Goal: Information Seeking & Learning: Check status

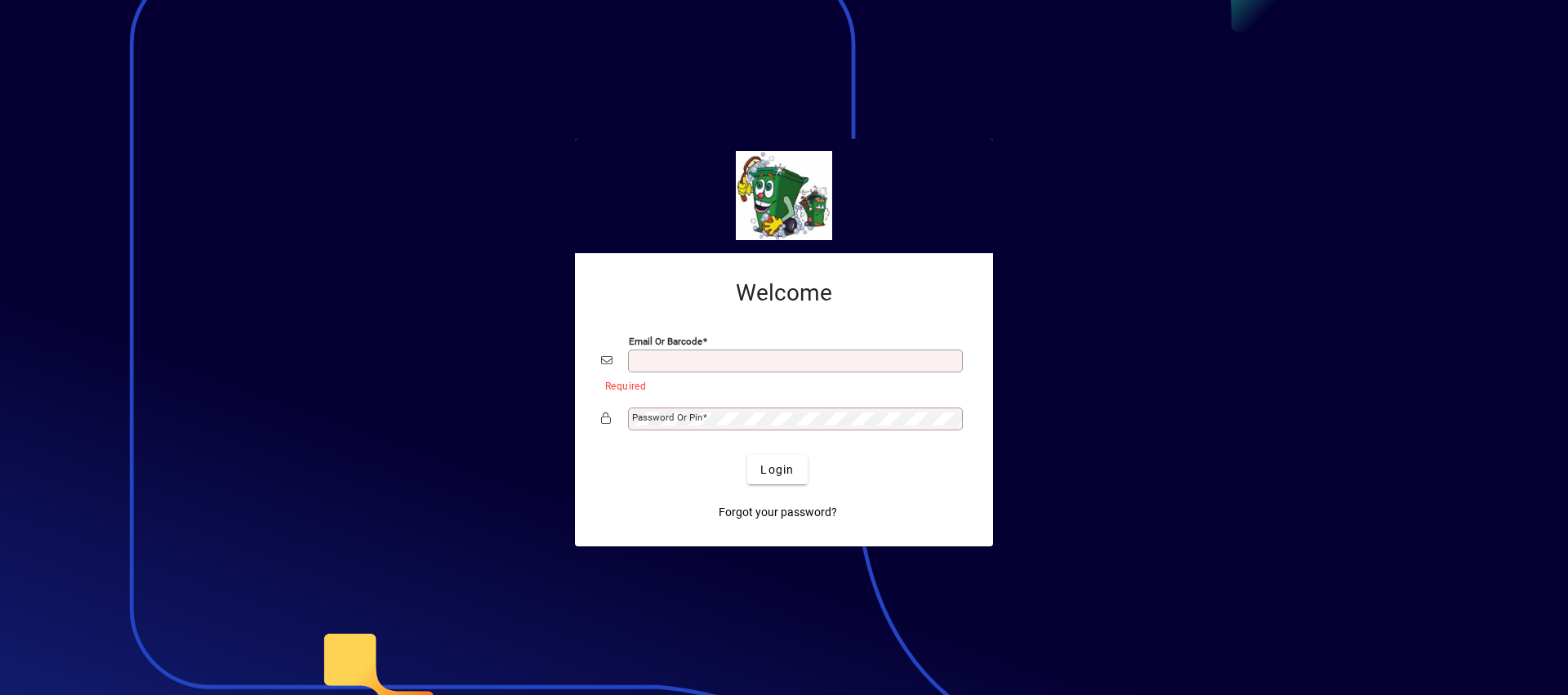
type input "**********"
click at [776, 474] on span "Login" at bounding box center [777, 470] width 34 height 17
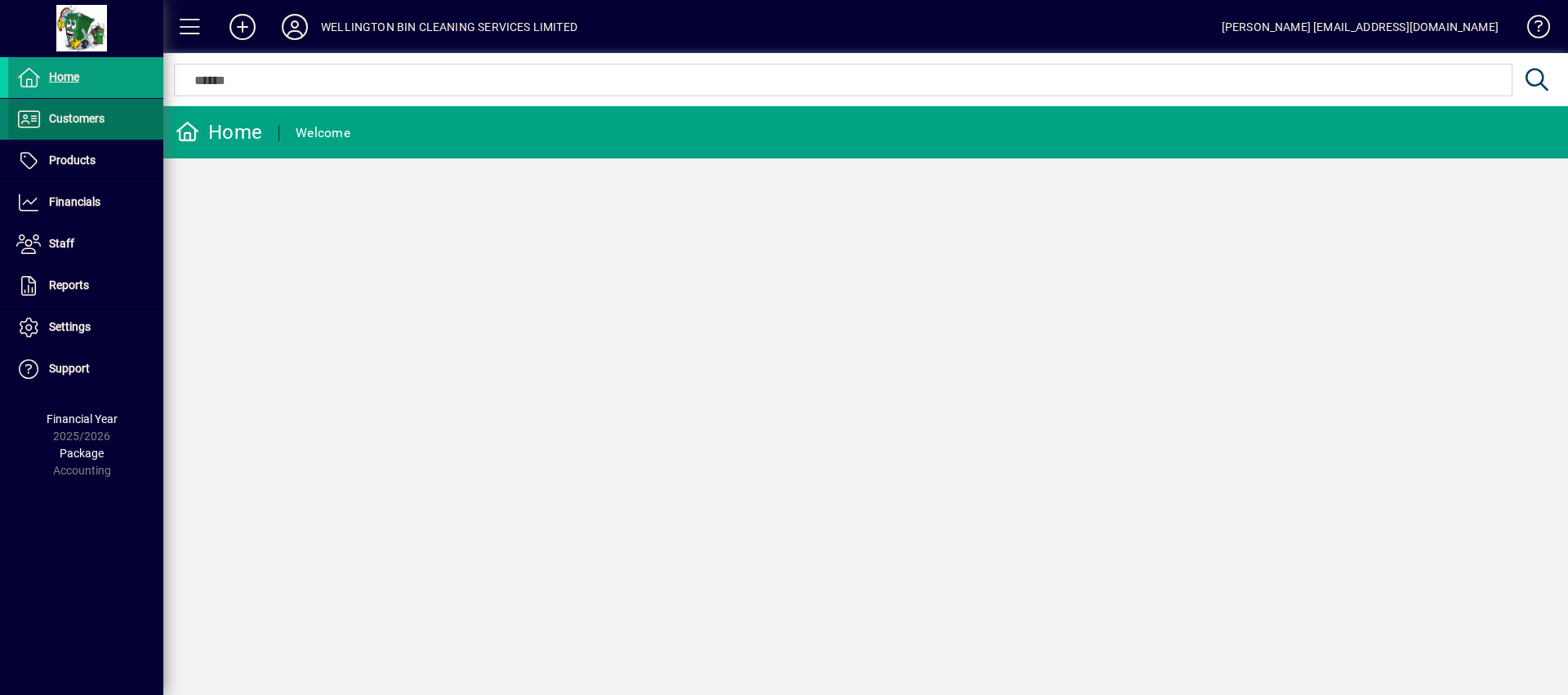
click at [125, 134] on span at bounding box center [85, 119] width 155 height 39
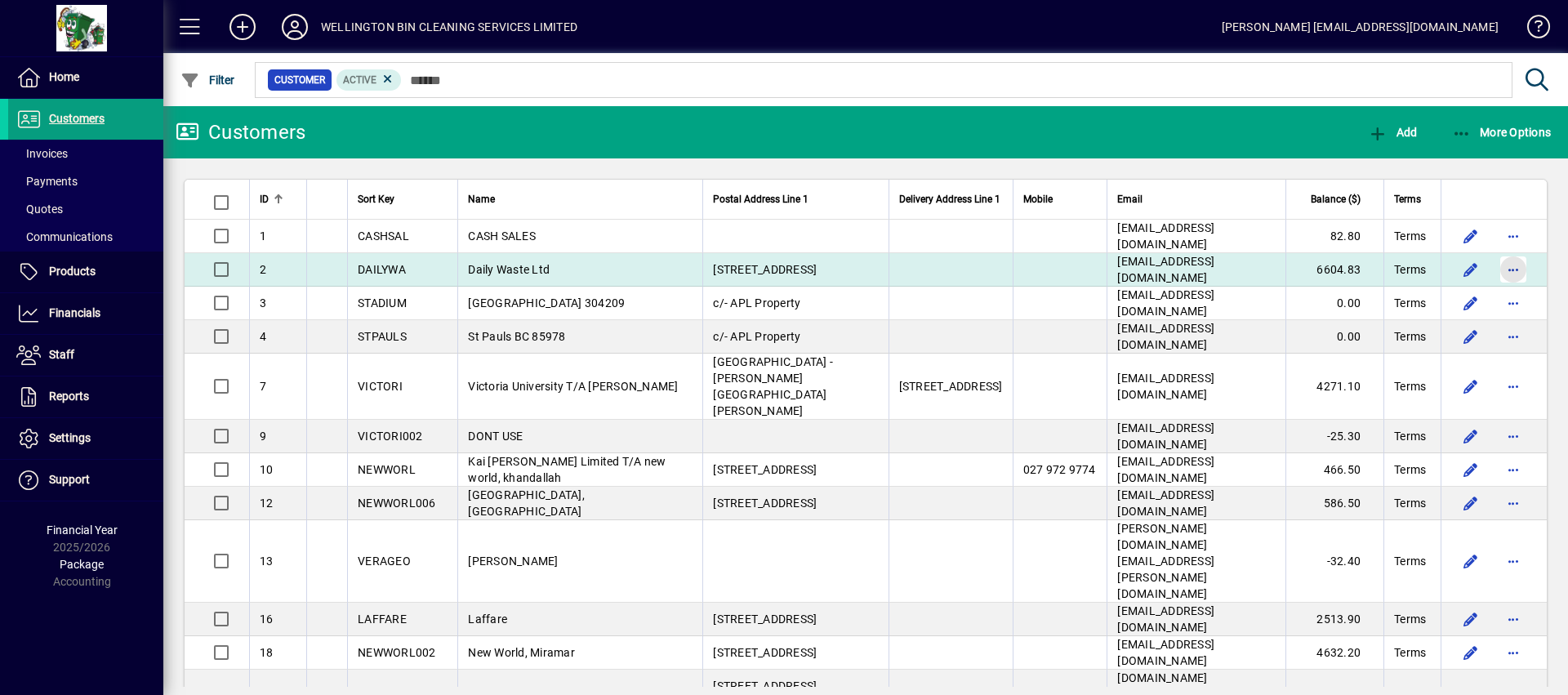
click at [1499, 282] on span "button" at bounding box center [1513, 269] width 39 height 39
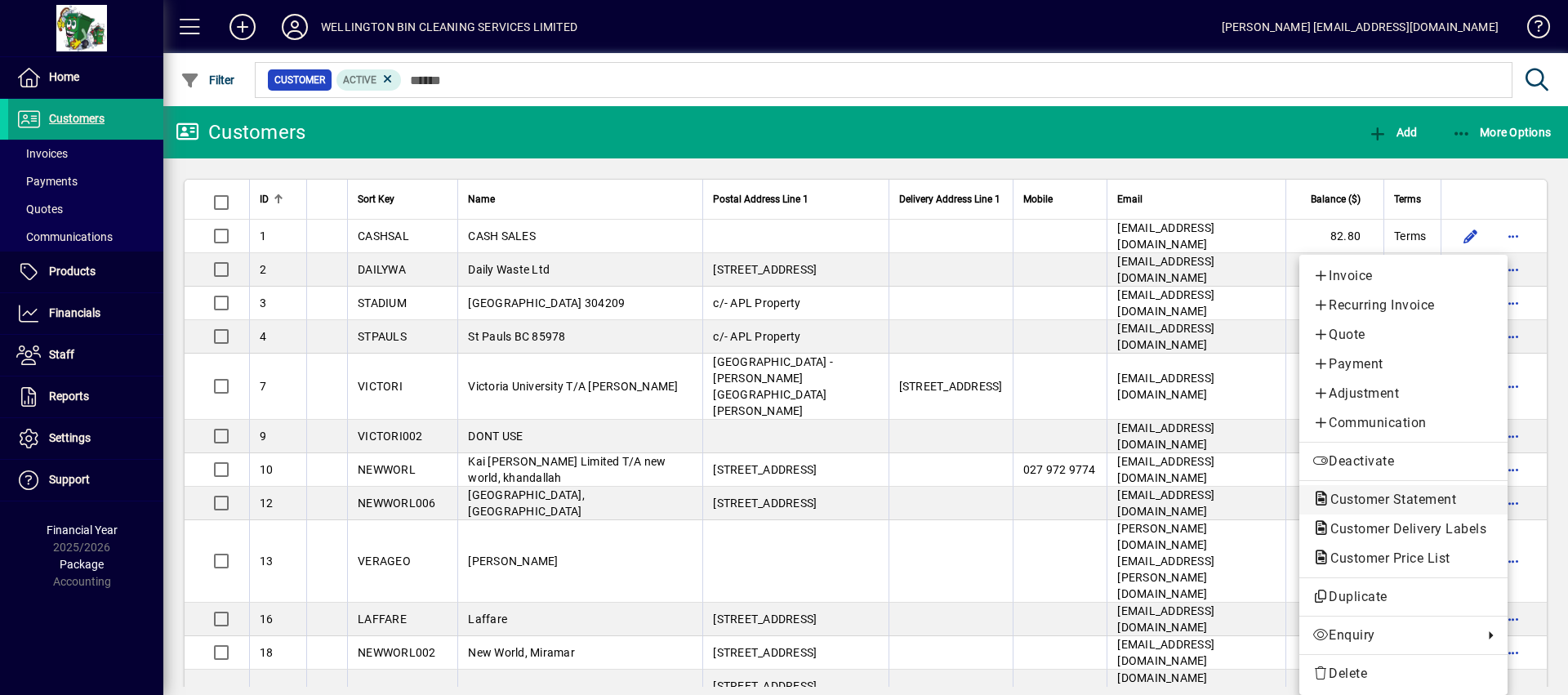
click at [1394, 506] on span "Customer Statement" at bounding box center [1388, 499] width 152 height 15
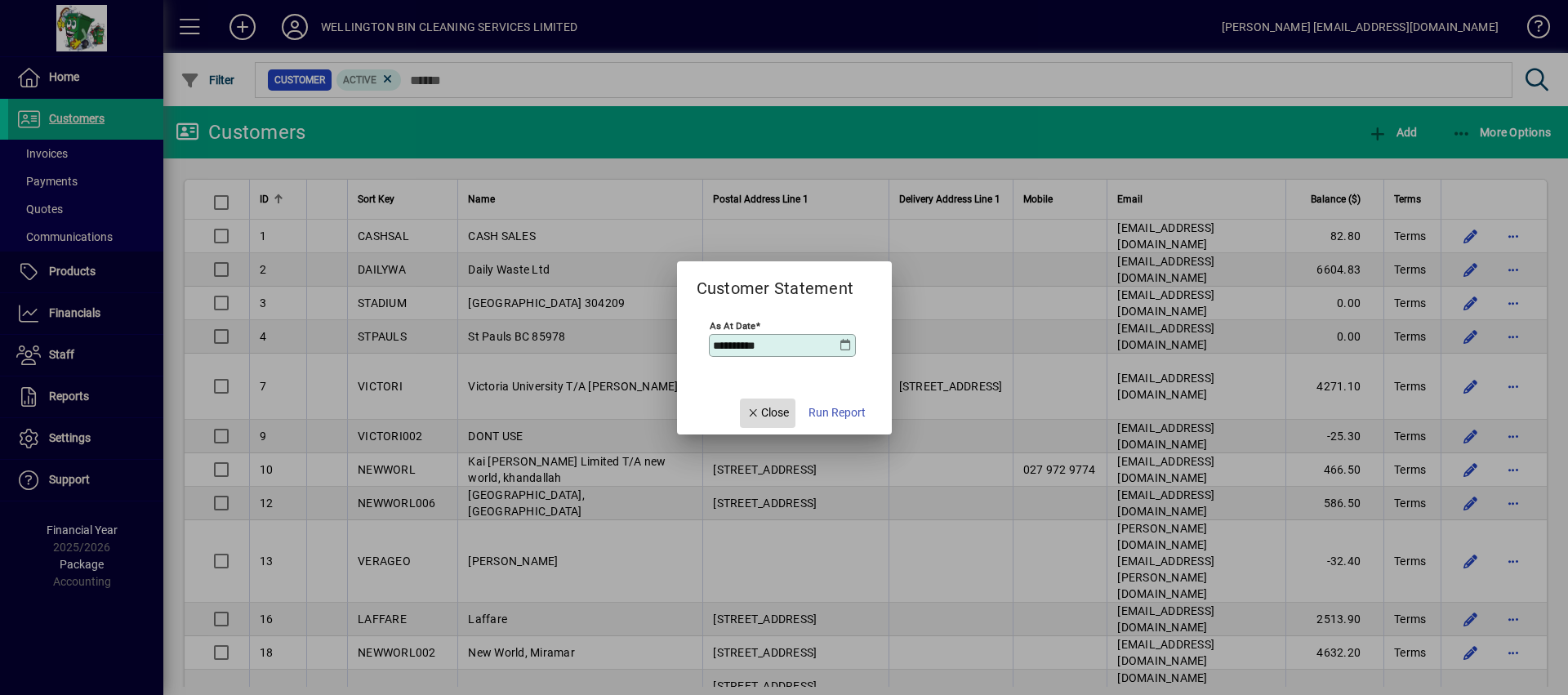
click at [782, 422] on span "button" at bounding box center [768, 412] width 55 height 39
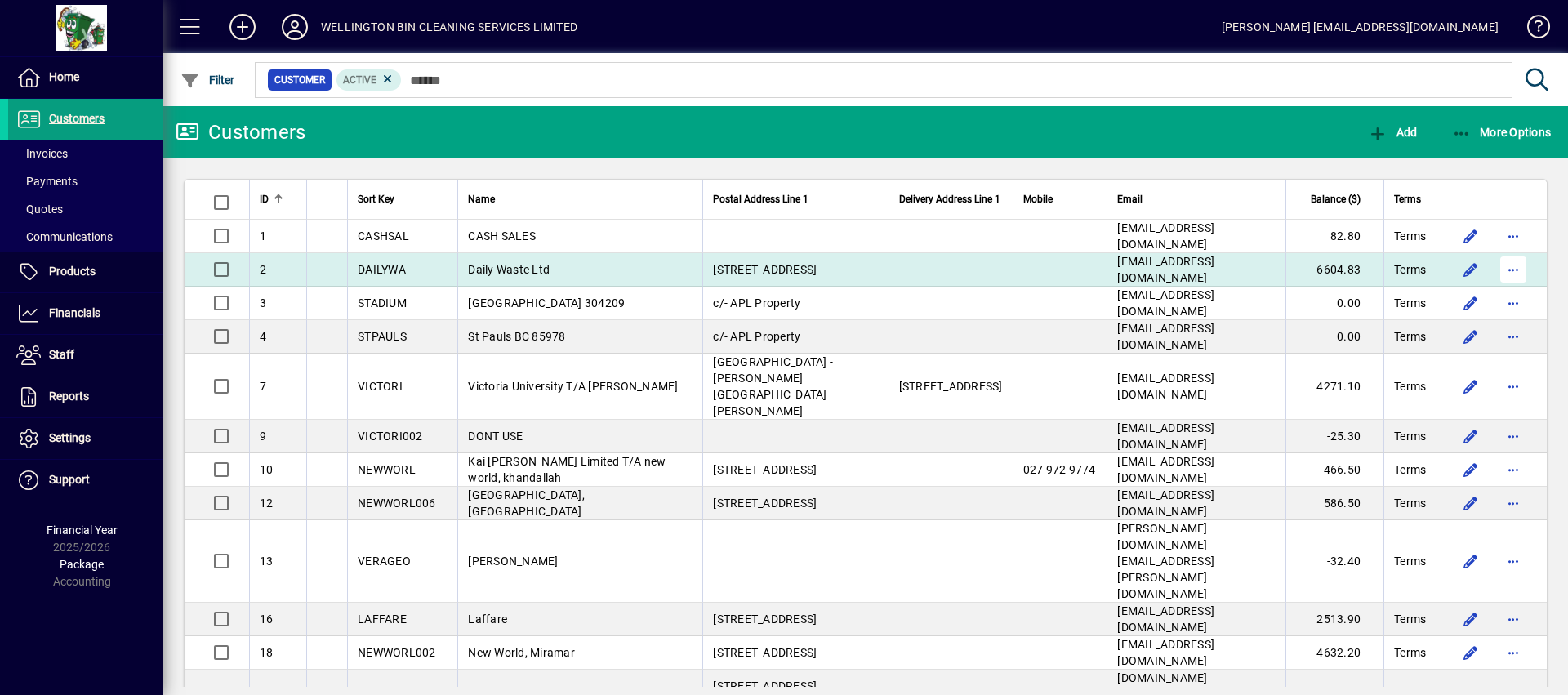
click at [1494, 285] on span "button" at bounding box center [1513, 269] width 39 height 39
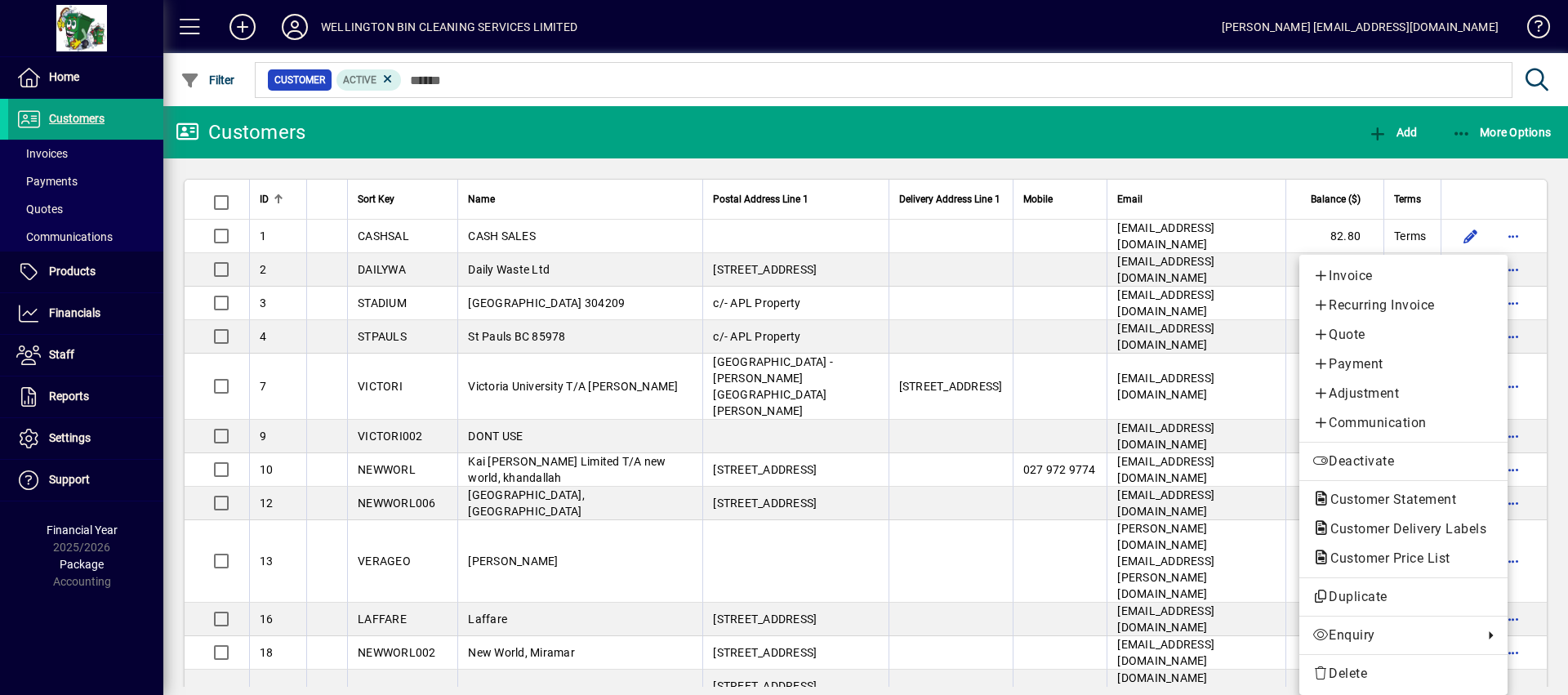
click at [1184, 136] on div at bounding box center [784, 347] width 1568 height 695
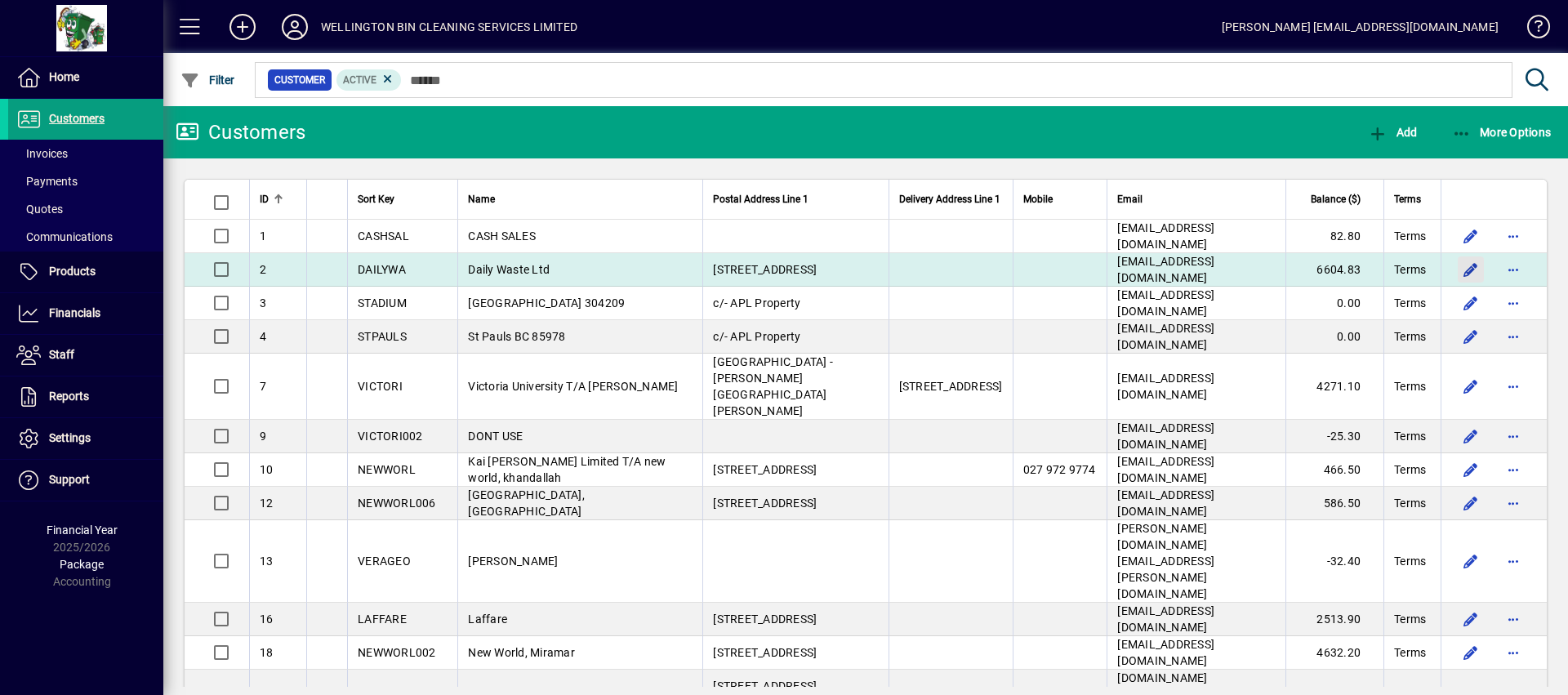
click at [1452, 283] on span "button" at bounding box center [1471, 269] width 39 height 39
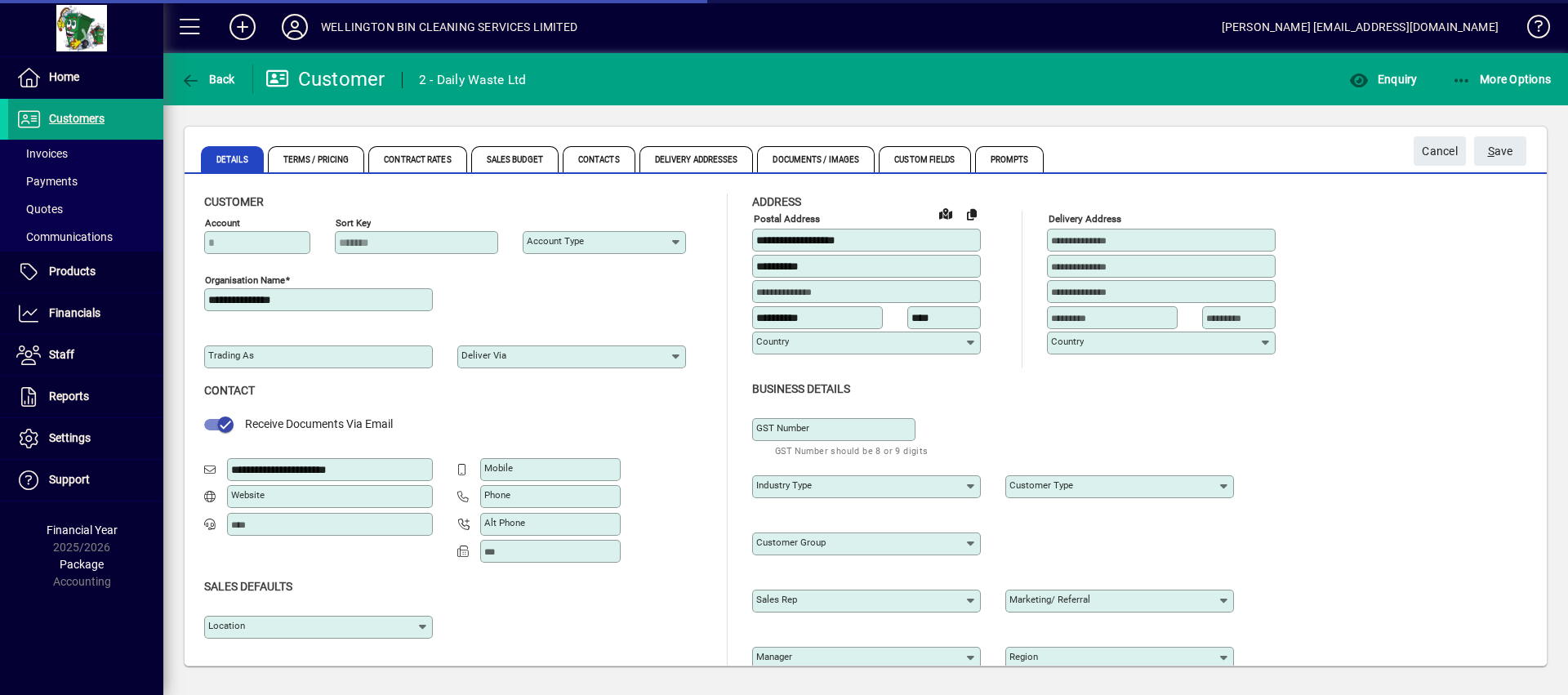
type input "**********"
type input "*******"
type input "**********"
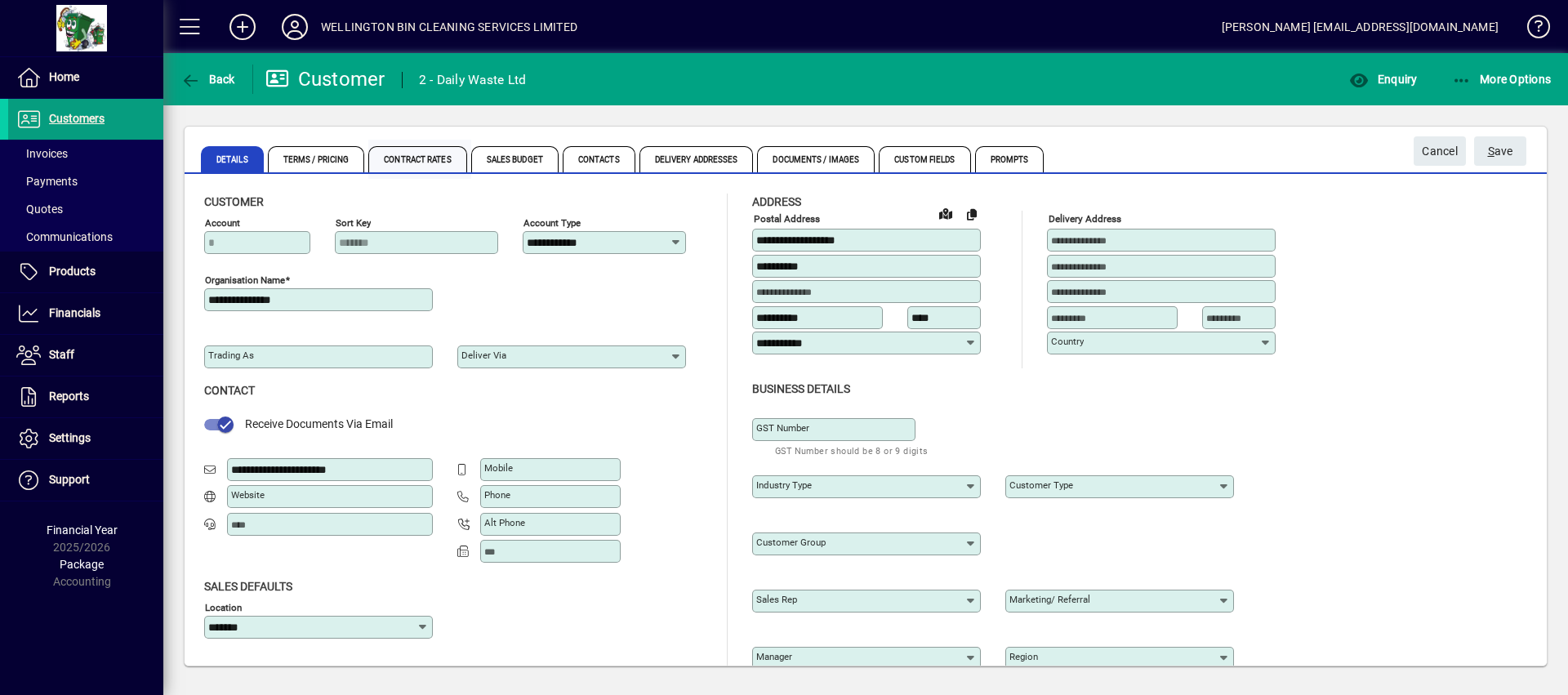
click at [392, 140] on span "Contract Rates" at bounding box center [420, 159] width 102 height 39
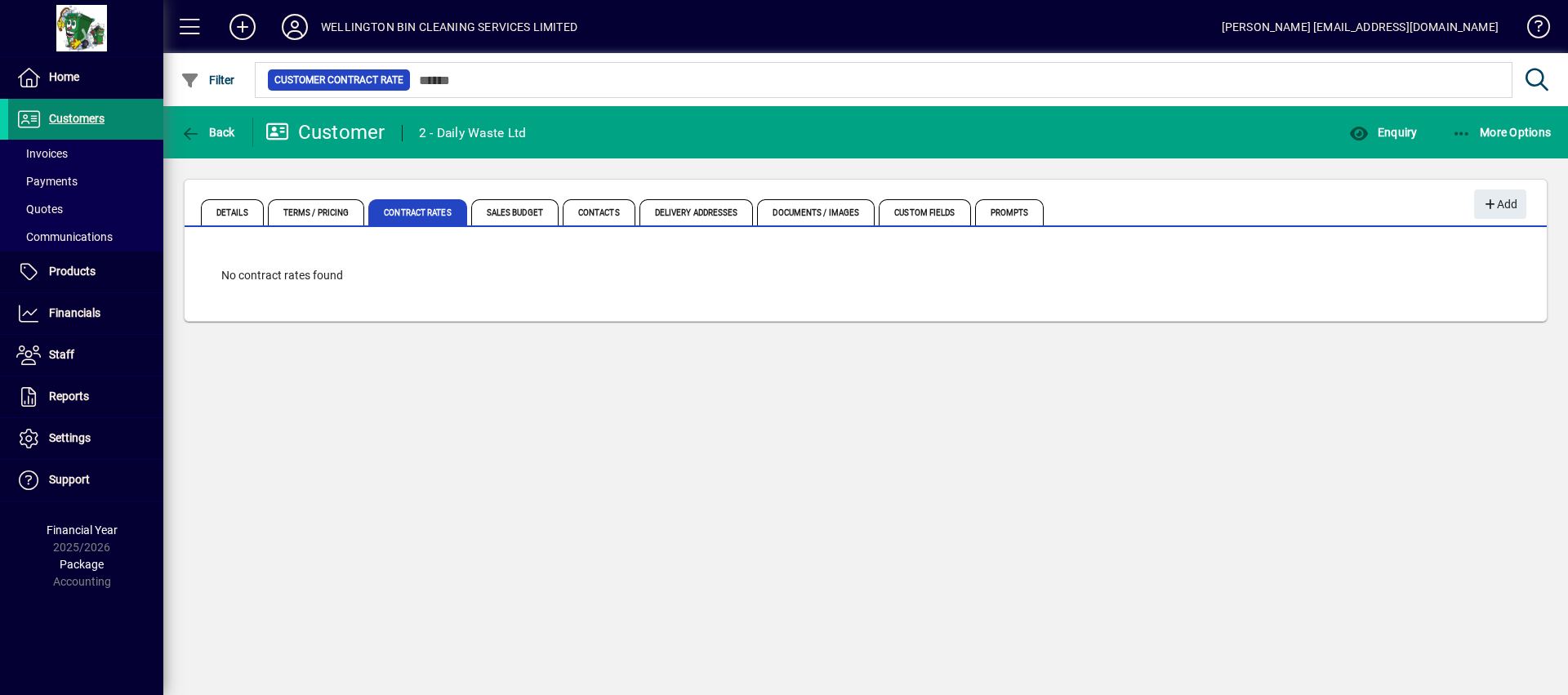
click at [95, 125] on span "Customers" at bounding box center [76, 118] width 55 height 13
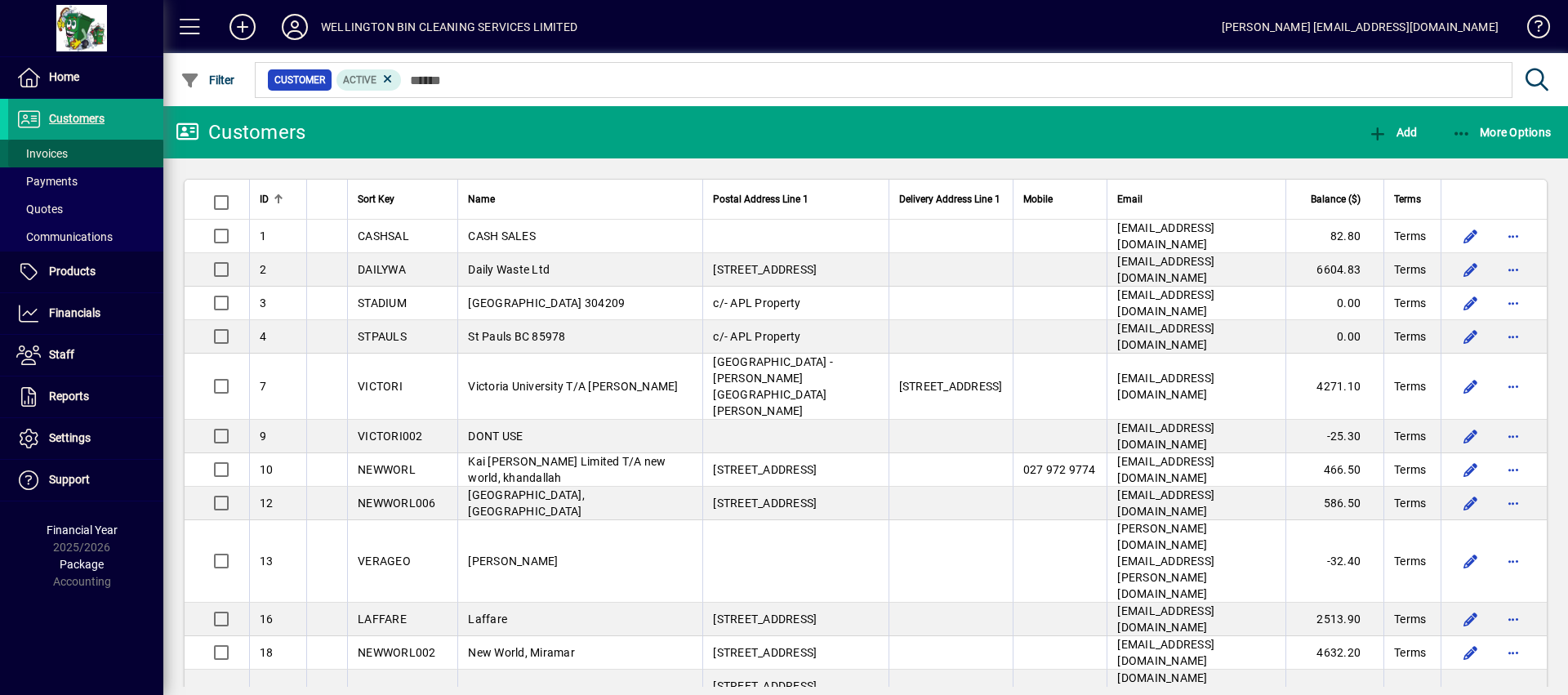
click at [121, 154] on span at bounding box center [85, 153] width 155 height 39
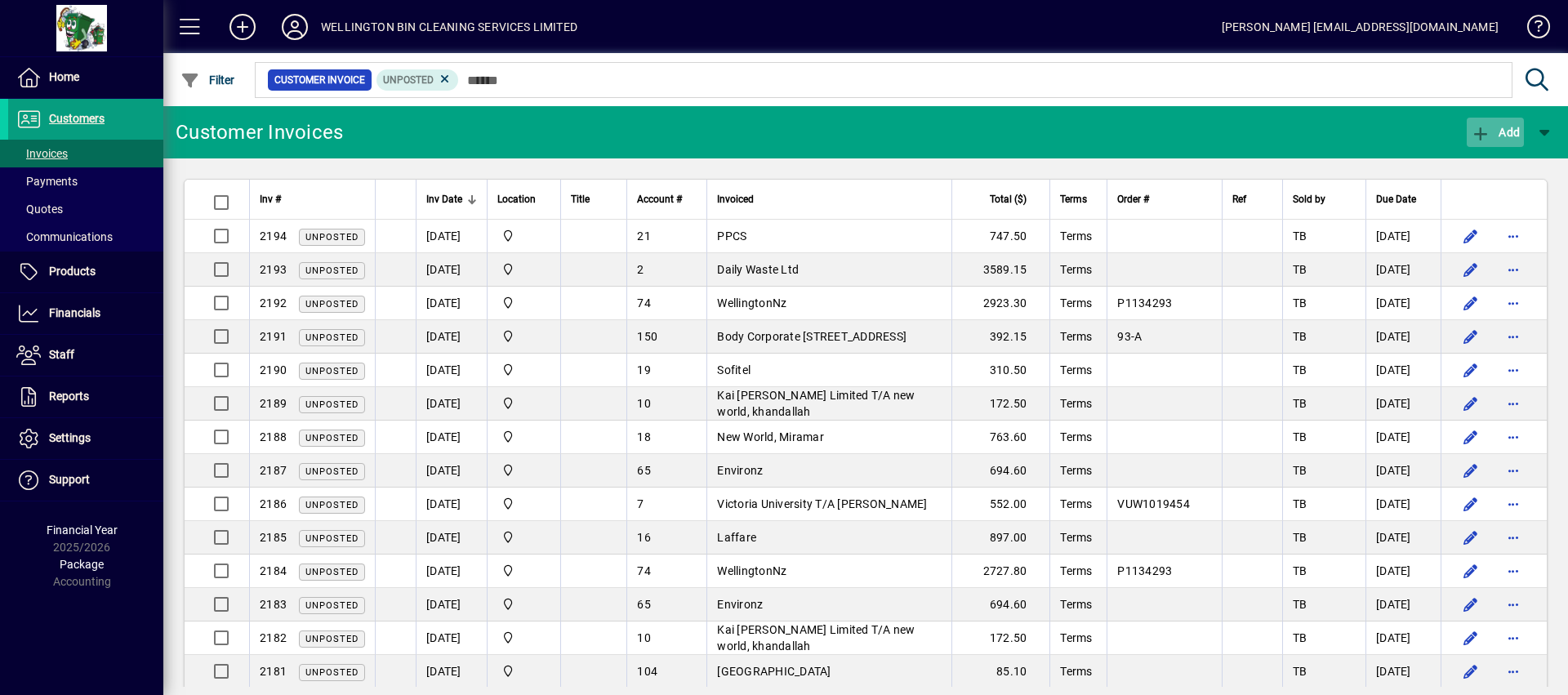
click at [1487, 145] on span "button" at bounding box center [1495, 132] width 57 height 39
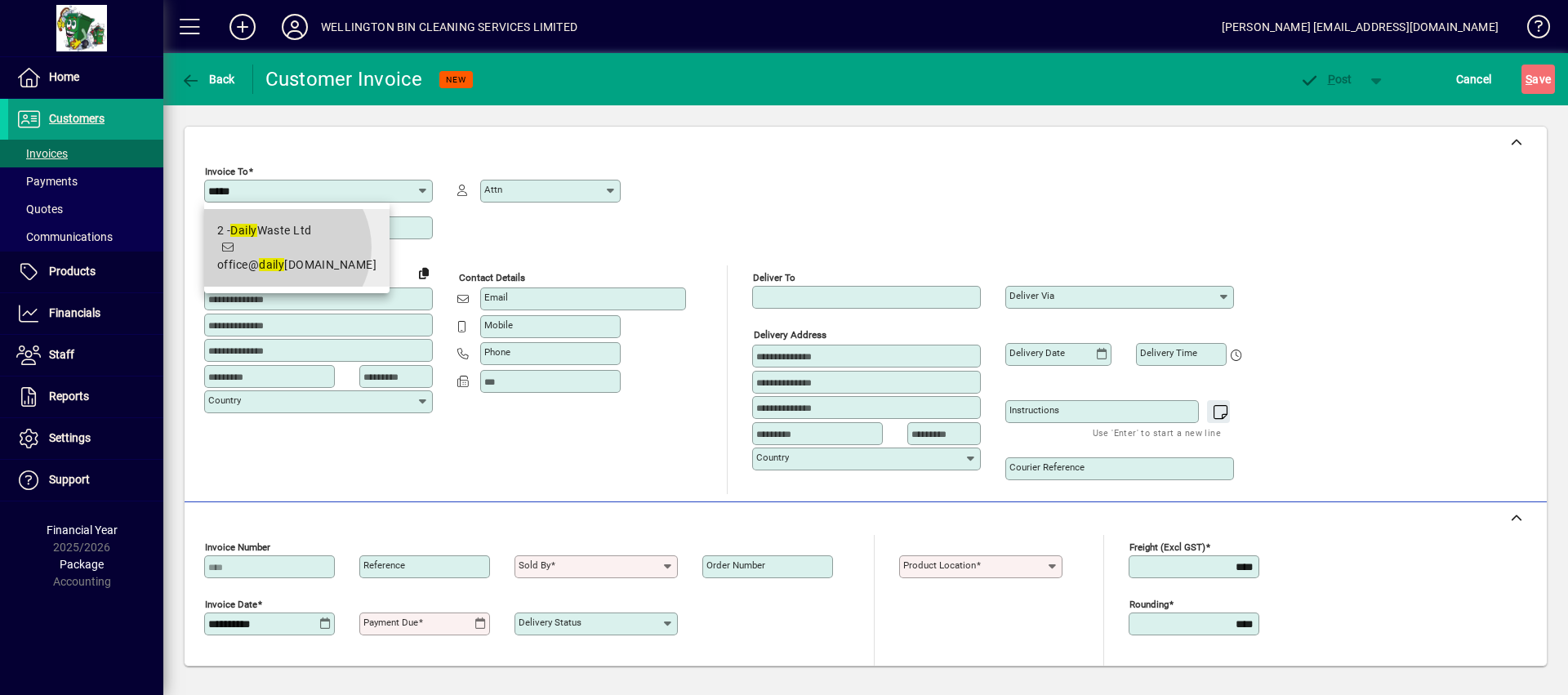
click at [283, 247] on span "2 - Daily Waste Ltd office@ daily waste.co.nz" at bounding box center [296, 248] width 159 height 52
type input "**********"
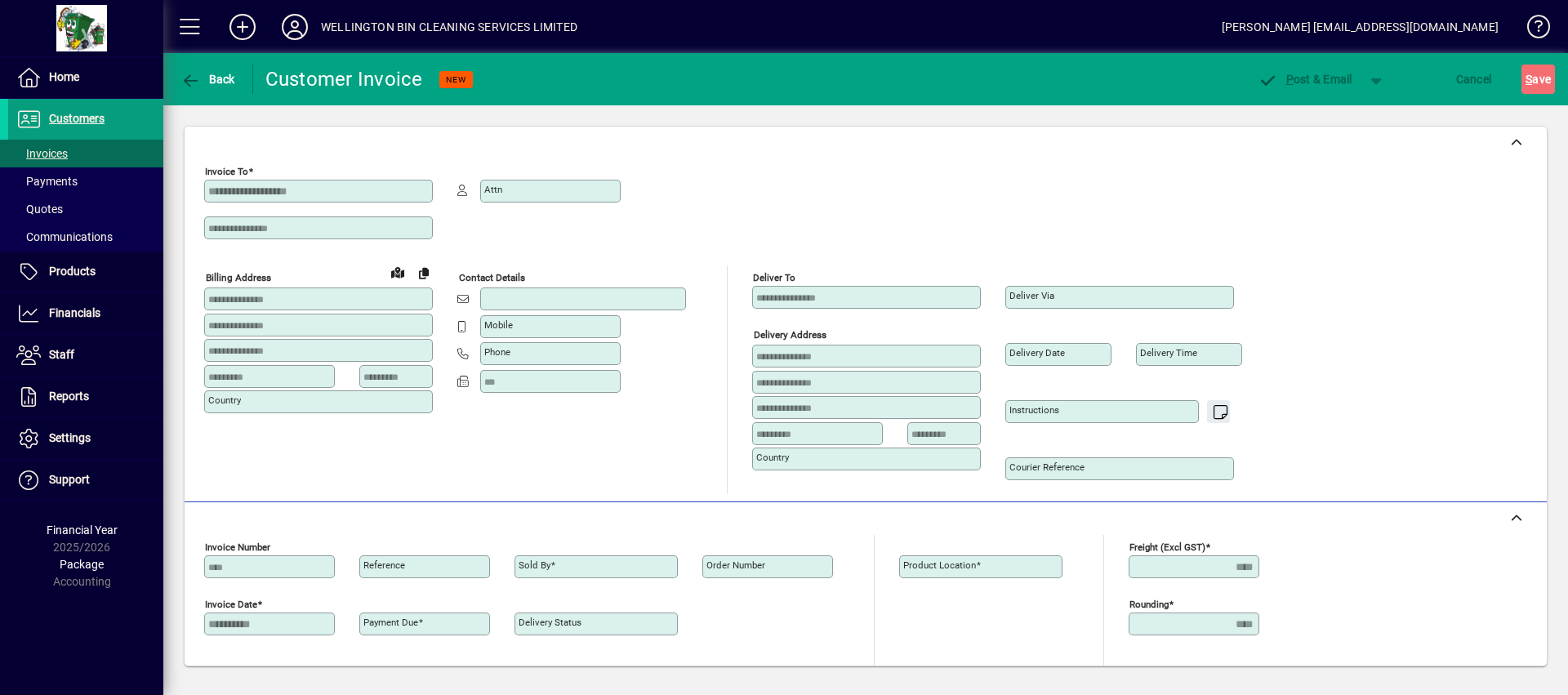
type input "**********"
type input "****"
type input "**********"
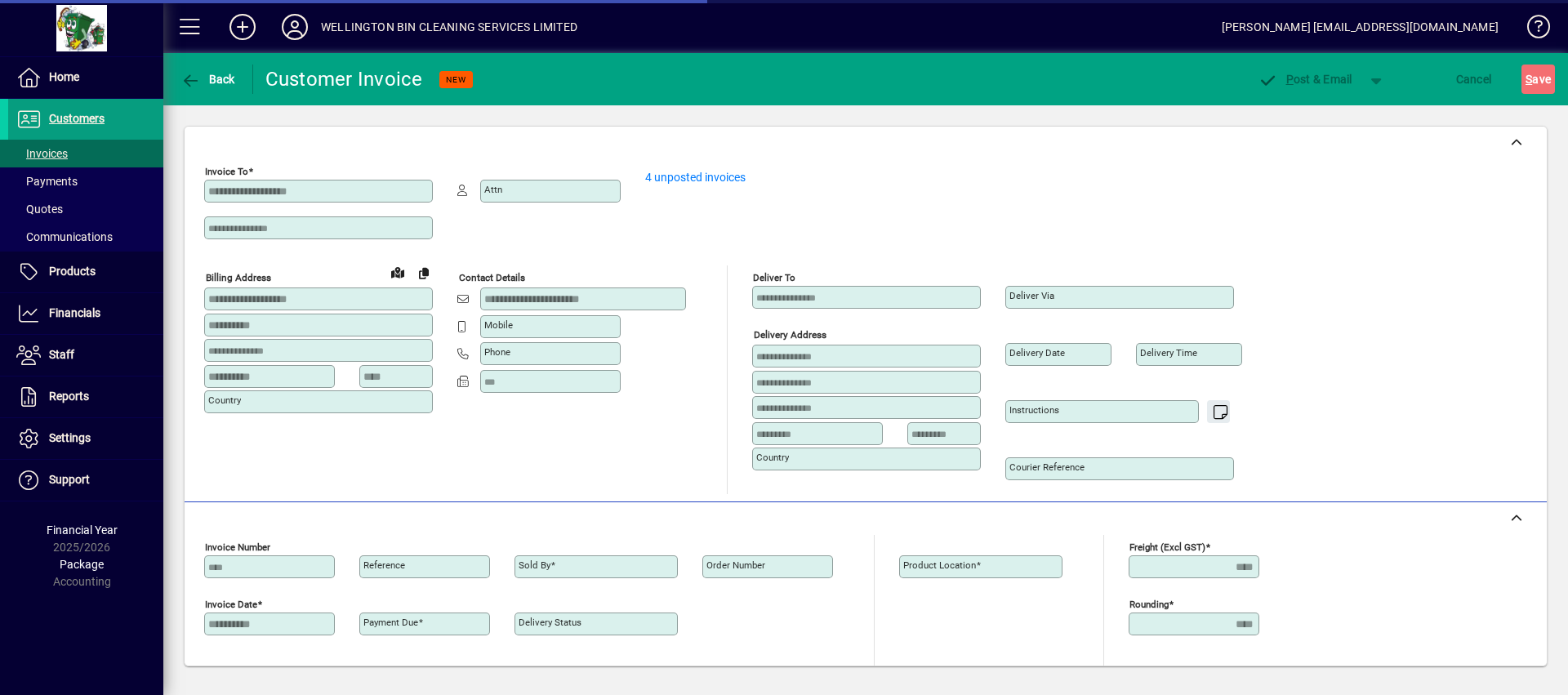
type input "**********"
type input "*******"
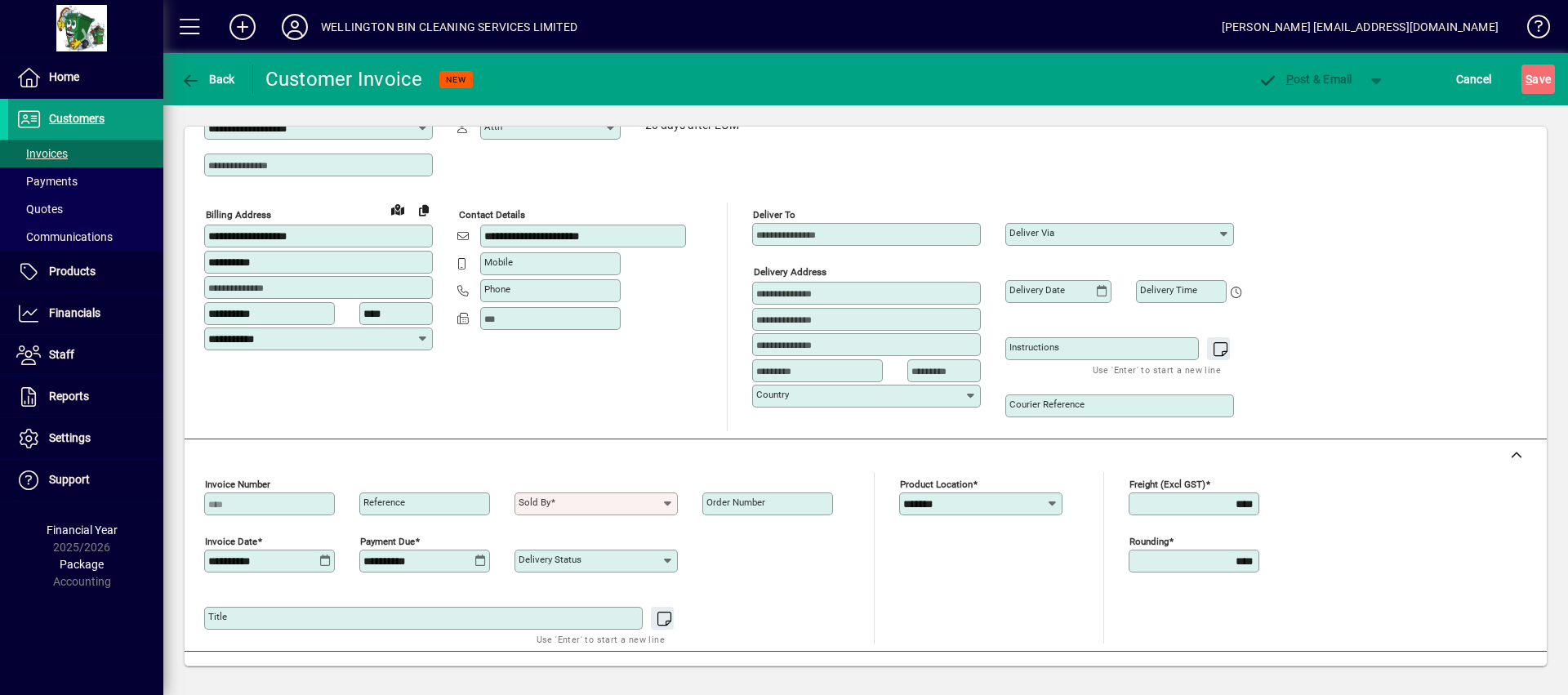
scroll to position [142, 0]
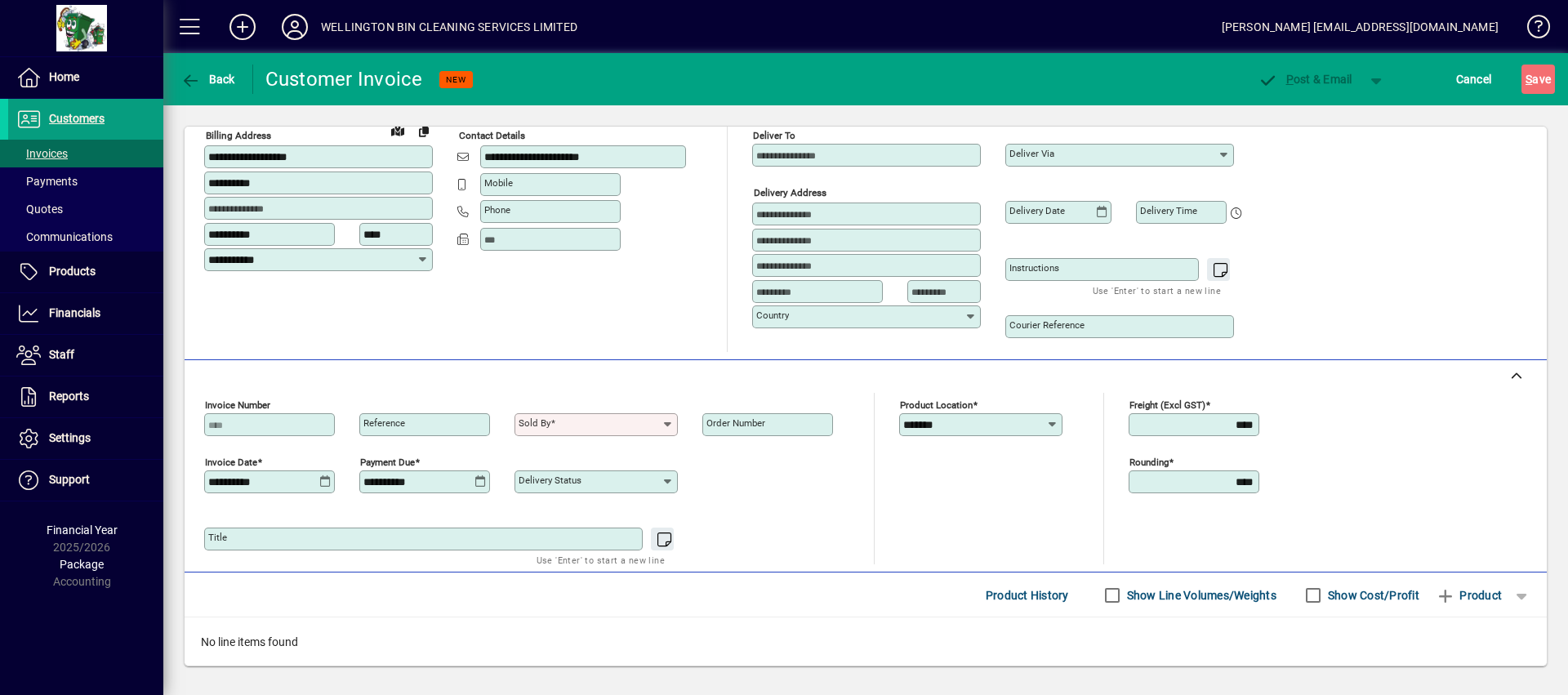
click at [657, 425] on input "Sold by" at bounding box center [590, 424] width 143 height 13
click at [1447, 69] on div "Cancel" at bounding box center [1474, 79] width 70 height 29
click at [1460, 71] on span "Cancel" at bounding box center [1474, 79] width 36 height 26
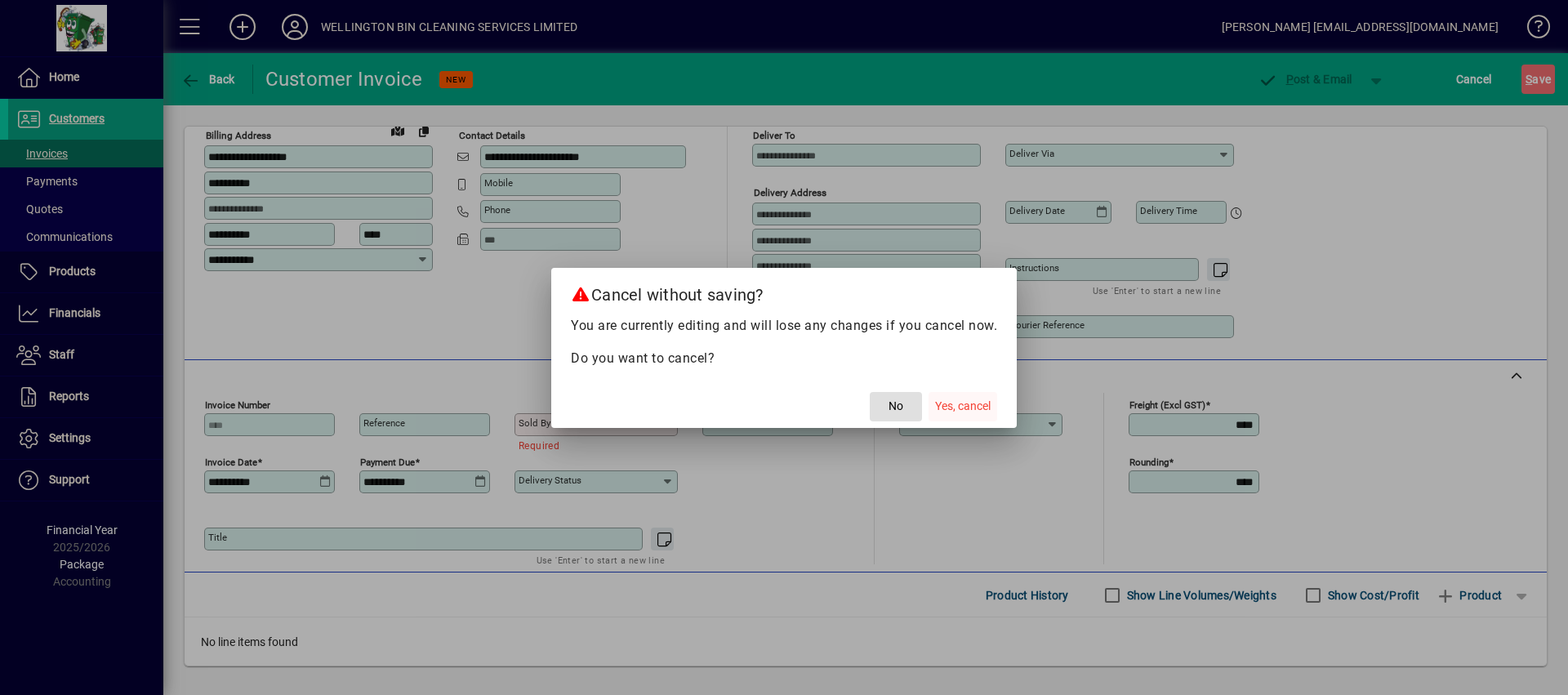
click at [957, 401] on span "Yes, cancel" at bounding box center [963, 406] width 55 height 17
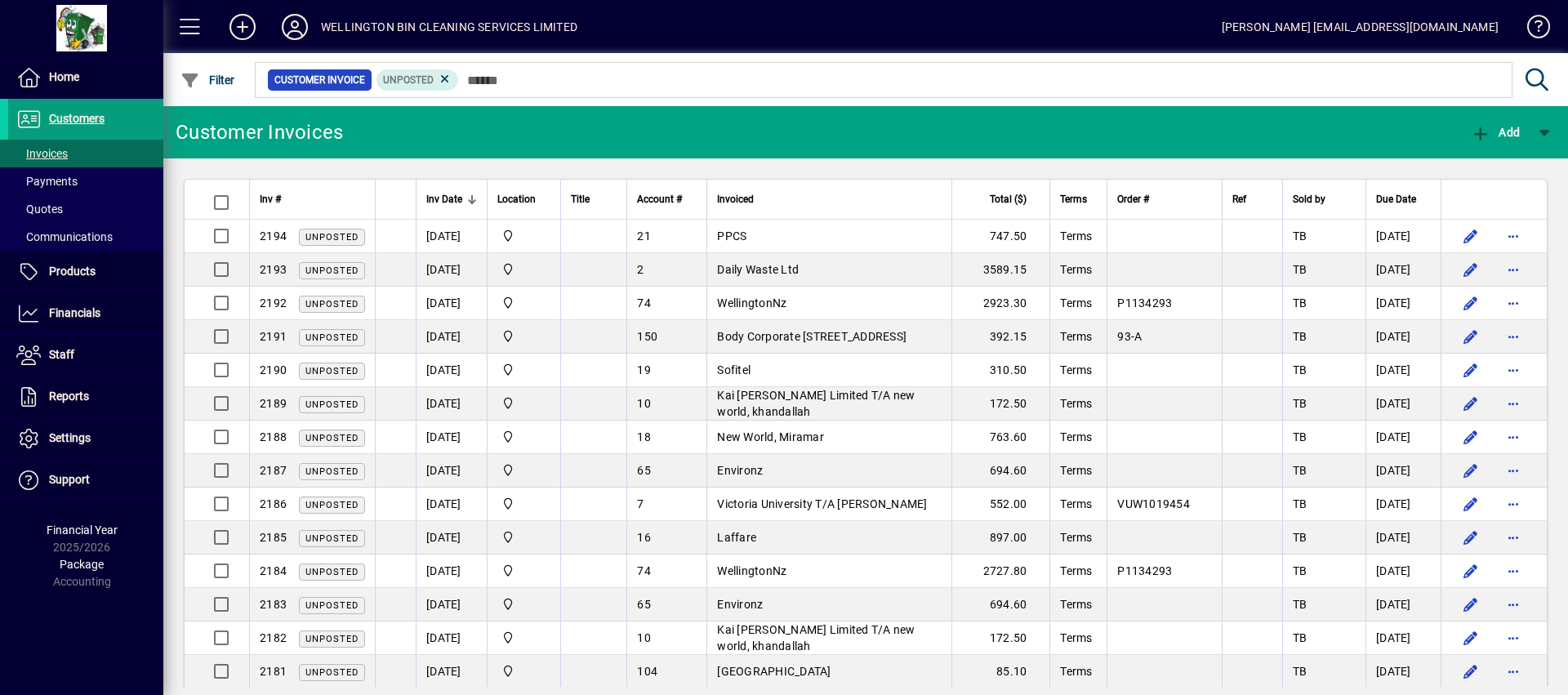
click at [100, 285] on span at bounding box center [85, 272] width 155 height 39
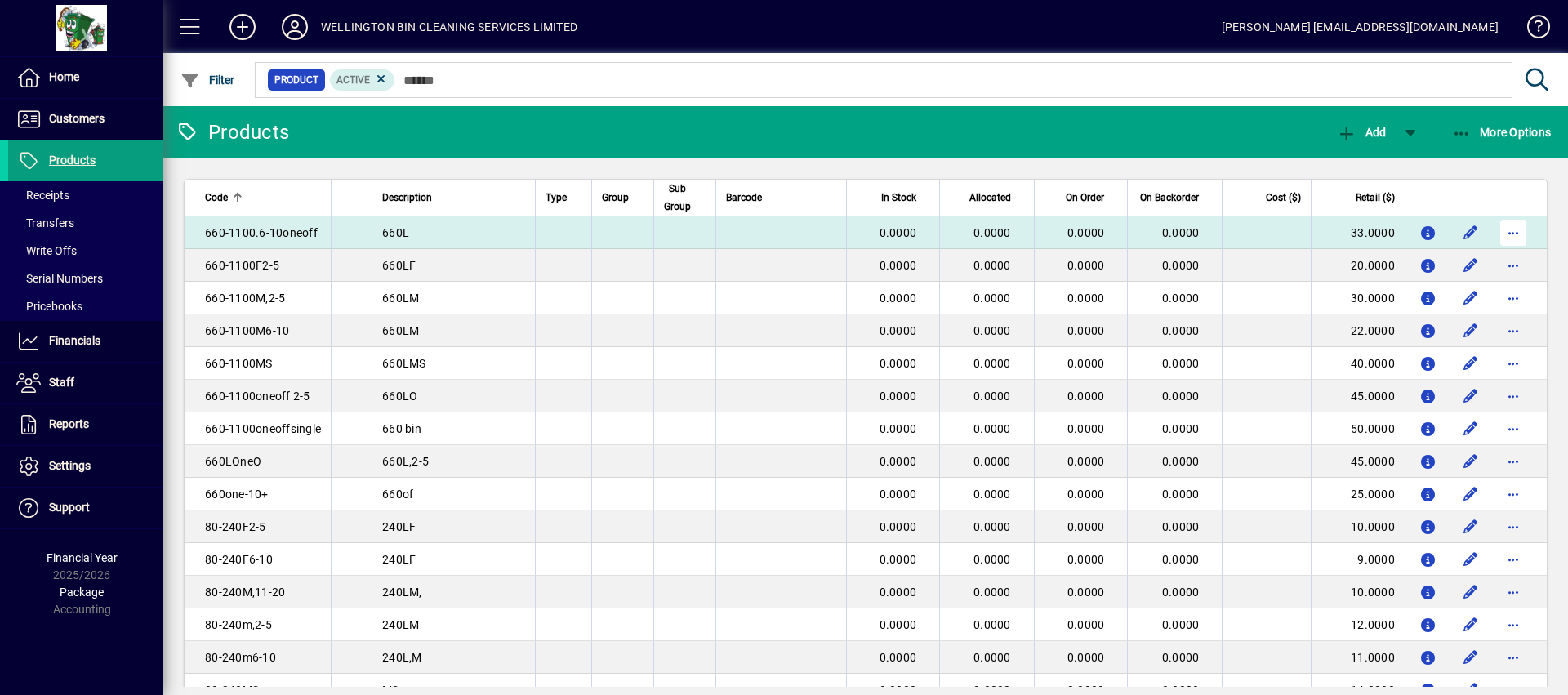
click at [1494, 227] on span "button" at bounding box center [1513, 233] width 39 height 39
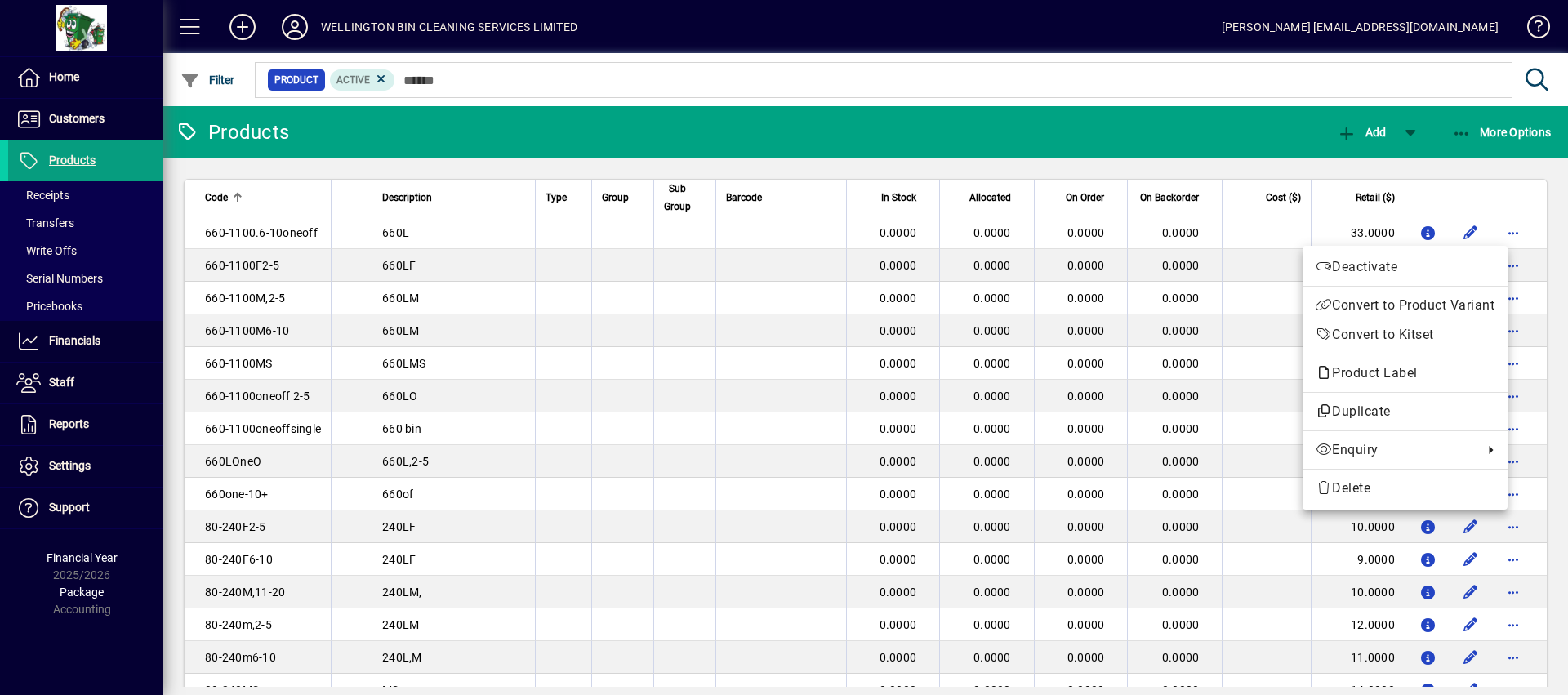
click at [1275, 148] on div at bounding box center [784, 347] width 1568 height 695
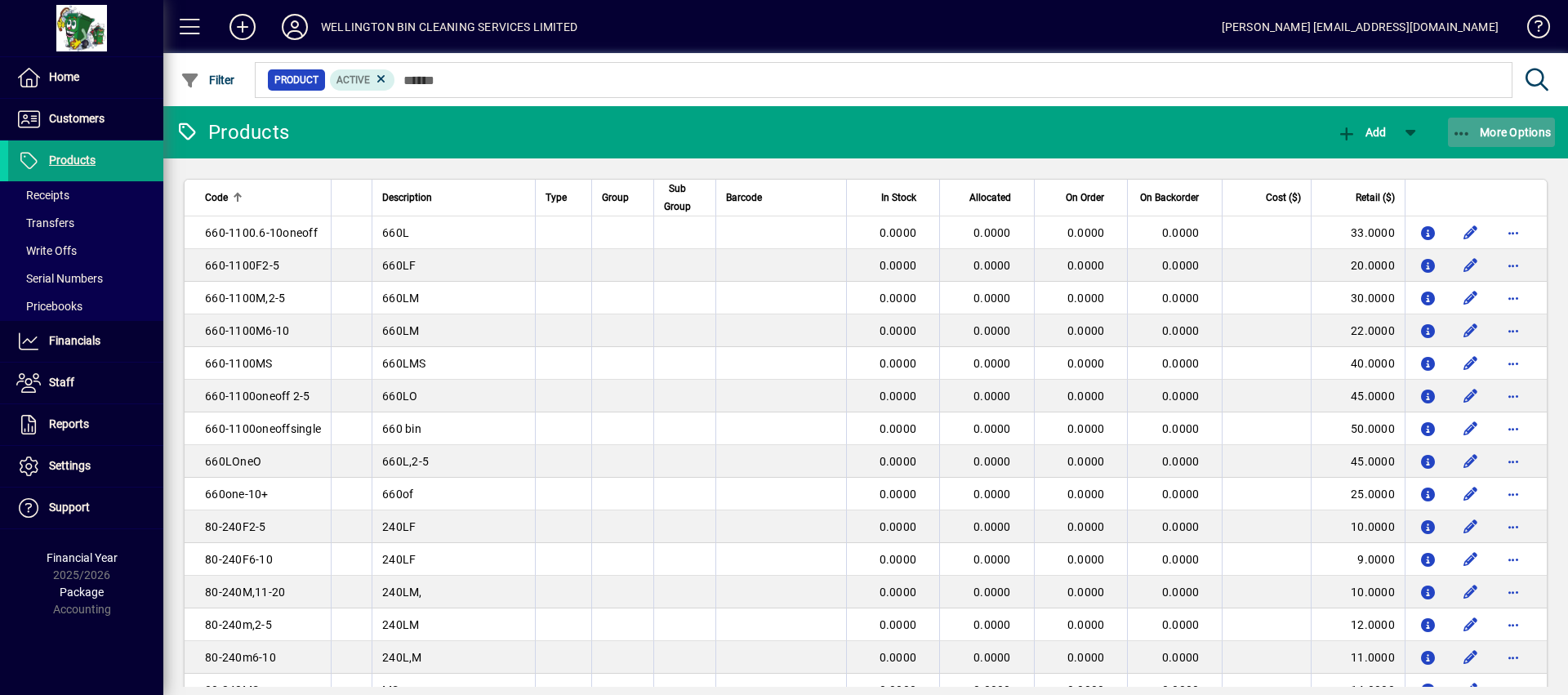
click at [1497, 130] on span "More Options" at bounding box center [1503, 132] width 100 height 13
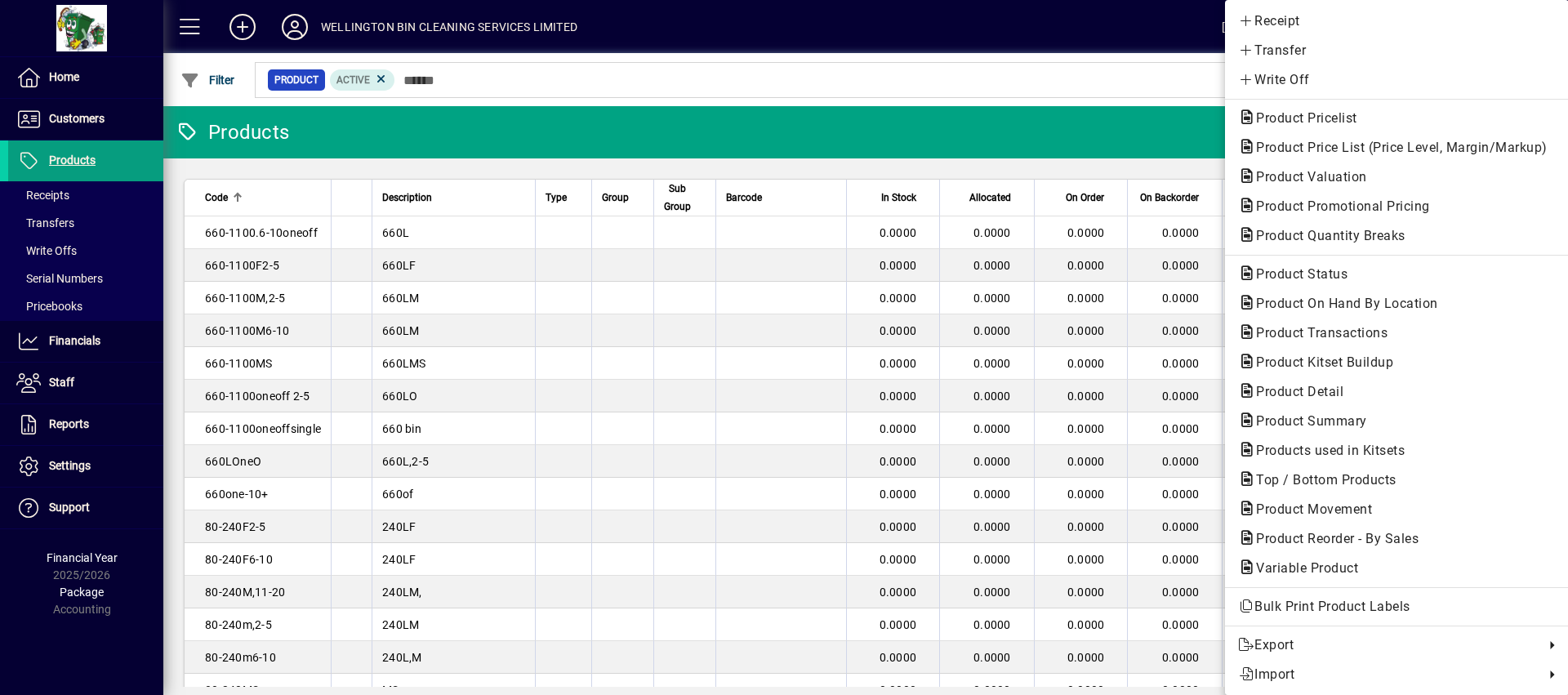
click at [979, 96] on div at bounding box center [784, 347] width 1568 height 695
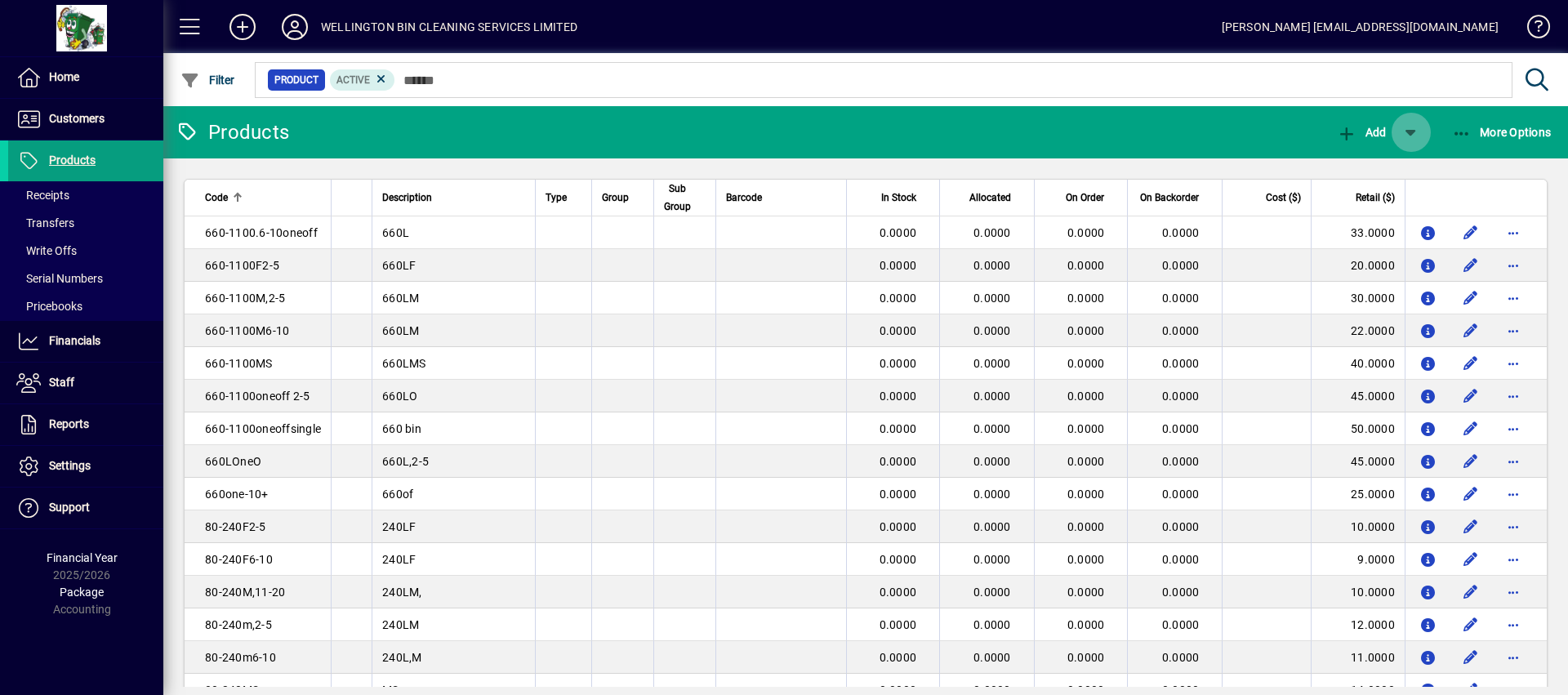
click at [1415, 141] on span "button" at bounding box center [1411, 132] width 39 height 39
click at [1227, 148] on div at bounding box center [784, 347] width 1568 height 695
click at [1358, 139] on span "button" at bounding box center [1361, 132] width 57 height 39
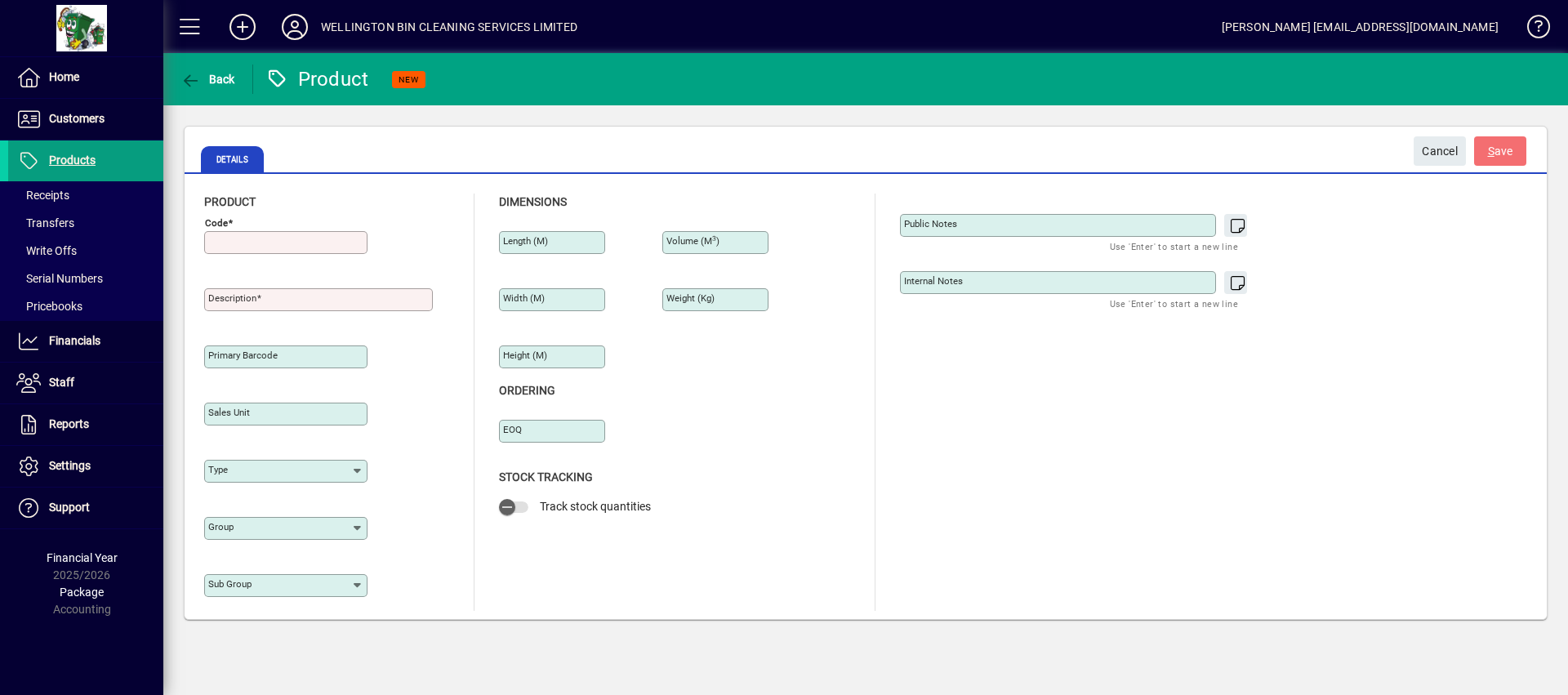
click at [299, 242] on input "Code" at bounding box center [287, 243] width 158 height 13
type input "**********"
click at [274, 298] on input "Description" at bounding box center [320, 300] width 223 height 13
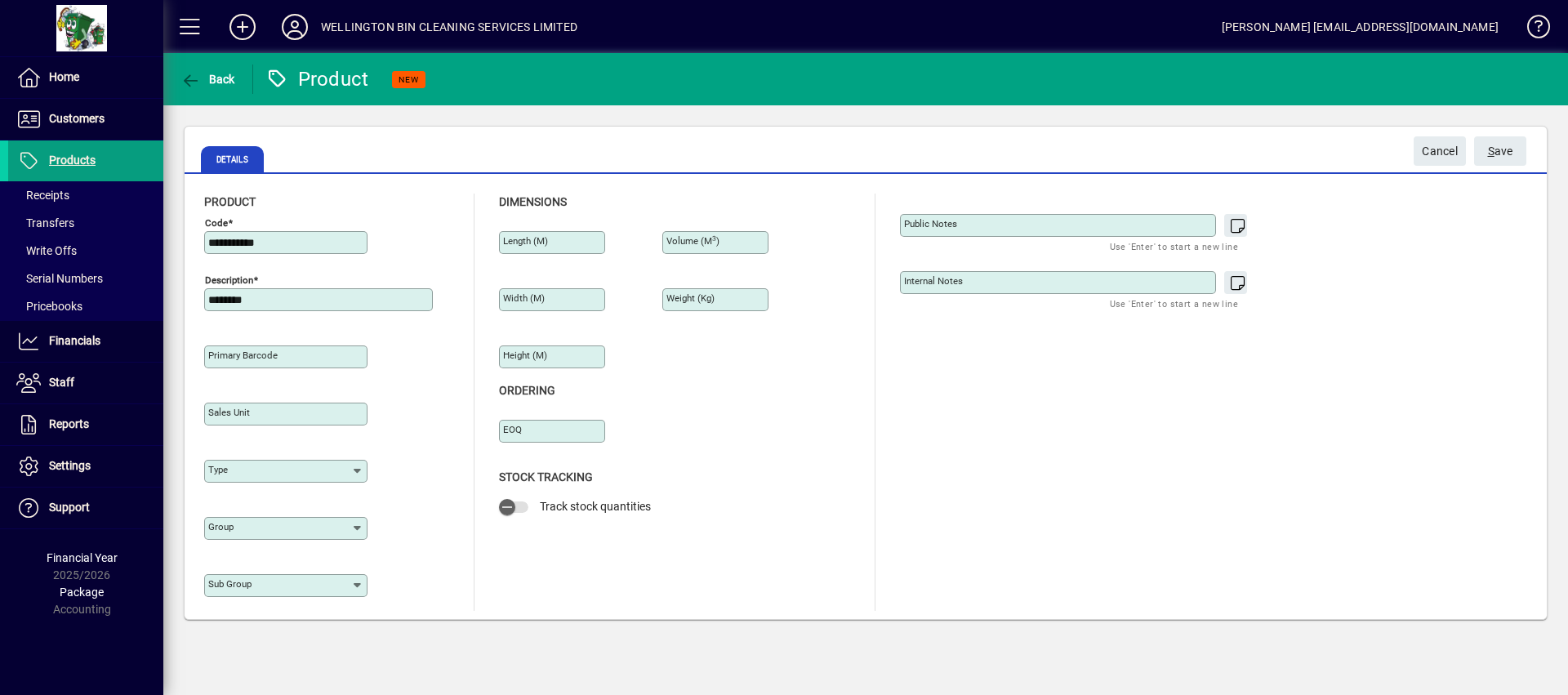
type input "********"
click at [1046, 281] on textarea "Internal Notes" at bounding box center [1059, 283] width 312 height 13
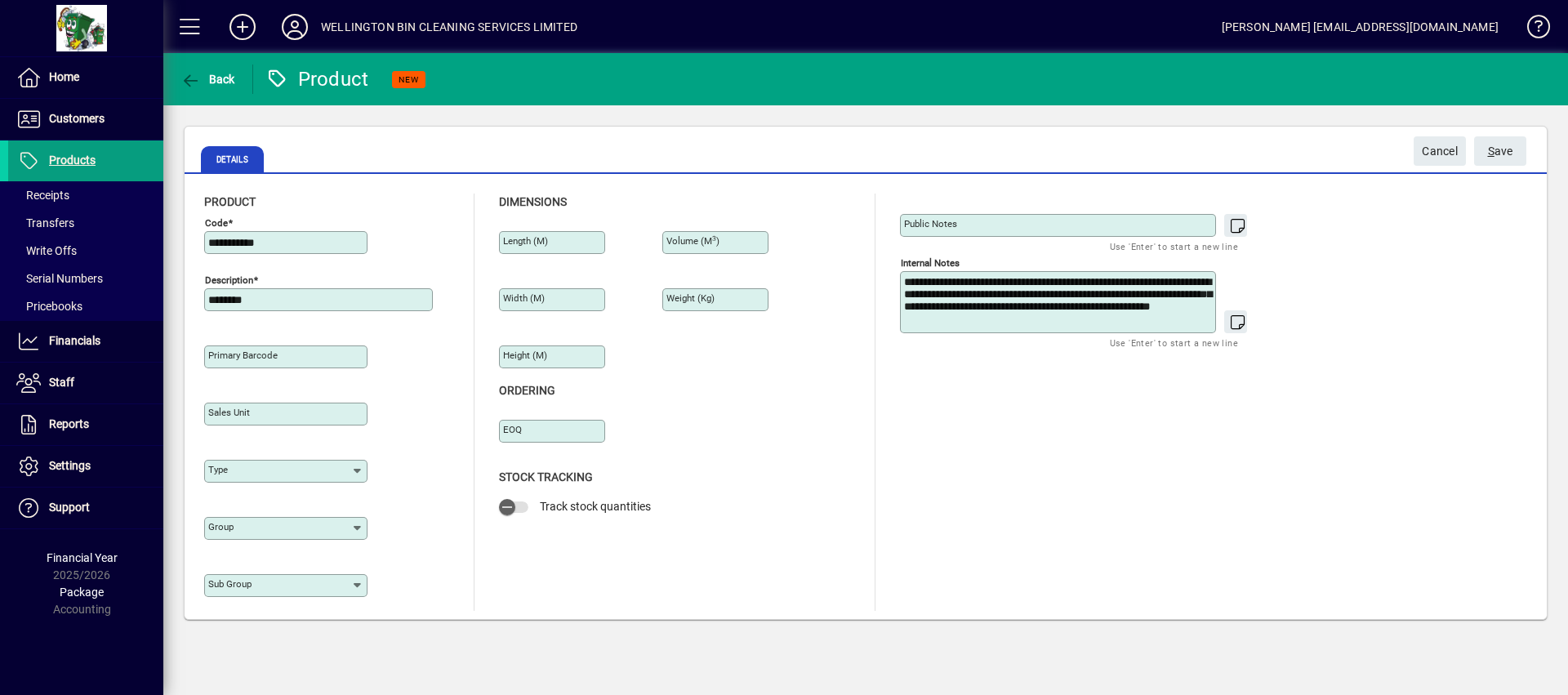
type textarea "**********"
click at [292, 241] on input "**********" at bounding box center [287, 243] width 158 height 13
click at [1439, 158] on span "Cancel" at bounding box center [1440, 152] width 36 height 27
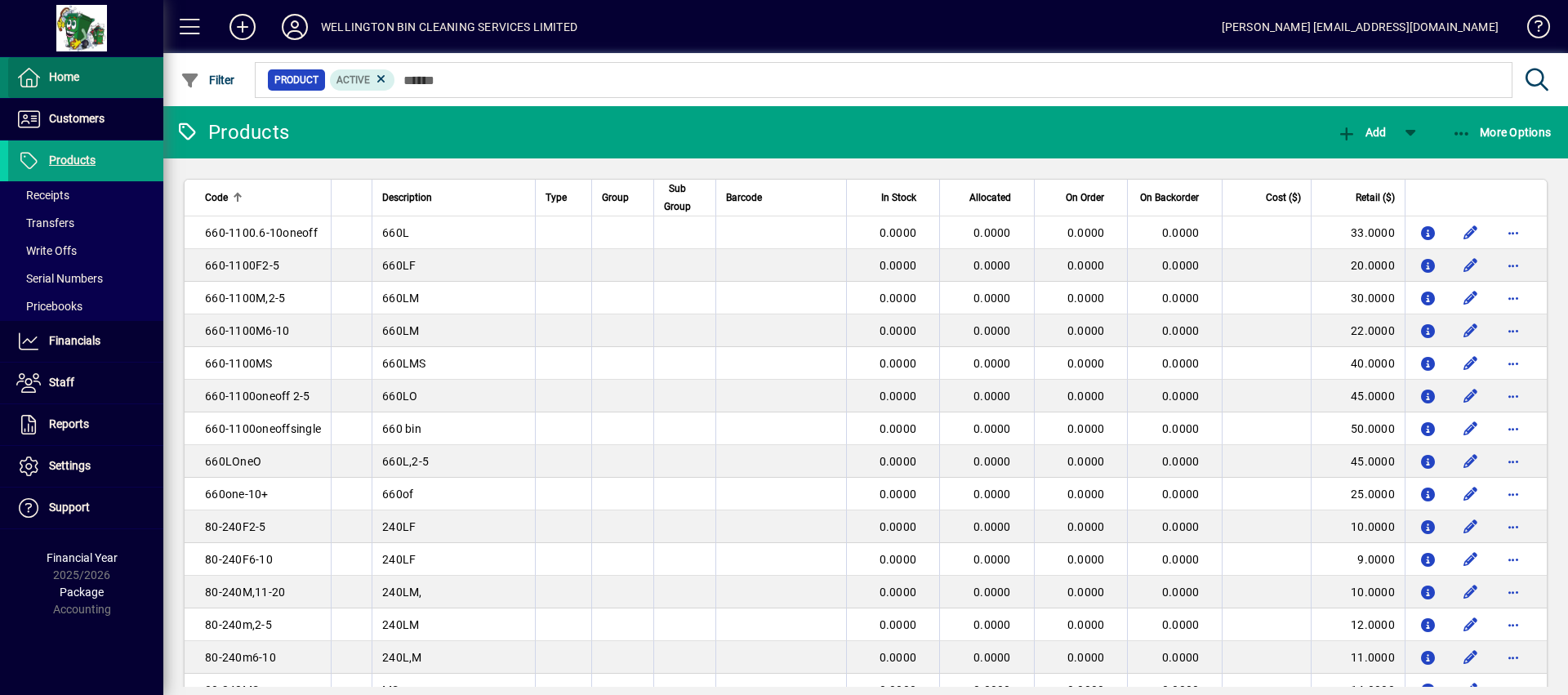
click at [117, 83] on span at bounding box center [85, 77] width 155 height 39
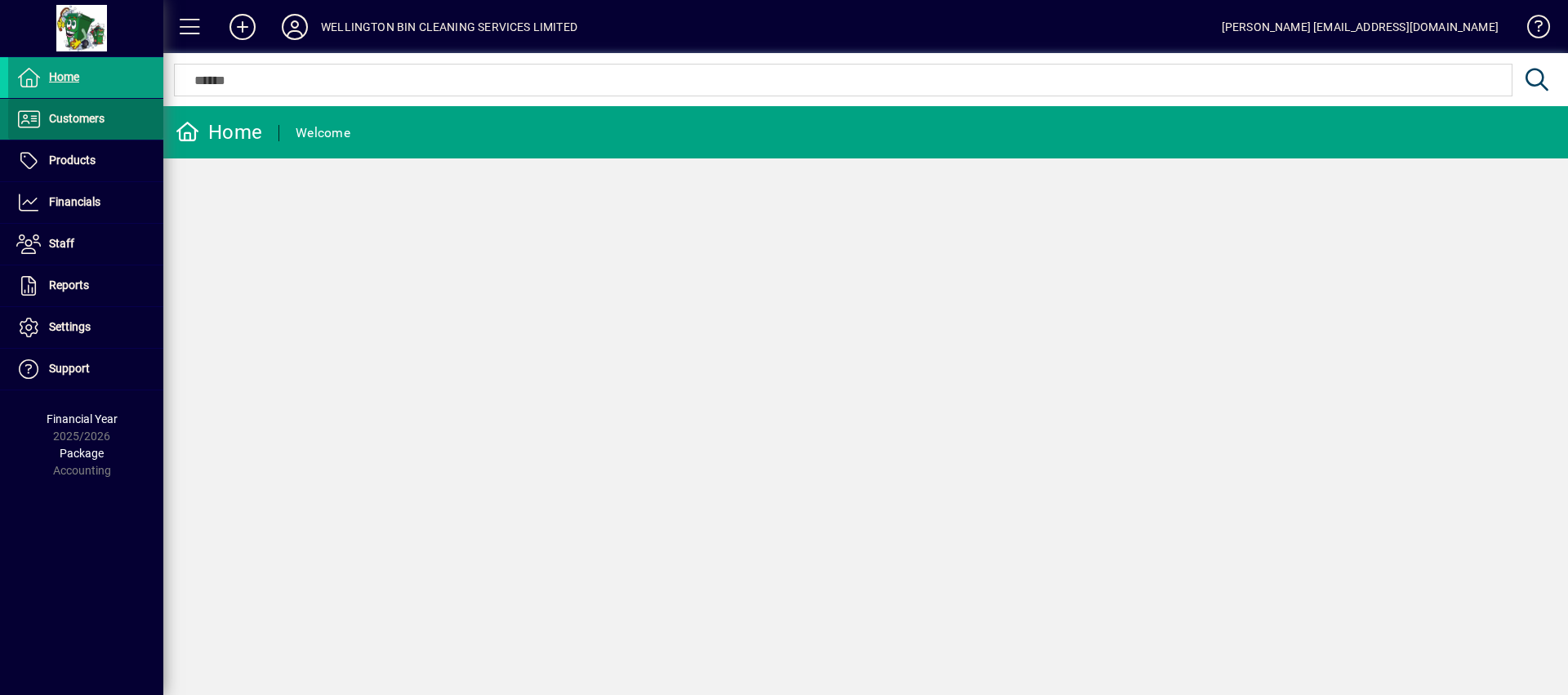
click at [129, 116] on span at bounding box center [85, 119] width 155 height 39
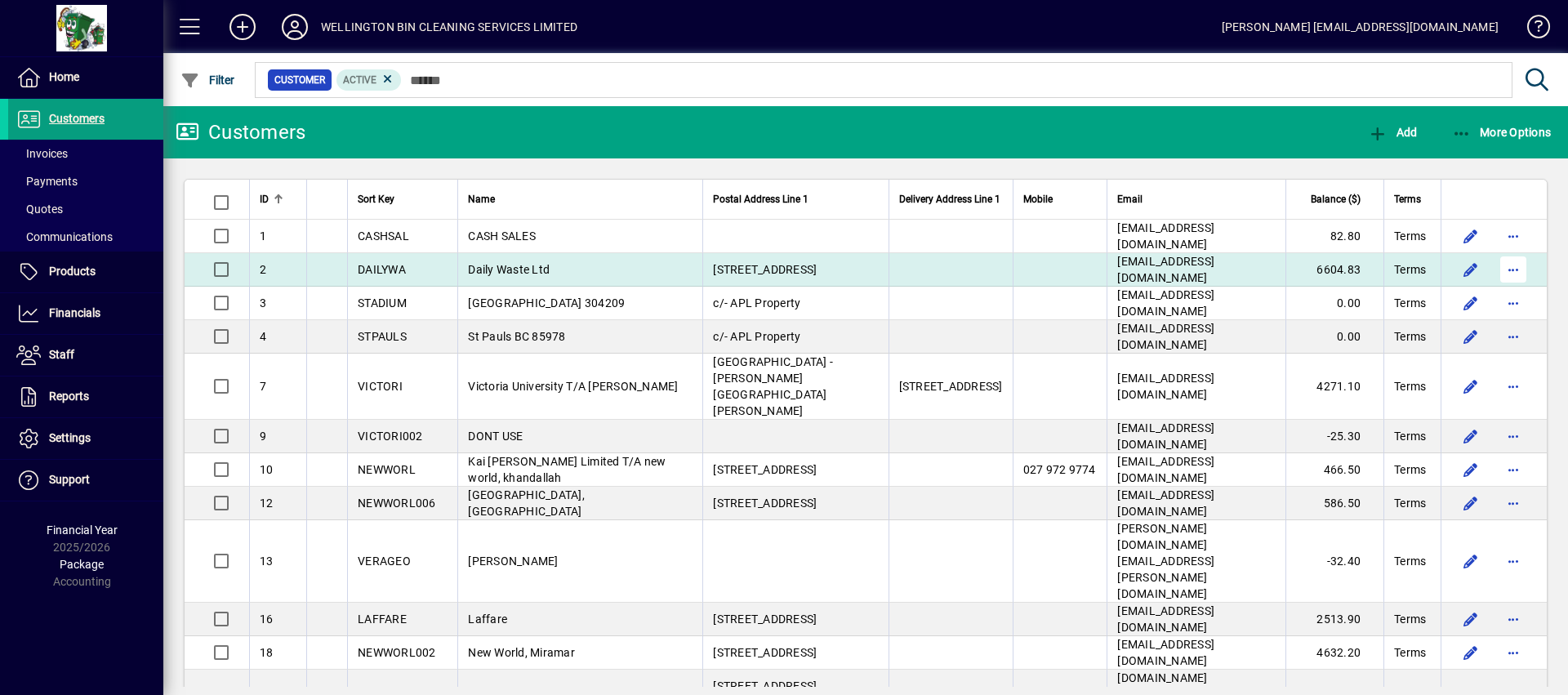
click at [1494, 283] on span "button" at bounding box center [1513, 269] width 39 height 39
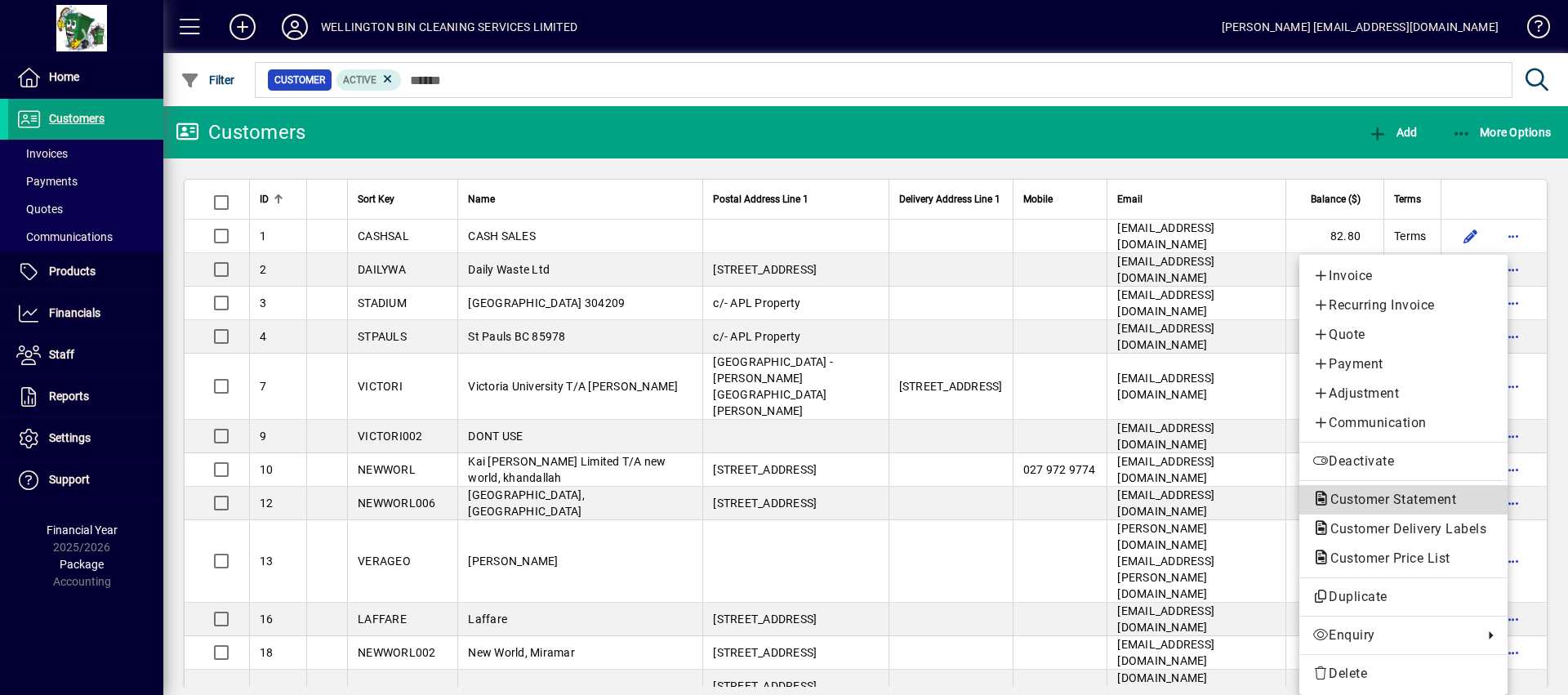
click at [1430, 495] on span "Customer Statement" at bounding box center [1388, 499] width 152 height 15
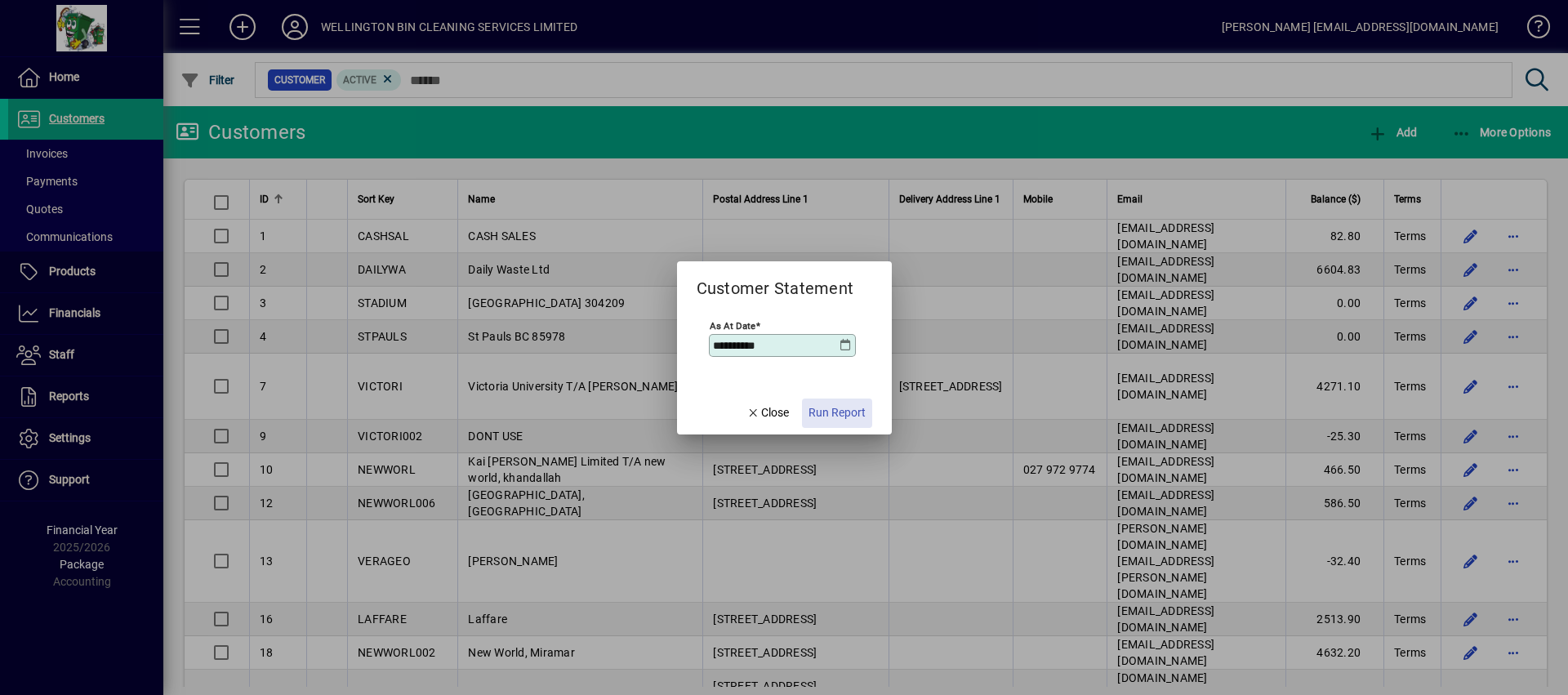
click at [853, 405] on span "Run Report" at bounding box center [837, 412] width 57 height 17
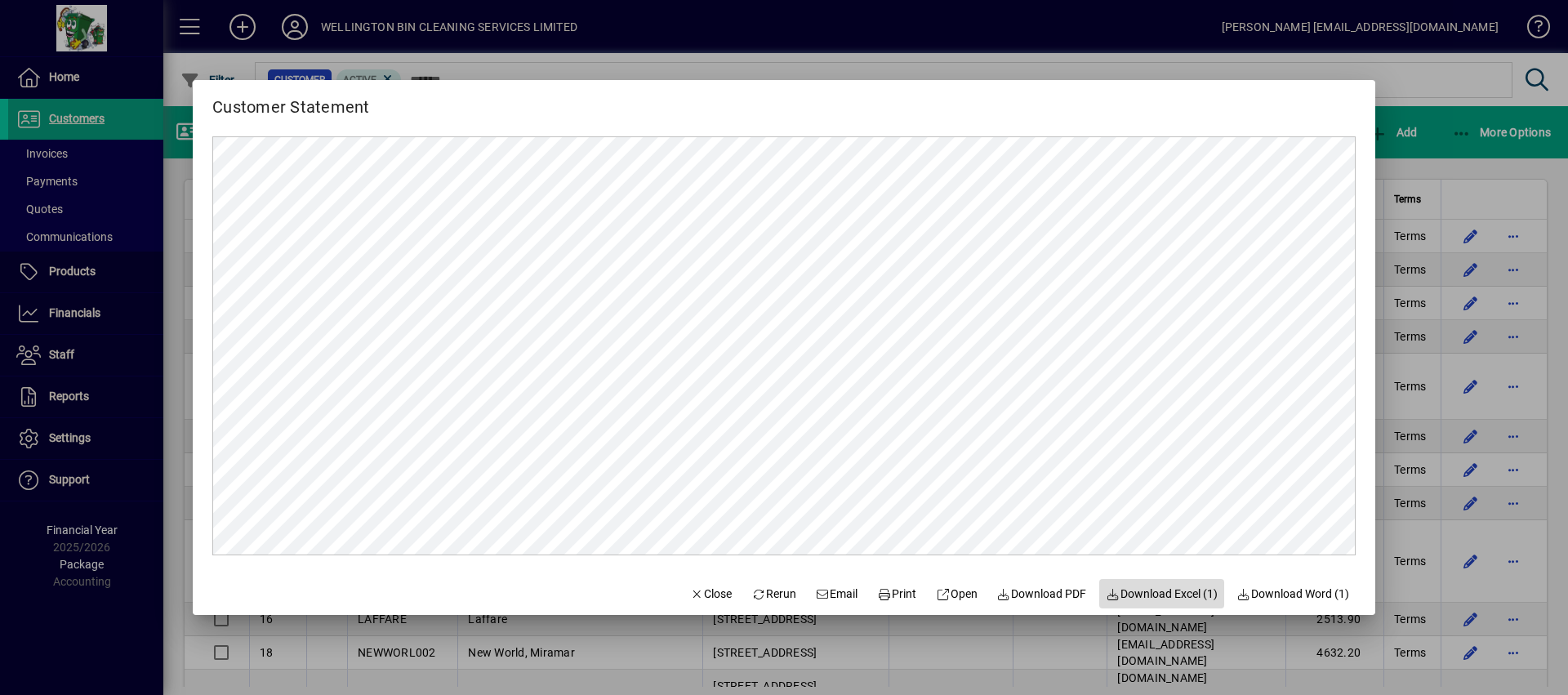
click at [1138, 591] on span "Download Excel (1)" at bounding box center [1161, 594] width 112 height 17
click at [701, 590] on span "Close" at bounding box center [711, 594] width 43 height 17
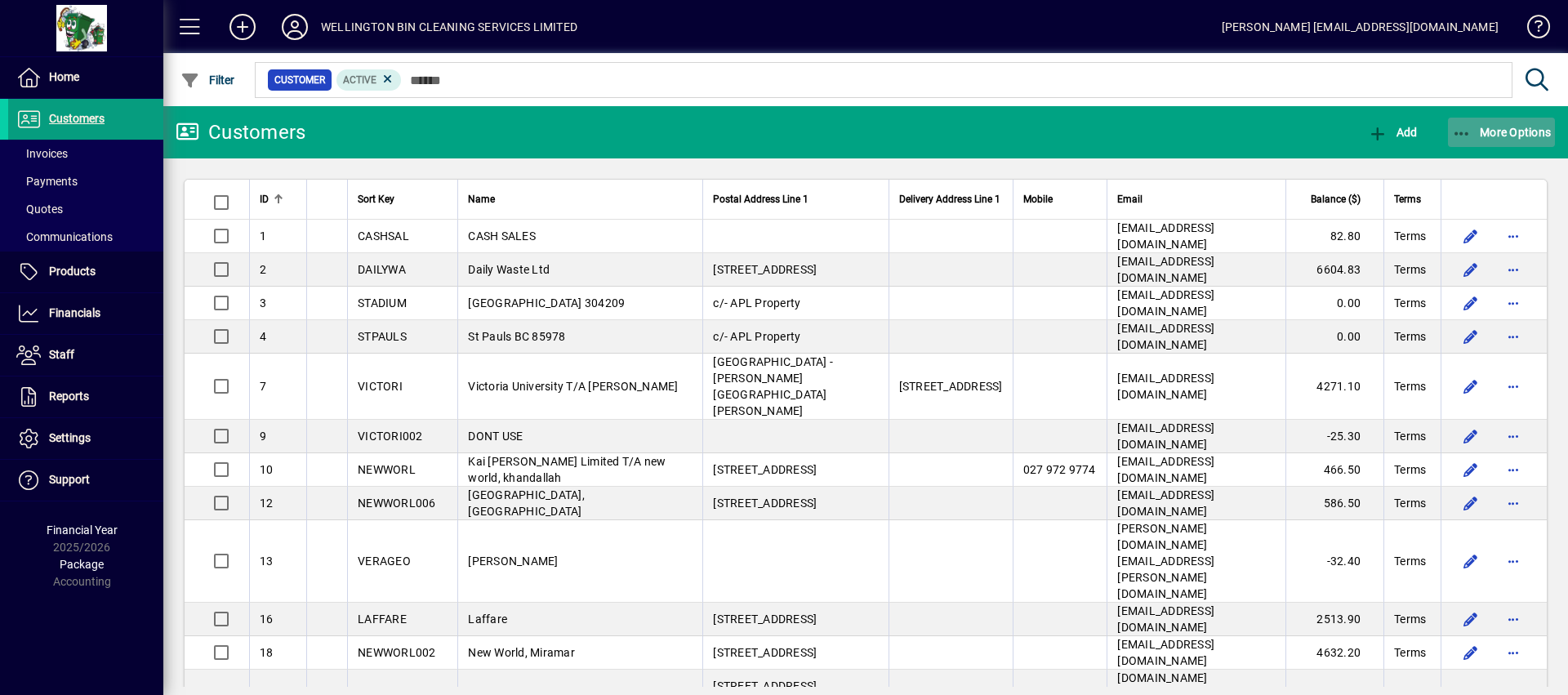
click at [1482, 125] on span "More Options" at bounding box center [1503, 132] width 100 height 13
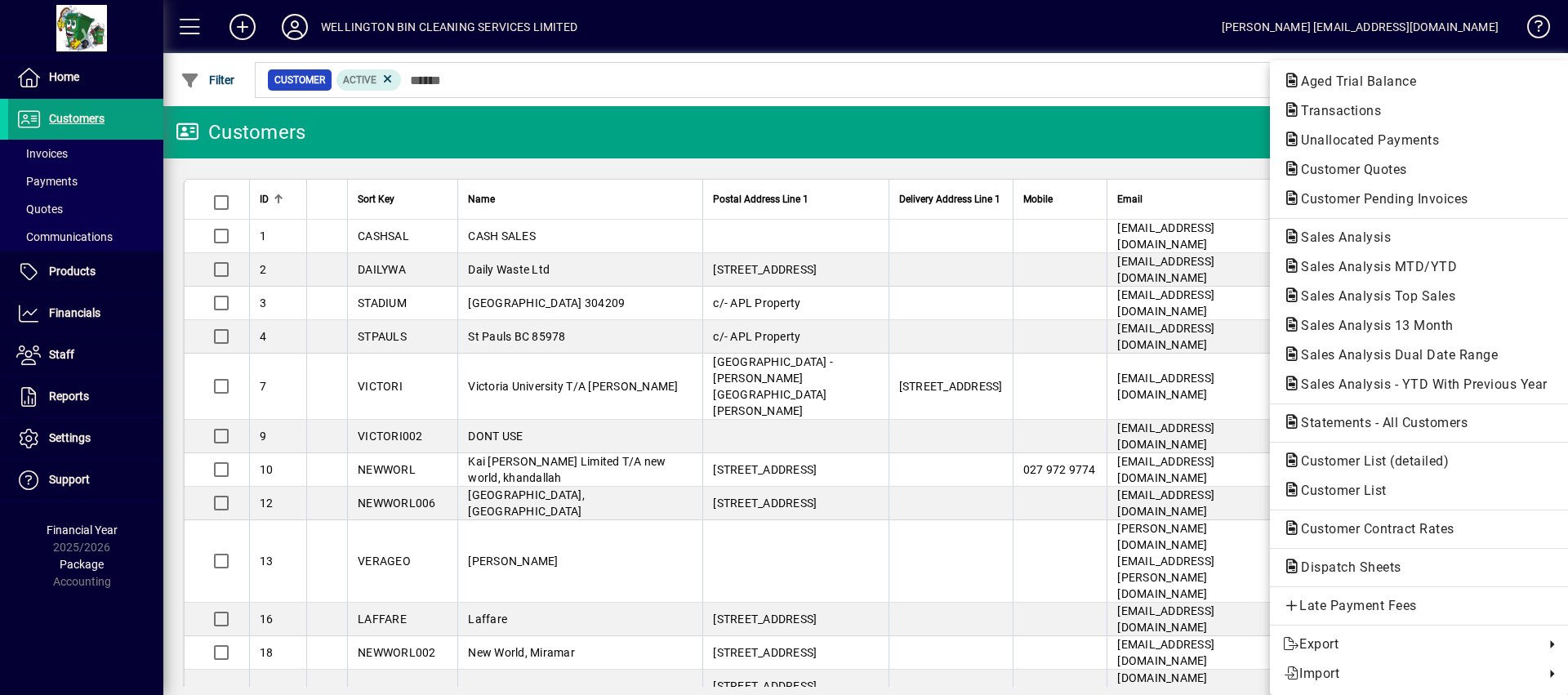
click at [1239, 119] on div at bounding box center [784, 347] width 1568 height 695
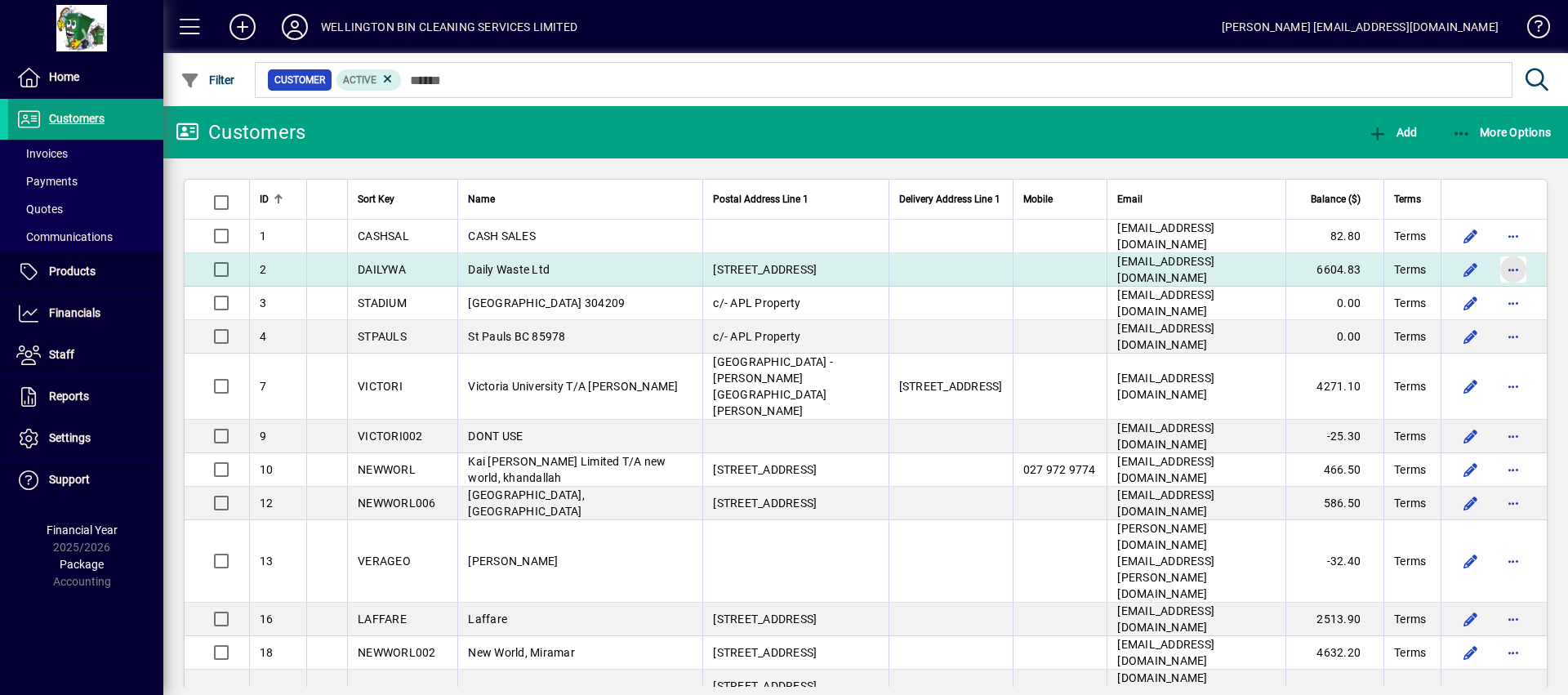
click at [1495, 282] on span "button" at bounding box center [1513, 269] width 39 height 39
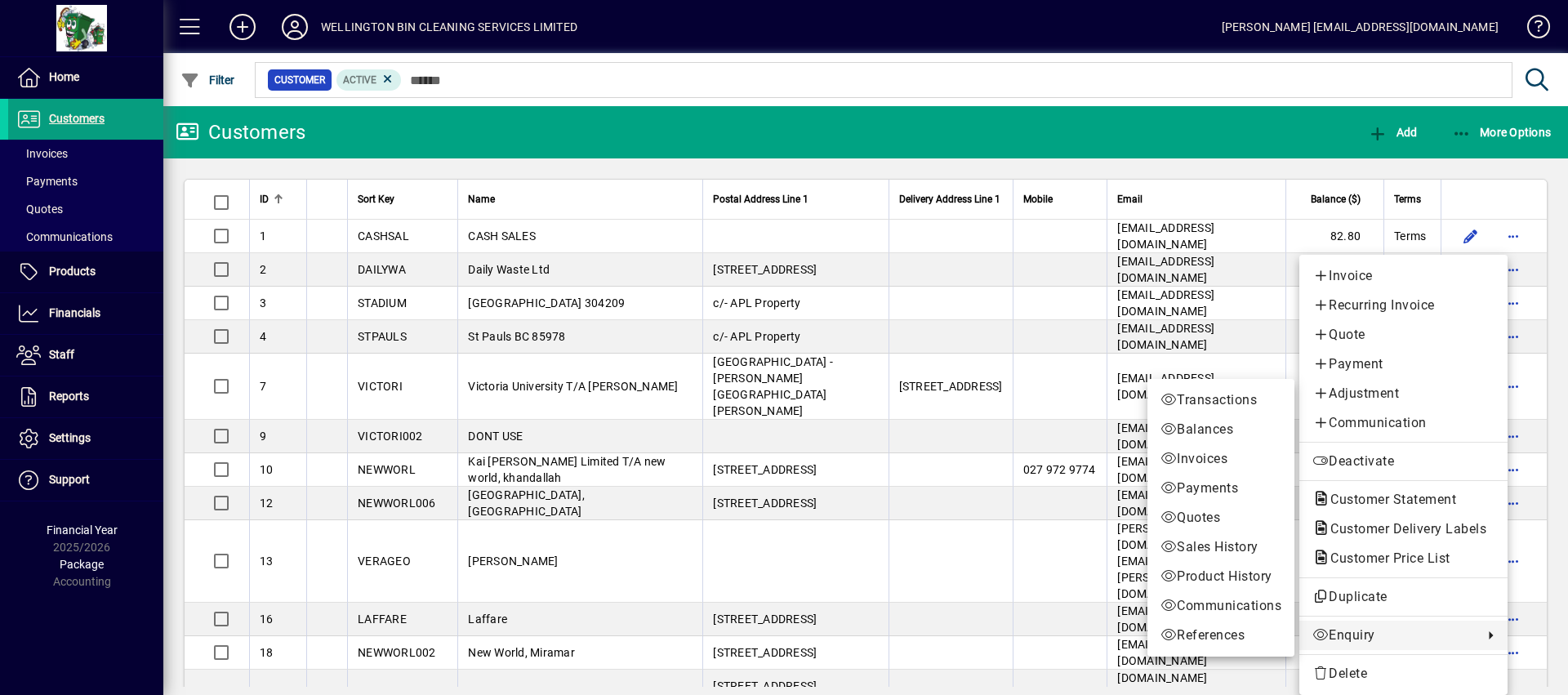
click at [1390, 630] on span "Enquiry" at bounding box center [1394, 636] width 163 height 20
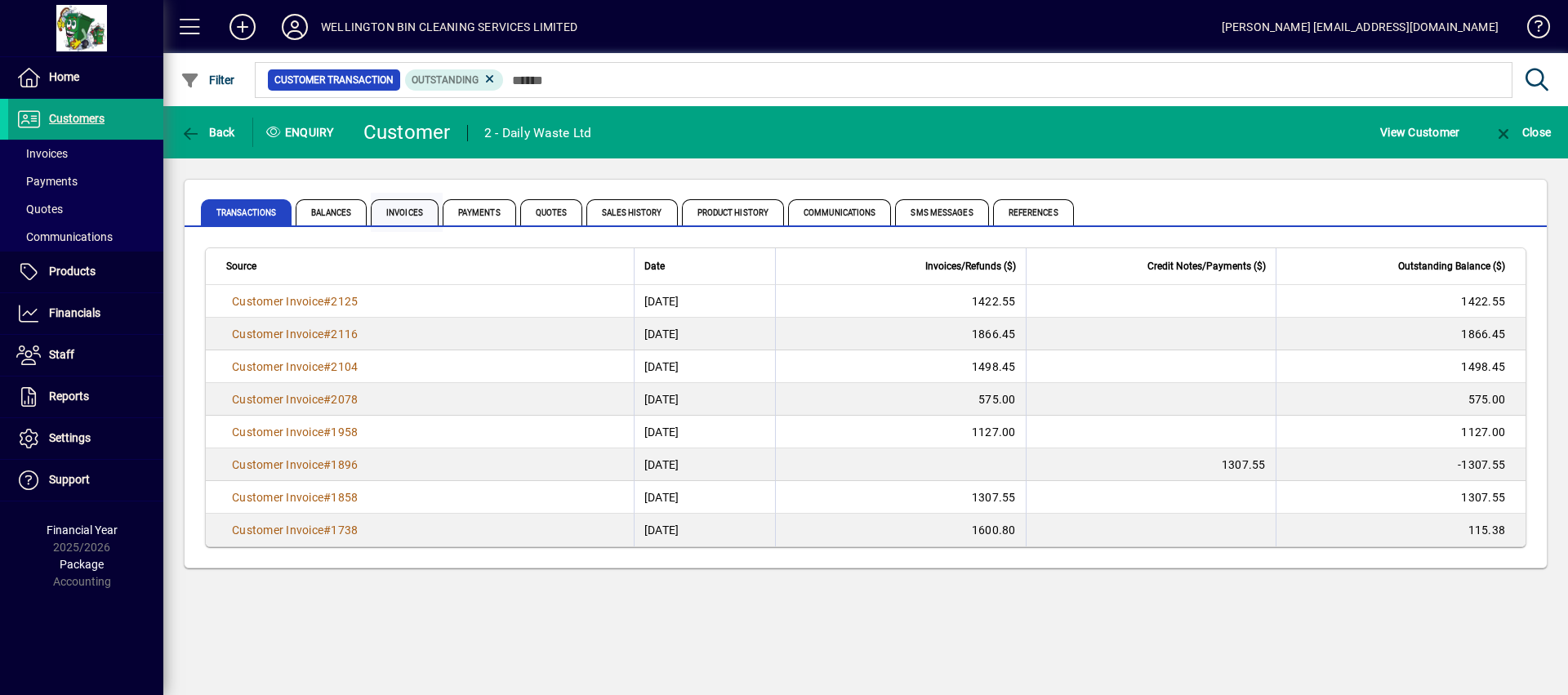
click at [423, 206] on span "Invoices" at bounding box center [404, 212] width 68 height 26
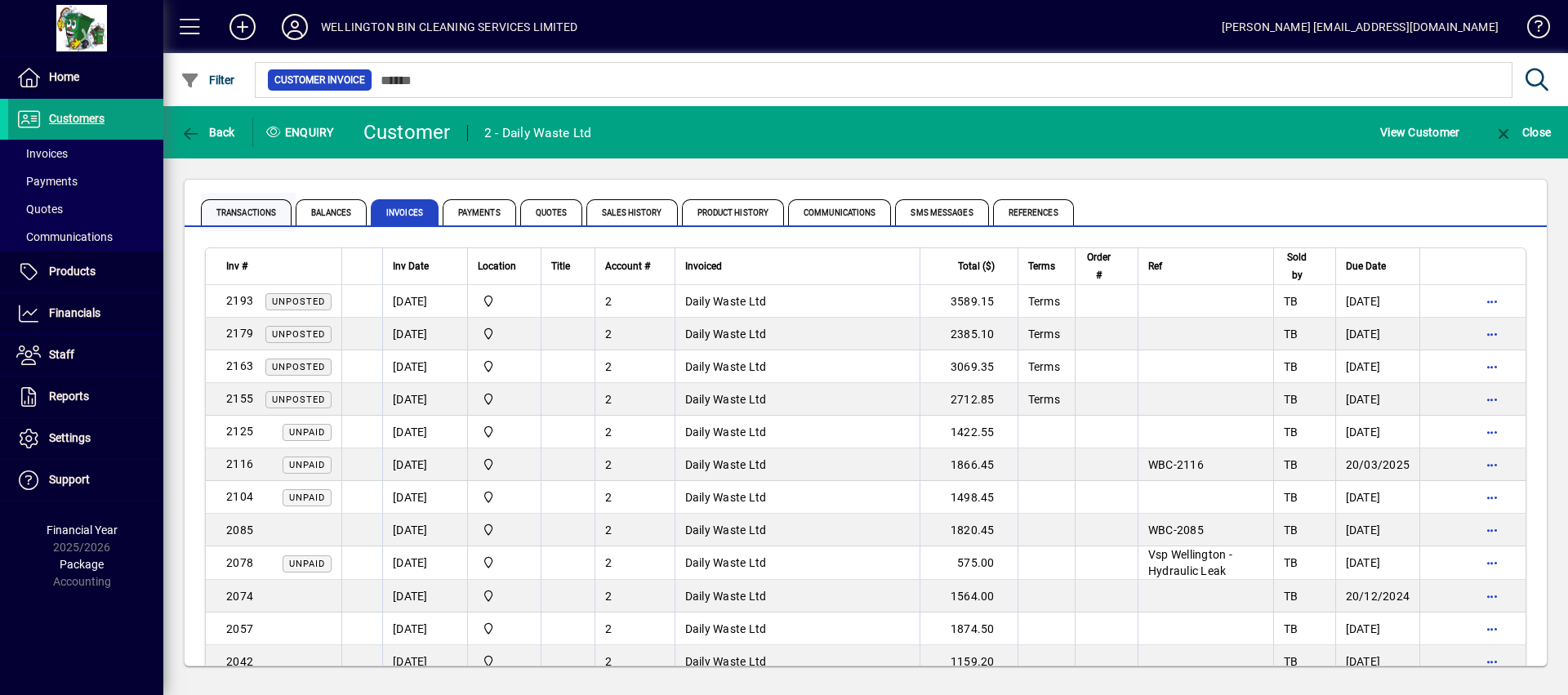
click at [256, 208] on span "Transactions" at bounding box center [246, 212] width 91 height 26
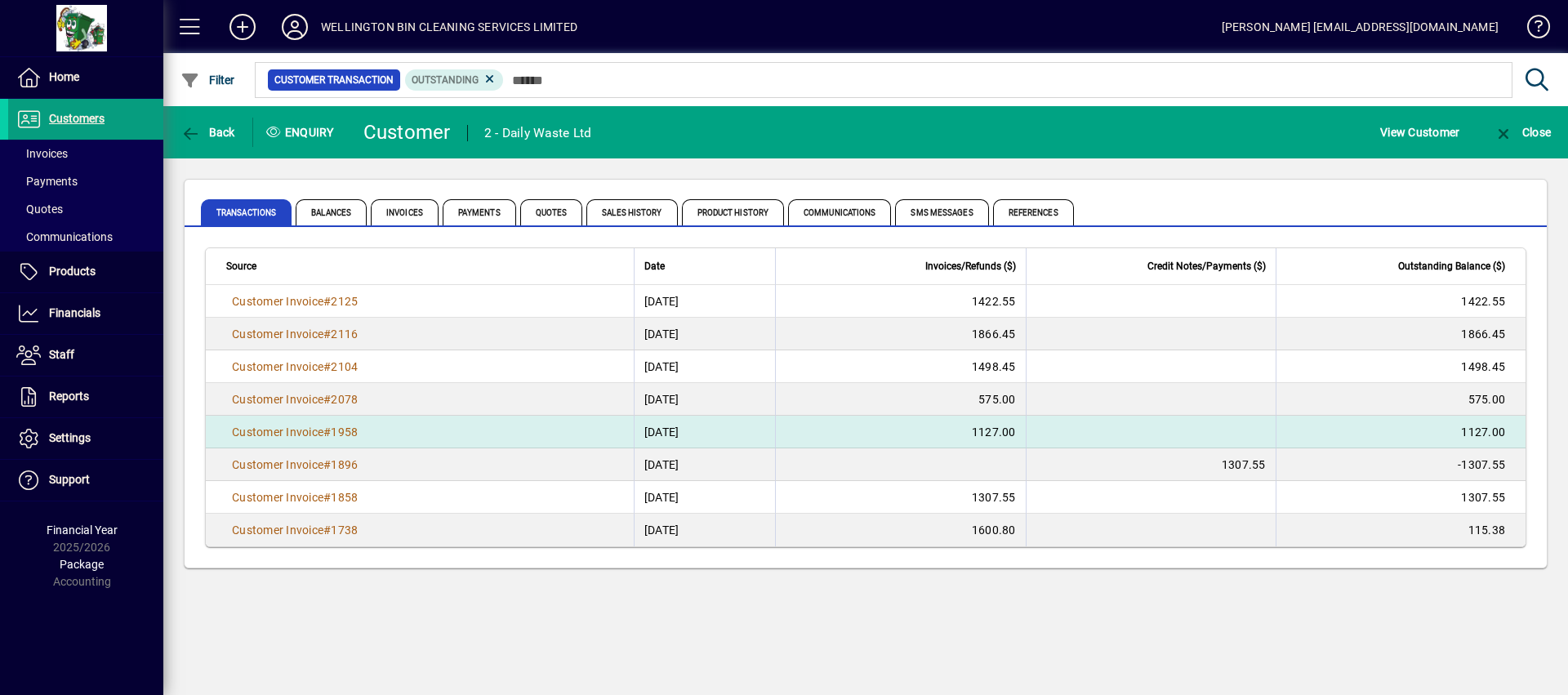
click at [433, 430] on td "Customer Invoice # 1958" at bounding box center [420, 432] width 428 height 33
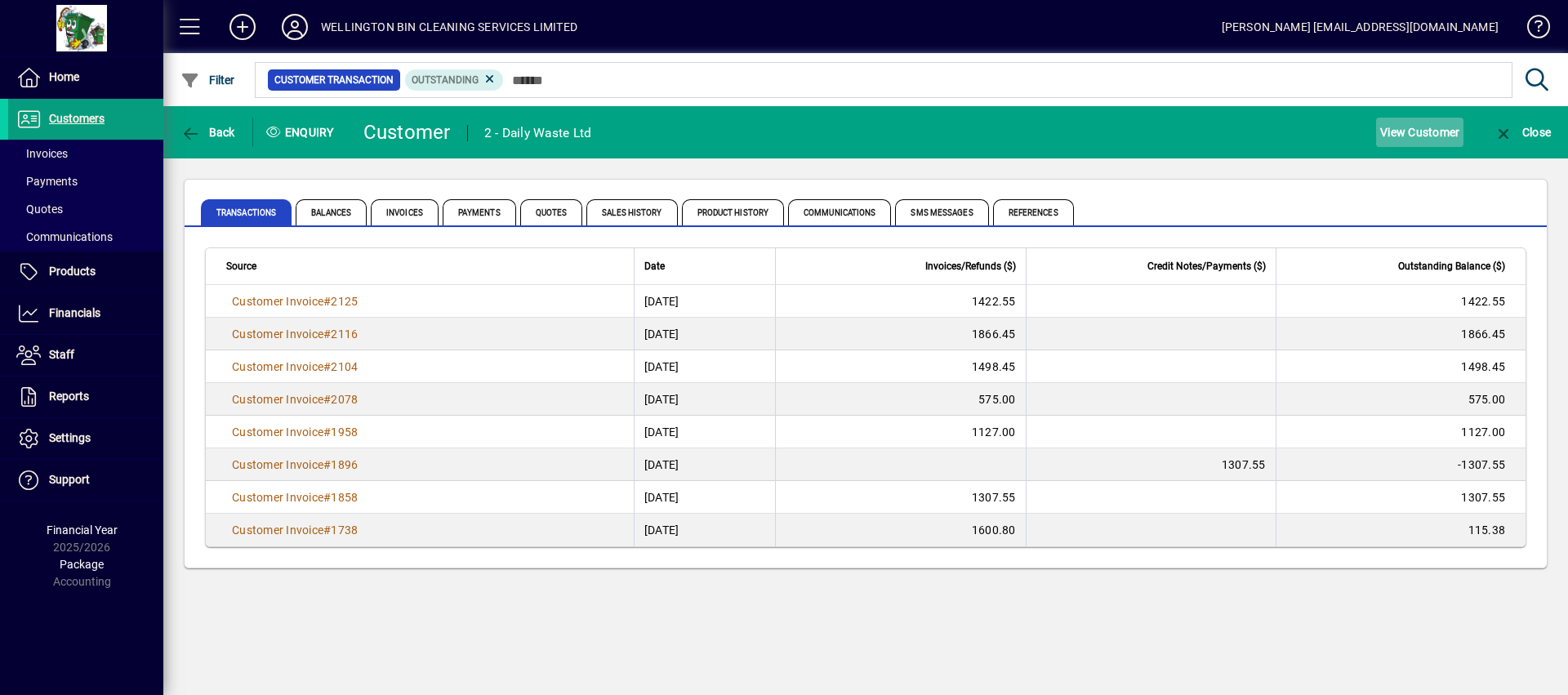
click at [1424, 142] on span "View Customer" at bounding box center [1420, 132] width 79 height 26
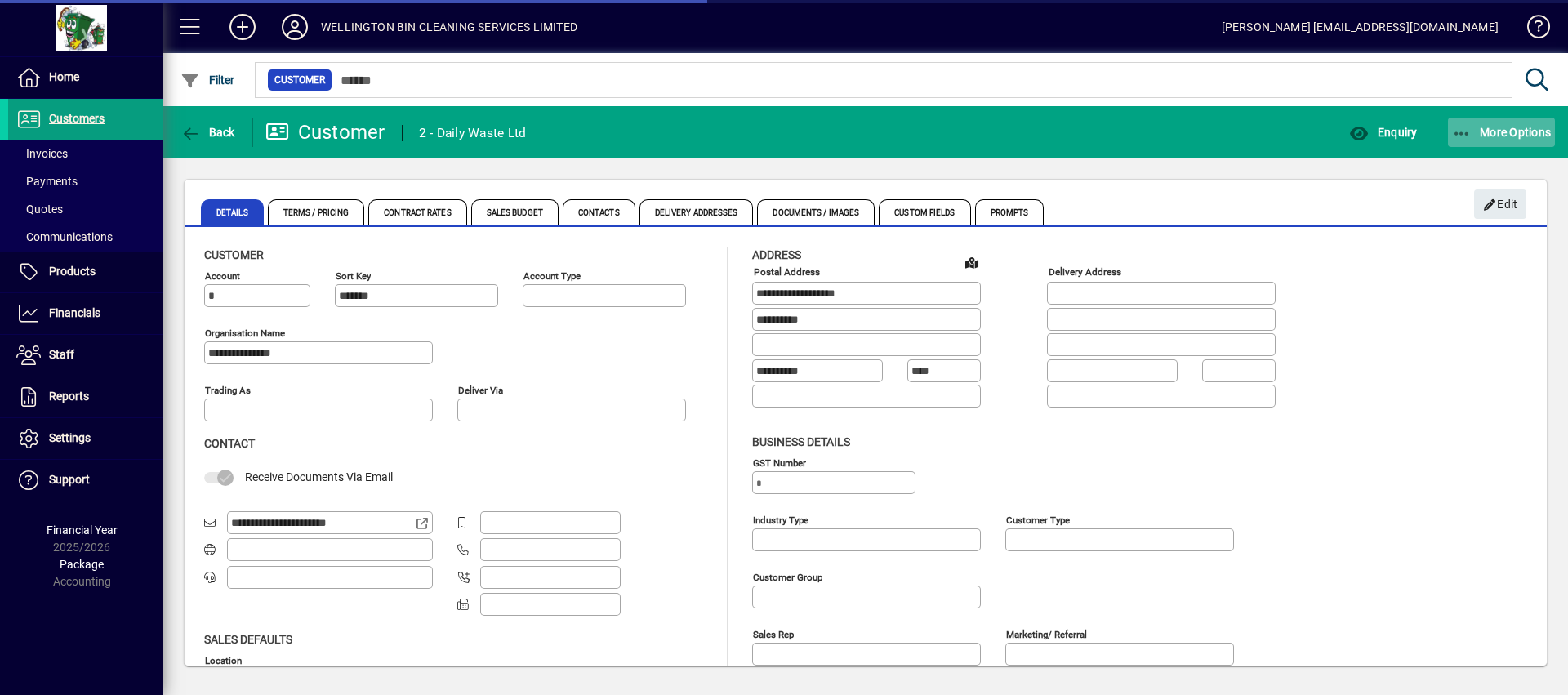
type input "**********"
type input "*******"
type input "**********"
click at [1484, 142] on span "button" at bounding box center [1502, 132] width 108 height 39
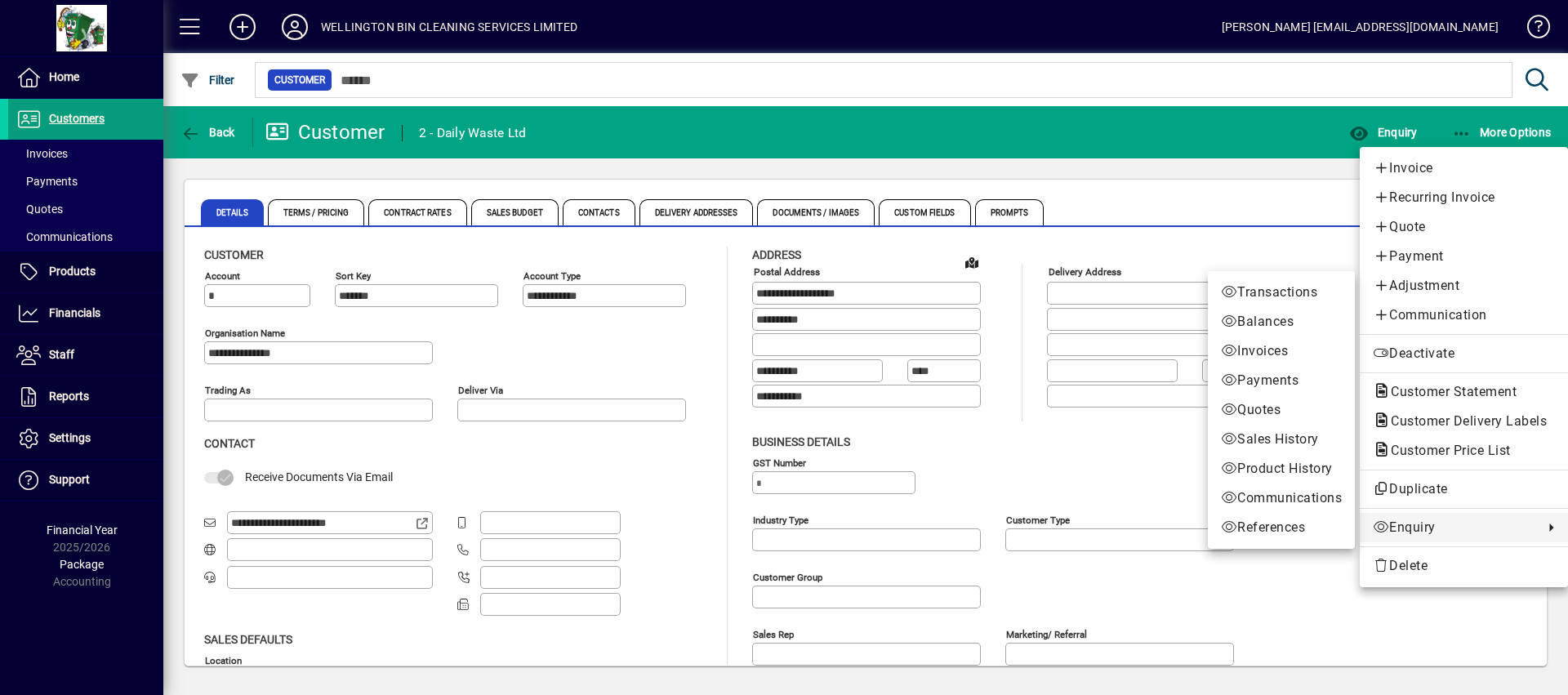
click at [83, 79] on div at bounding box center [784, 347] width 1568 height 695
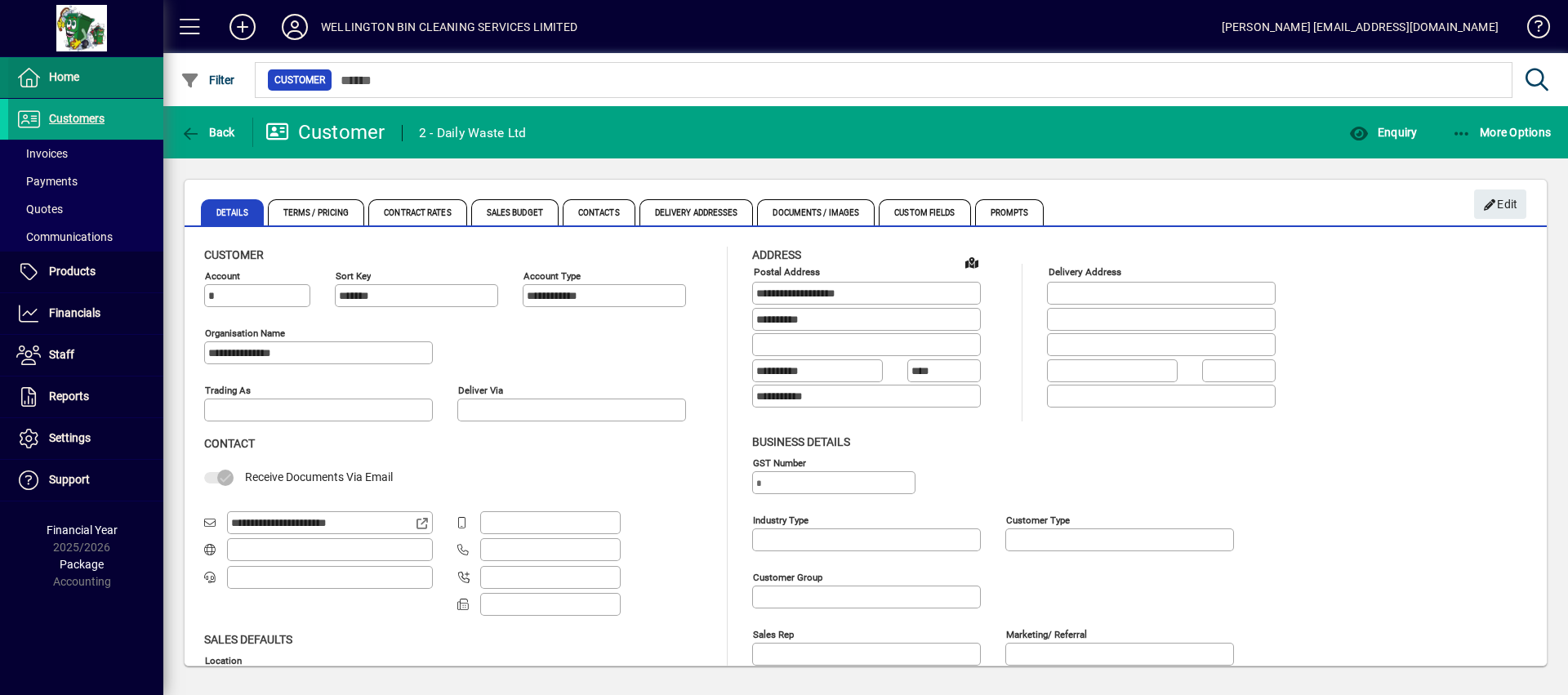
click at [83, 79] on span at bounding box center [85, 77] width 155 height 39
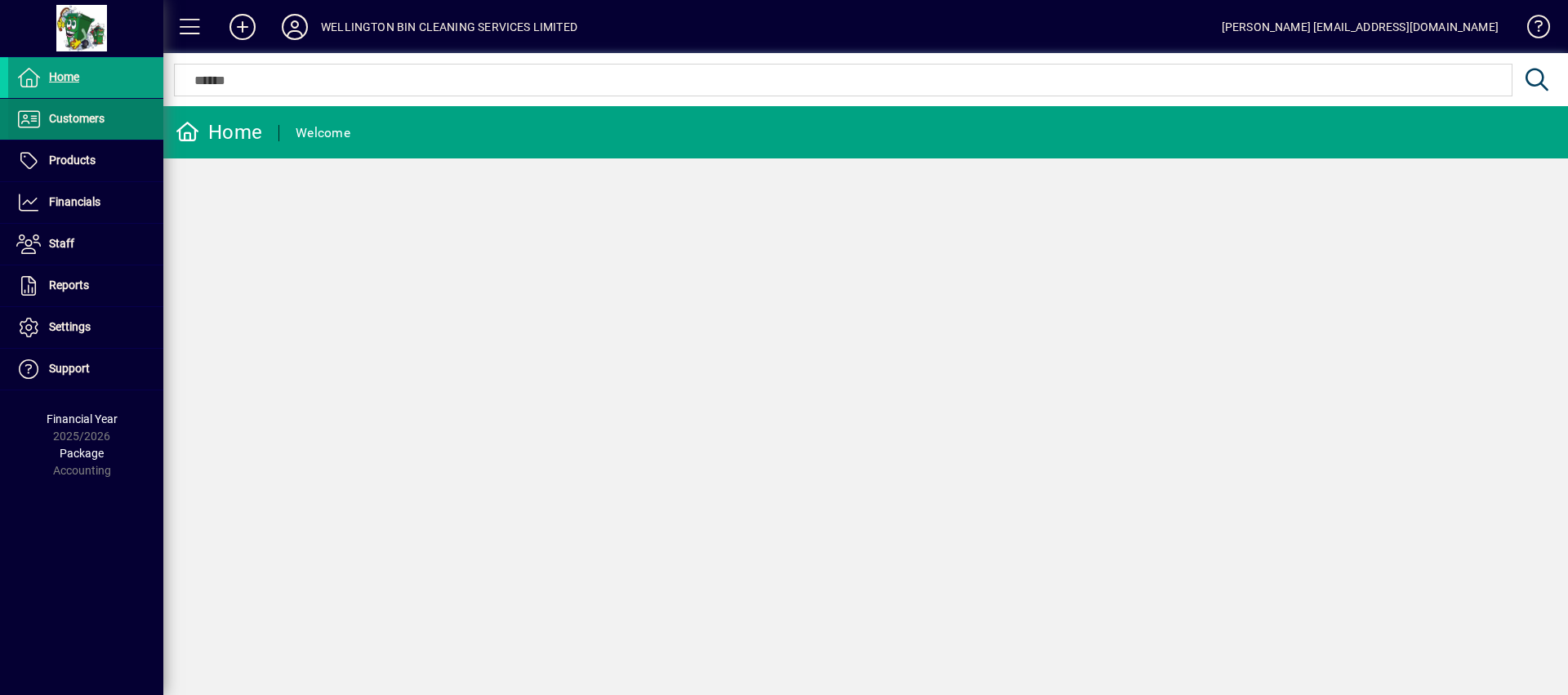
click at [83, 106] on span at bounding box center [85, 119] width 155 height 39
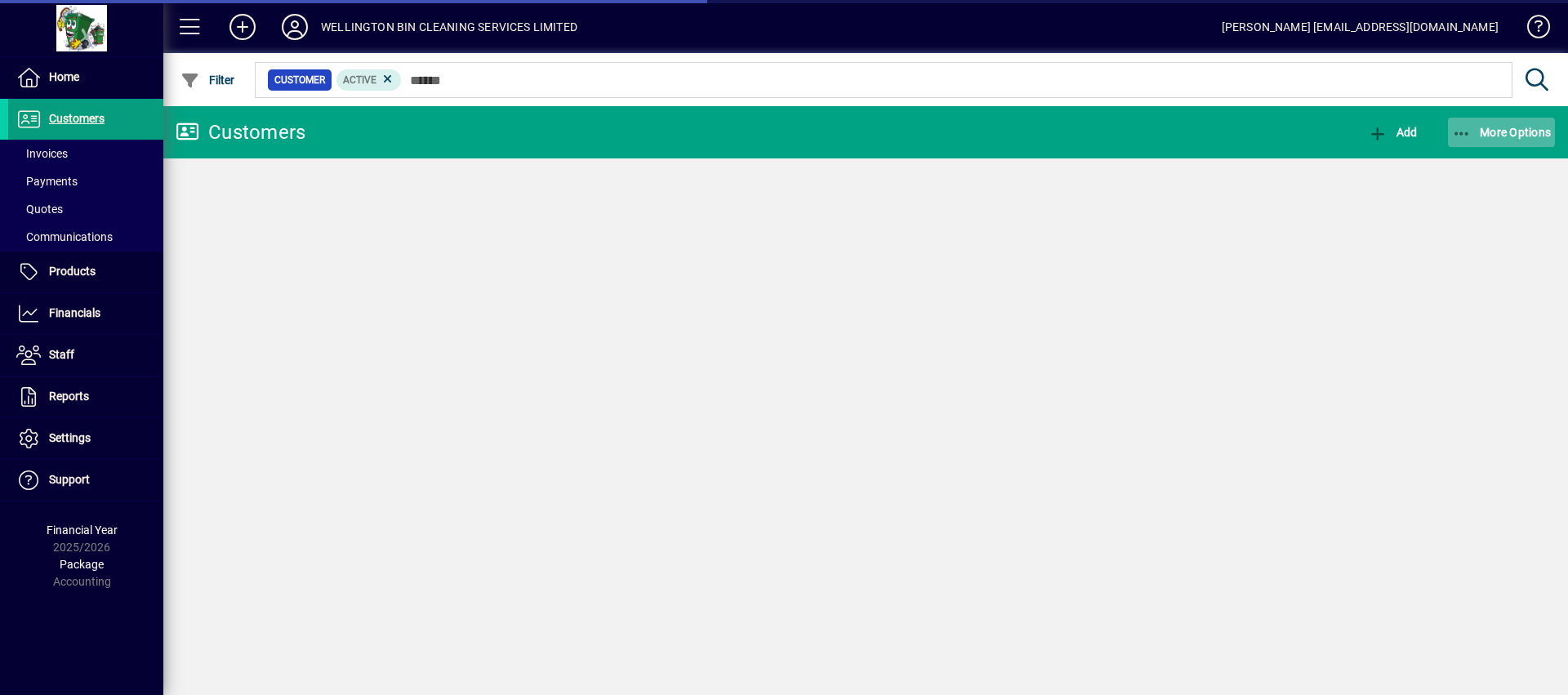
click at [1507, 117] on span "button" at bounding box center [1502, 132] width 108 height 39
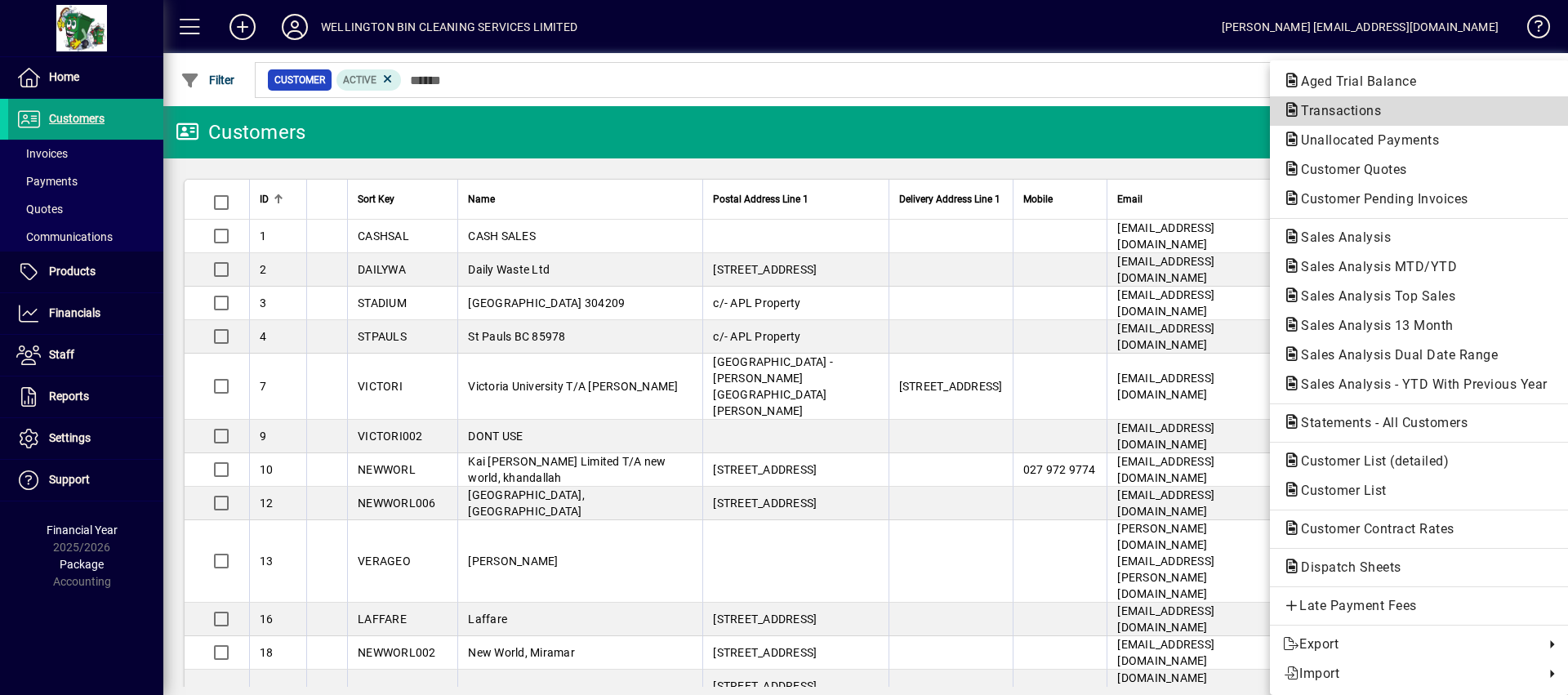
click at [1373, 119] on span "Transactions" at bounding box center [1420, 111] width 273 height 20
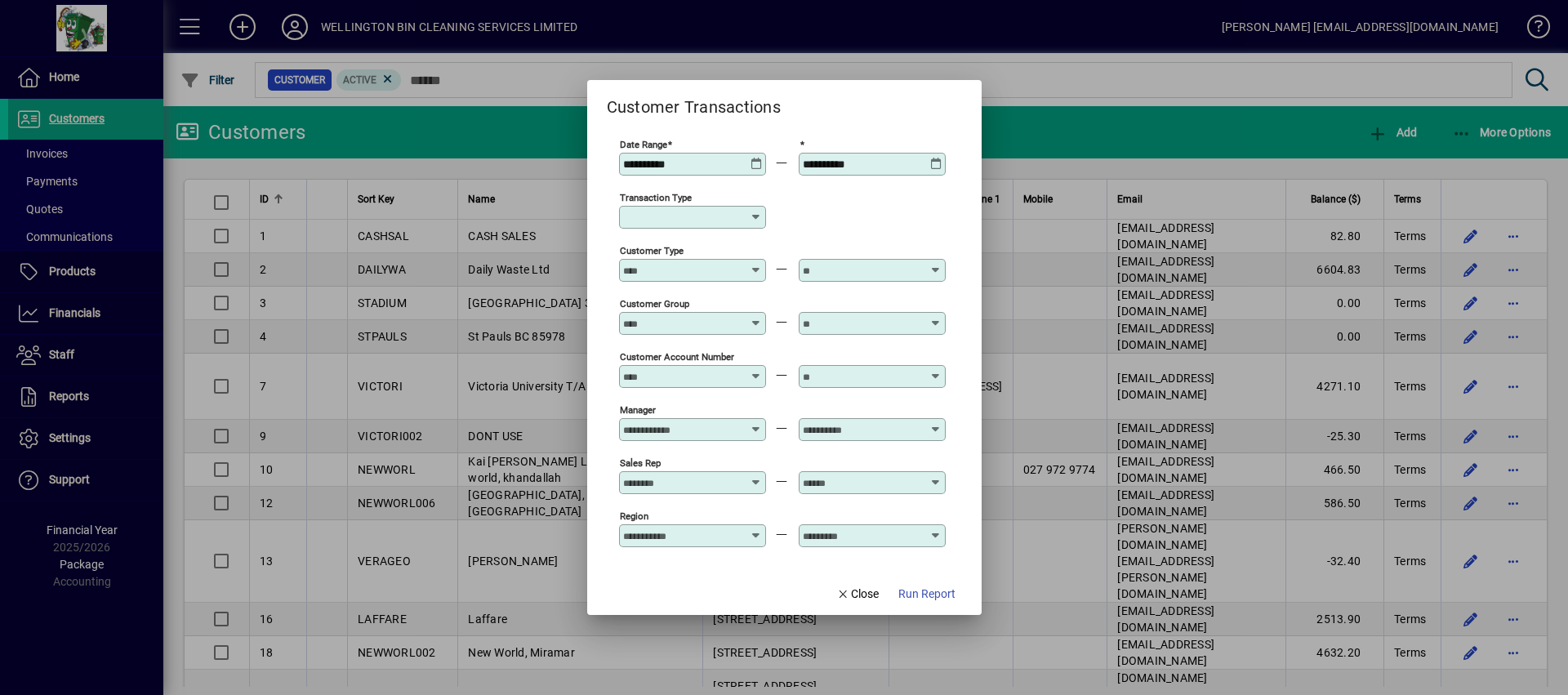
click at [758, 158] on icon at bounding box center [756, 158] width 12 height 0
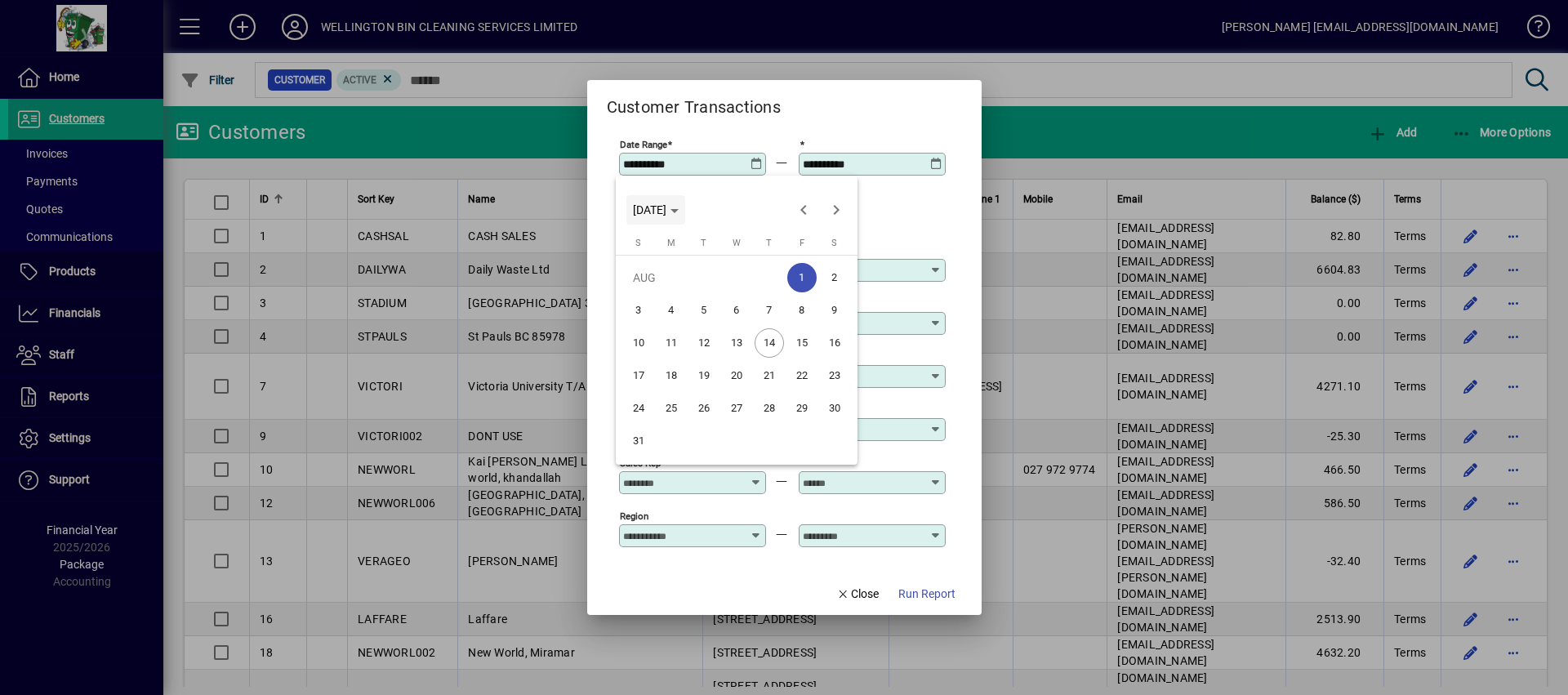
click at [667, 213] on span "FRI AUG 01 2025" at bounding box center [650, 210] width 34 height 13
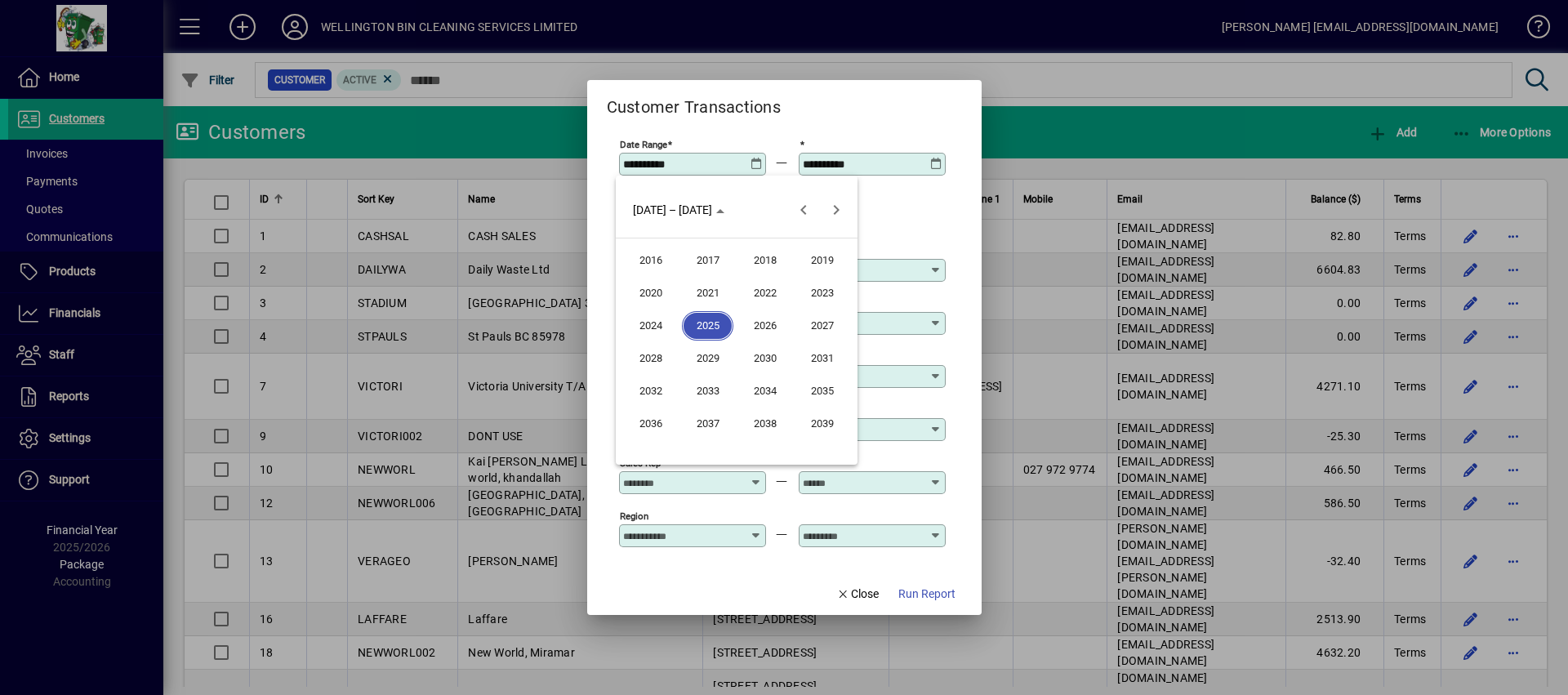
click at [702, 332] on span "2025" at bounding box center [708, 326] width 52 height 29
click at [651, 293] on span "JAN" at bounding box center [650, 293] width 52 height 29
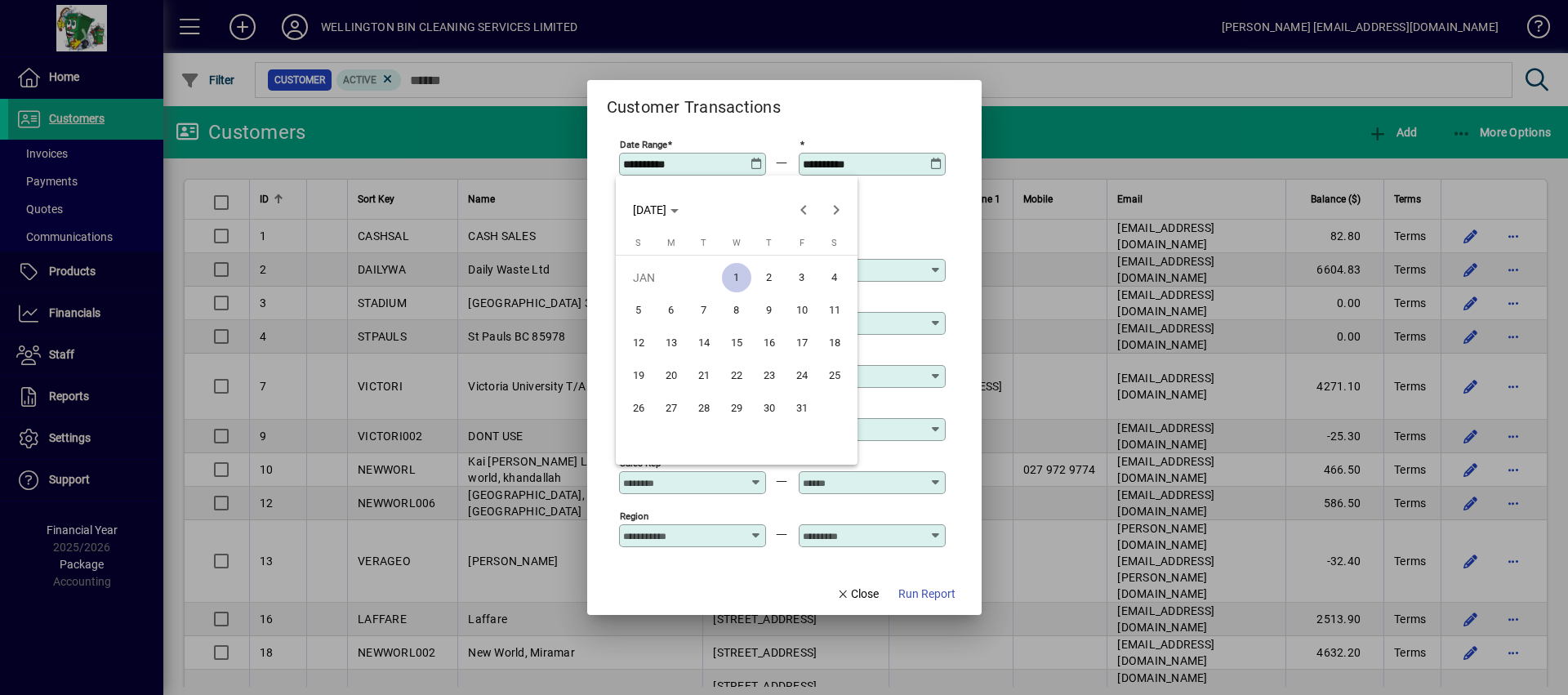
click at [739, 280] on span "1" at bounding box center [737, 278] width 29 height 29
type input "**********"
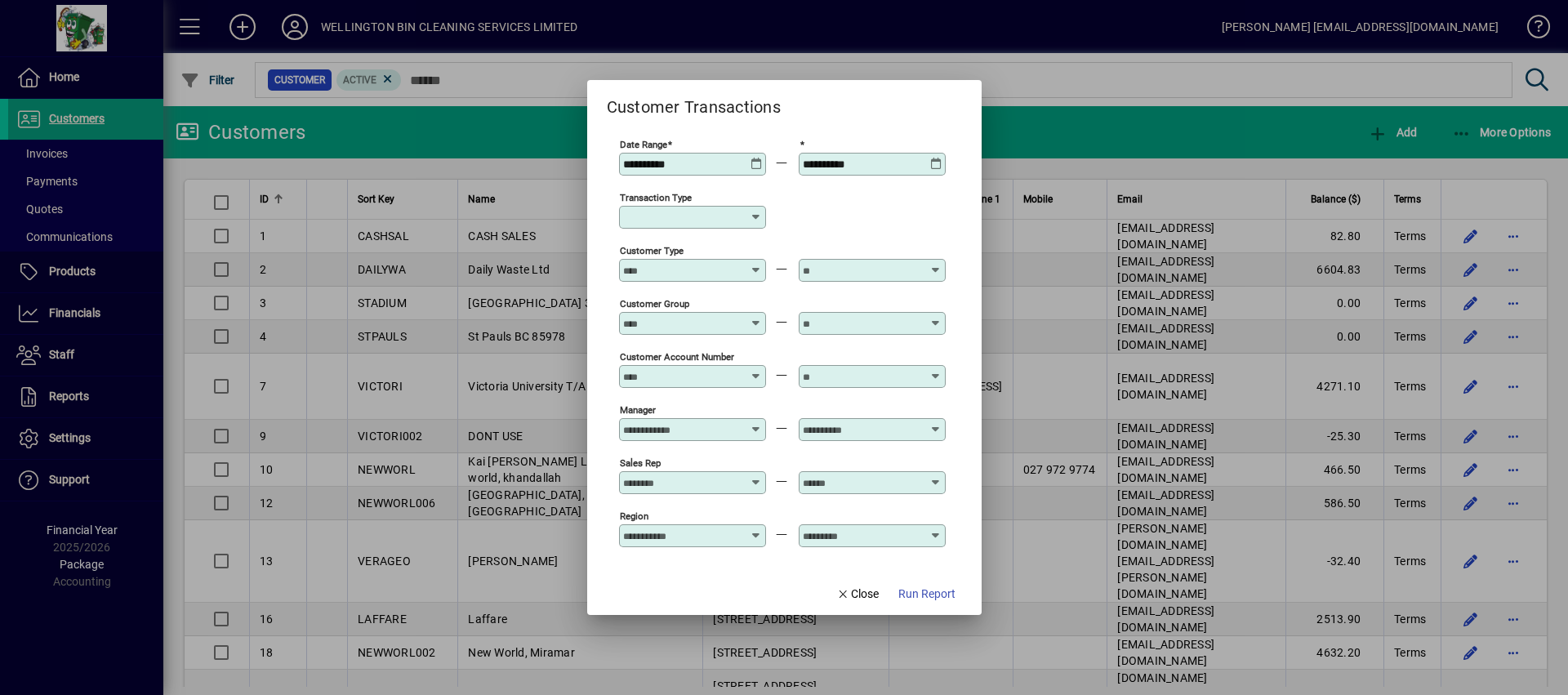
click at [749, 222] on icon at bounding box center [756, 217] width 13 height 13
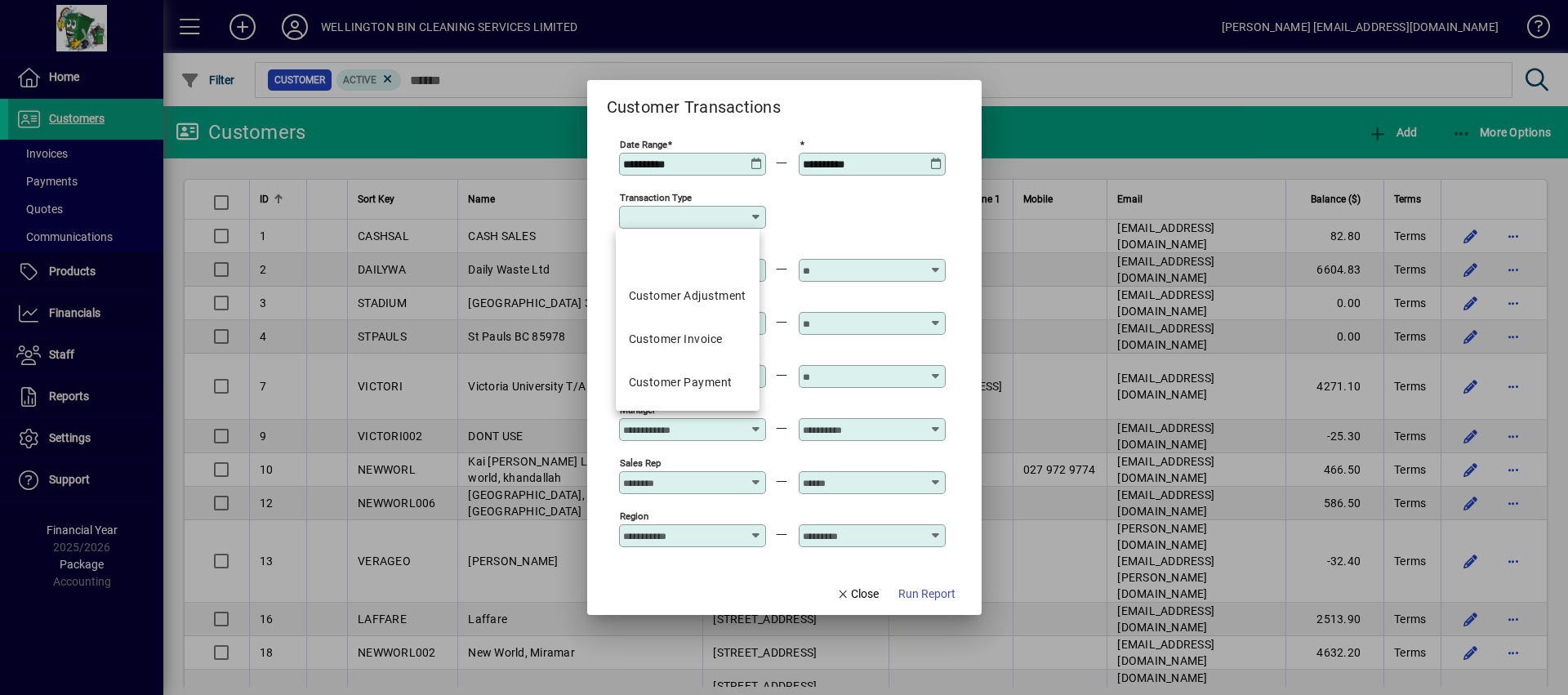
click at [809, 217] on div "Transaction Type" at bounding box center [783, 216] width 327 height 53
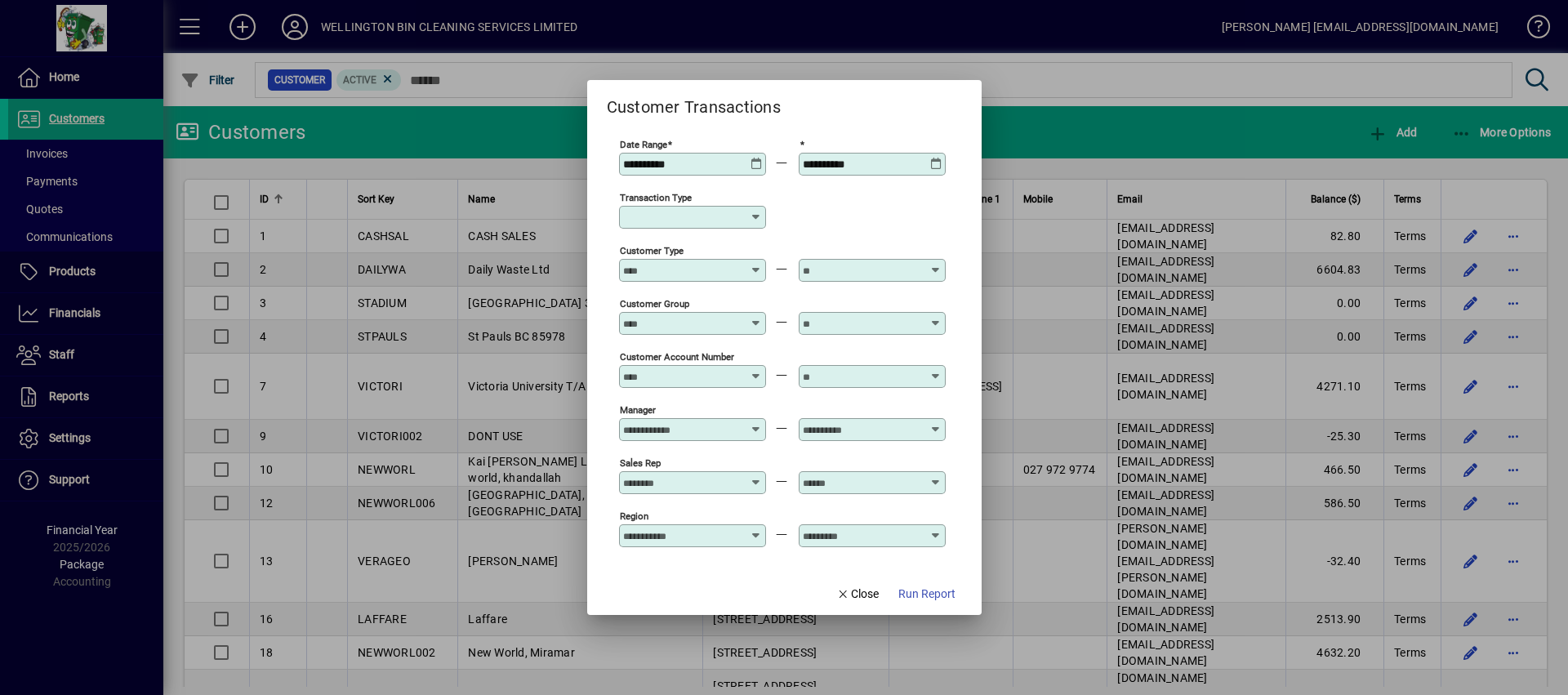
click at [731, 271] on input "Customer Type" at bounding box center [682, 270] width 119 height 13
click at [787, 234] on div "Transaction Type" at bounding box center [783, 216] width 327 height 53
click at [725, 370] on input "Customer Account Number" at bounding box center [682, 376] width 119 height 13
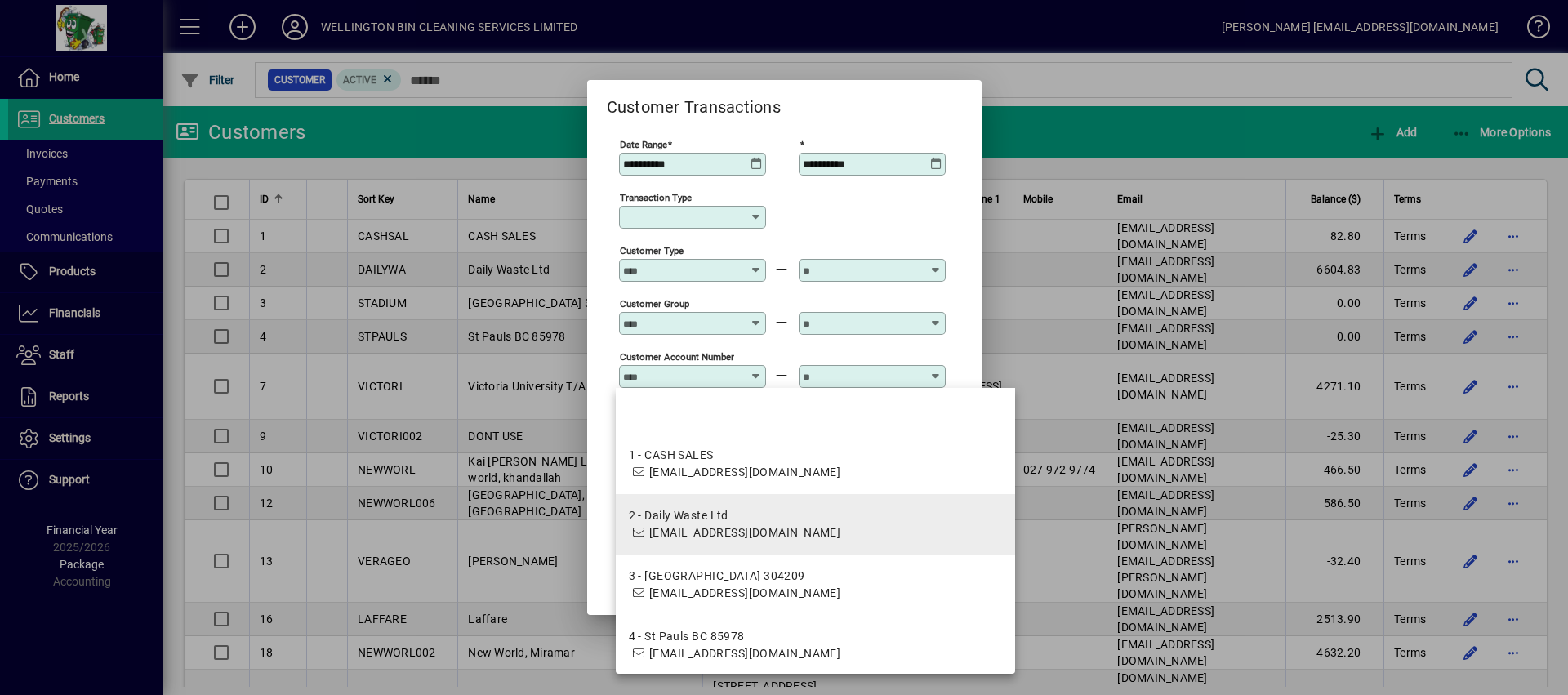
click at [732, 531] on span "office@dailywaste.co.nz" at bounding box center [745, 532] width 191 height 13
type input "**********"
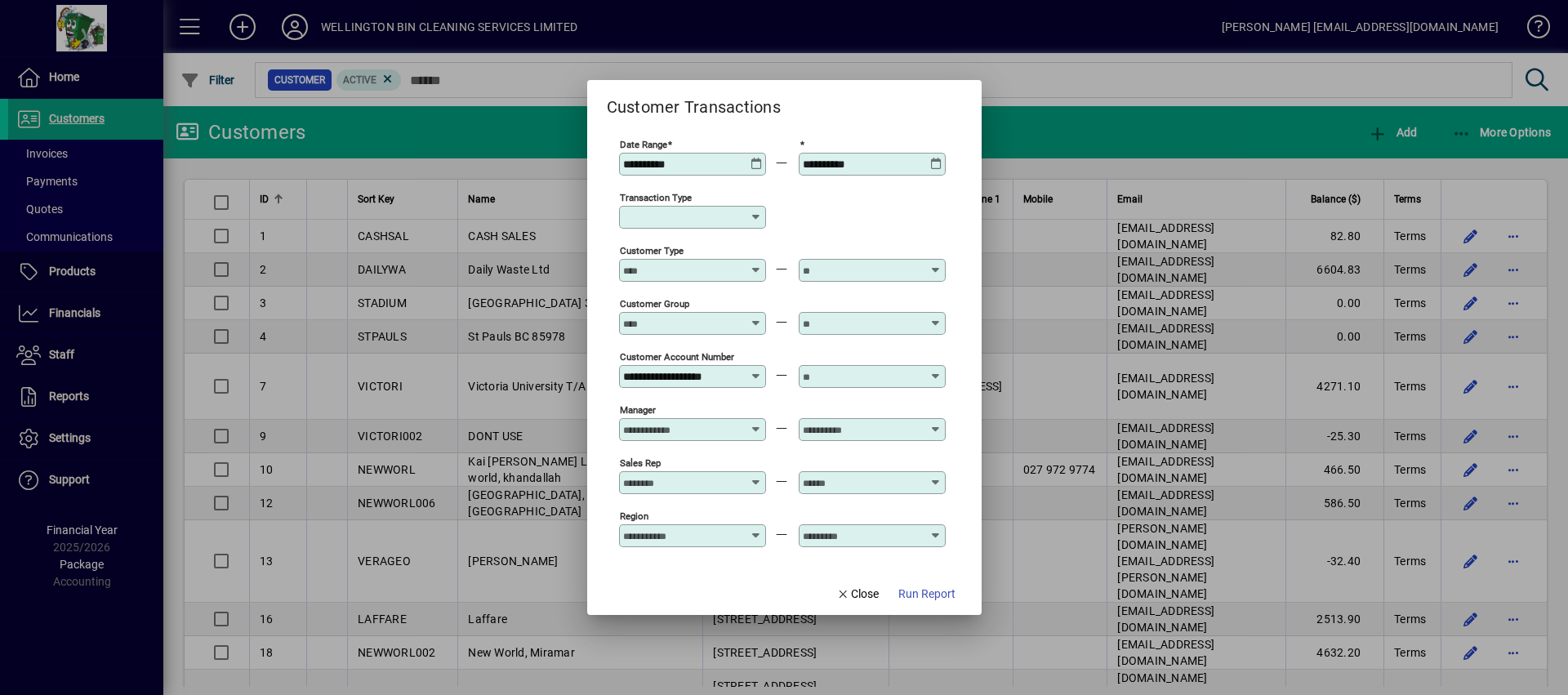
click at [857, 376] on input "text" at bounding box center [862, 376] width 119 height 13
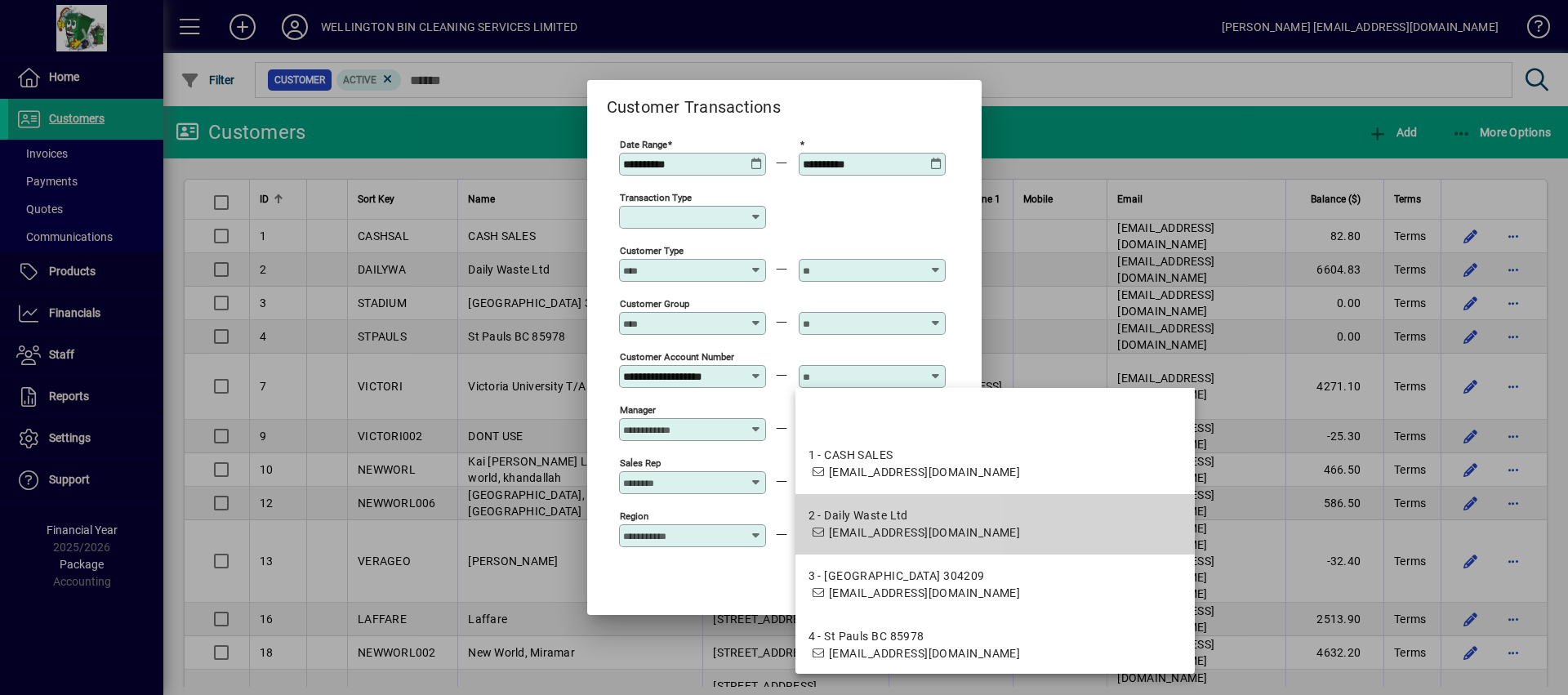
click at [893, 524] on span "2 - Daily Waste Ltd office@dailywaste.co.nz" at bounding box center [915, 524] width 213 height 35
type input "**********"
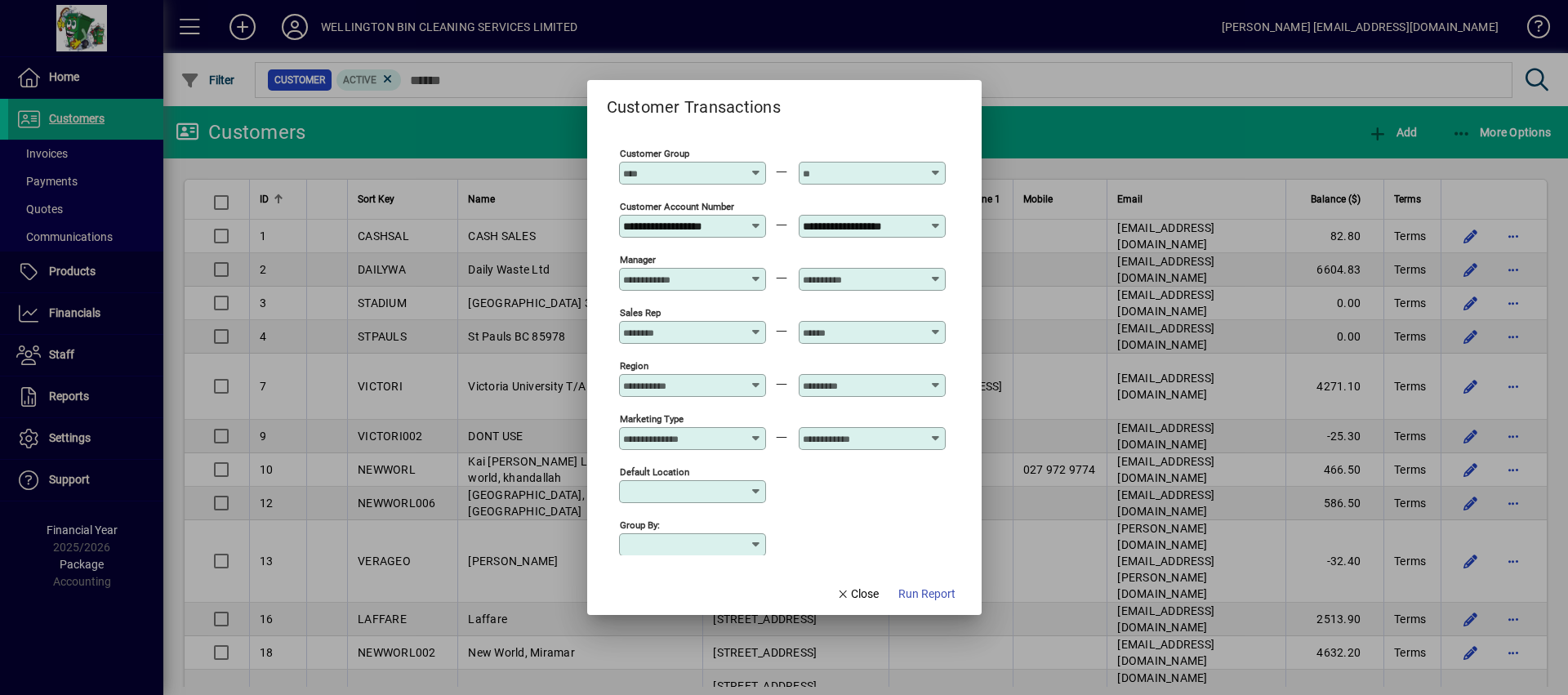
scroll to position [169, 0]
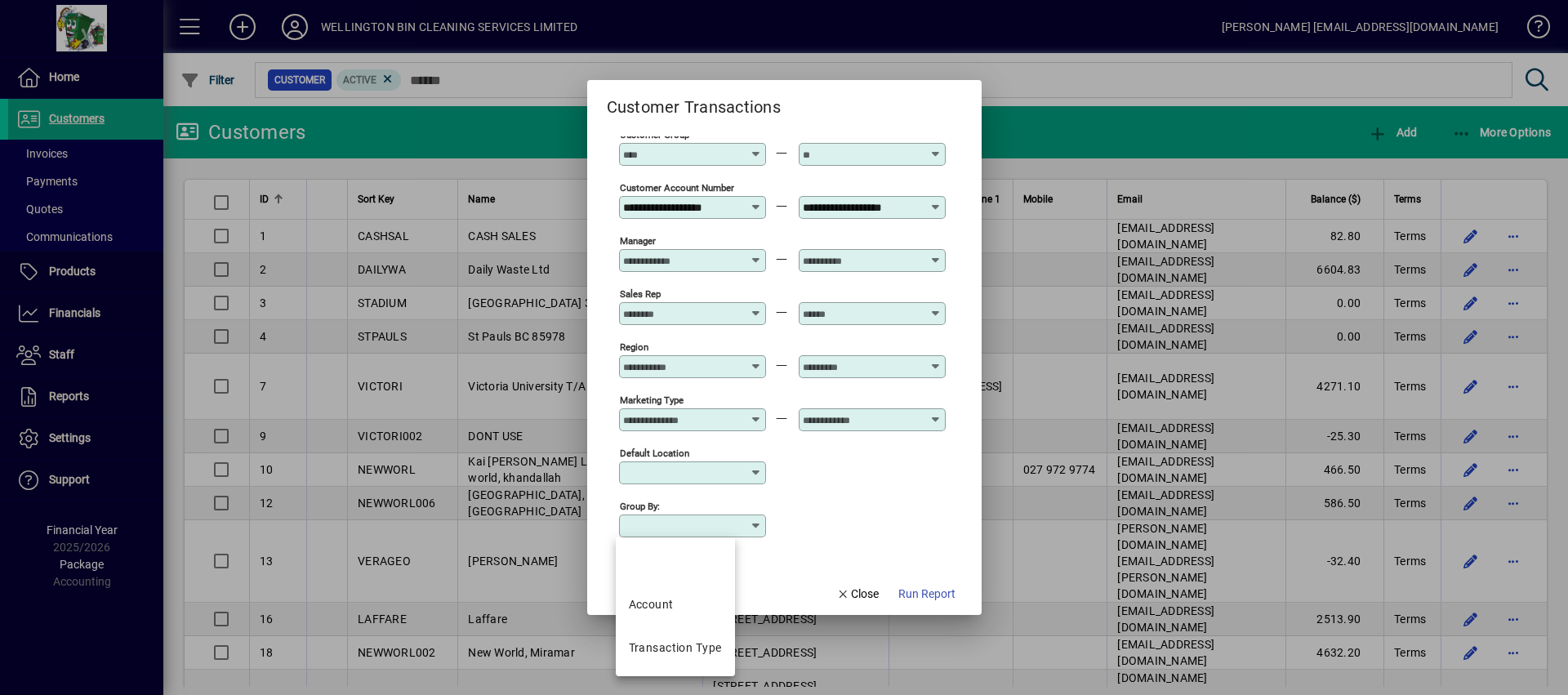
click at [723, 522] on input "Group by:" at bounding box center [686, 526] width 126 height 13
click at [669, 637] on mat-option "Transaction Type" at bounding box center [675, 649] width 119 height 44
type input "**********"
click at [928, 586] on span "Run Report" at bounding box center [927, 594] width 57 height 17
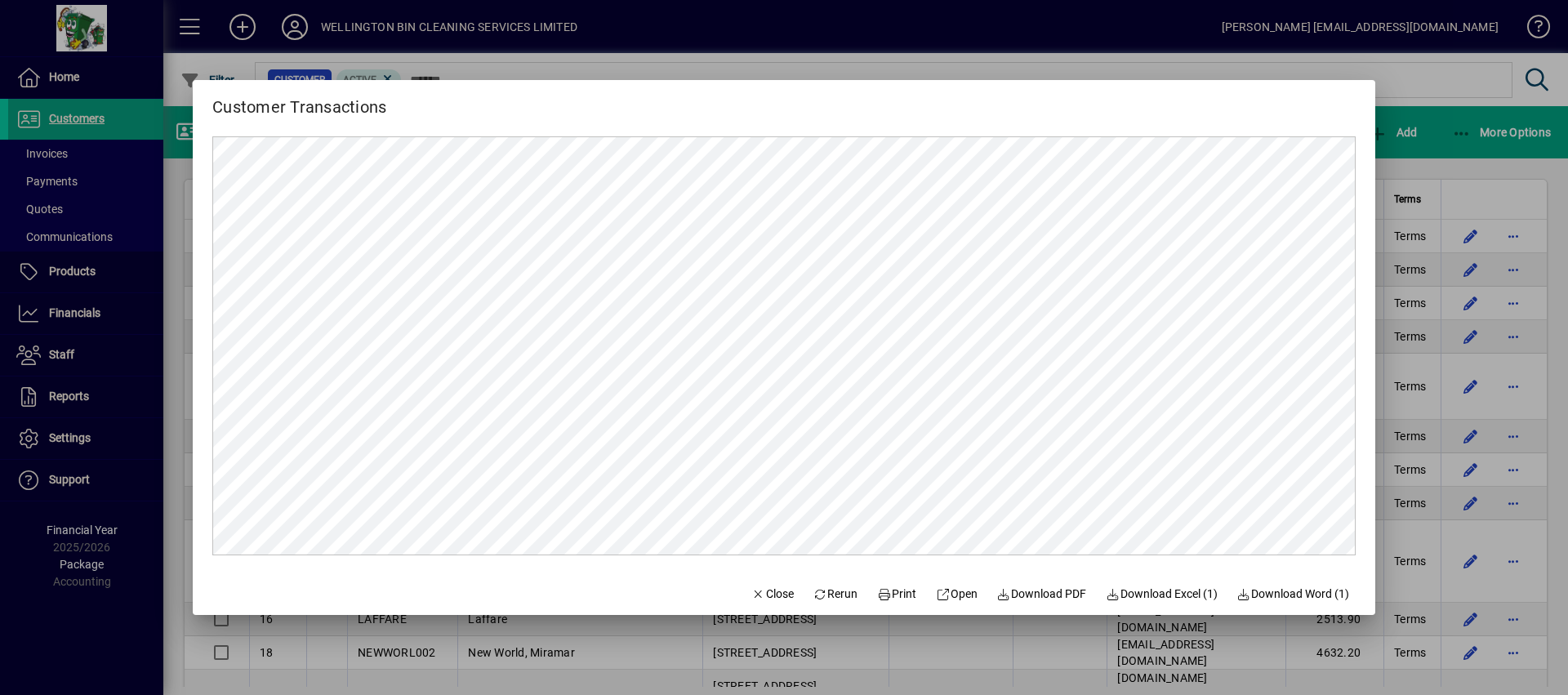
scroll to position [0, 0]
click at [816, 590] on span "Rerun" at bounding box center [836, 594] width 45 height 17
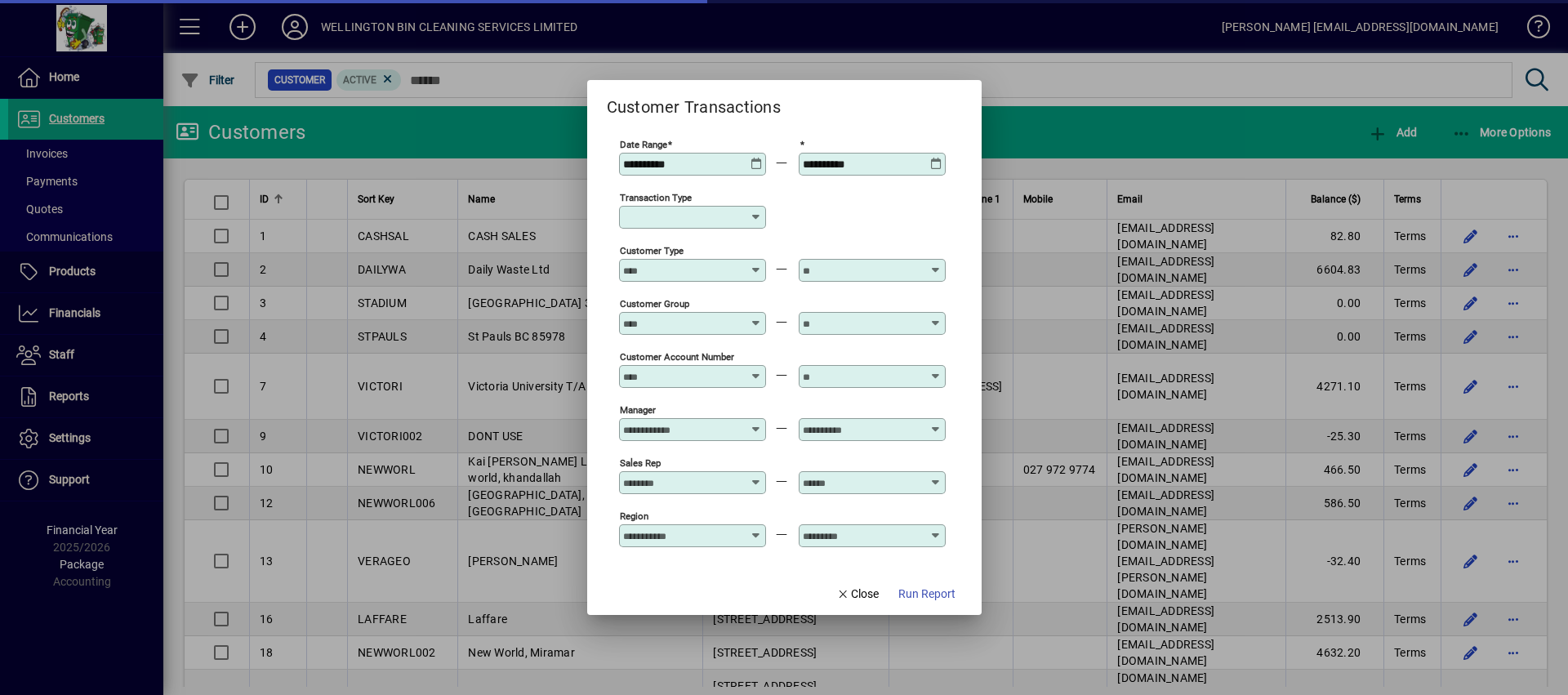
type input "**********"
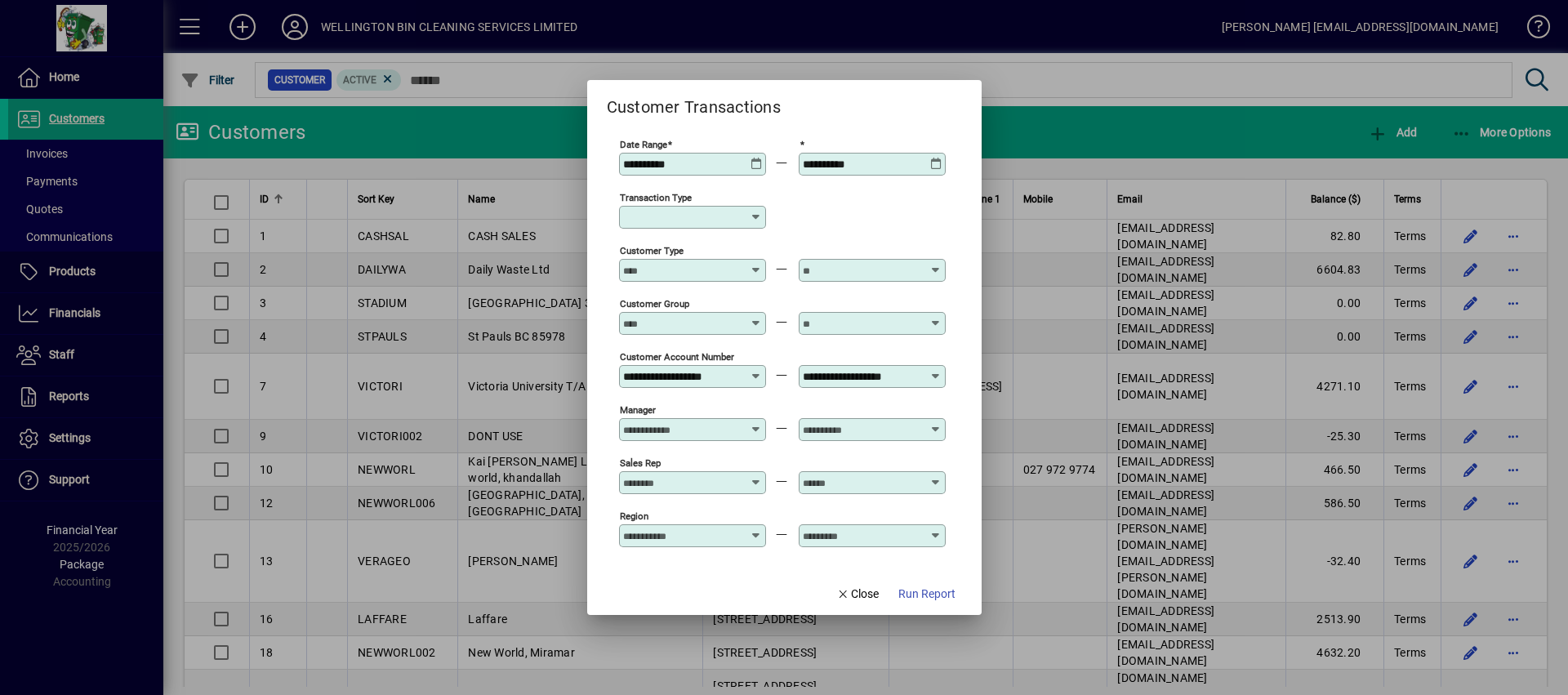
click at [751, 213] on icon at bounding box center [756, 217] width 13 height 13
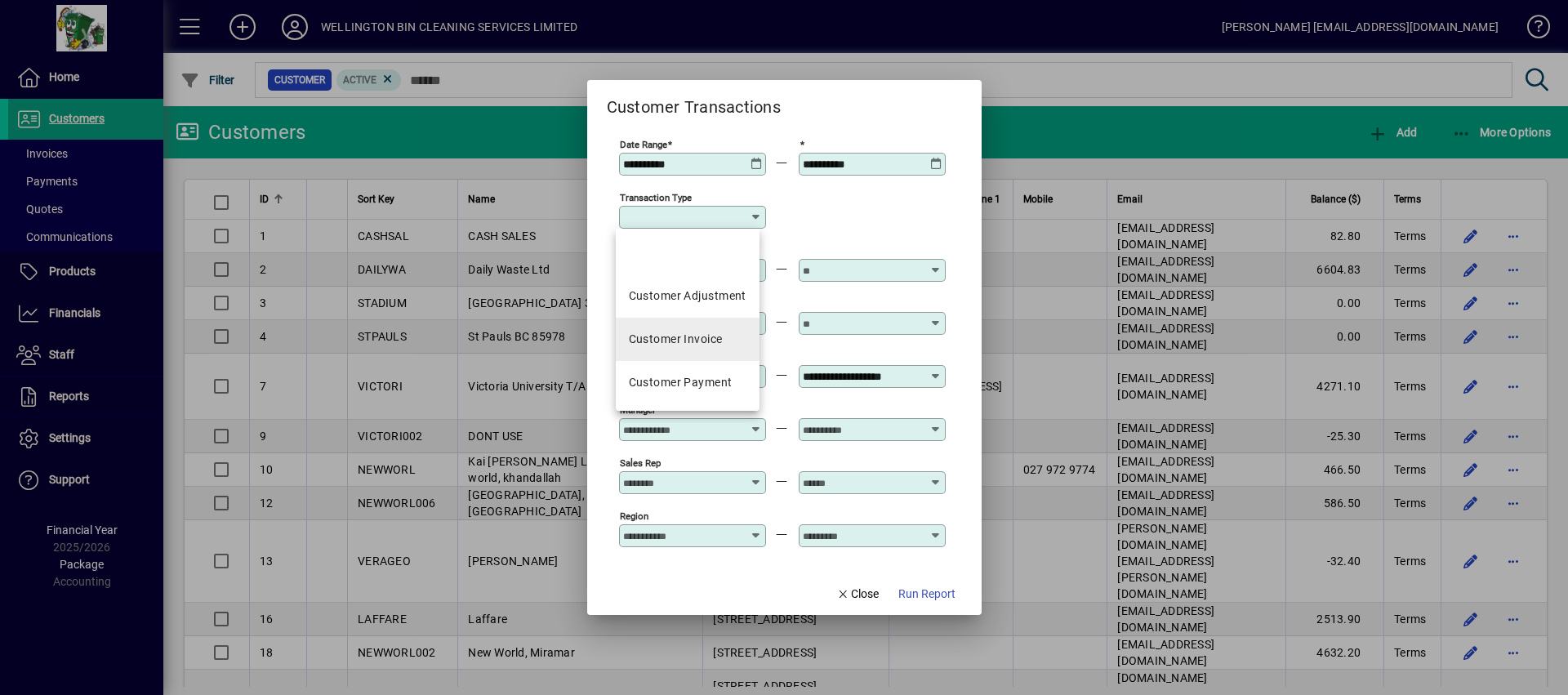
click at [689, 336] on div "Customer Invoice" at bounding box center [675, 339] width 94 height 17
type input "**********"
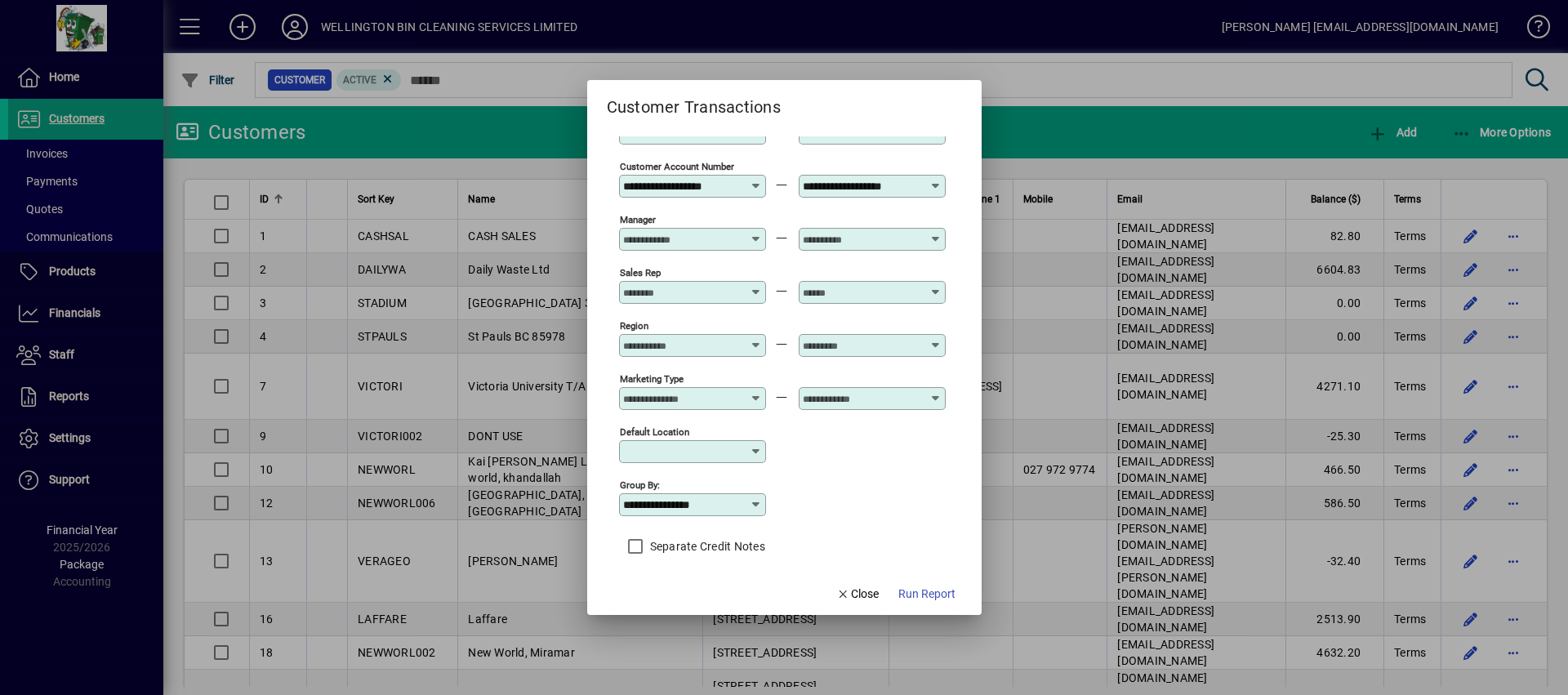
scroll to position [234, 0]
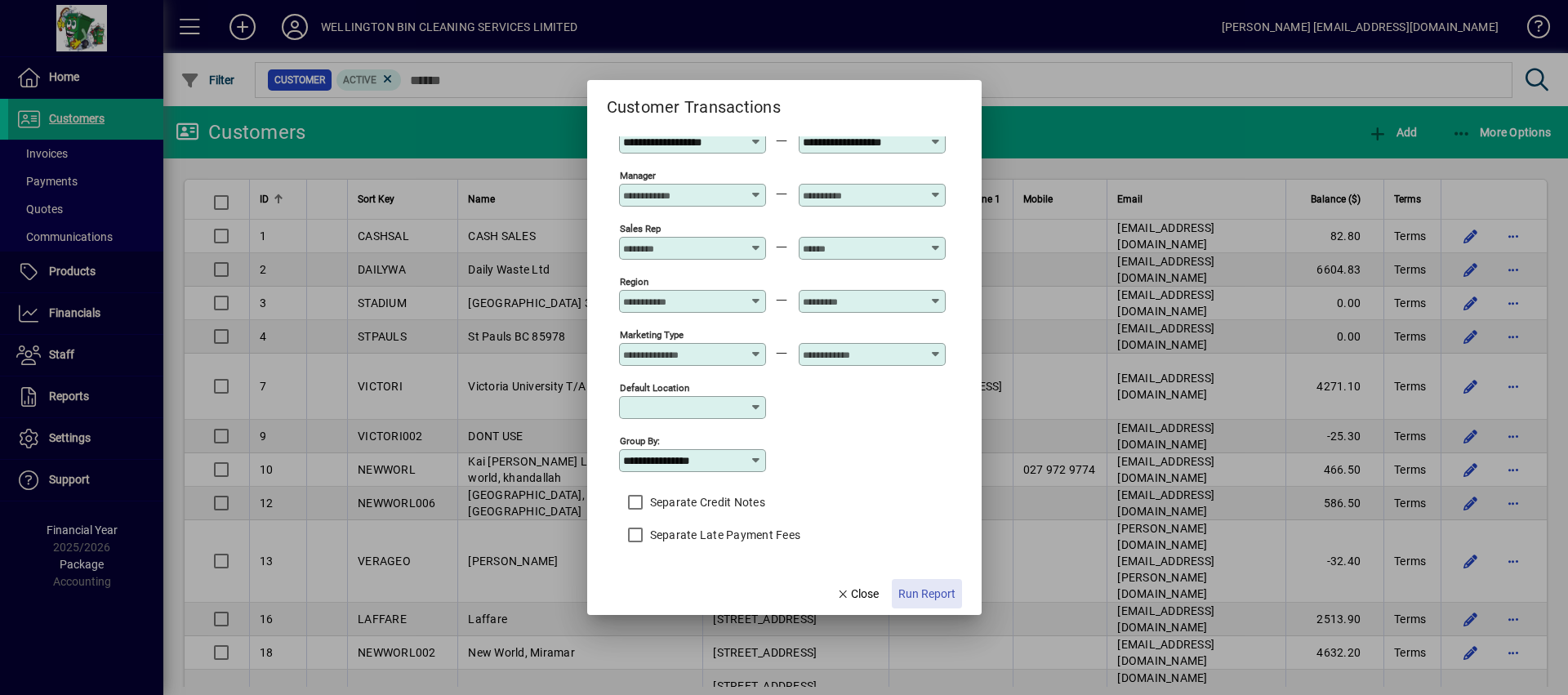
click at [925, 606] on span "button" at bounding box center [927, 593] width 70 height 39
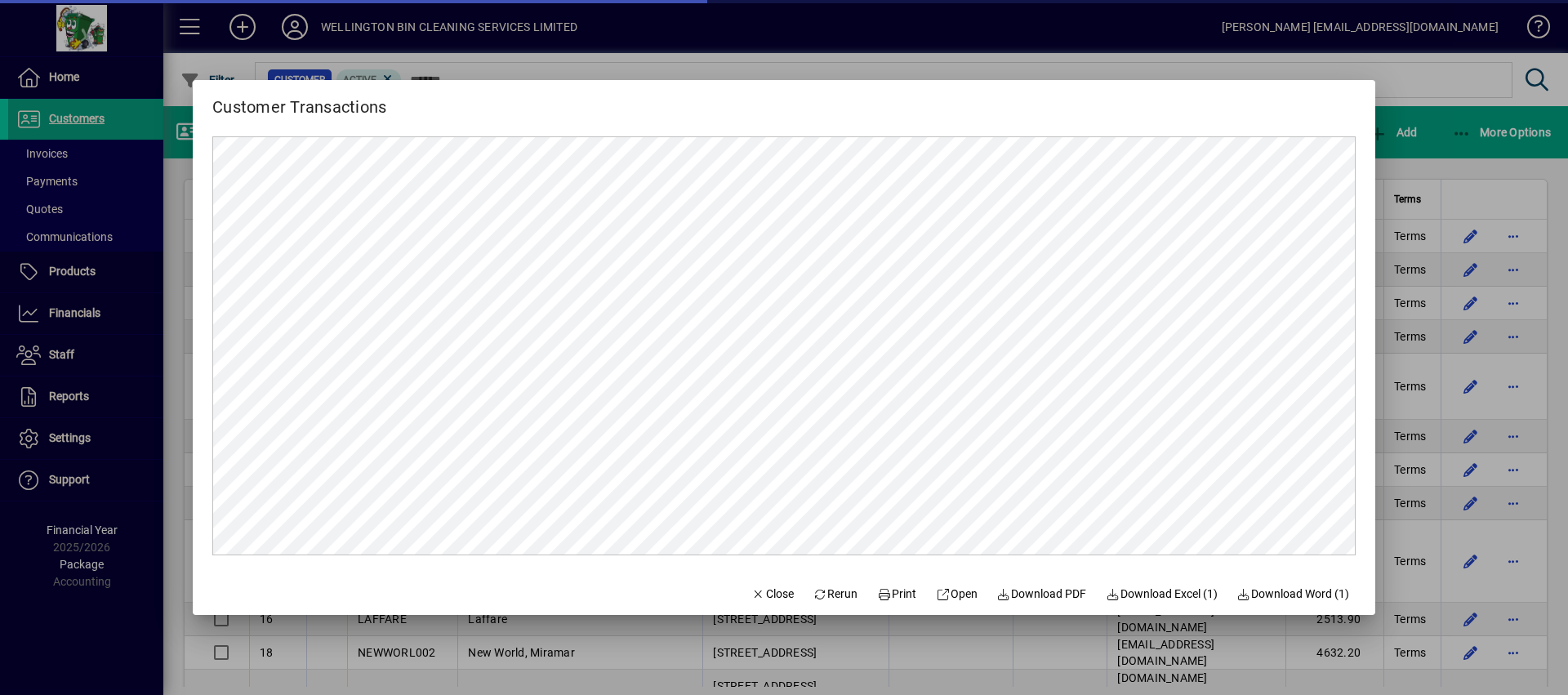
scroll to position [0, 0]
click at [833, 584] on span at bounding box center [836, 593] width 58 height 39
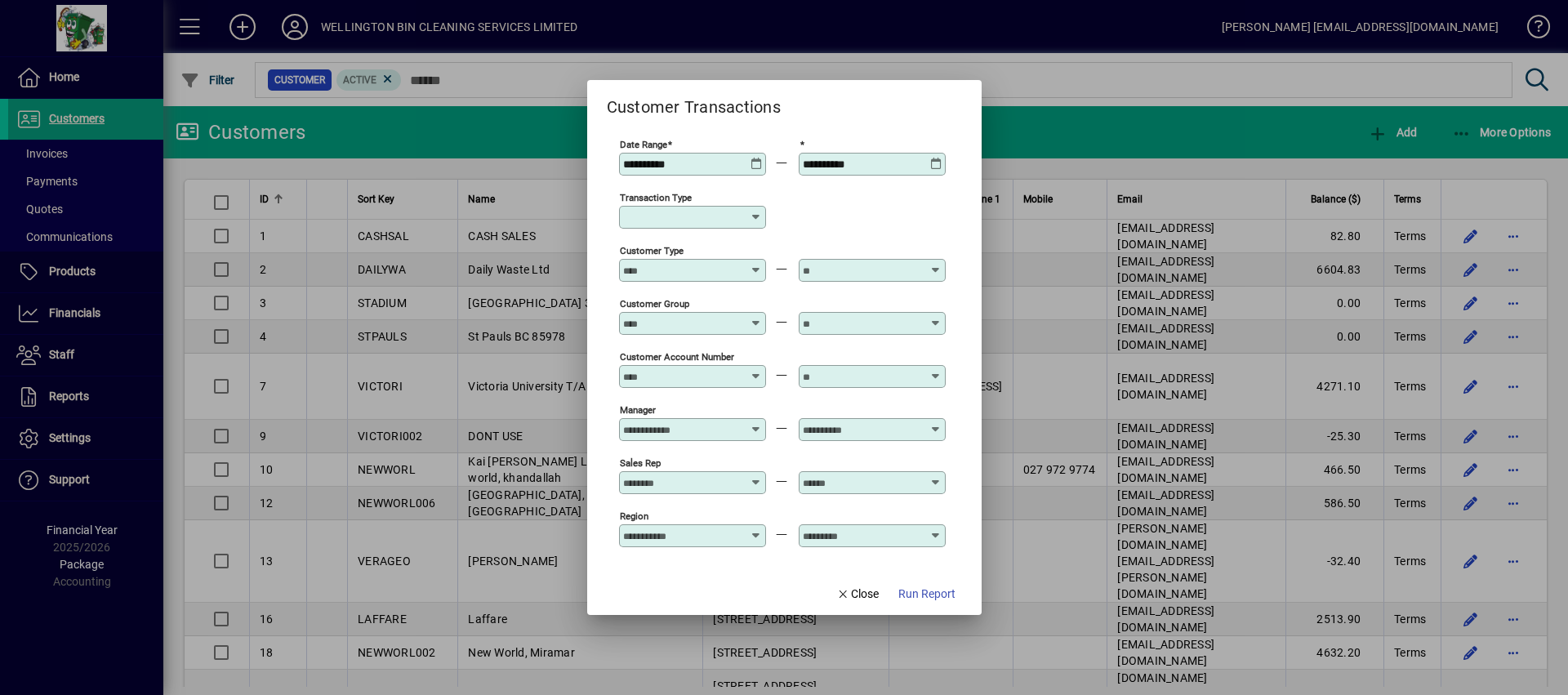
type input "**********"
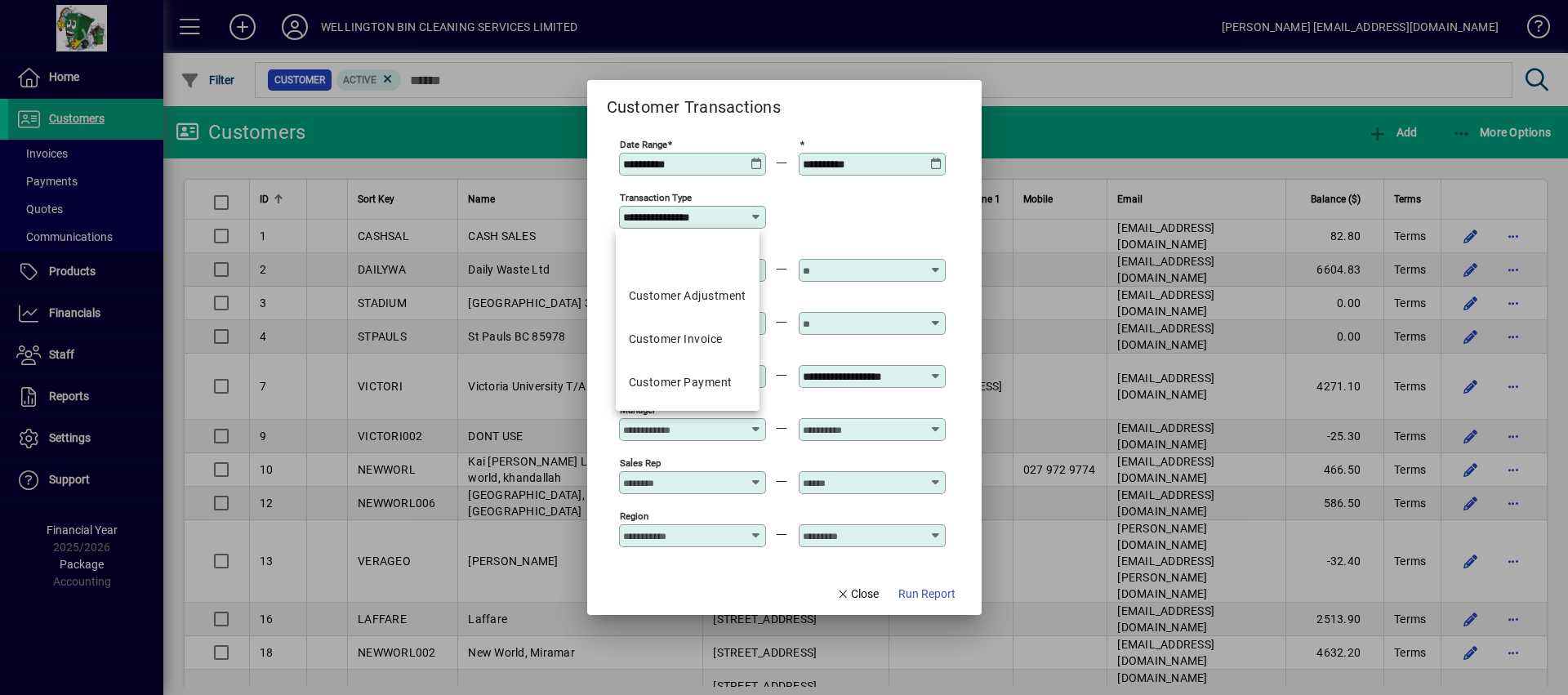
click at [734, 216] on input "**********" at bounding box center [686, 217] width 126 height 13
click at [873, 204] on div "**********" at bounding box center [783, 216] width 327 height 53
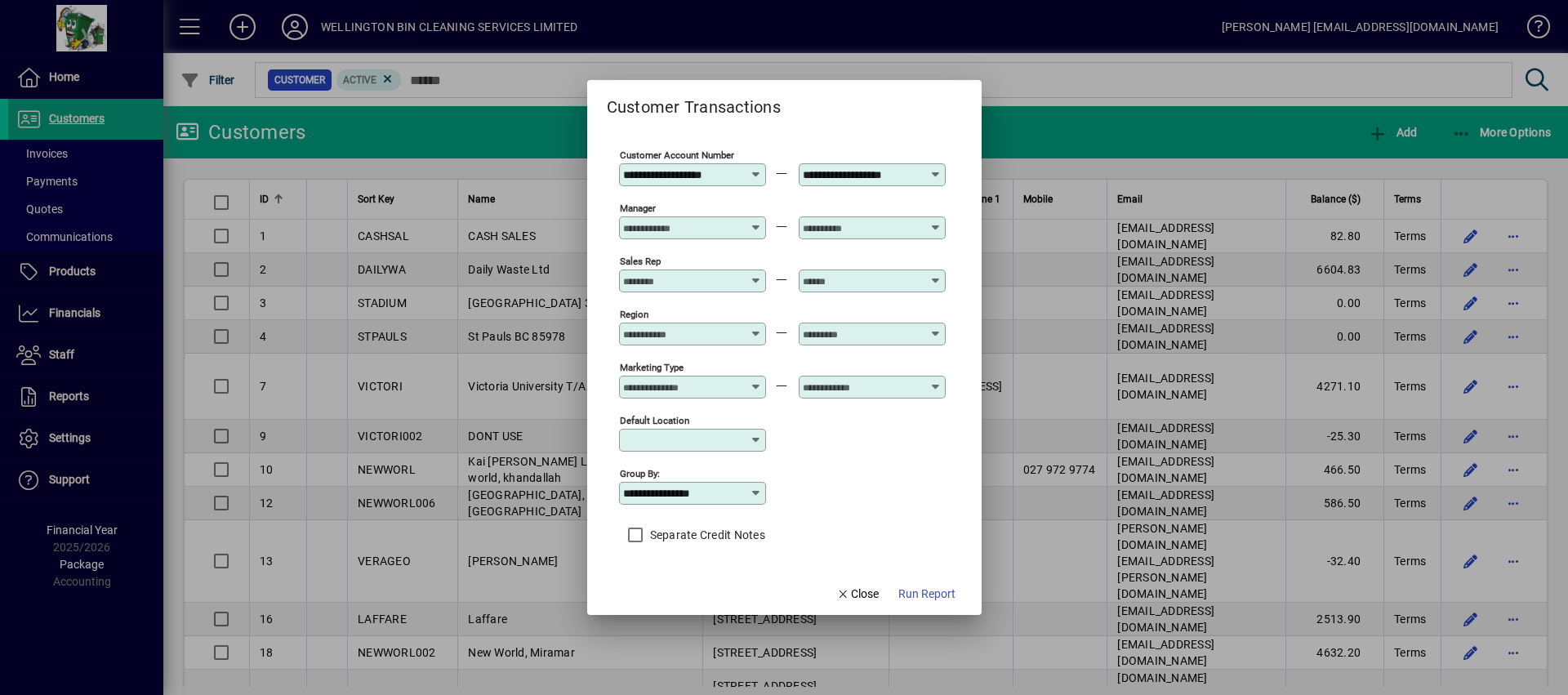
scroll to position [204, 0]
click at [738, 488] on input "**********" at bounding box center [686, 491] width 126 height 13
click at [867, 484] on div "**********" at bounding box center [783, 491] width 327 height 53
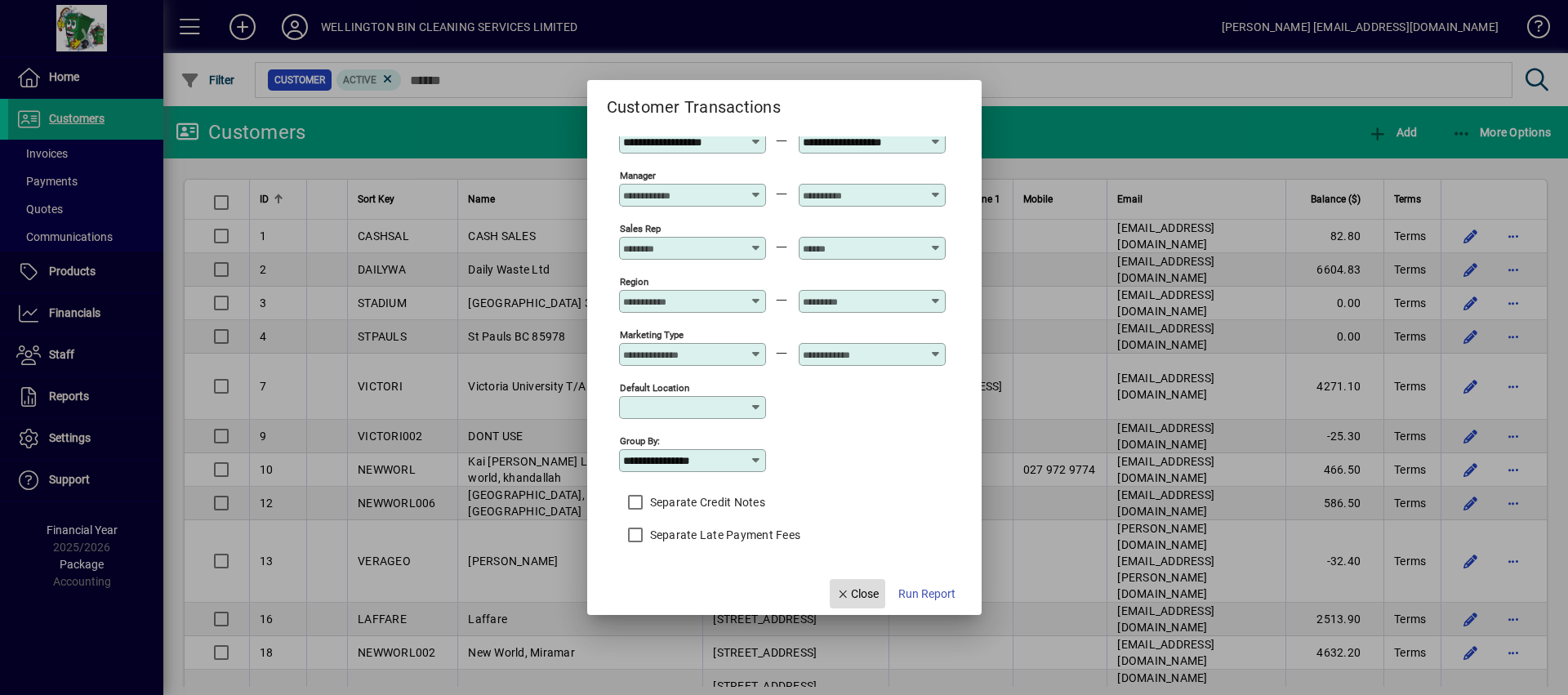
click at [839, 601] on span "Close" at bounding box center [858, 594] width 43 height 17
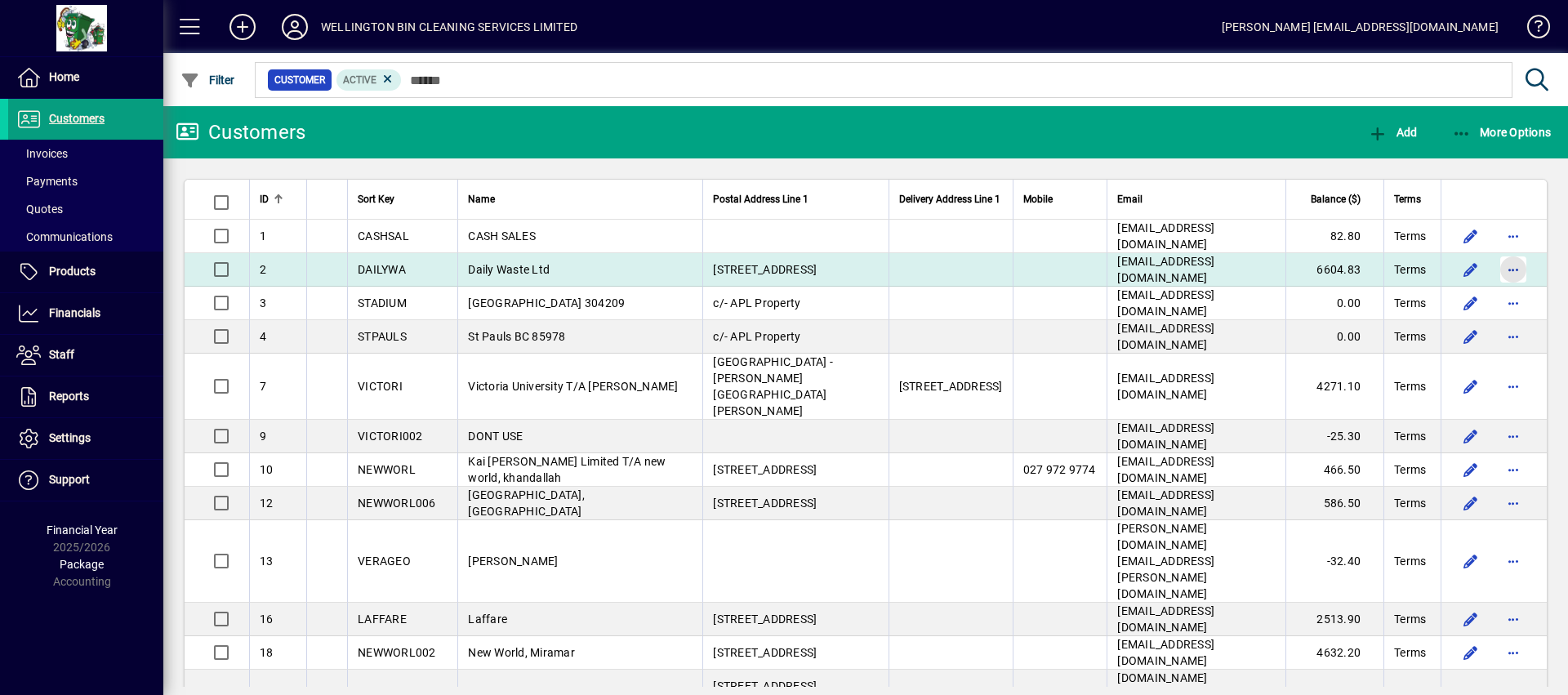
click at [1495, 276] on span "button" at bounding box center [1513, 269] width 39 height 39
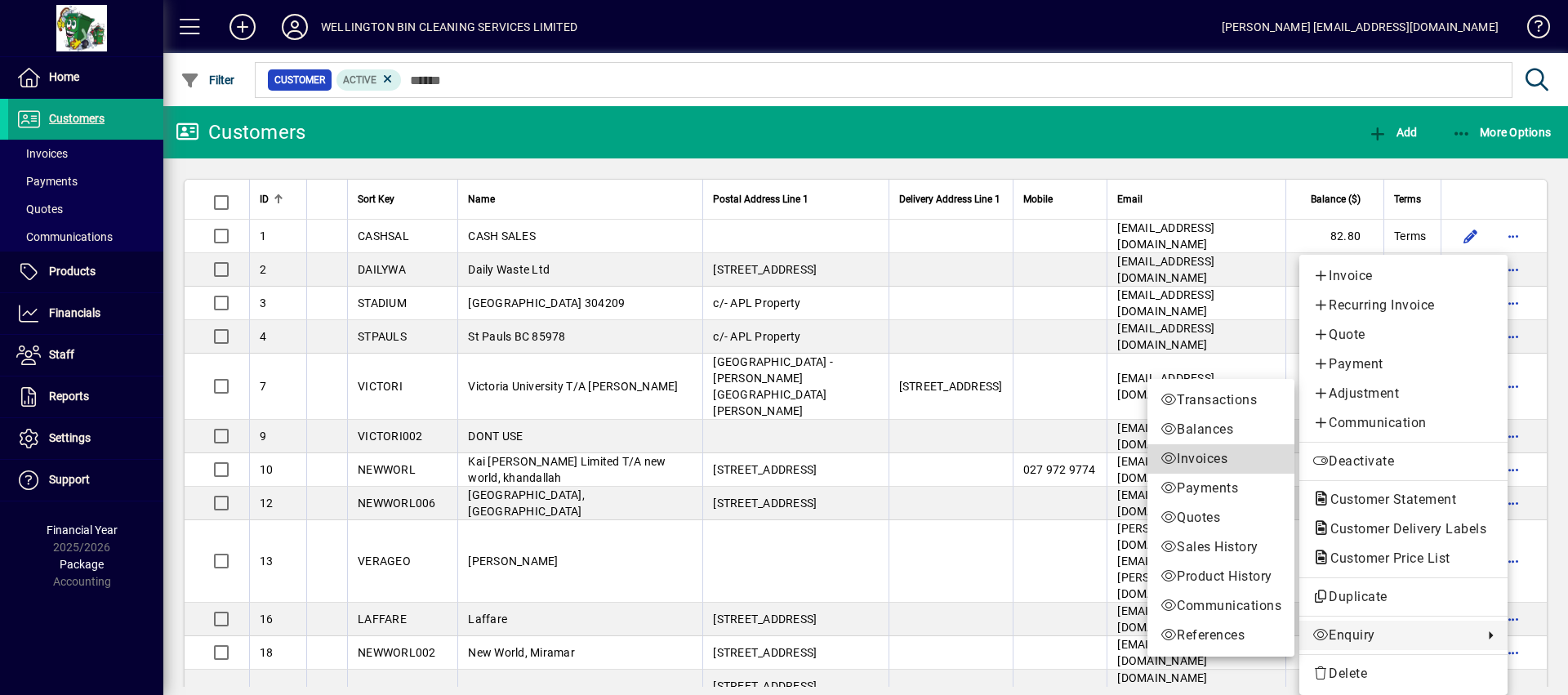
click at [1219, 459] on span "Invoices" at bounding box center [1221, 460] width 121 height 20
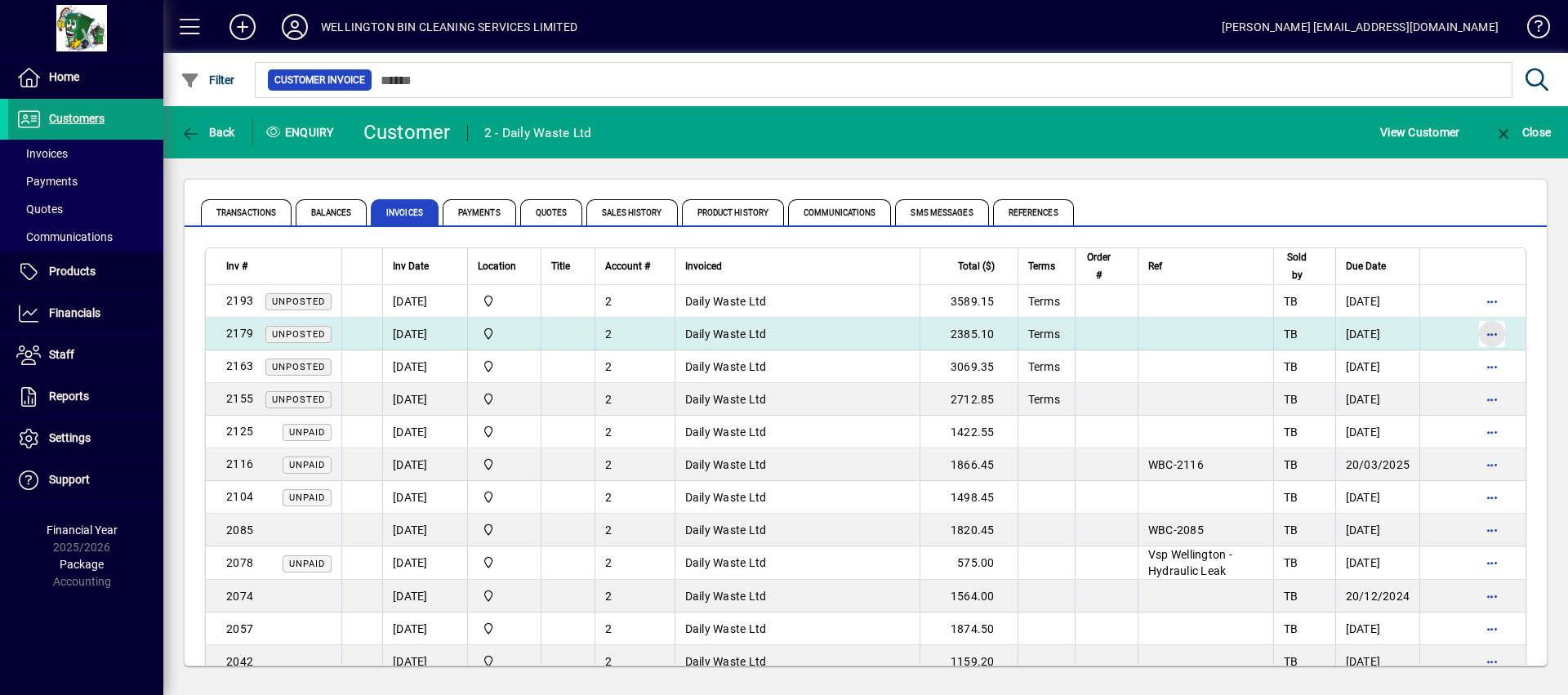
click at [1483, 333] on span "button" at bounding box center [1492, 333] width 39 height 39
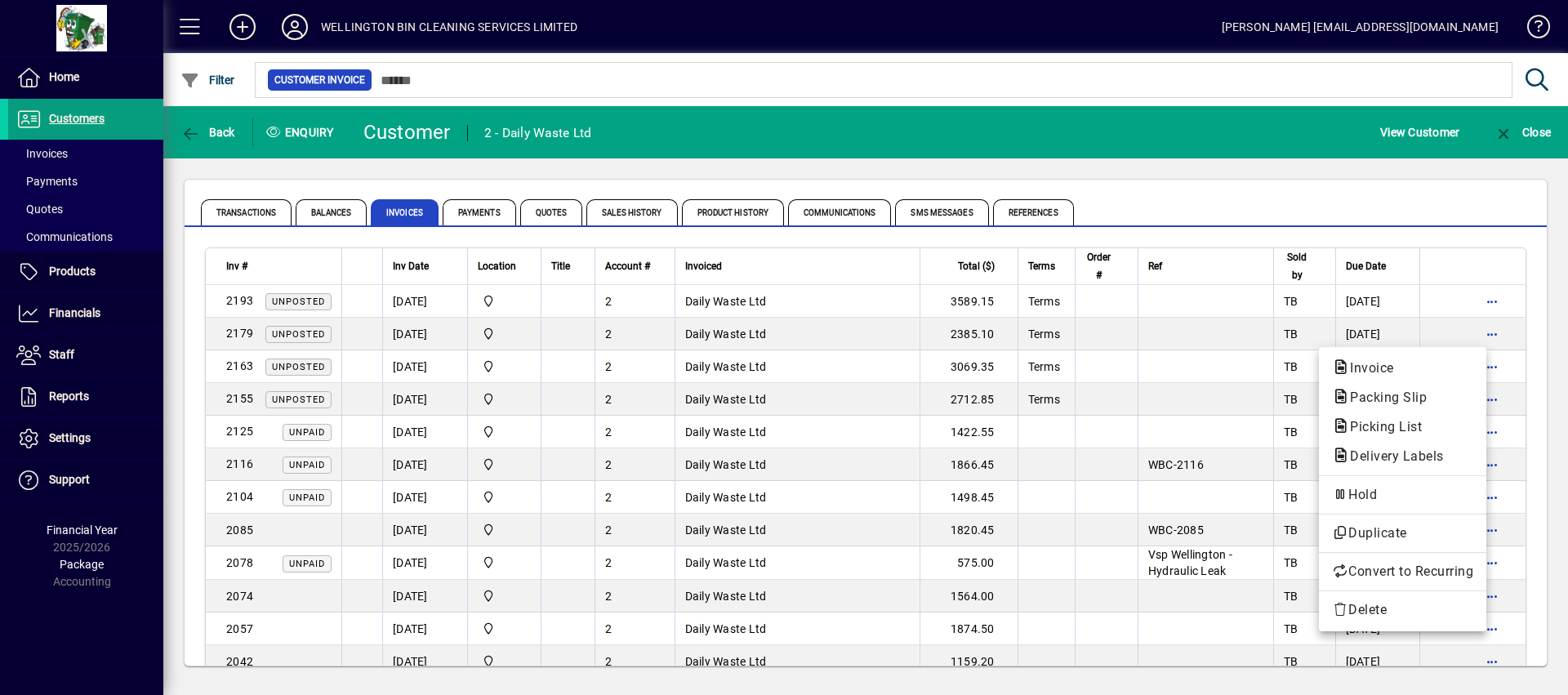
click at [792, 322] on div at bounding box center [784, 347] width 1568 height 695
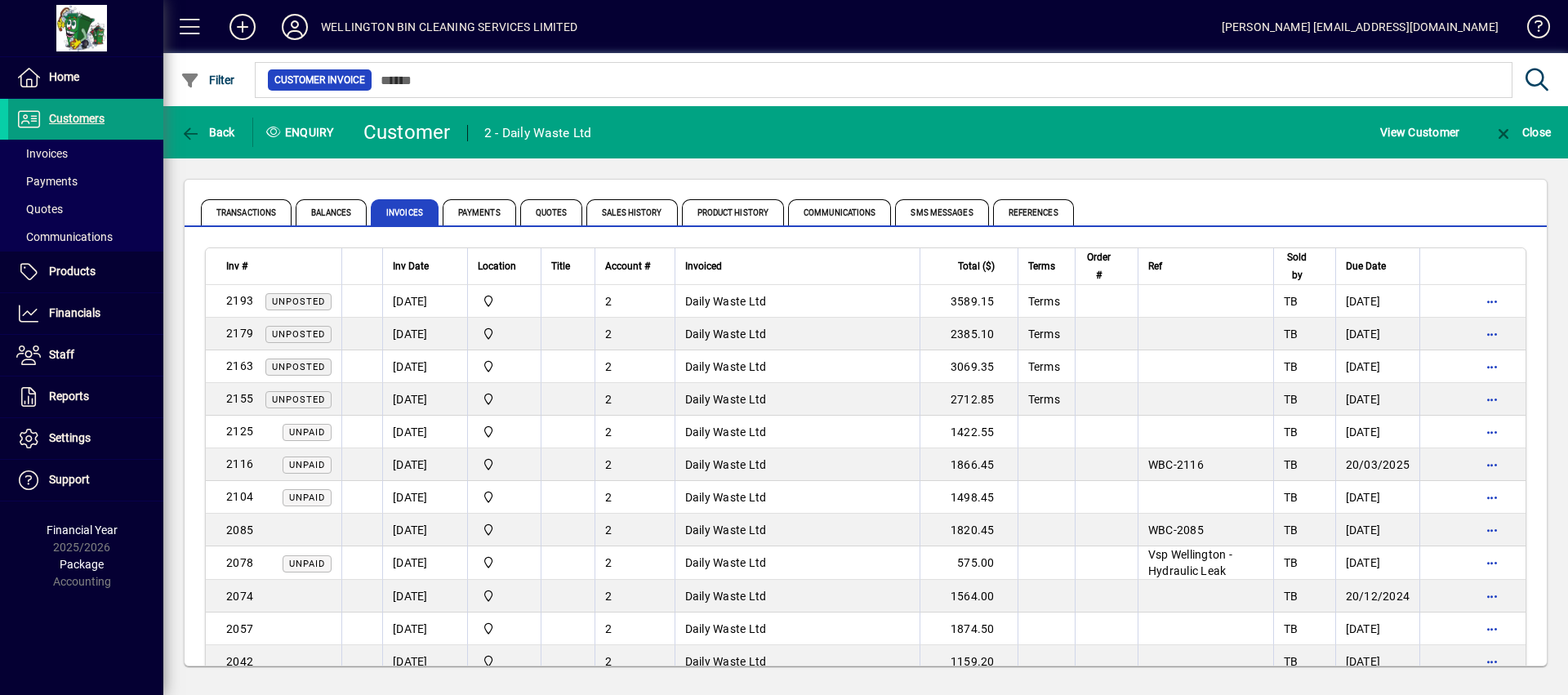
click at [792, 322] on td "Daily Waste Ltd" at bounding box center [798, 334] width 245 height 33
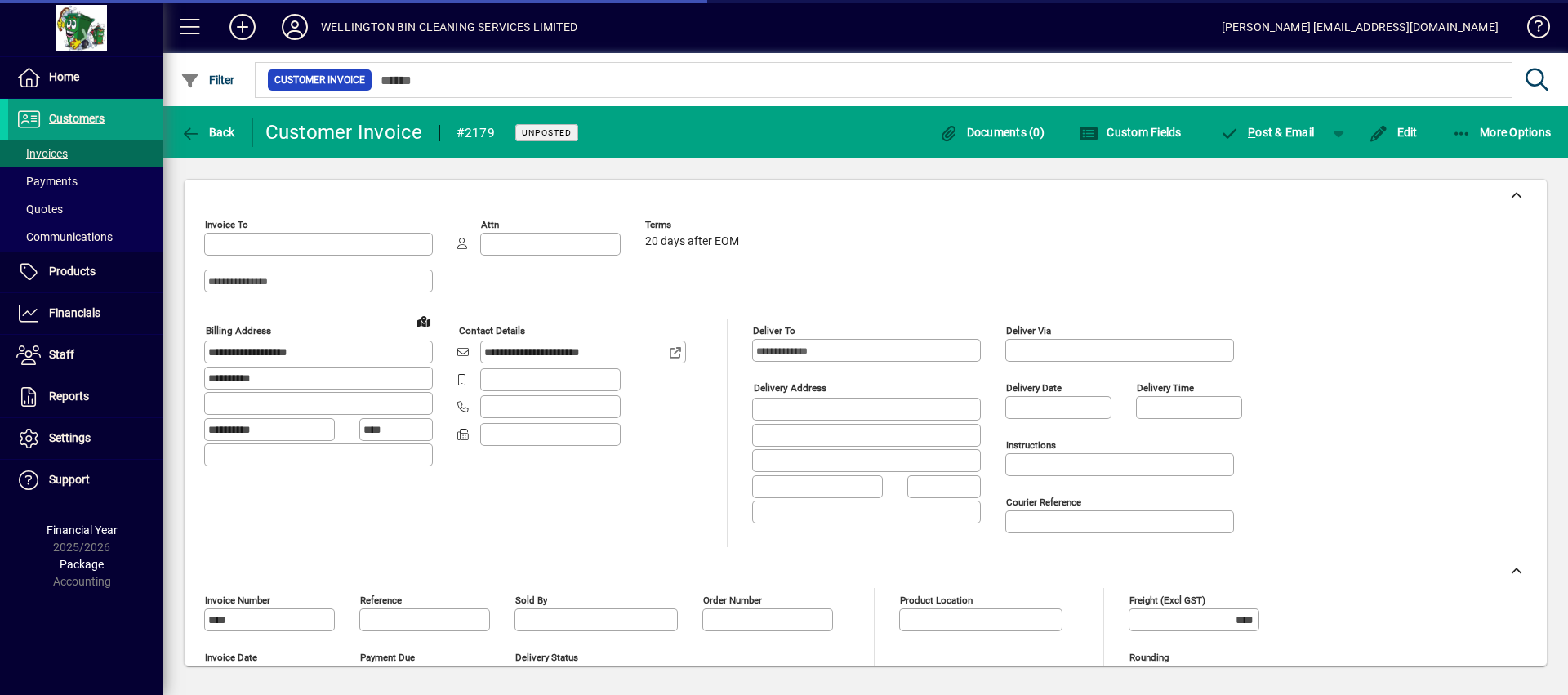
type input "*****"
type input "**********"
type input "*******"
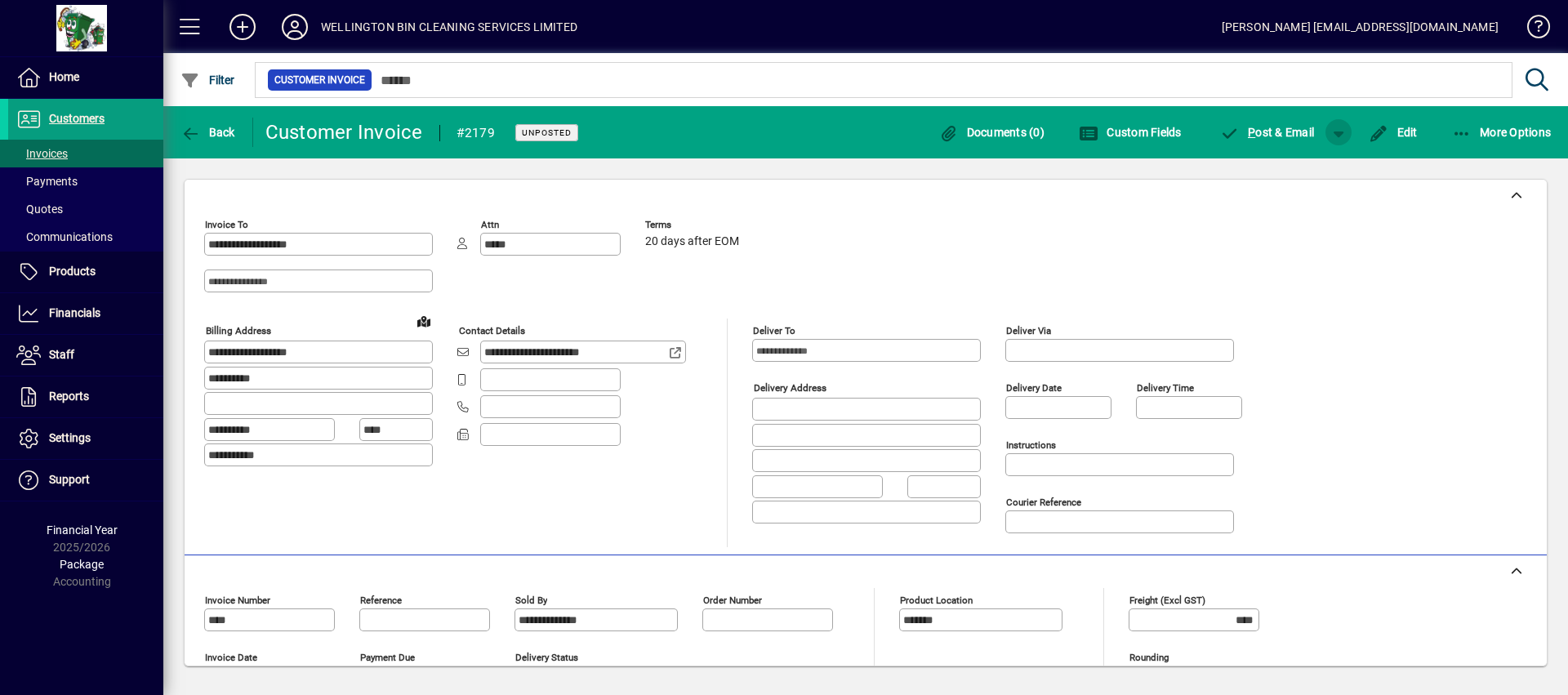
click at [1344, 130] on span "button" at bounding box center [1338, 132] width 39 height 39
click at [1291, 157] on span "button" at bounding box center [1296, 166] width 84 height 39
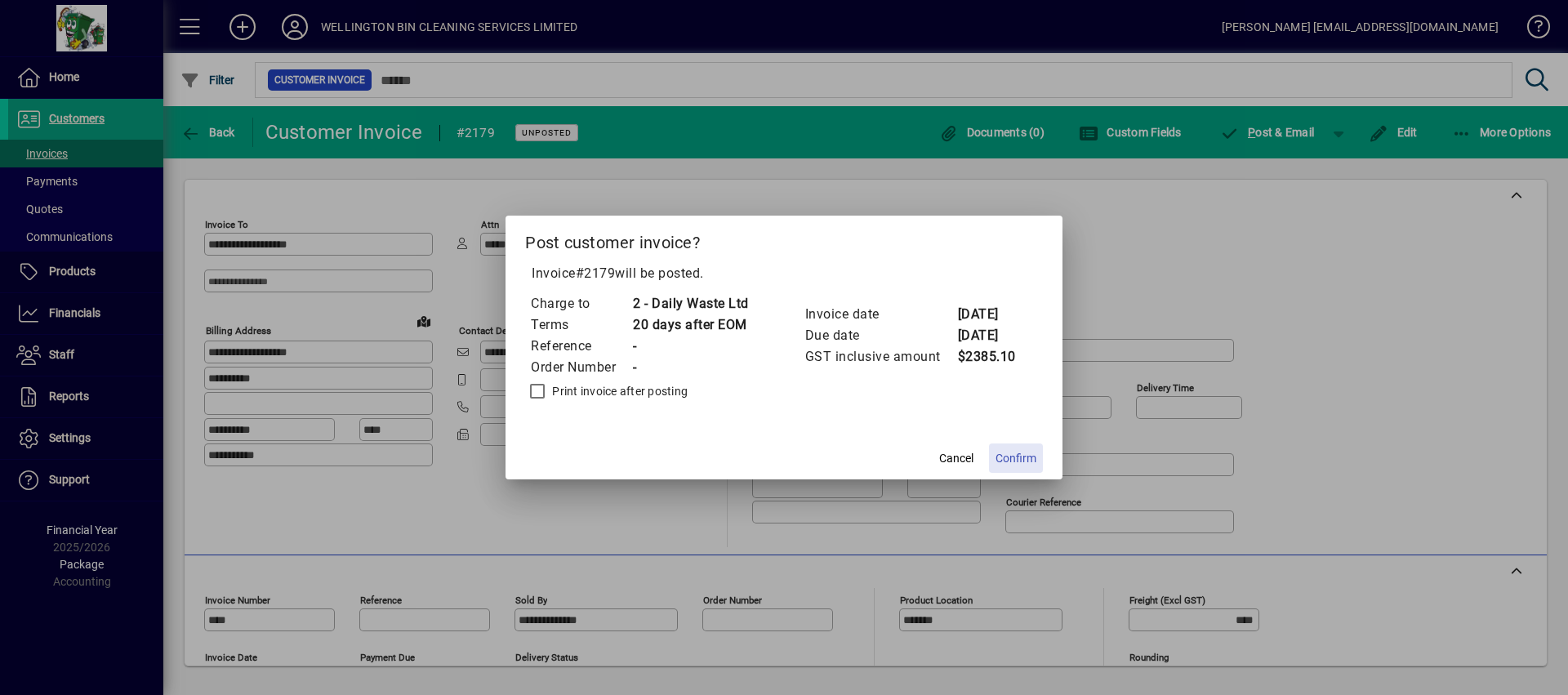
click at [1025, 458] on span "Confirm" at bounding box center [1016, 458] width 41 height 17
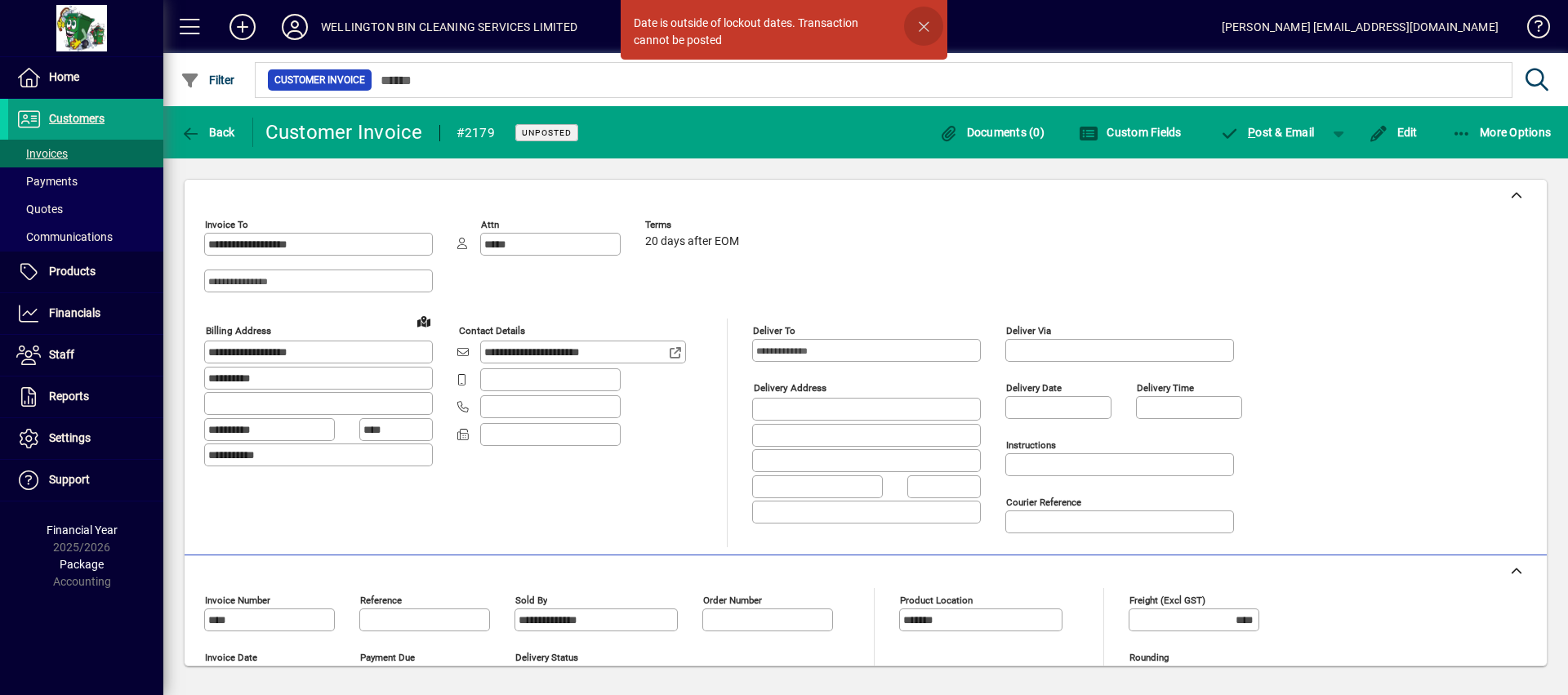
click at [928, 25] on span "button" at bounding box center [923, 25] width 39 height 39
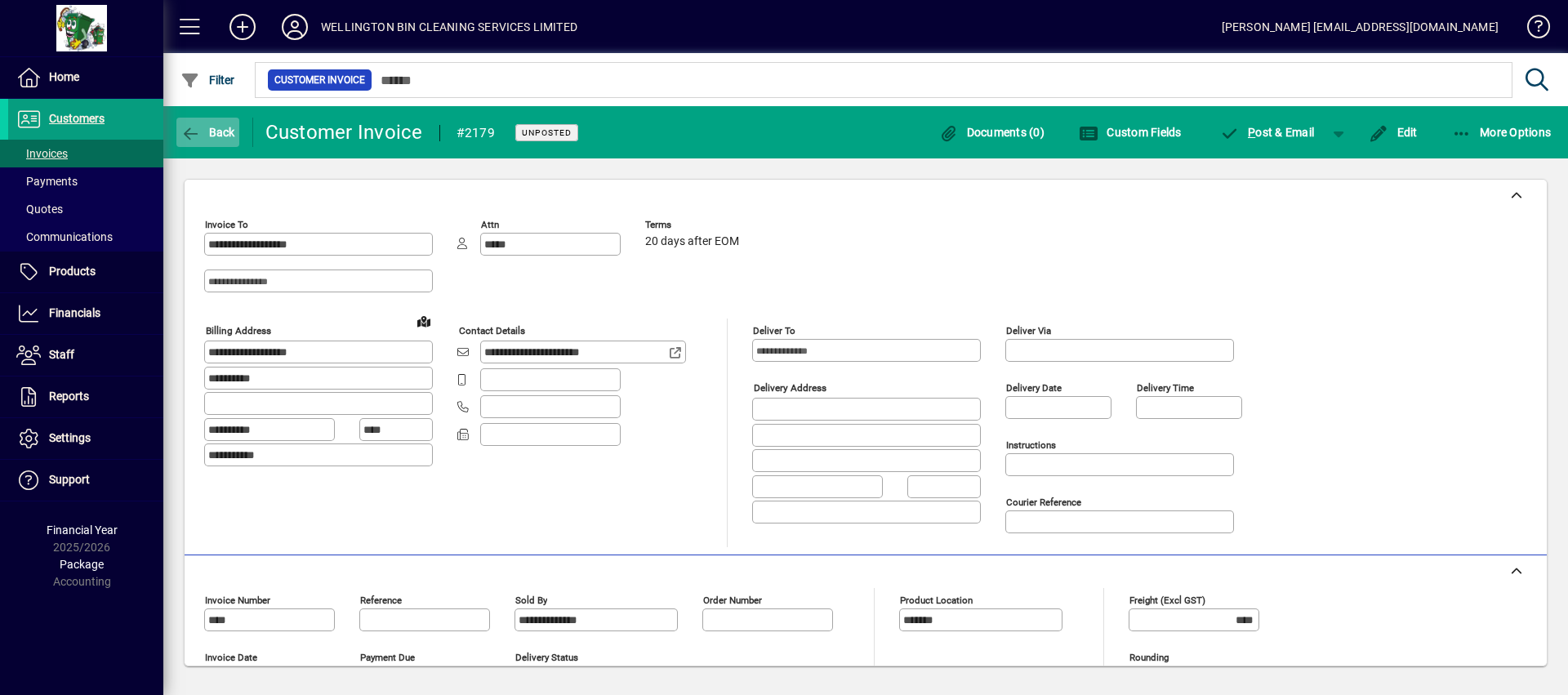
click at [212, 142] on span "button" at bounding box center [207, 132] width 63 height 39
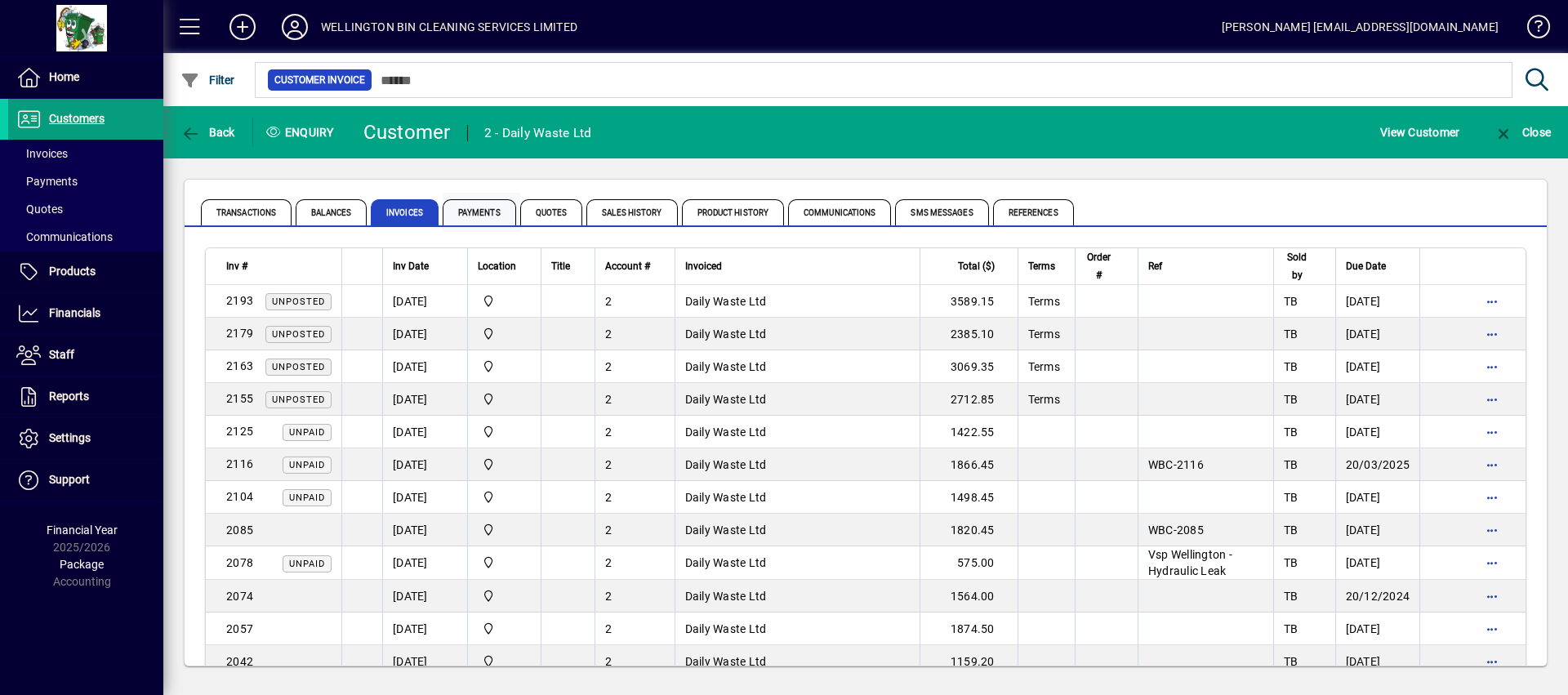
click at [491, 214] on span "Payments" at bounding box center [479, 212] width 74 height 26
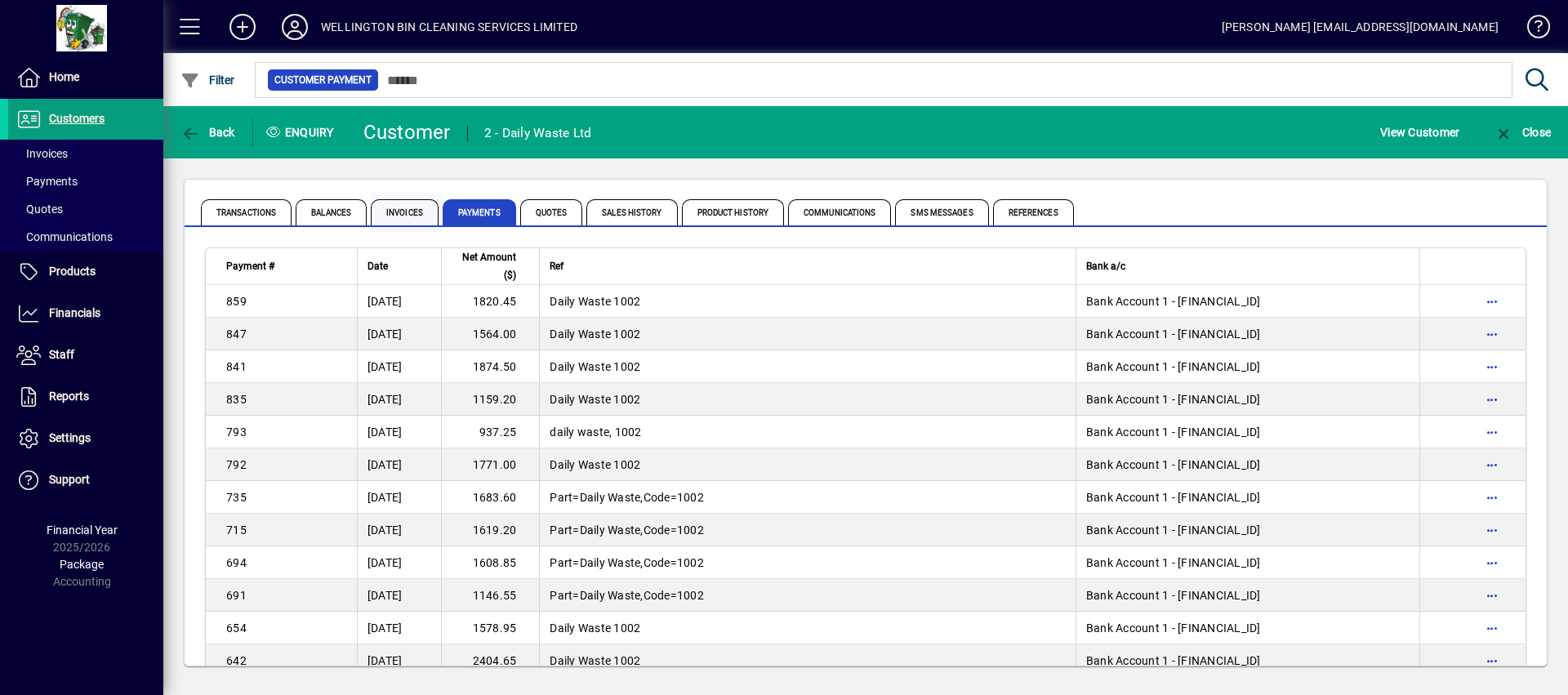
click at [415, 208] on span "Invoices" at bounding box center [404, 212] width 68 height 26
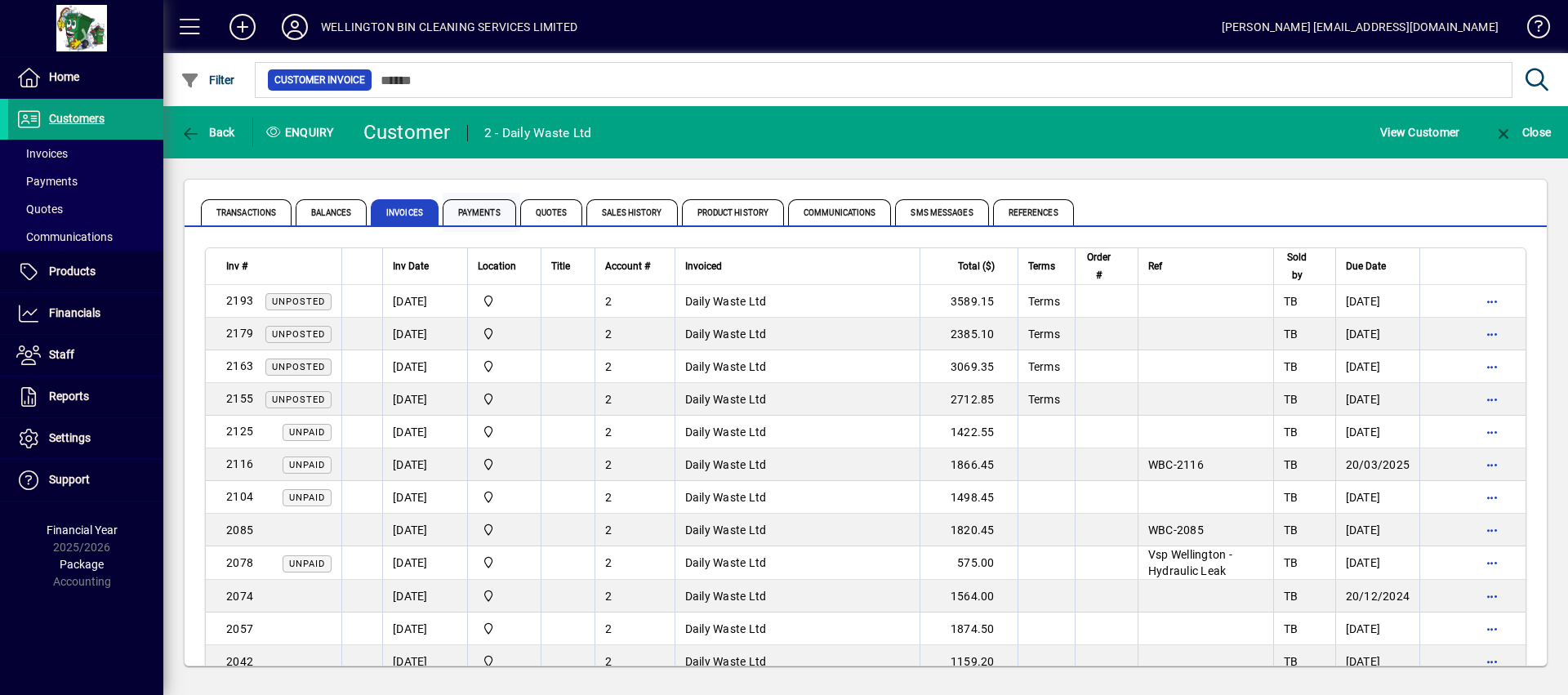
click at [478, 201] on span "Payments" at bounding box center [479, 212] width 74 height 26
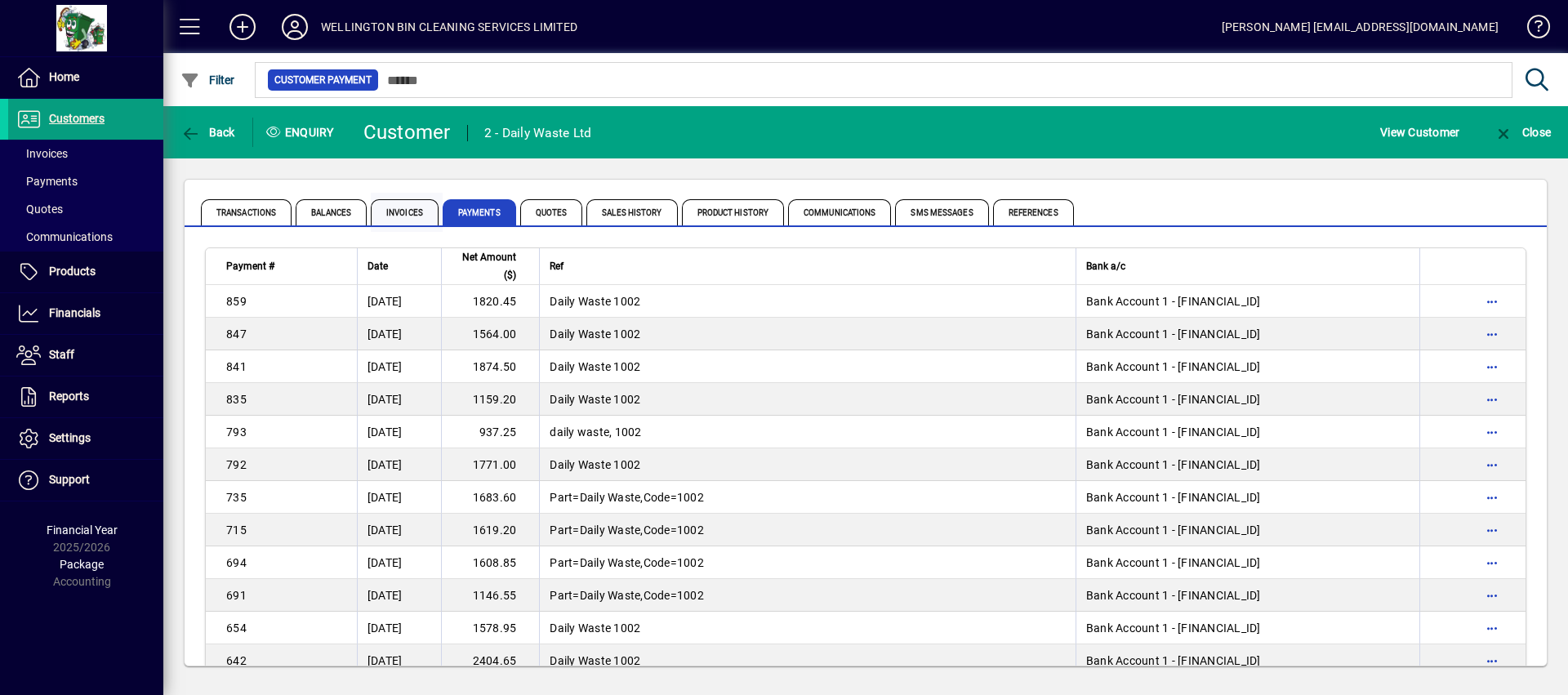
click at [419, 207] on span "Invoices" at bounding box center [404, 212] width 68 height 26
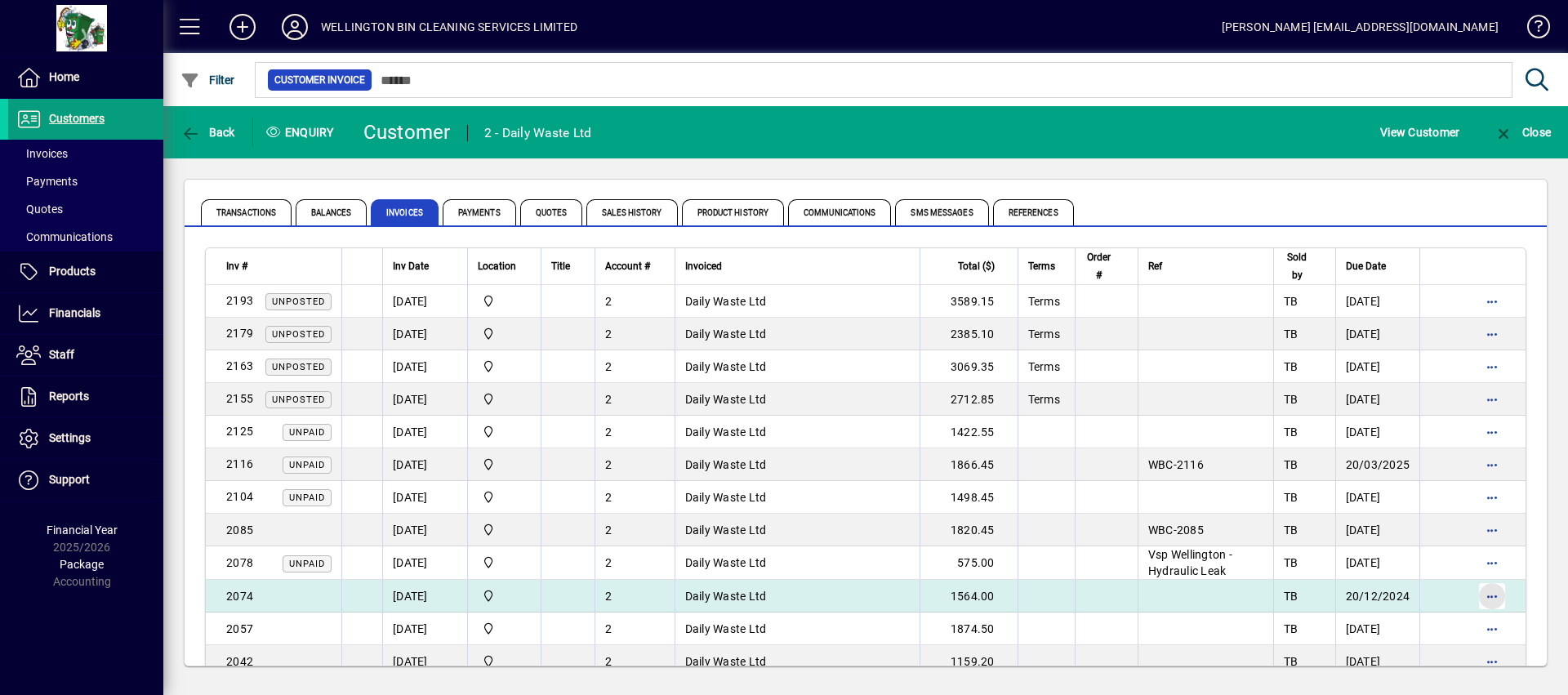
click at [1483, 593] on span "button" at bounding box center [1492, 596] width 39 height 39
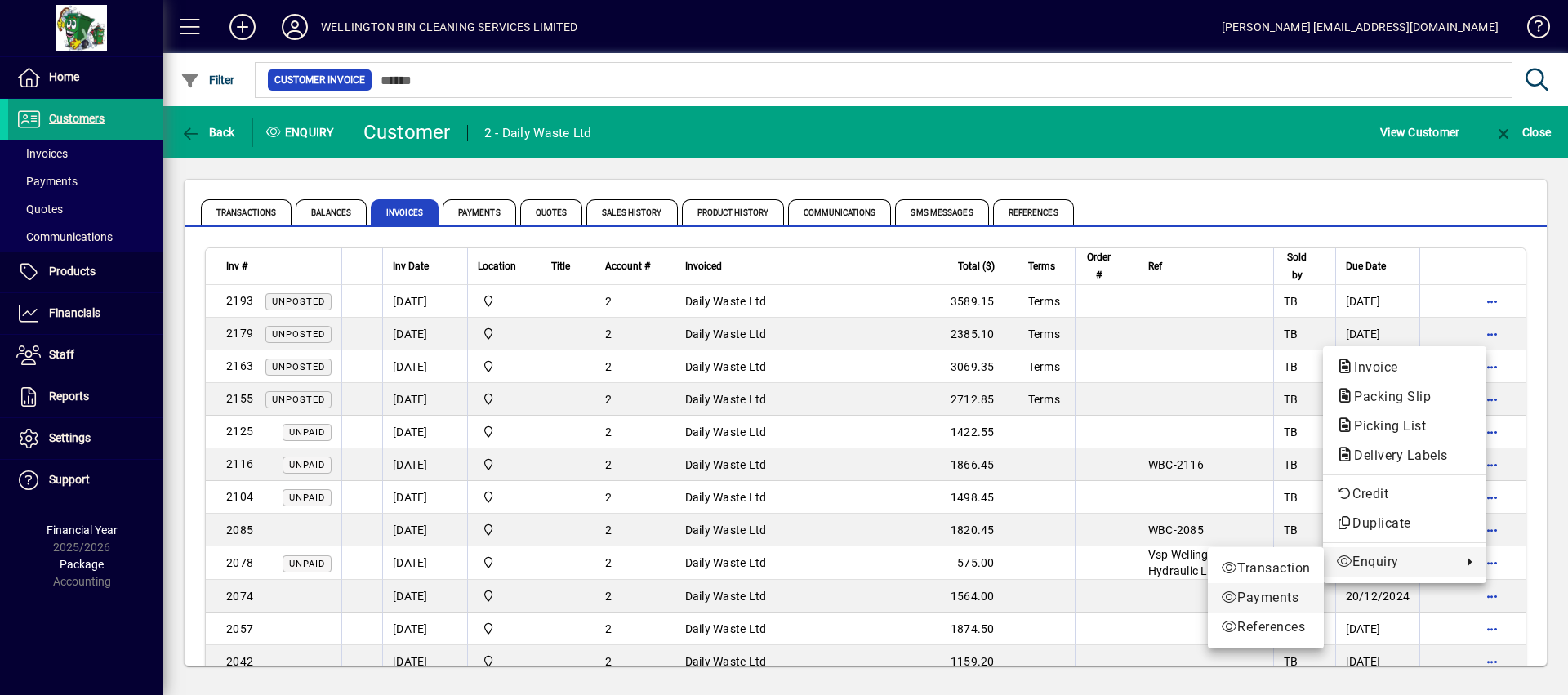
click at [1264, 599] on span "Payments" at bounding box center [1265, 598] width 90 height 20
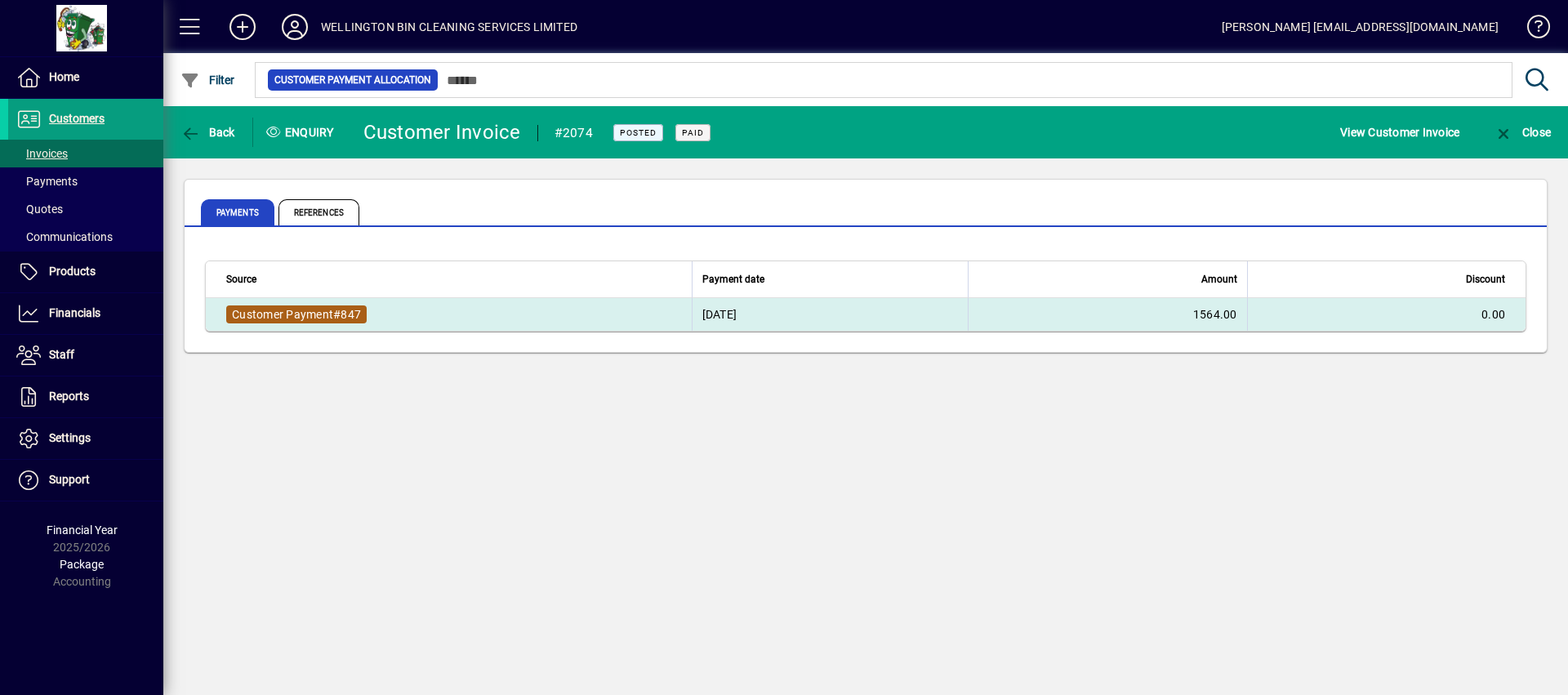
click at [344, 320] on span "847" at bounding box center [351, 314] width 20 height 13
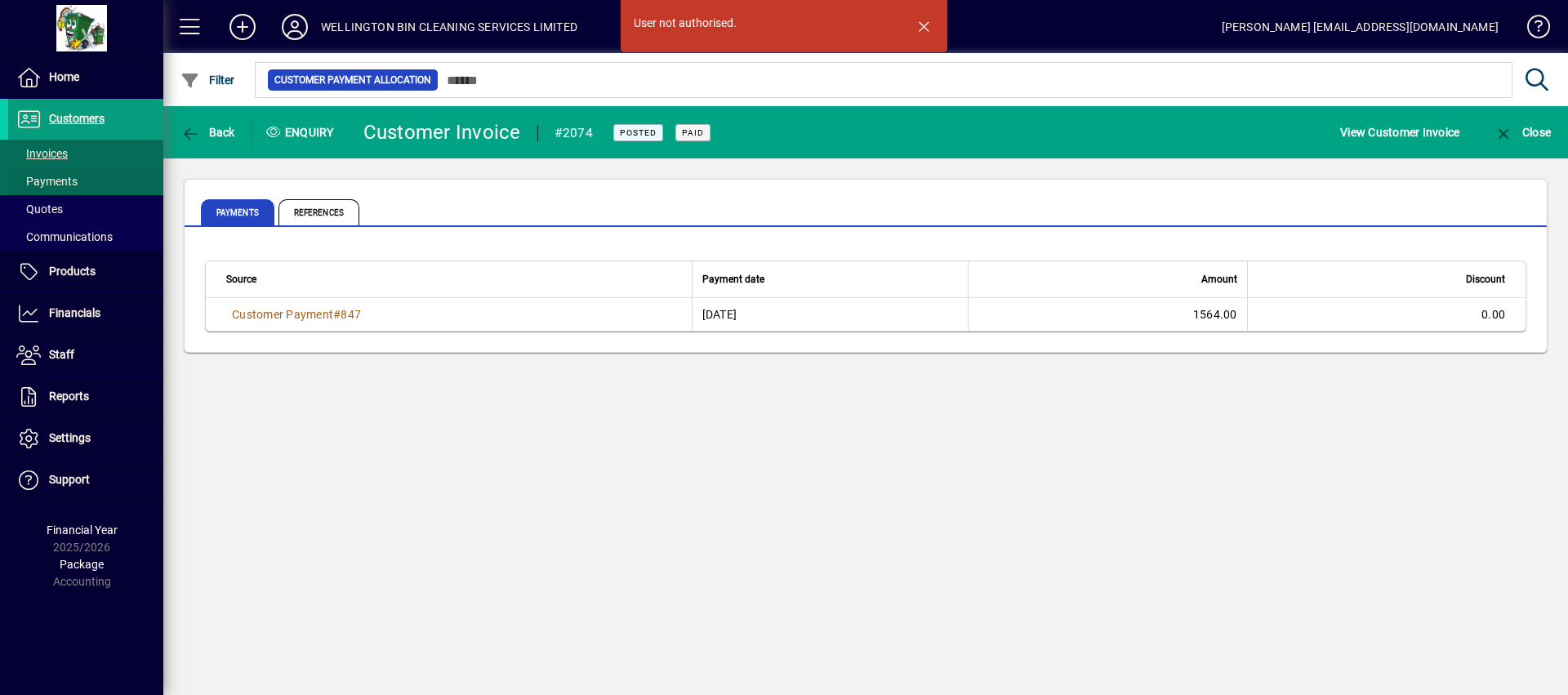
click at [93, 162] on span at bounding box center [85, 181] width 155 height 39
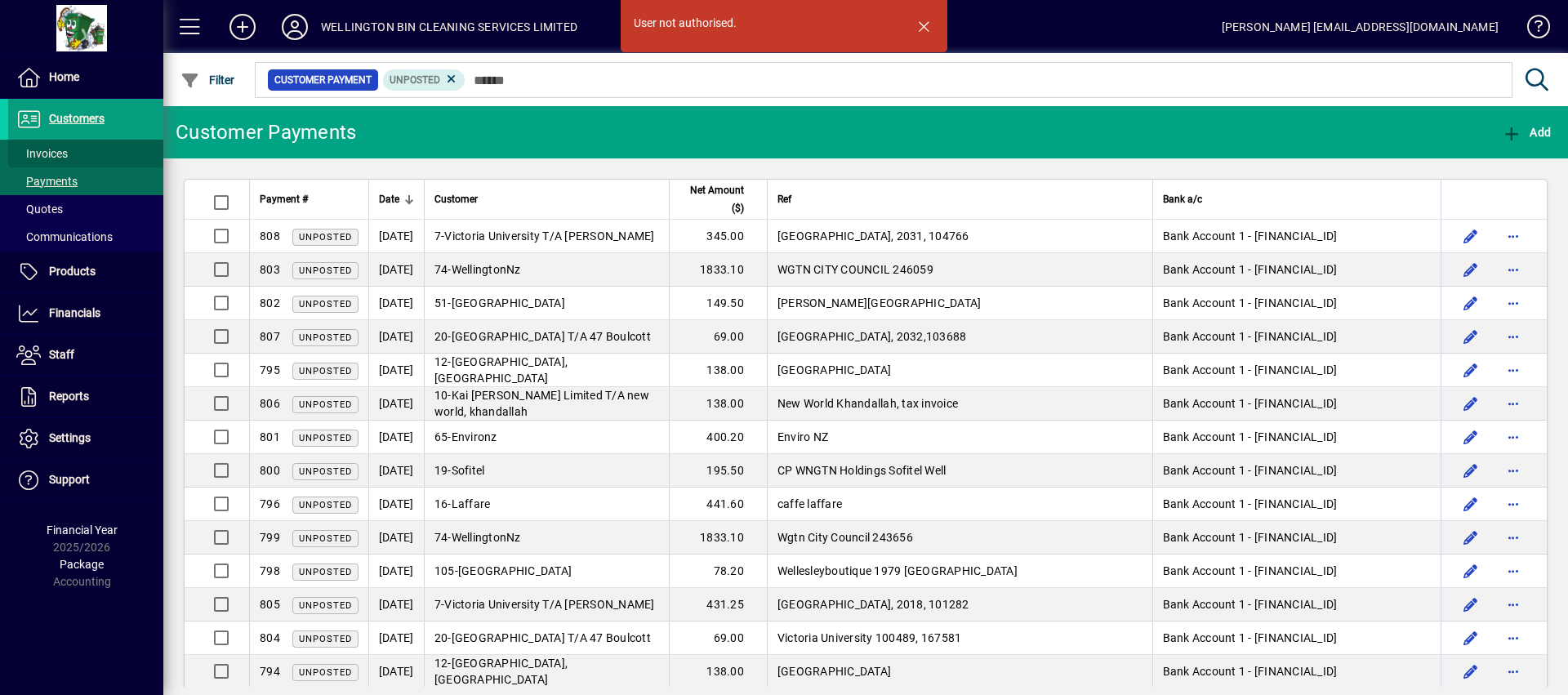
click at [105, 150] on span at bounding box center [85, 153] width 155 height 39
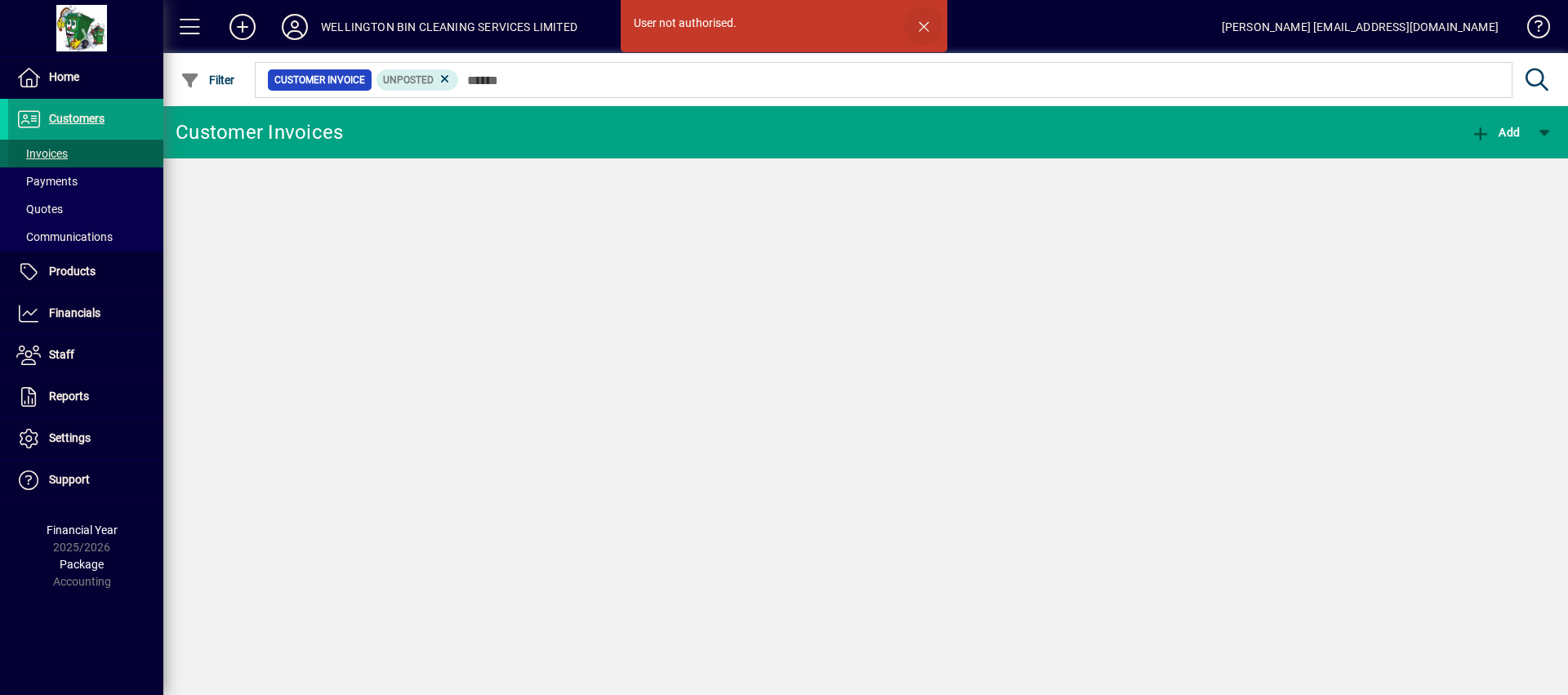
click at [943, 19] on span "button" at bounding box center [923, 25] width 39 height 39
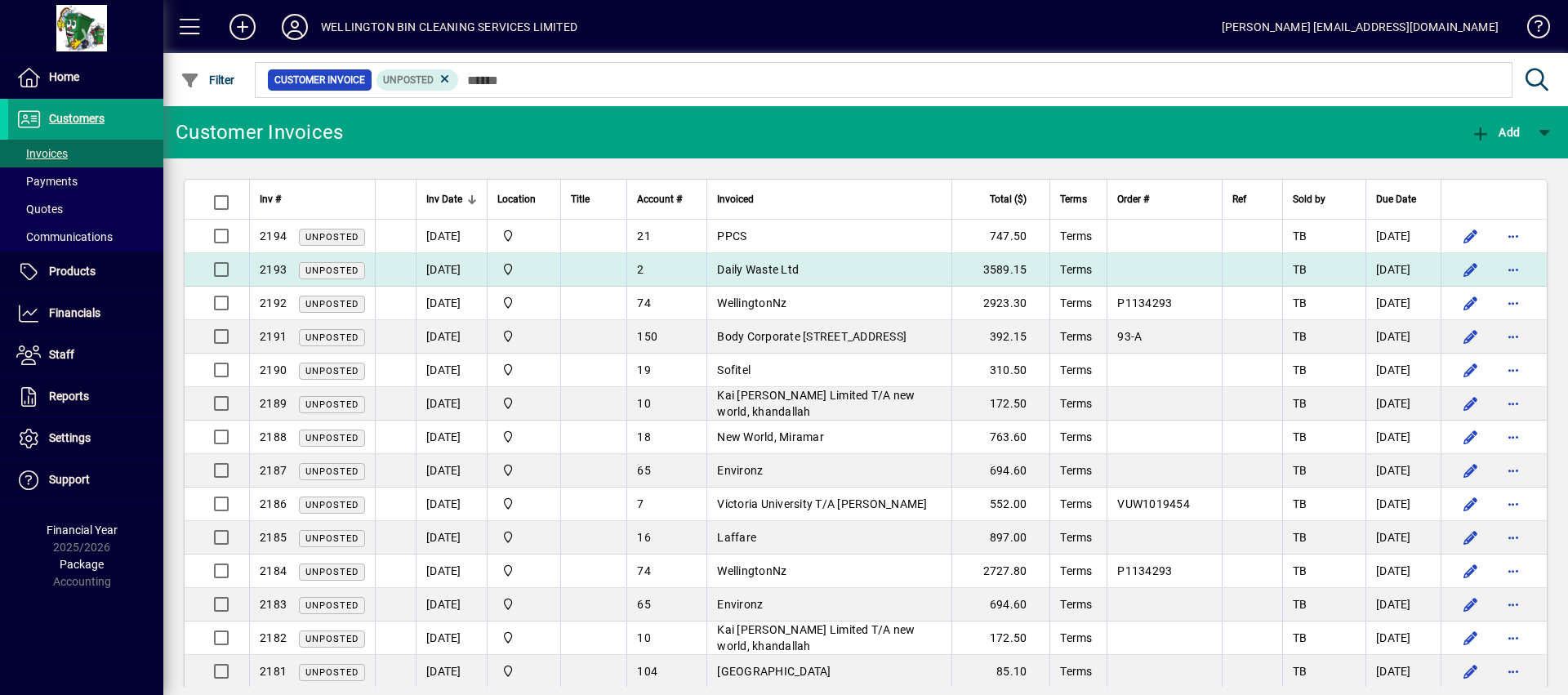
click at [885, 263] on td "Daily Waste Ltd" at bounding box center [829, 270] width 245 height 34
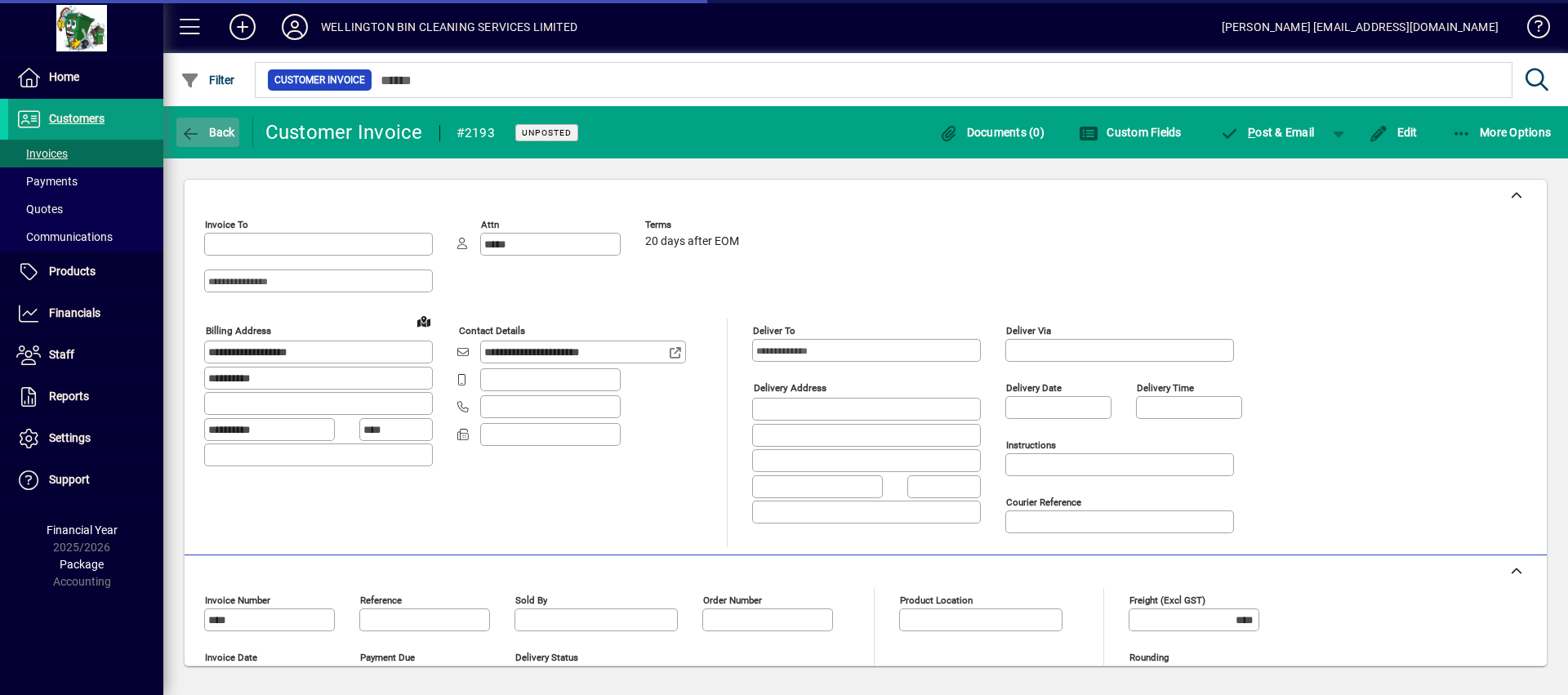
click at [203, 127] on span "Back" at bounding box center [208, 132] width 55 height 13
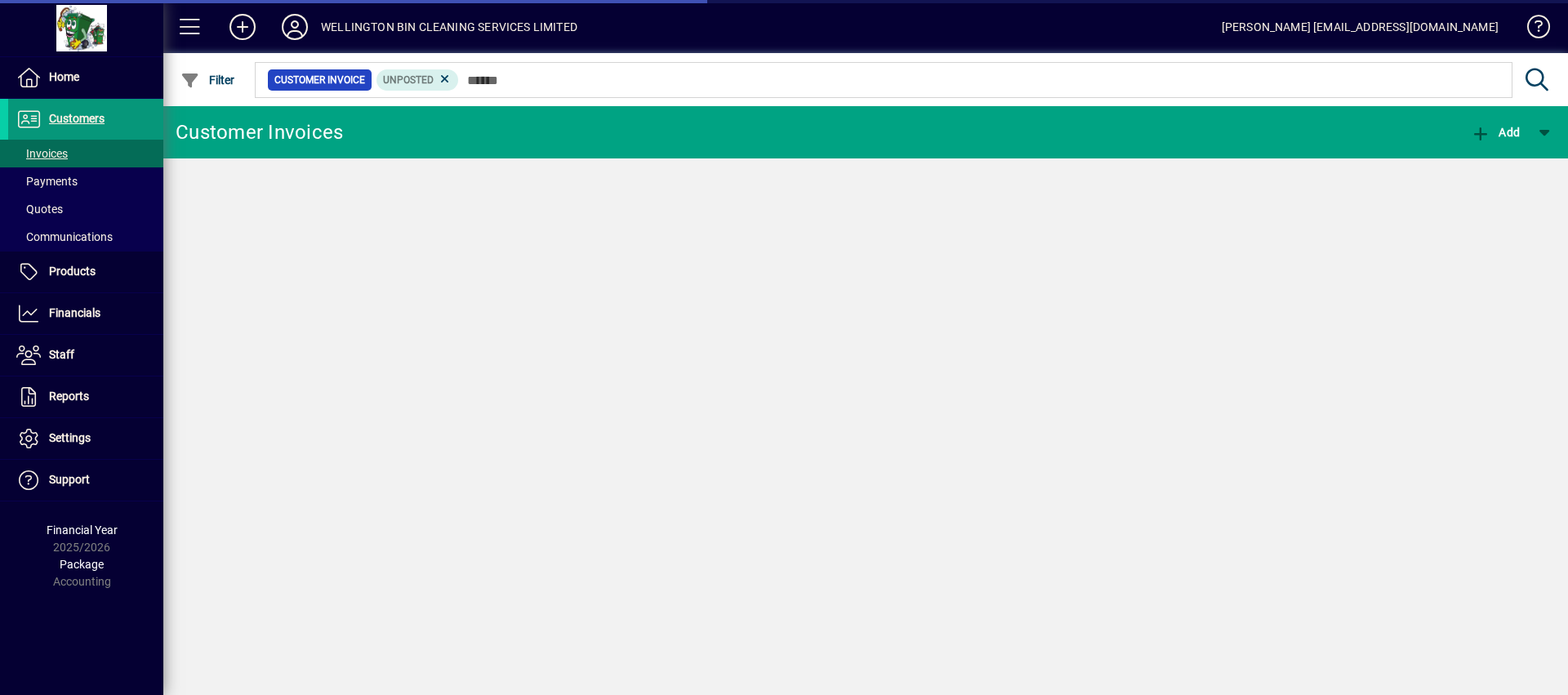
click at [108, 119] on span at bounding box center [85, 119] width 155 height 39
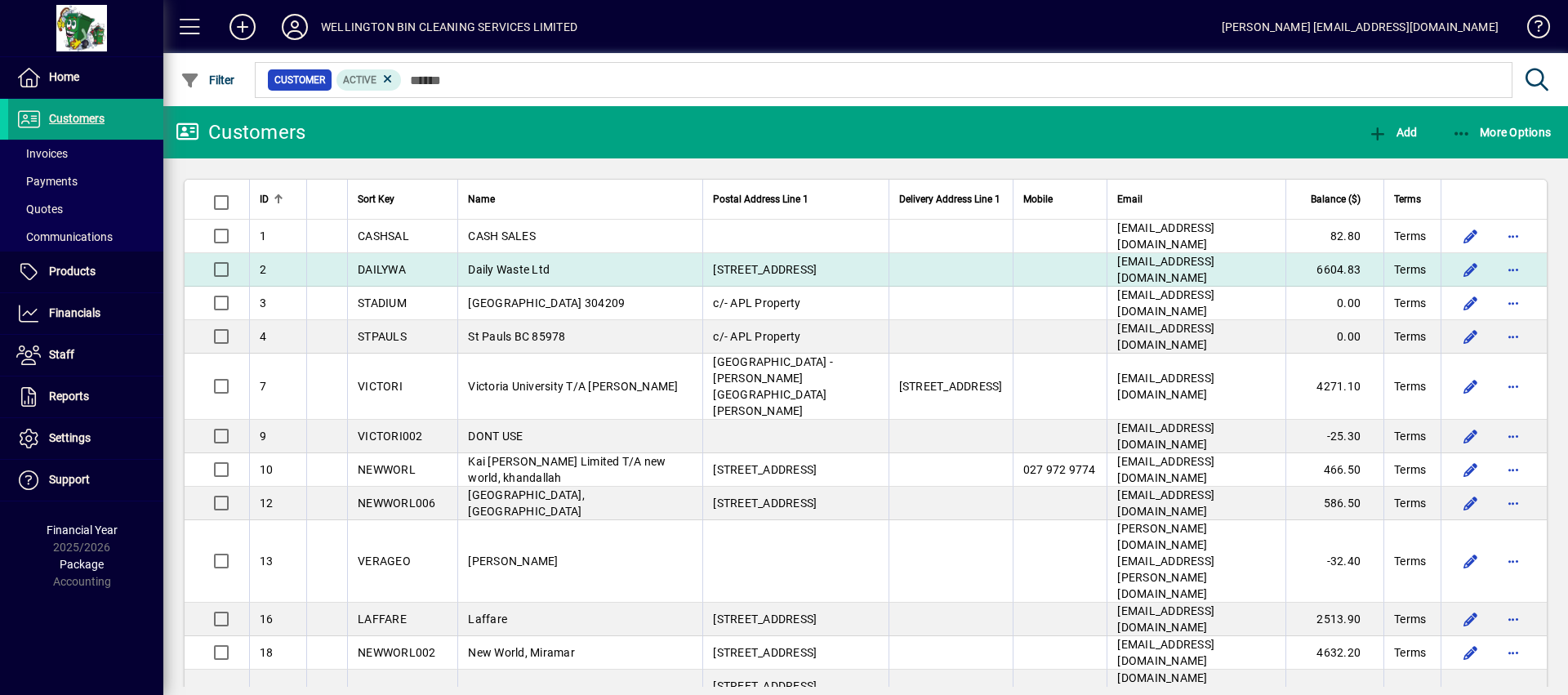
click at [1243, 286] on td "office@dailywaste.co.nz" at bounding box center [1196, 270] width 179 height 34
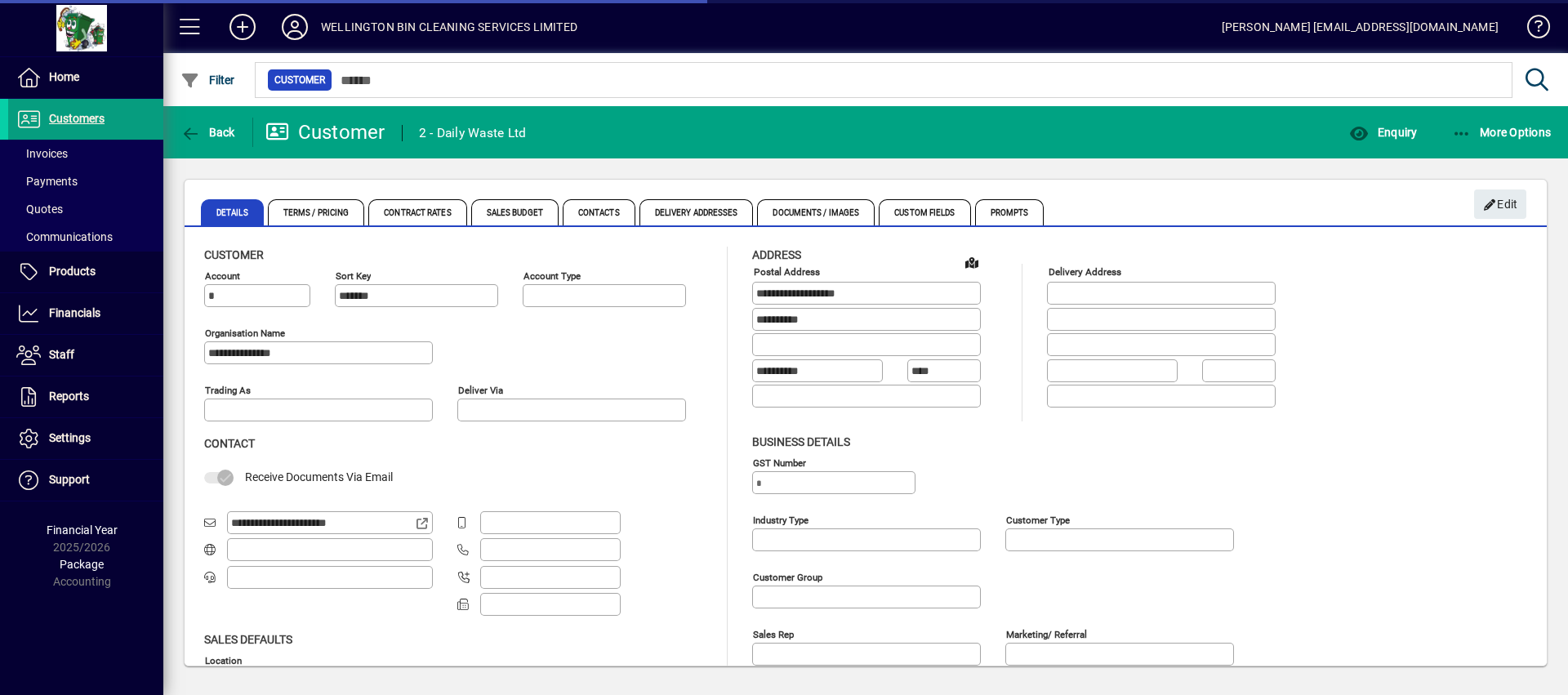
type input "**********"
type input "*******"
type input "**********"
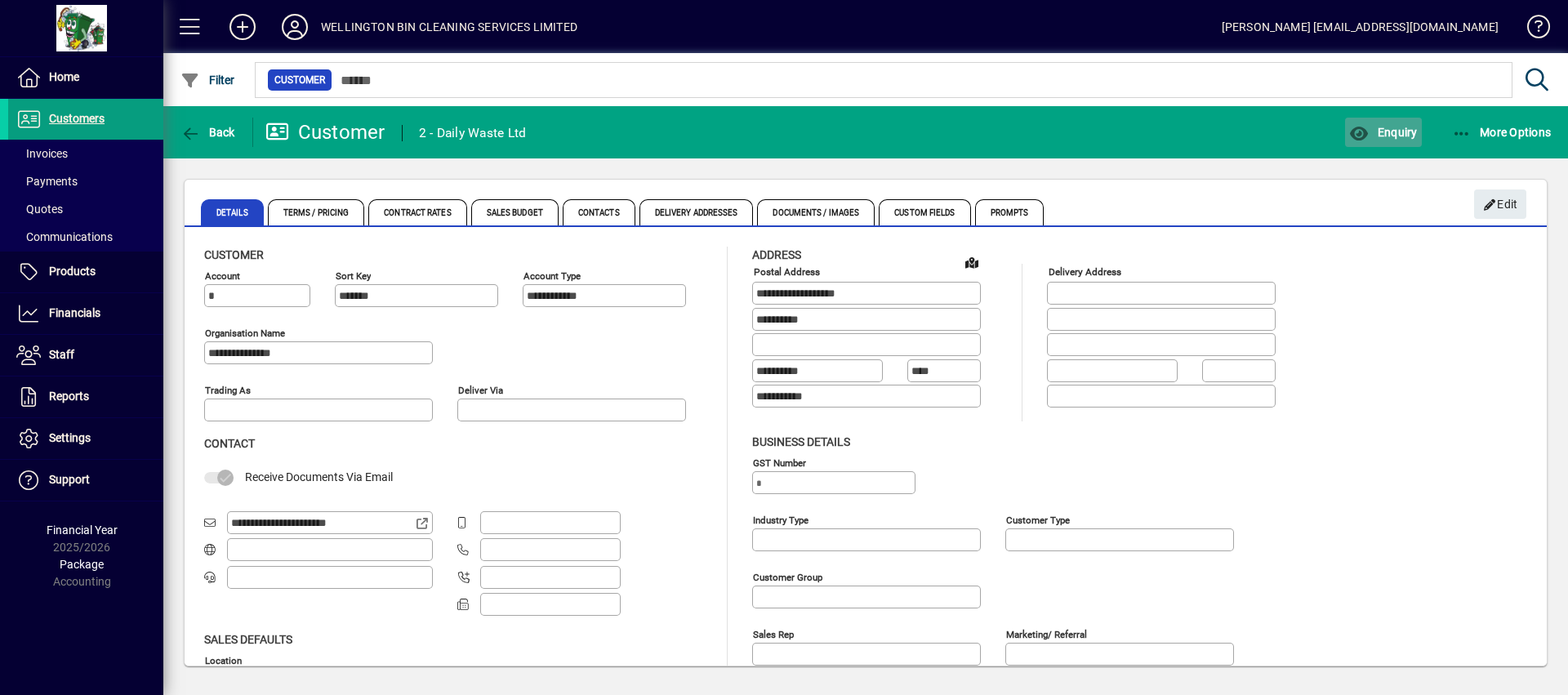
click at [1376, 144] on span "button" at bounding box center [1384, 132] width 76 height 39
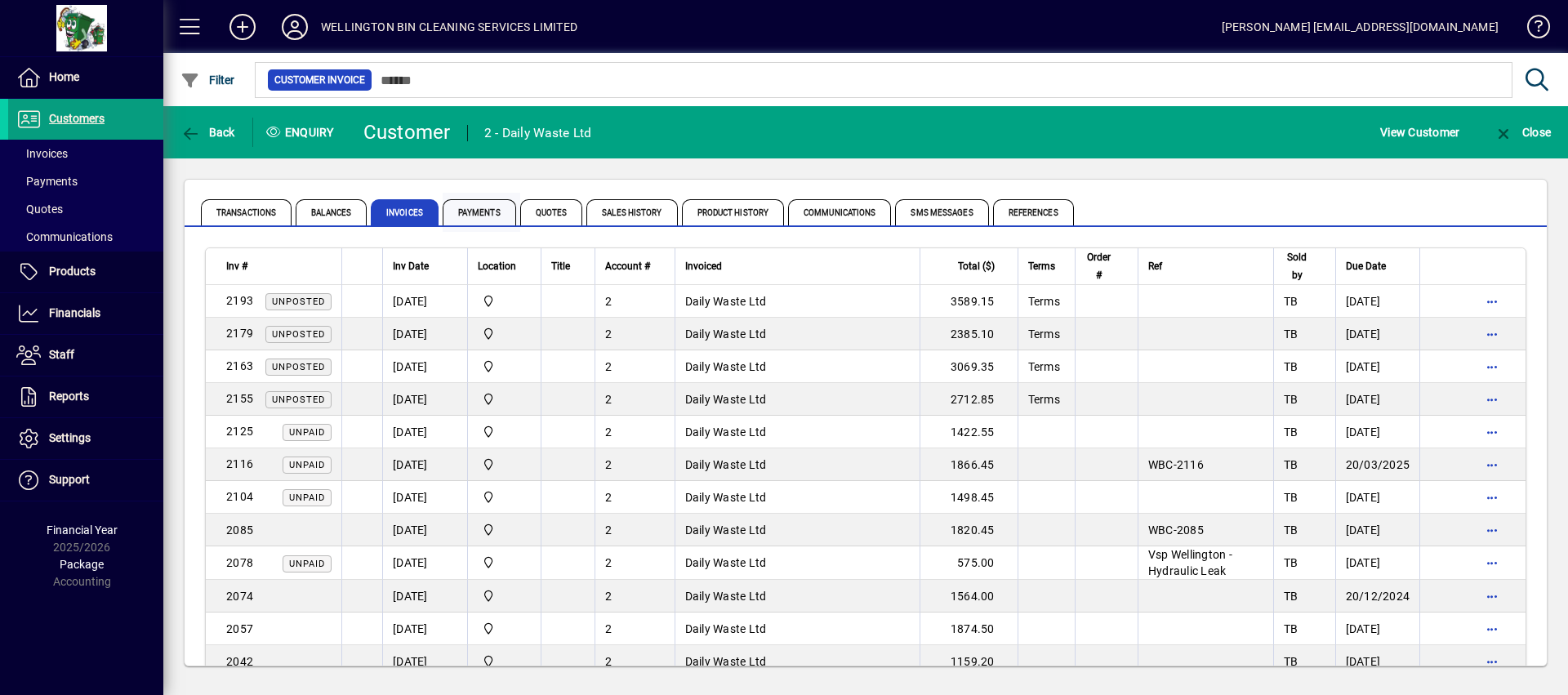
click at [471, 218] on span "Payments" at bounding box center [479, 212] width 74 height 26
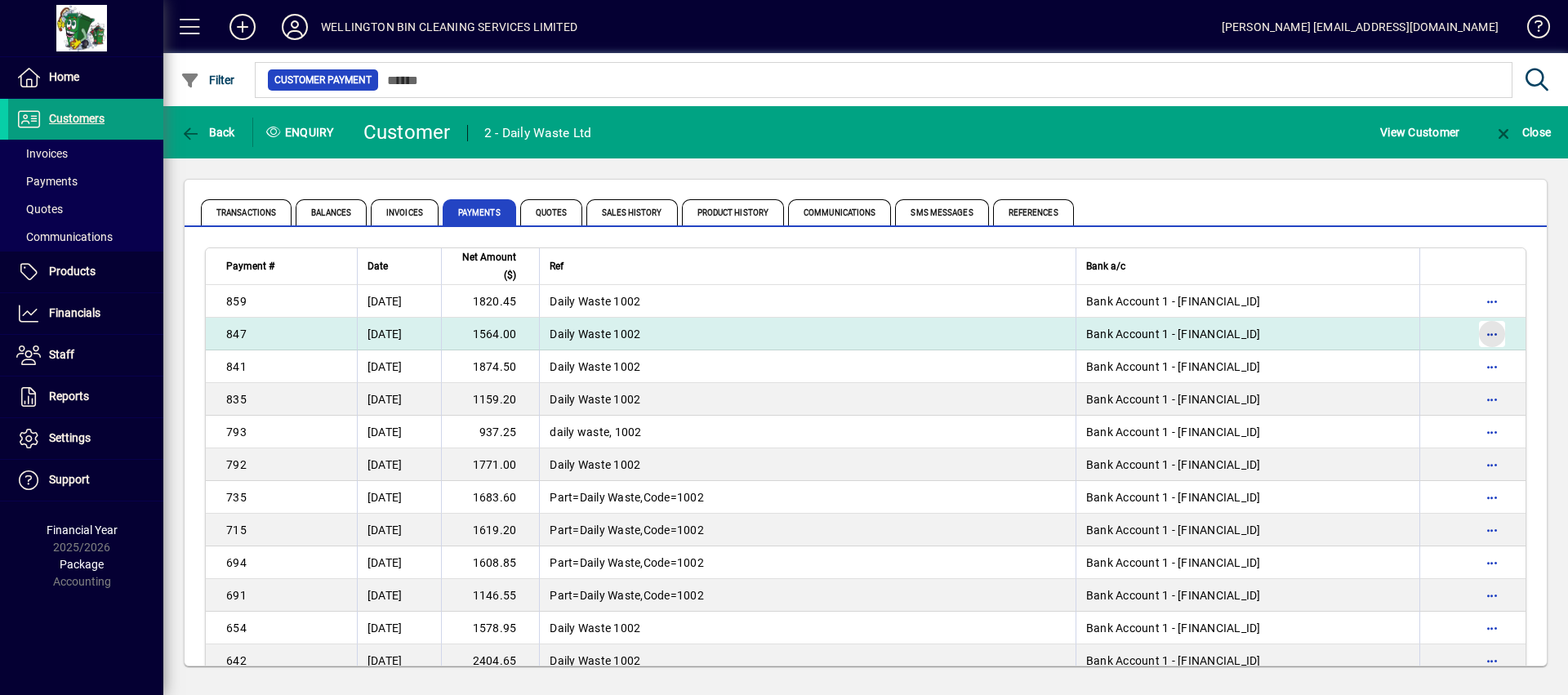
click at [1473, 329] on span "button" at bounding box center [1492, 333] width 39 height 39
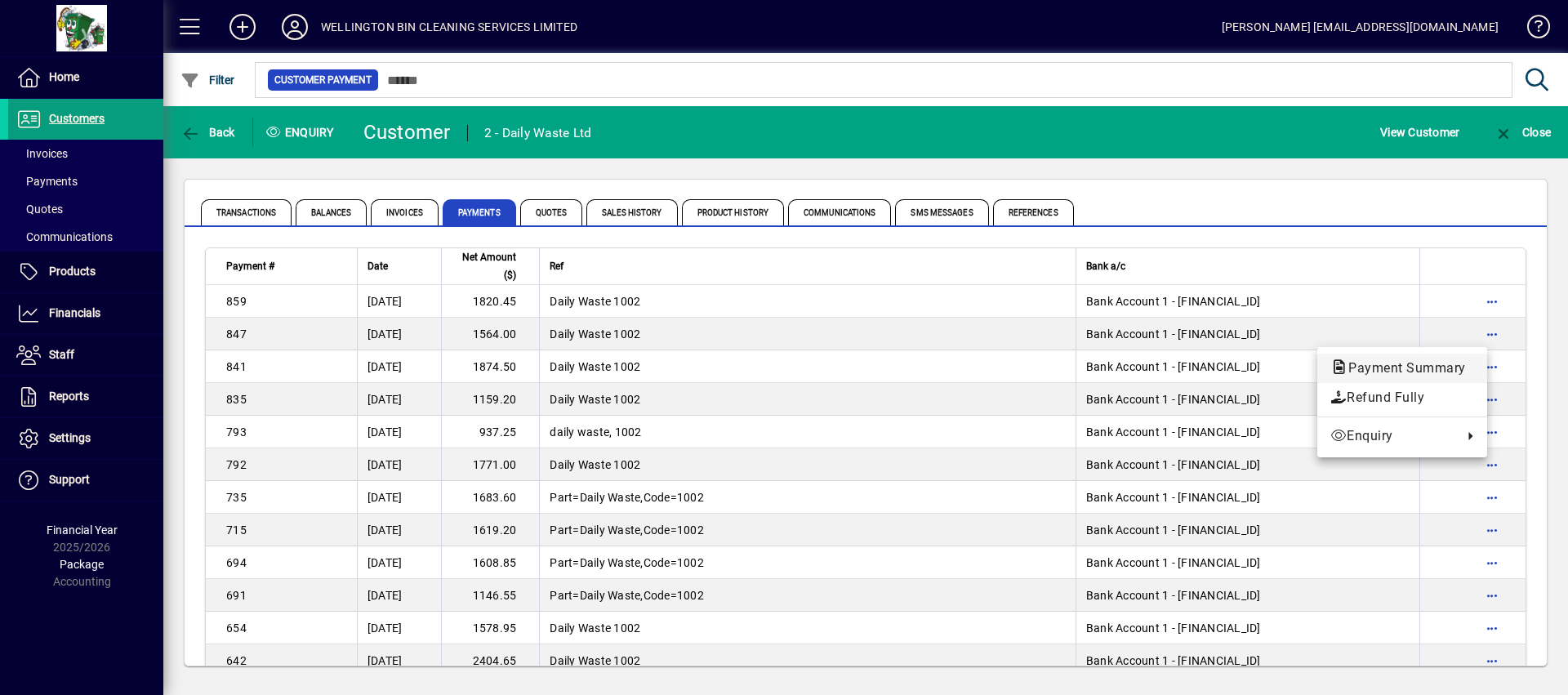
click at [1442, 368] on span "Payment Summary" at bounding box center [1403, 368] width 144 height 15
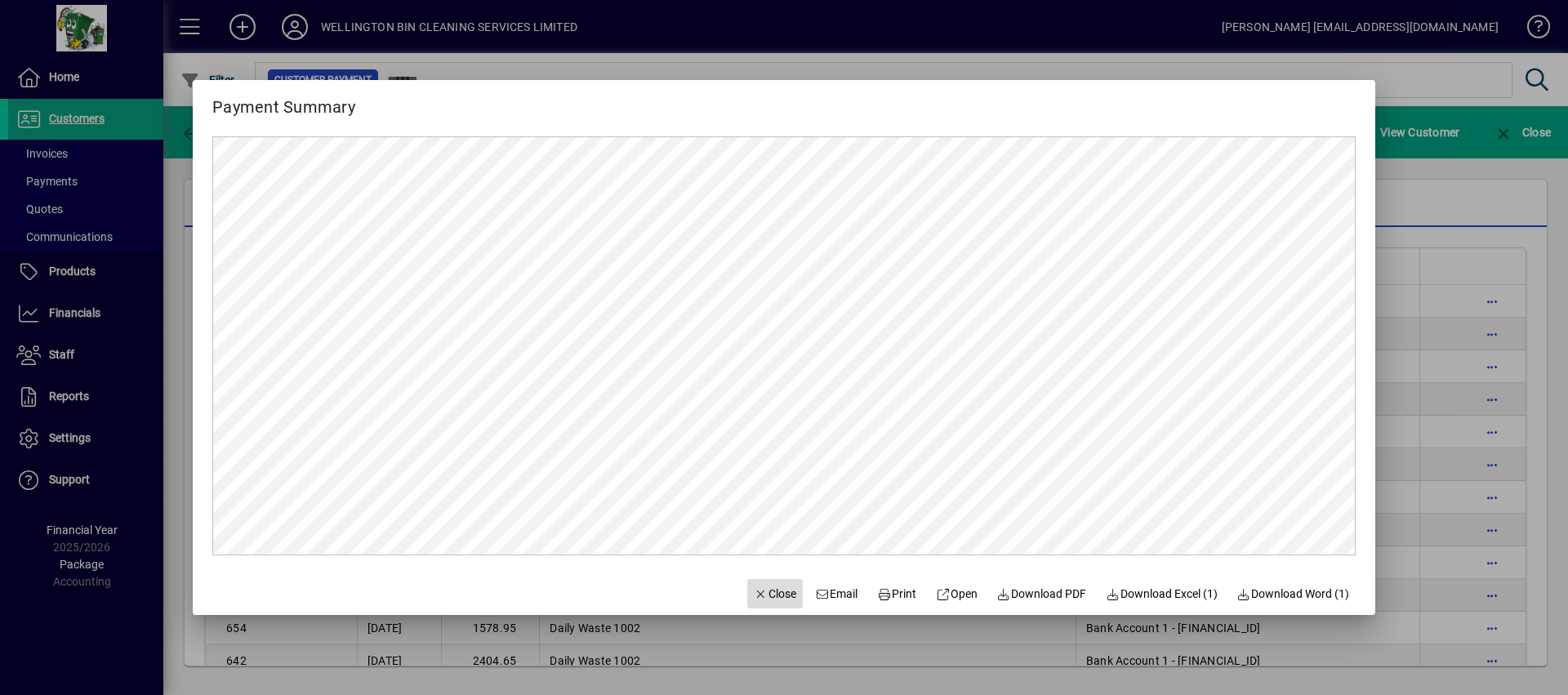
click at [761, 599] on span "Close" at bounding box center [775, 594] width 43 height 17
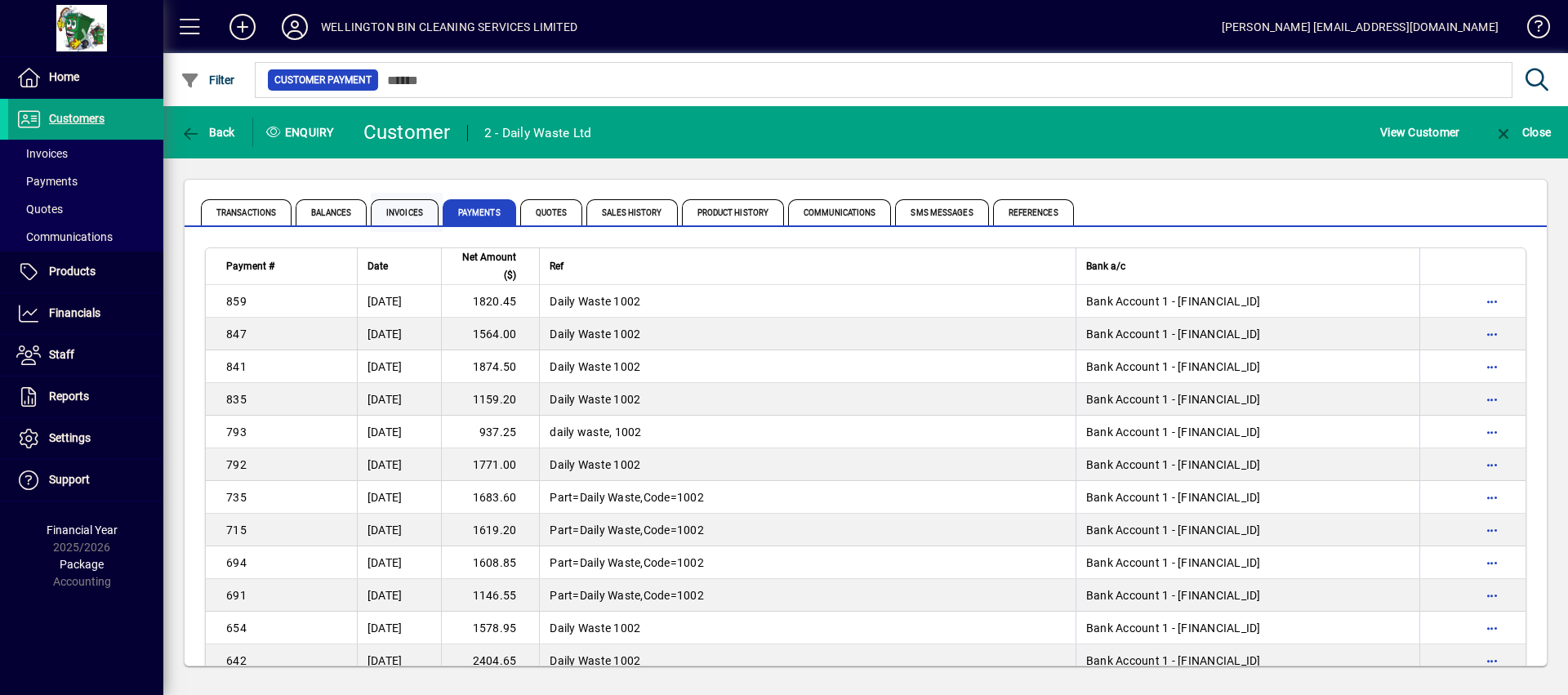
click at [416, 210] on span "Invoices" at bounding box center [404, 212] width 68 height 26
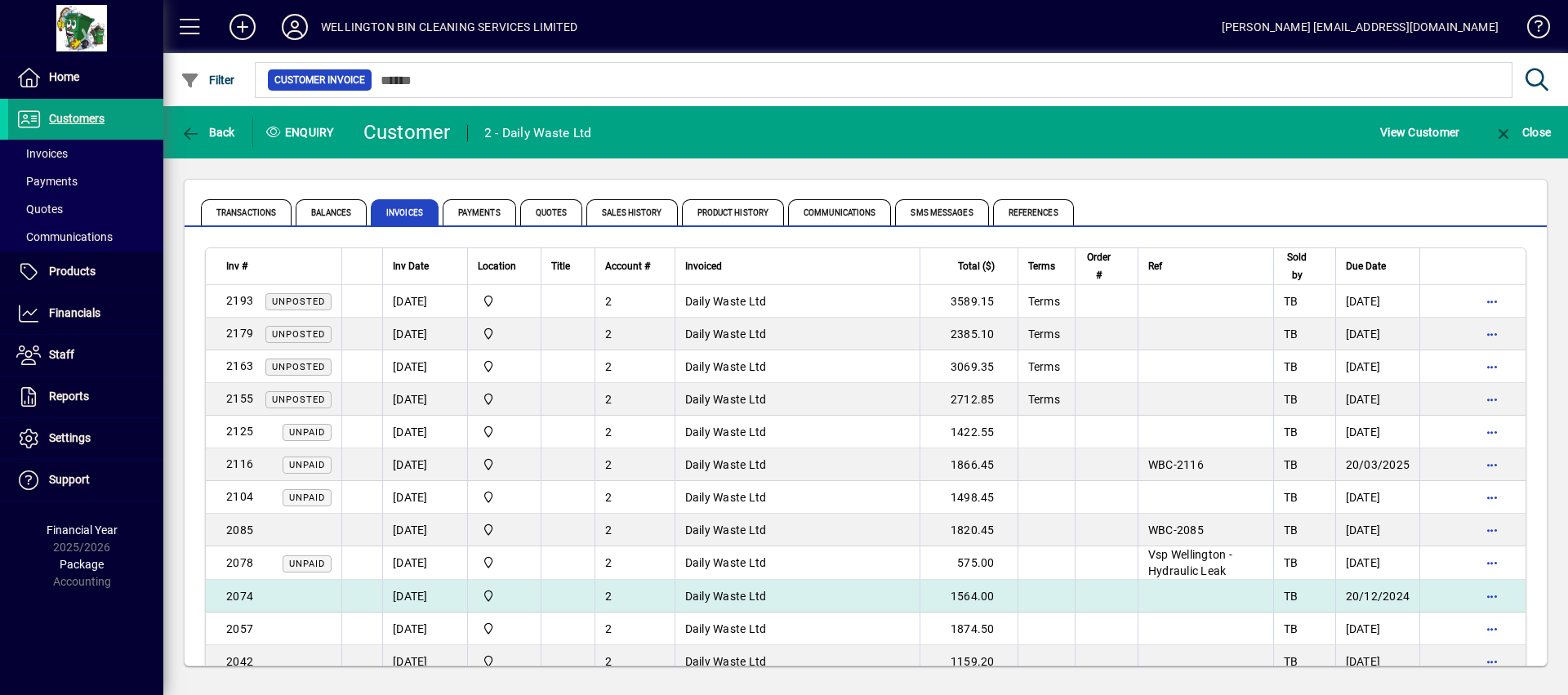
click at [458, 588] on td "[DATE]" at bounding box center [425, 596] width 85 height 33
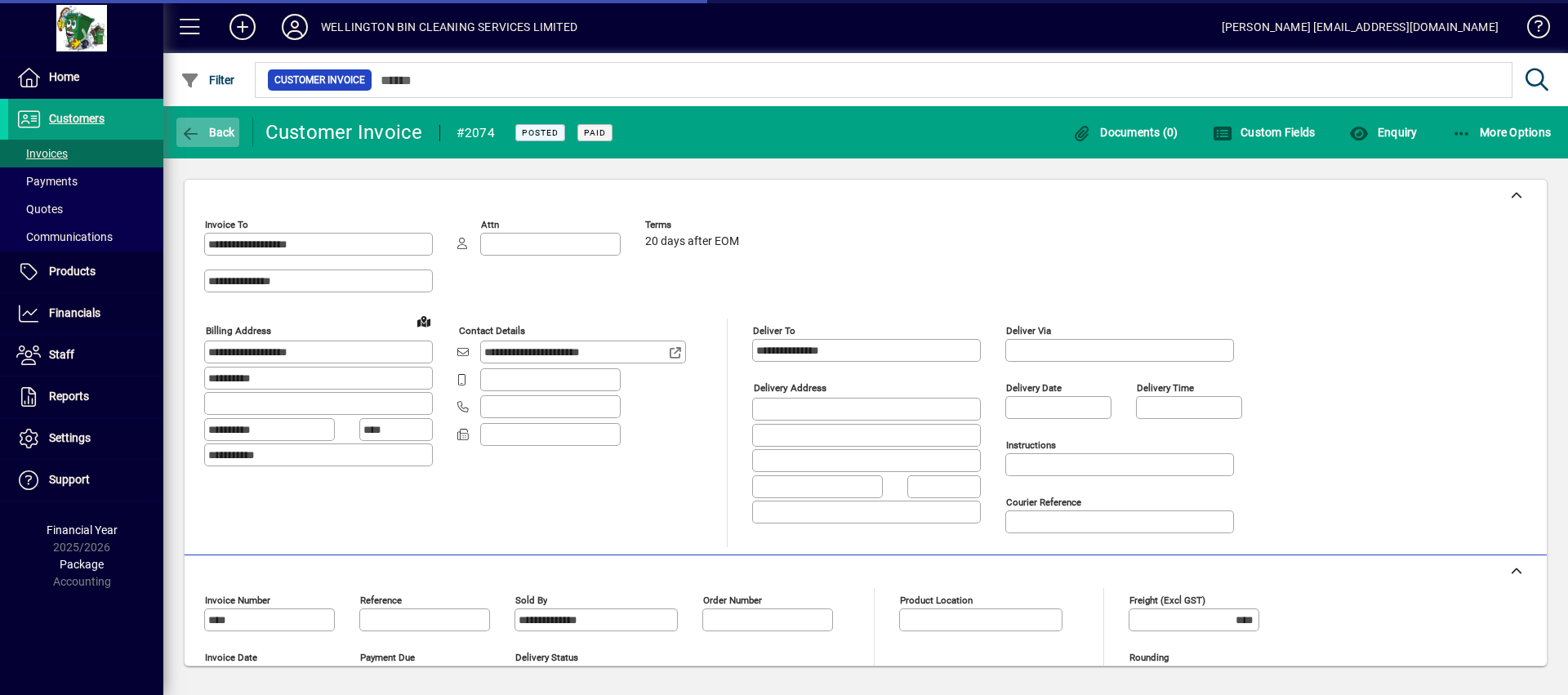
click at [196, 147] on span "button" at bounding box center [207, 132] width 63 height 39
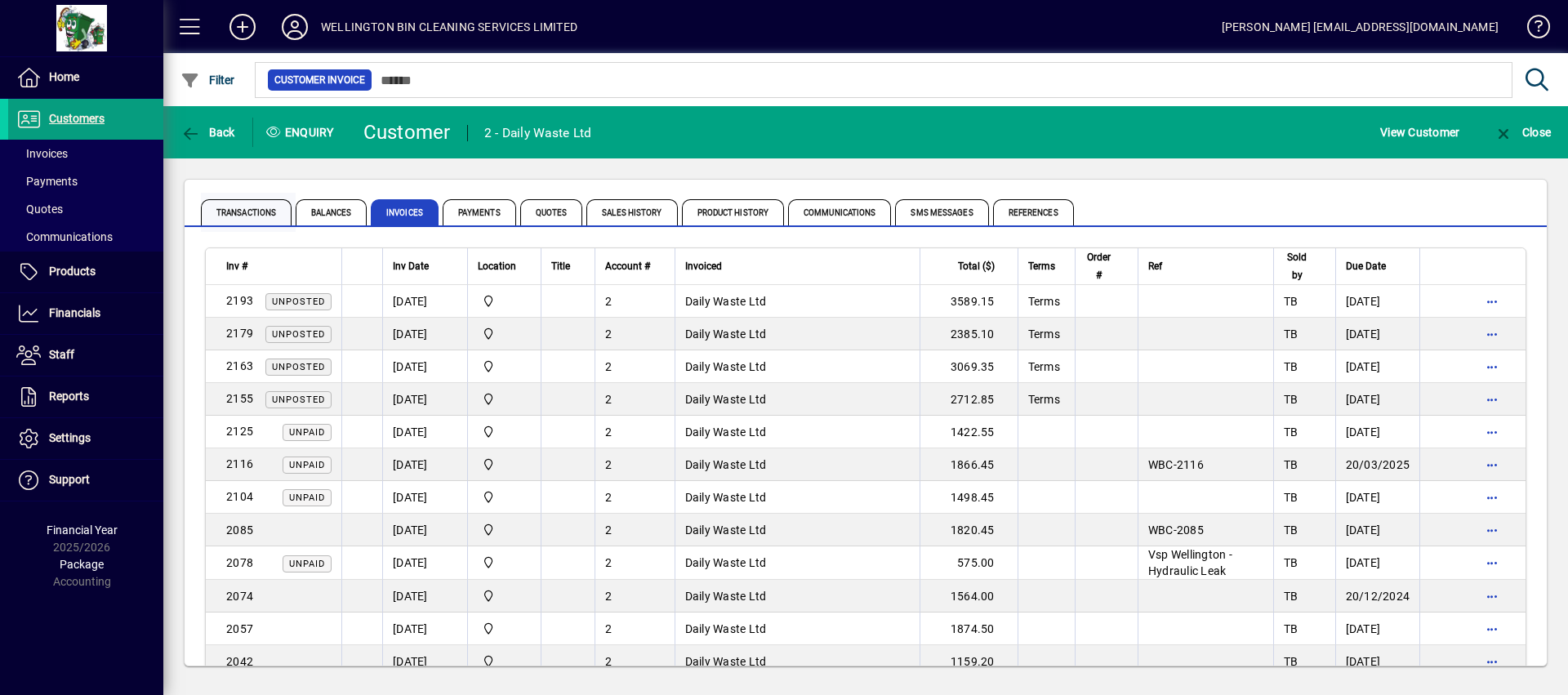
click at [285, 209] on span "Transactions" at bounding box center [246, 212] width 91 height 26
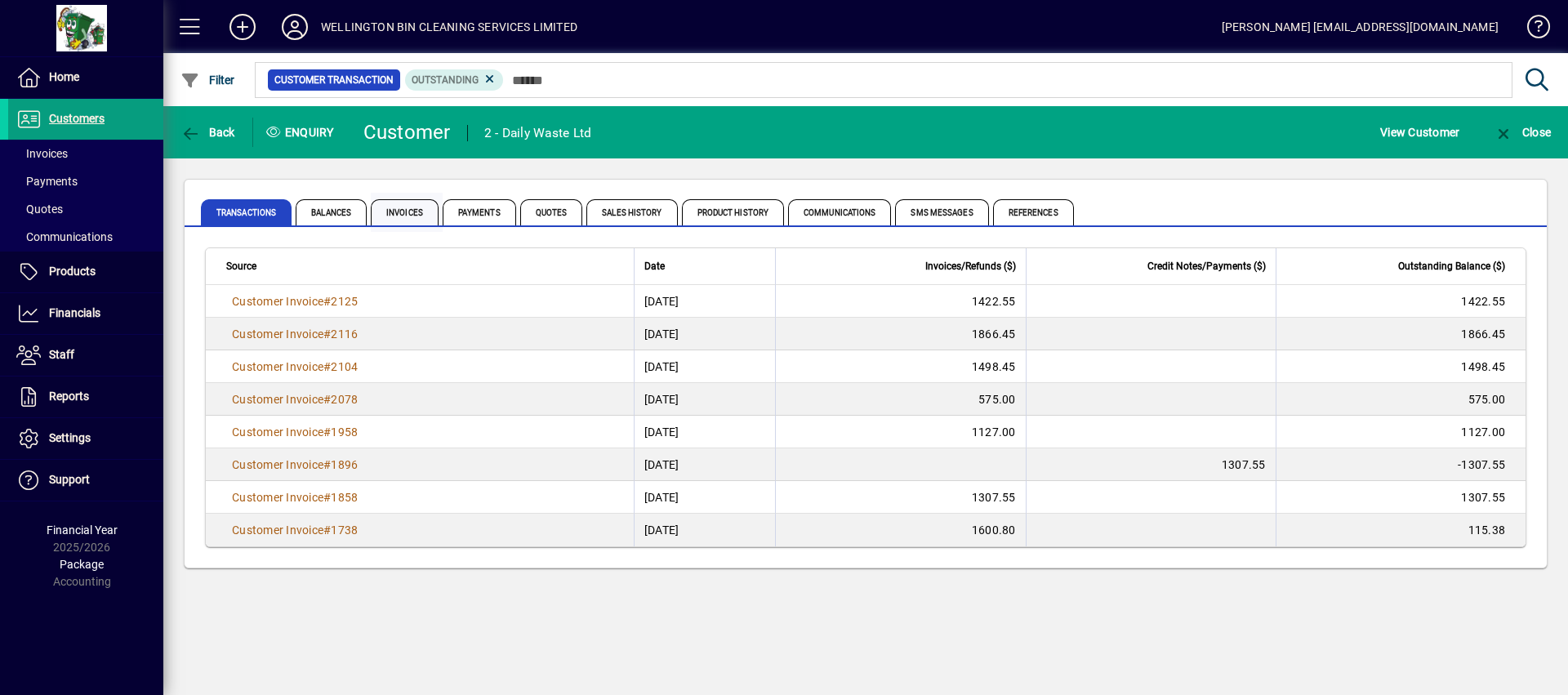
click at [414, 210] on span "Invoices" at bounding box center [404, 212] width 68 height 26
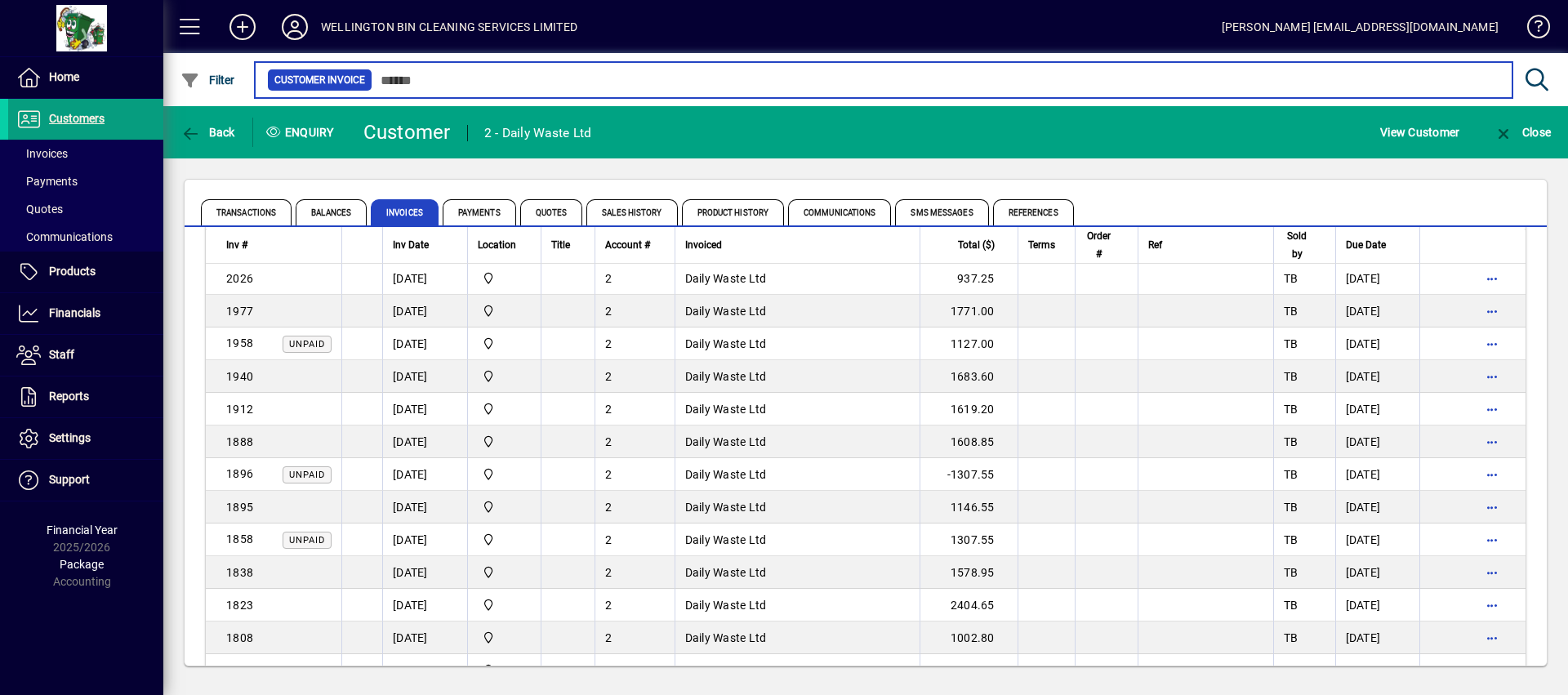
scroll to position [474, 0]
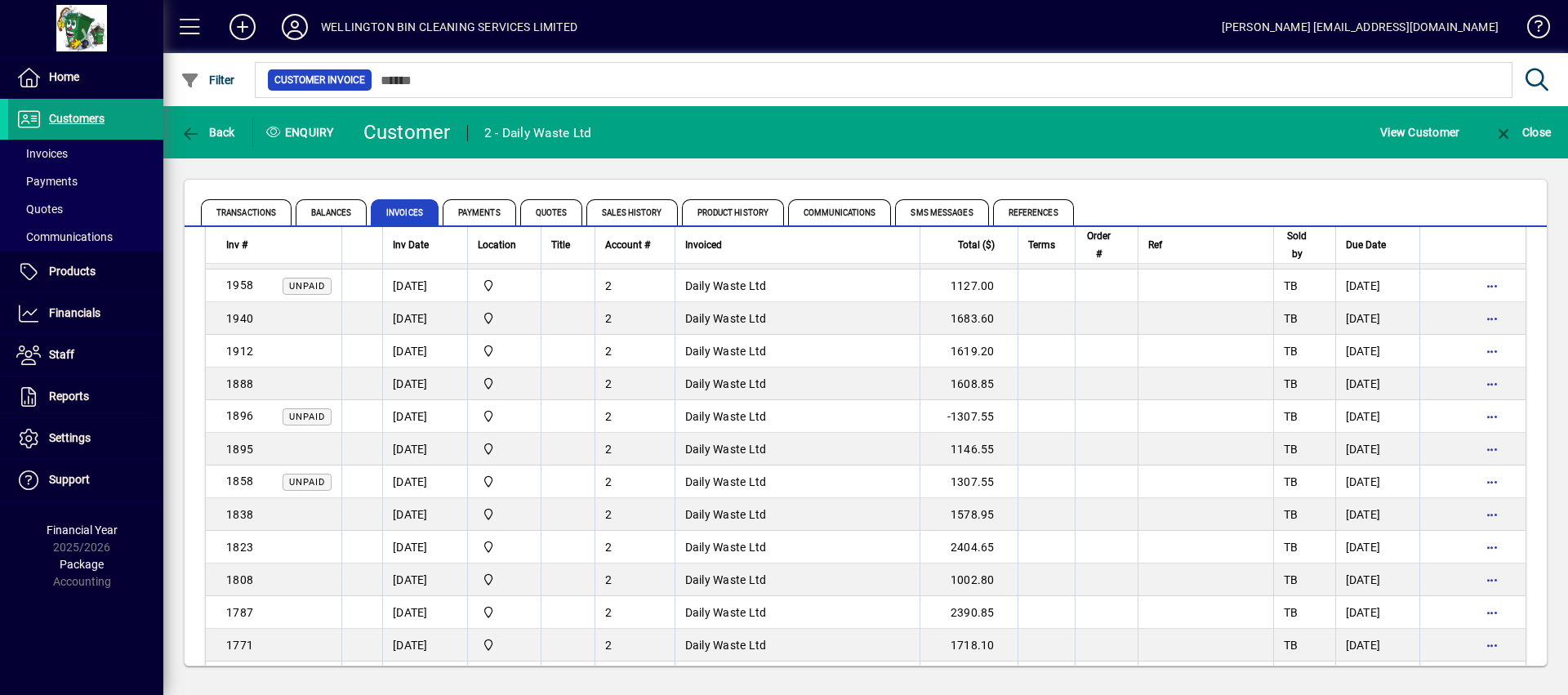
drag, startPoint x: 1551, startPoint y: 368, endPoint x: 1556, endPoint y: 408, distance: 40.3
click at [1556, 408] on div "Transactions Balances Invoices Payments Quotes Sales History Product History Co…" at bounding box center [866, 422] width 1405 height 529
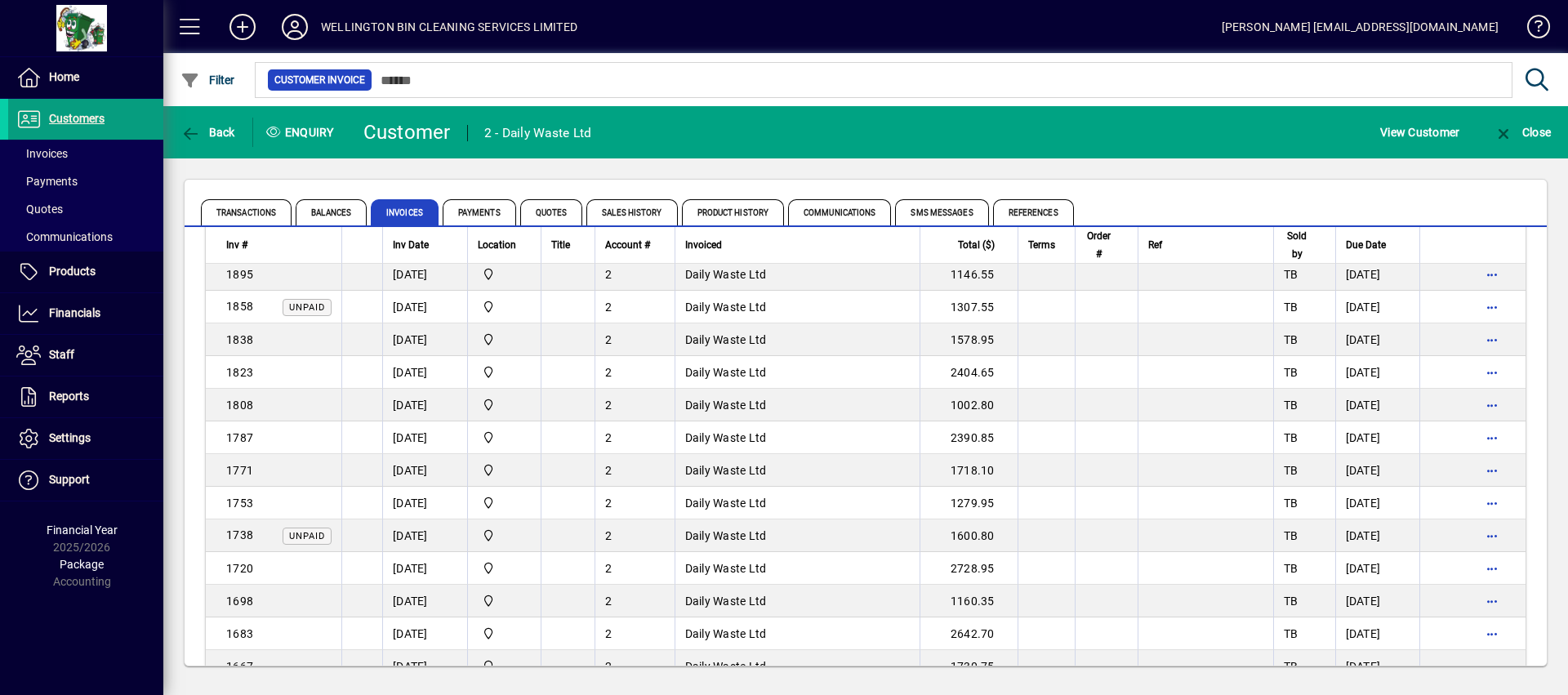
scroll to position [643, 0]
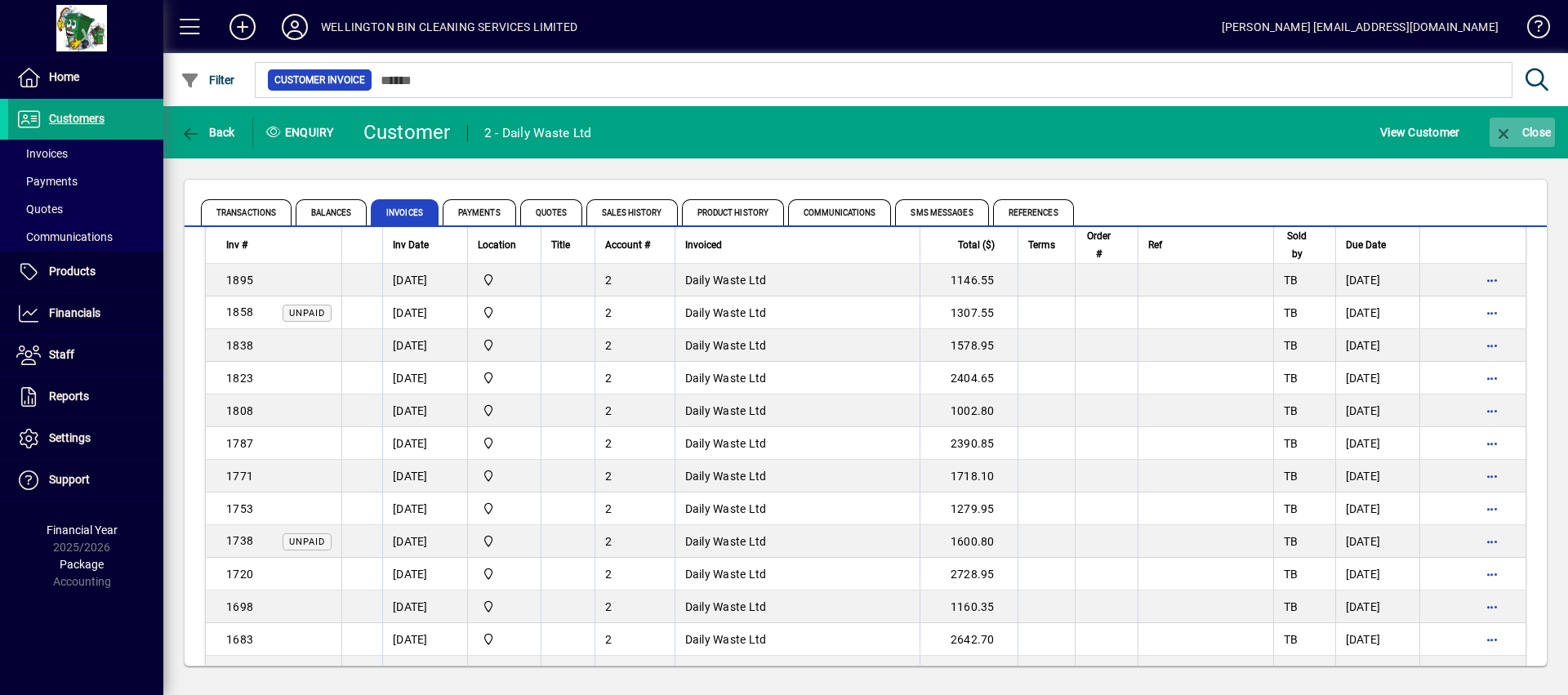
click at [1510, 127] on icon "button" at bounding box center [1504, 134] width 20 height 16
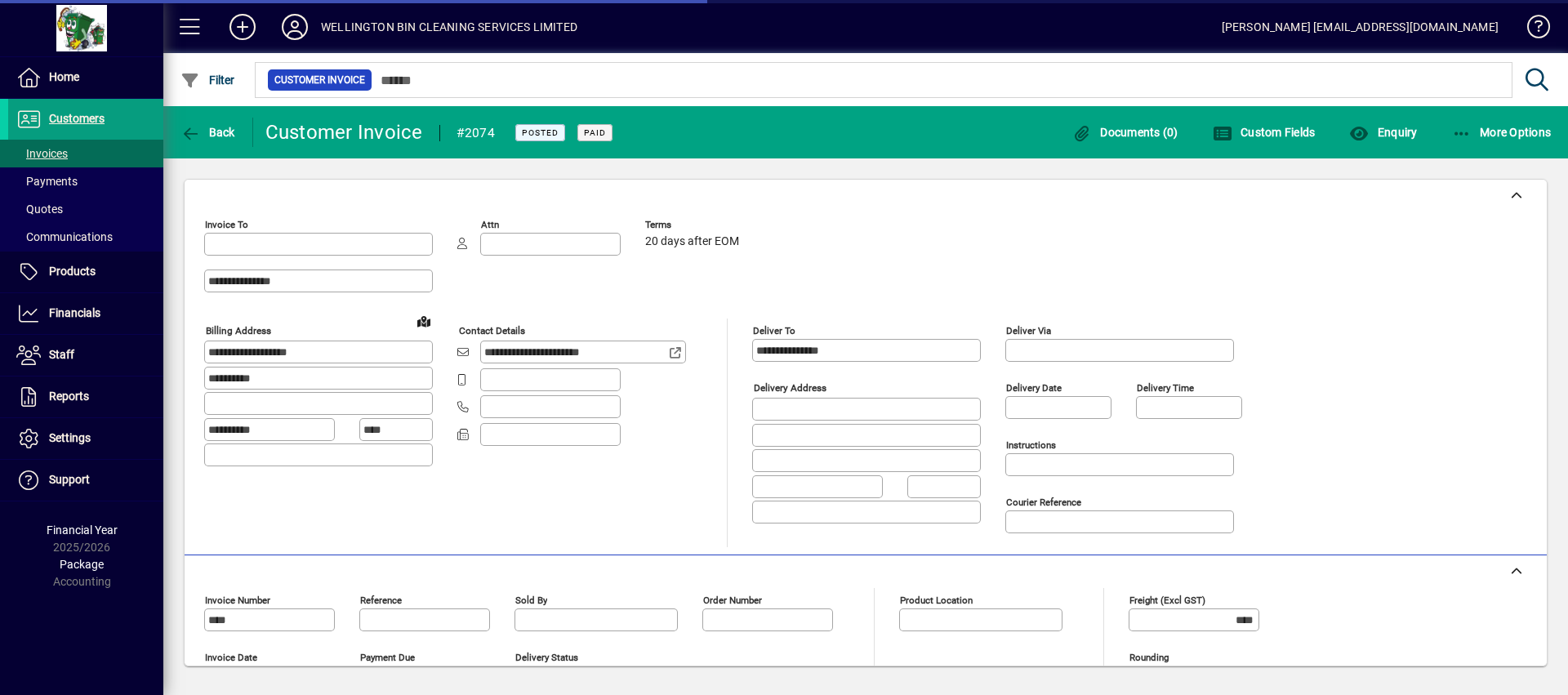
type input "**********"
type input "*******"
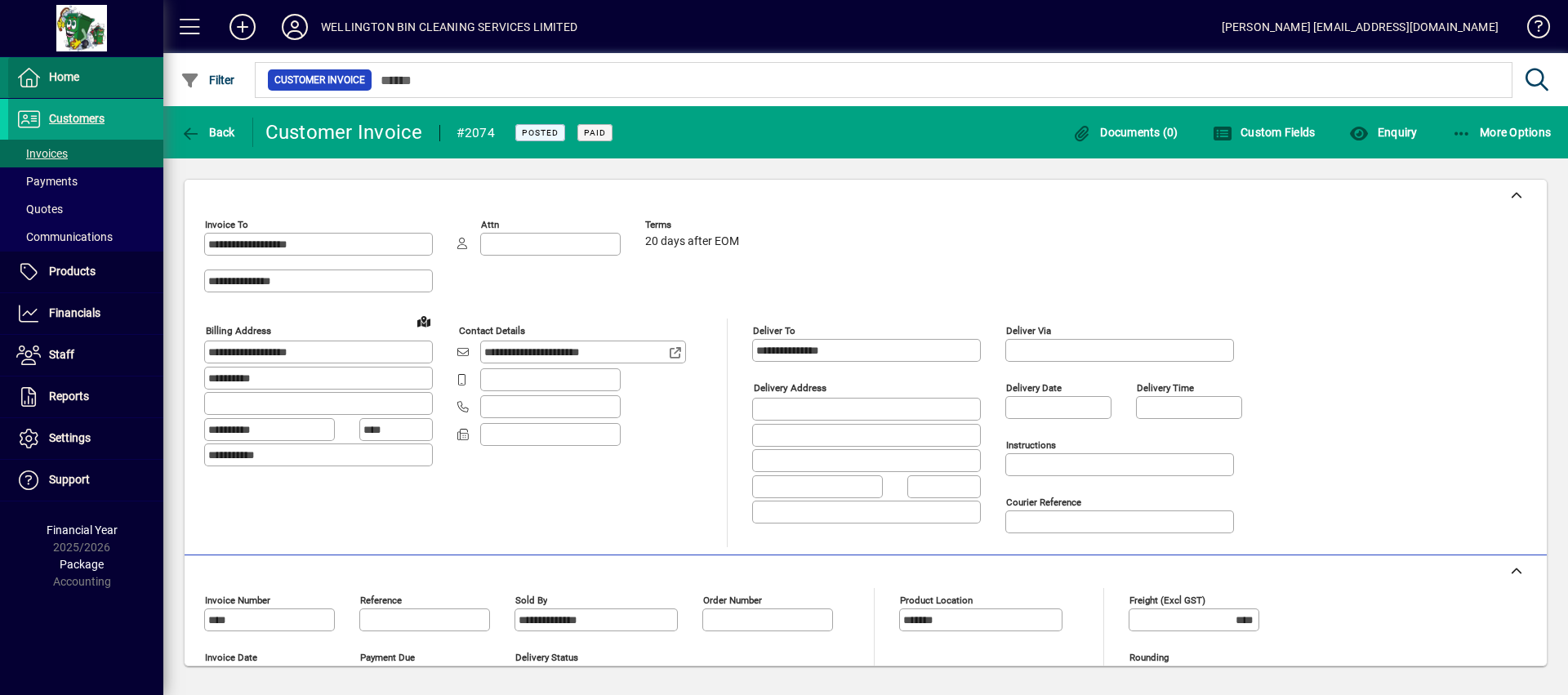
click at [74, 65] on span at bounding box center [85, 77] width 155 height 39
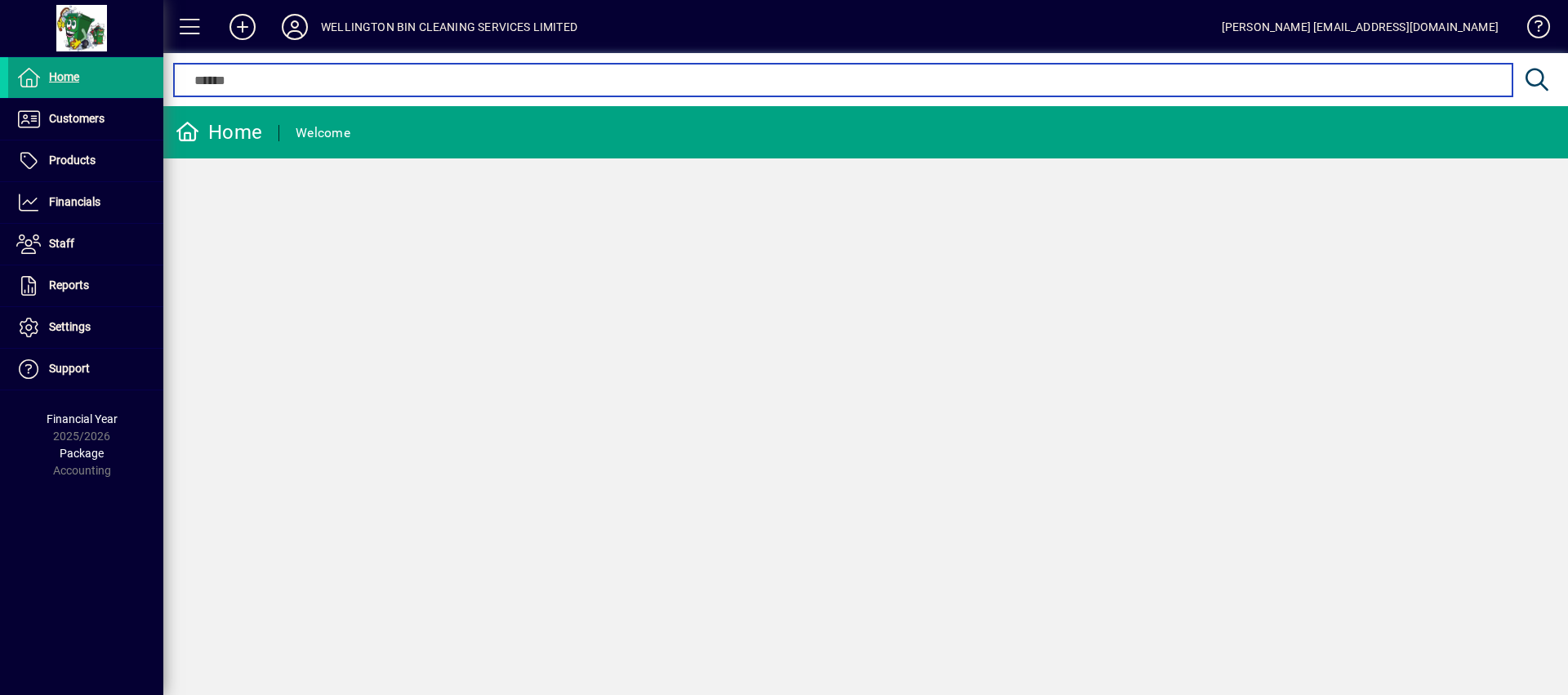
click at [323, 80] on input "text" at bounding box center [843, 80] width 1314 height 20
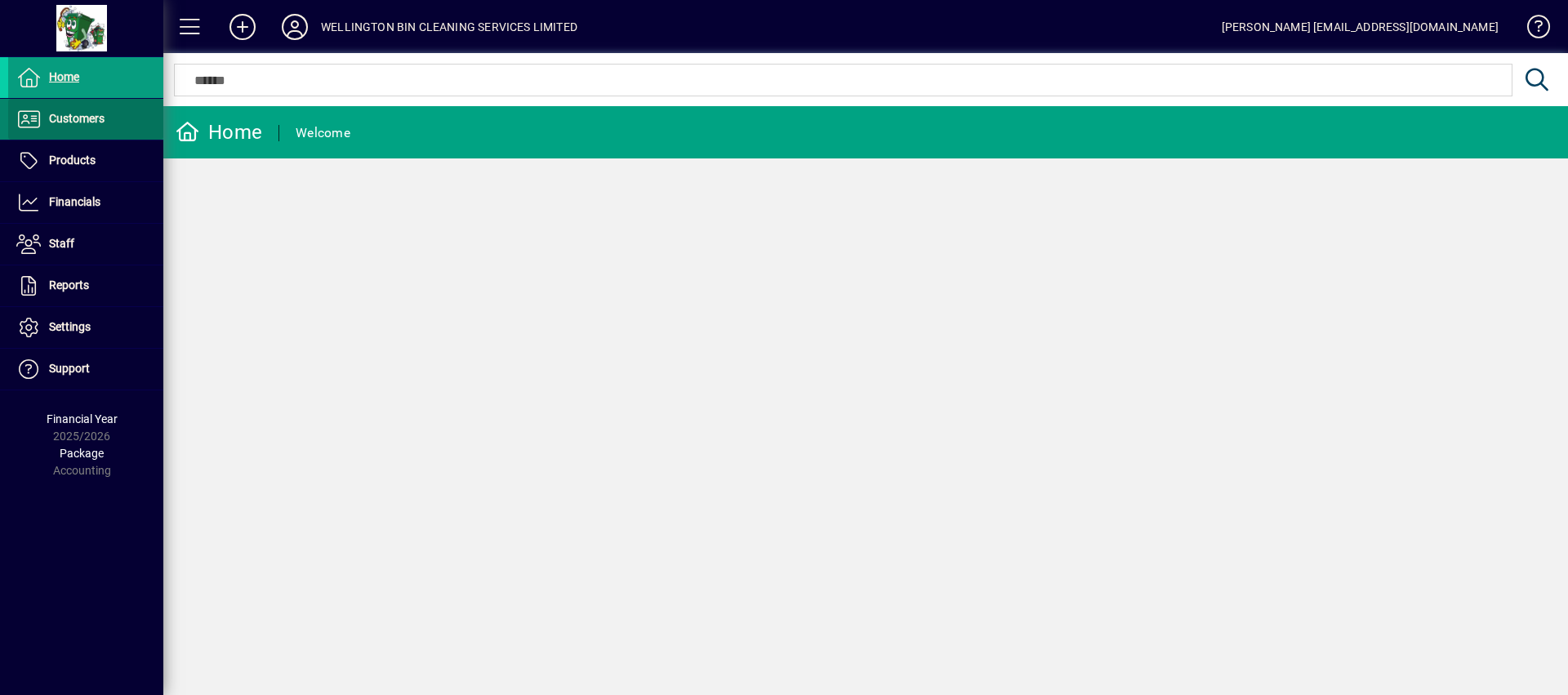
click at [96, 129] on span at bounding box center [85, 119] width 155 height 39
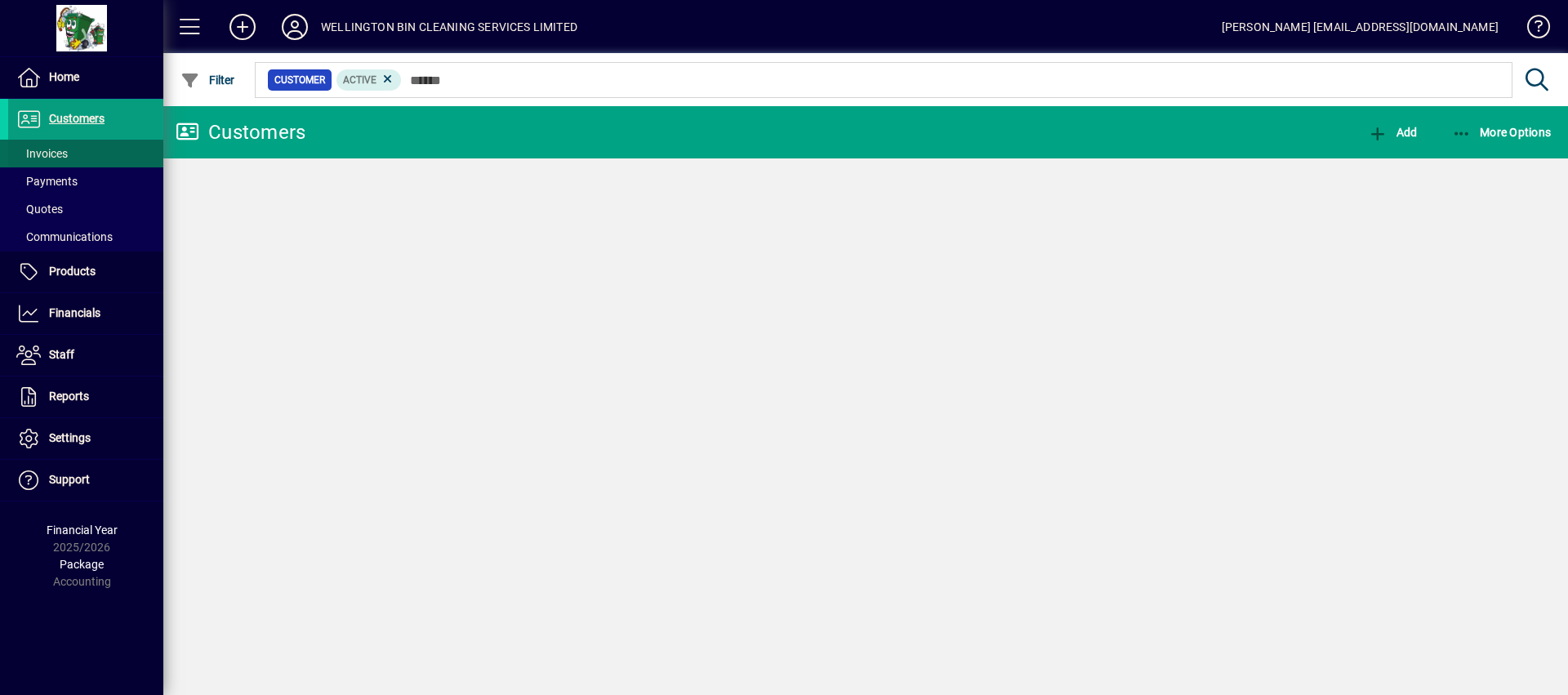
click at [79, 160] on span at bounding box center [85, 153] width 155 height 39
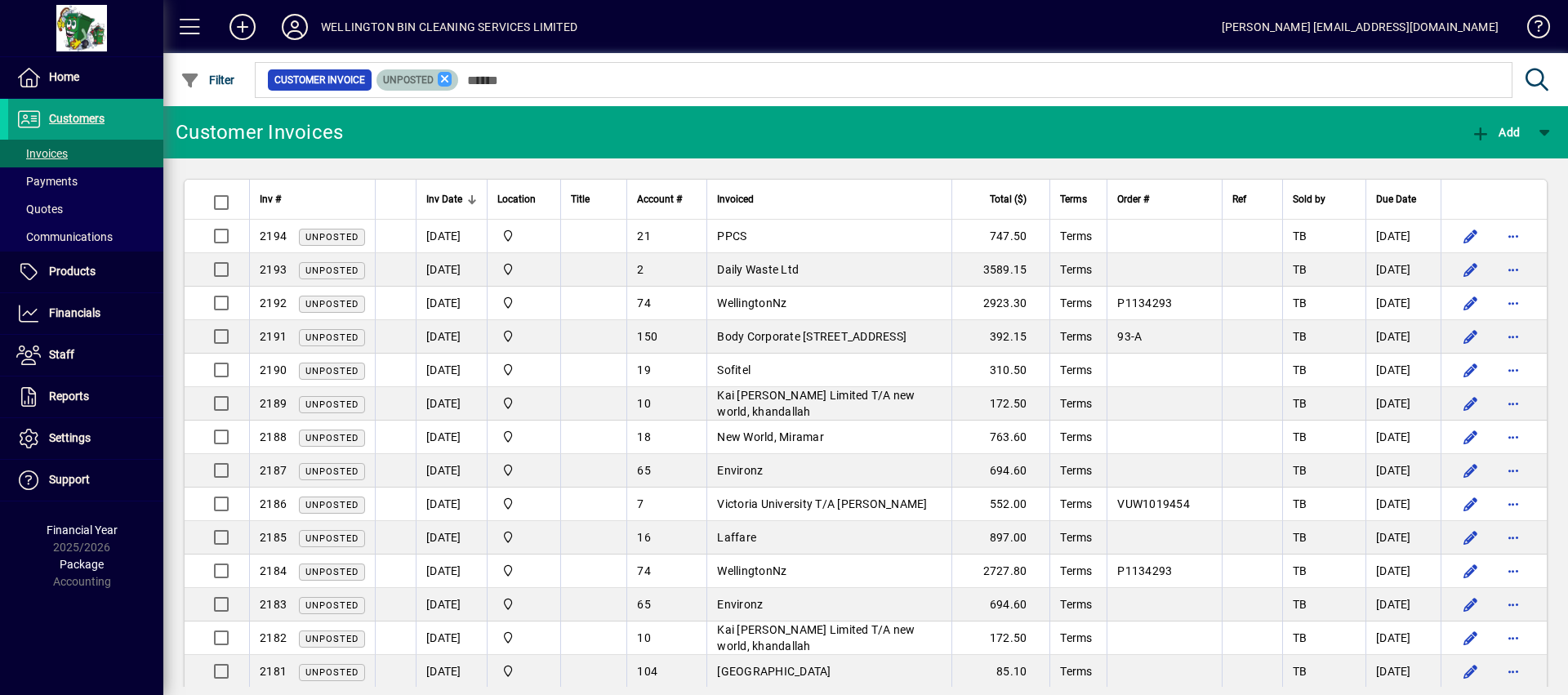
click at [448, 81] on icon at bounding box center [445, 79] width 15 height 15
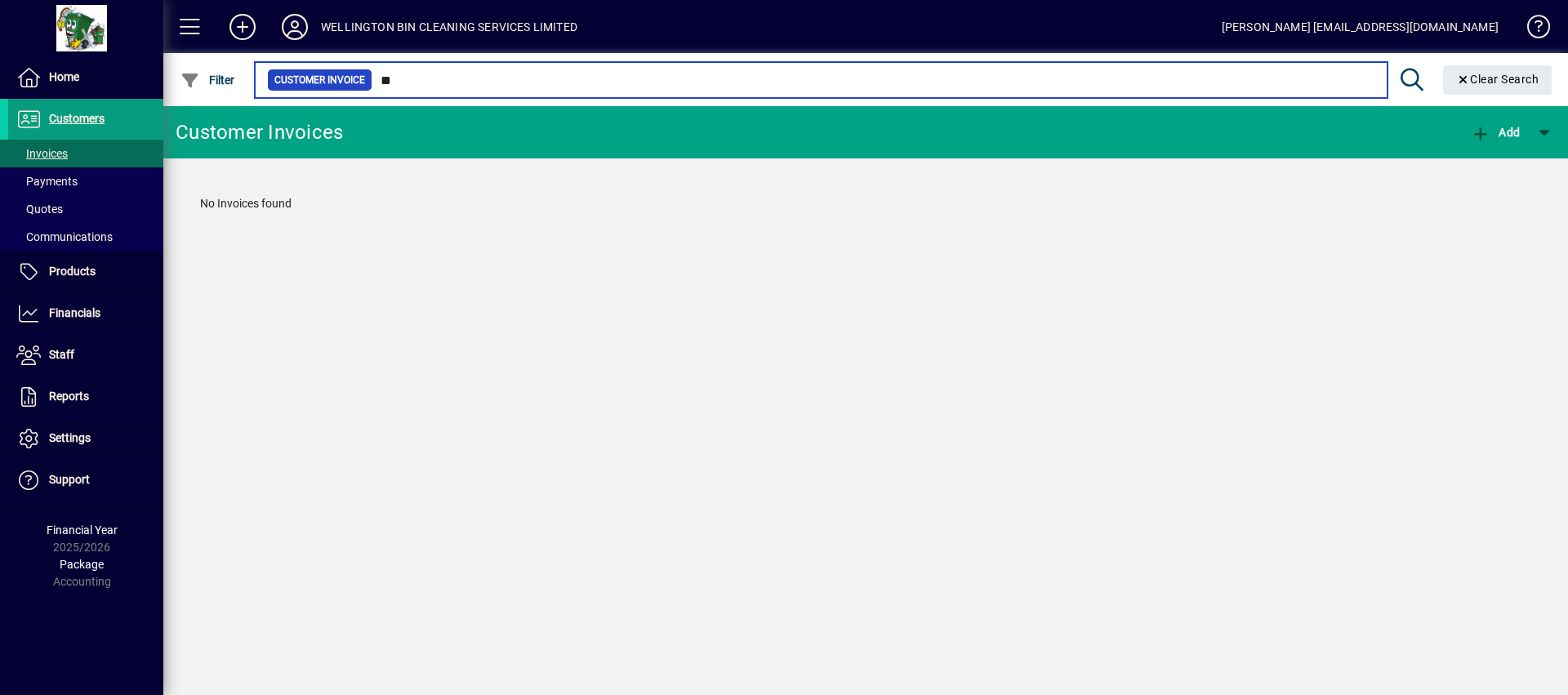
type input "*"
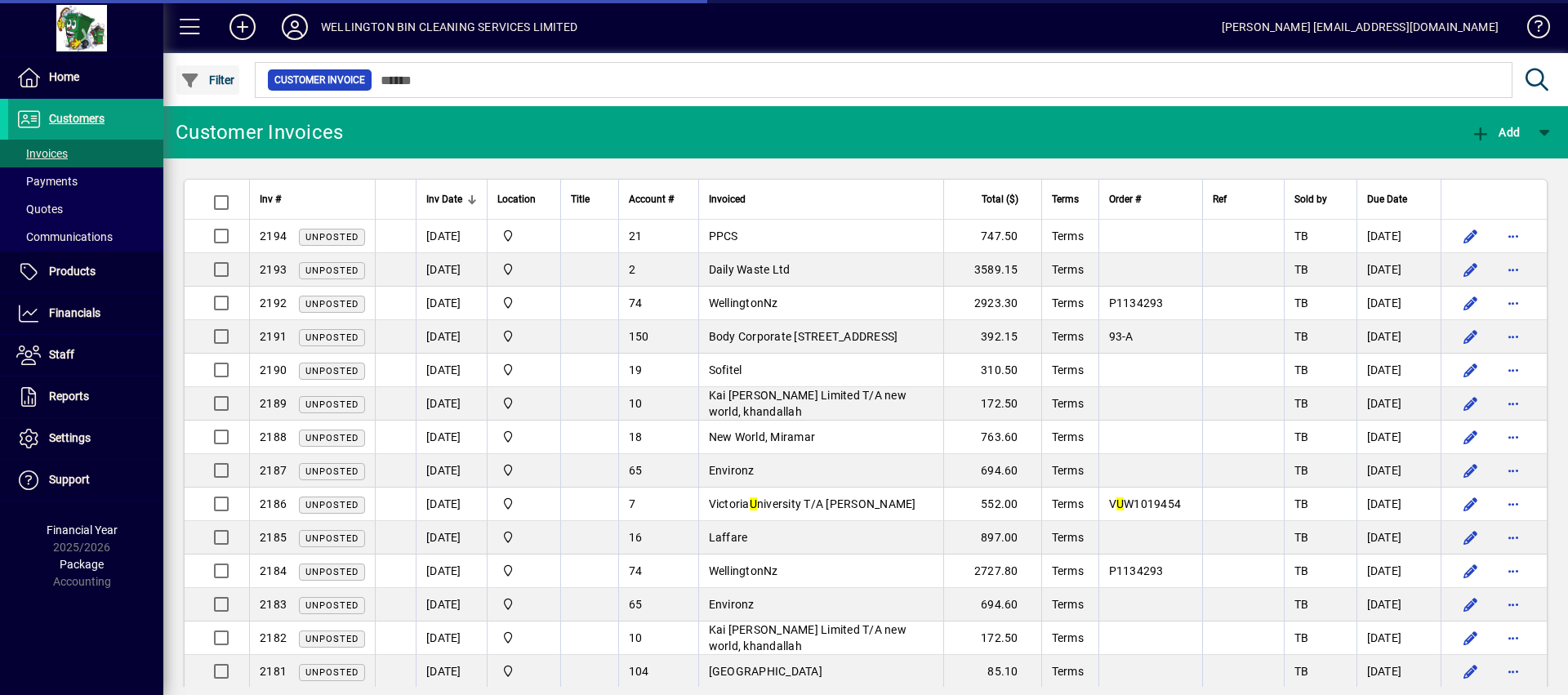
click at [228, 77] on span "Filter" at bounding box center [208, 80] width 55 height 13
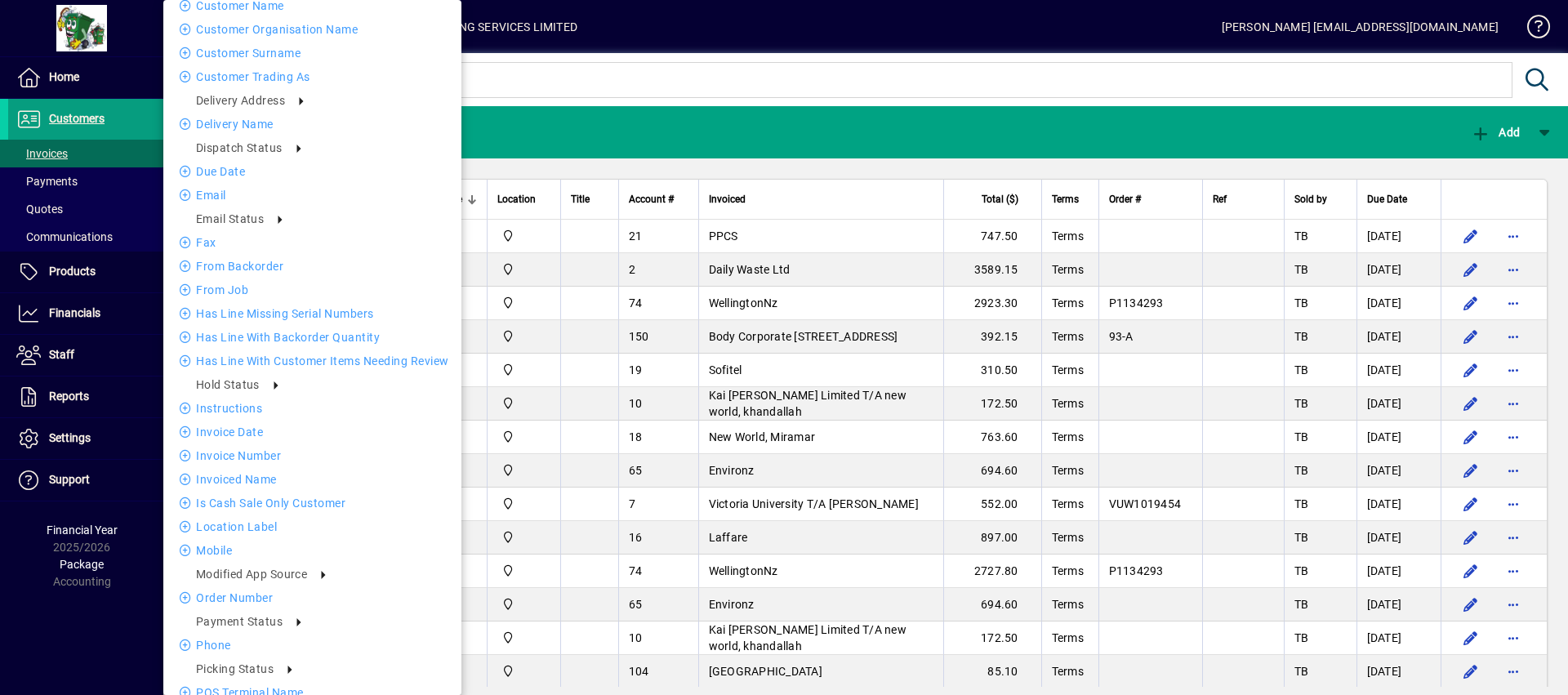
scroll to position [374, 0]
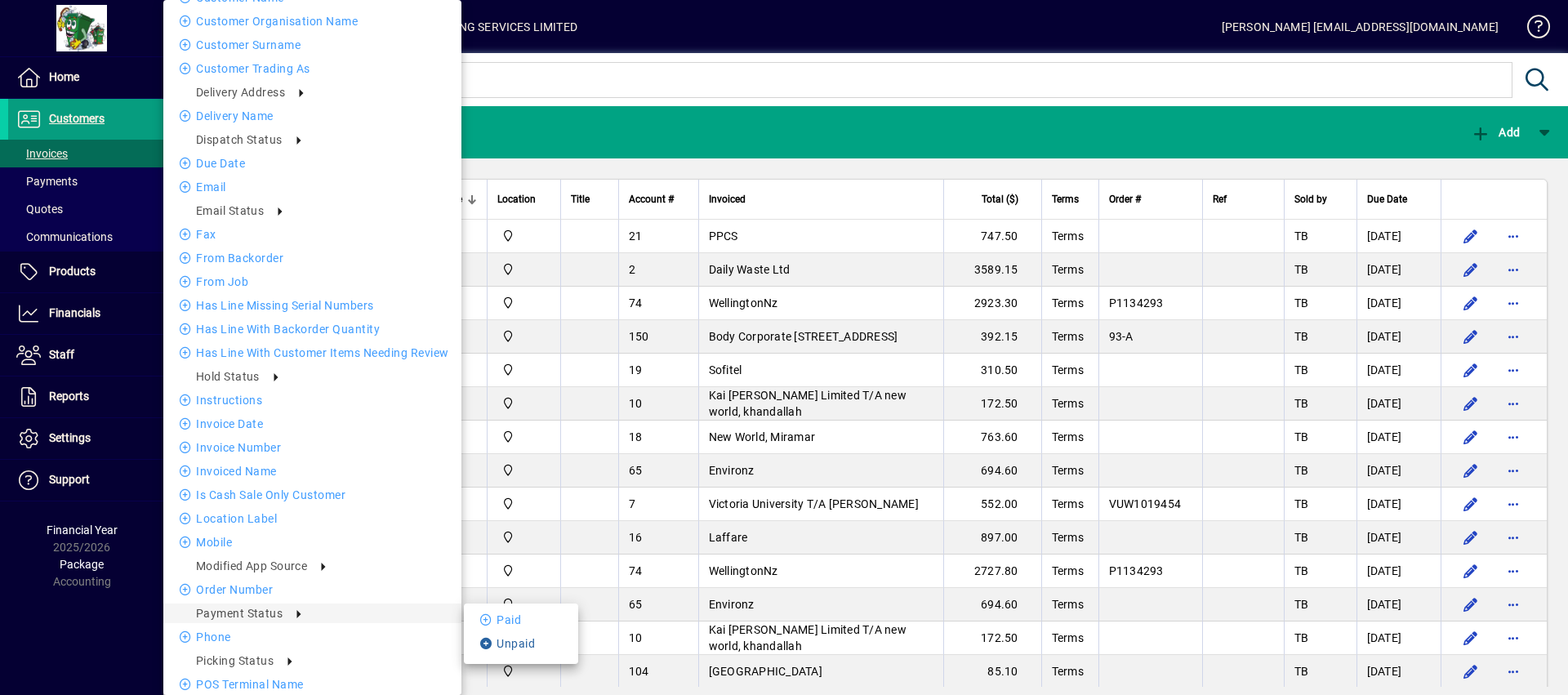
click at [513, 642] on li "Unpaid" at bounding box center [521, 644] width 114 height 20
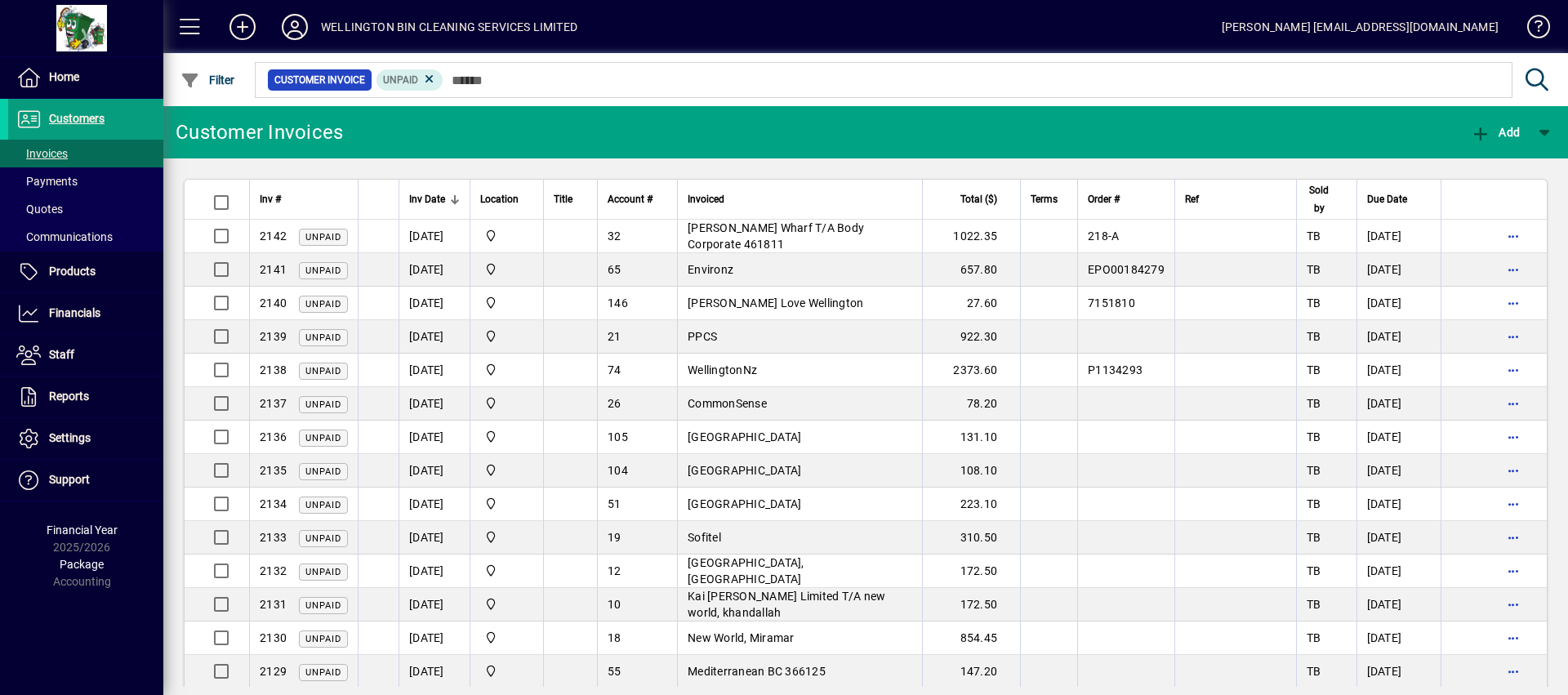
click at [1548, 77] on icon at bounding box center [1537, 80] width 28 height 23
click at [1530, 77] on icon at bounding box center [1537, 80] width 28 height 23
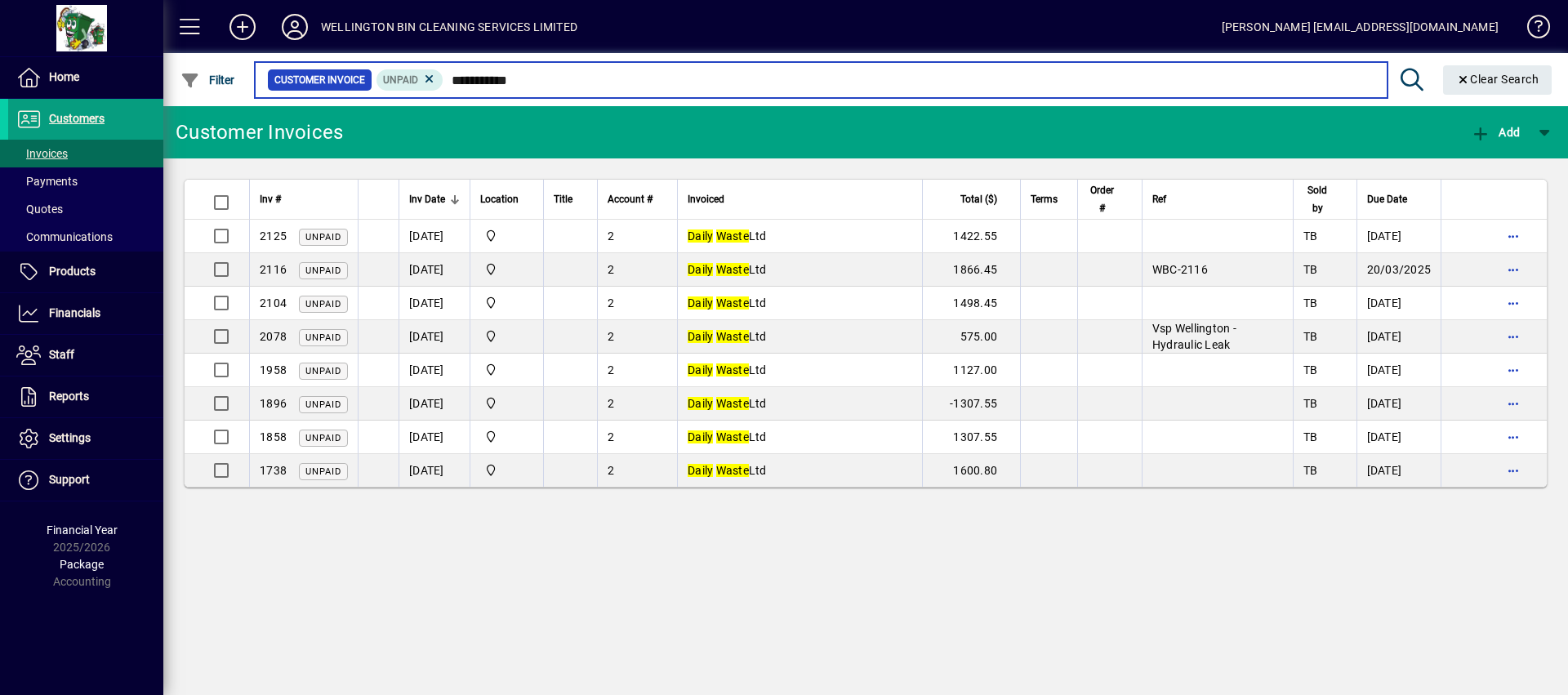
type input "**********"
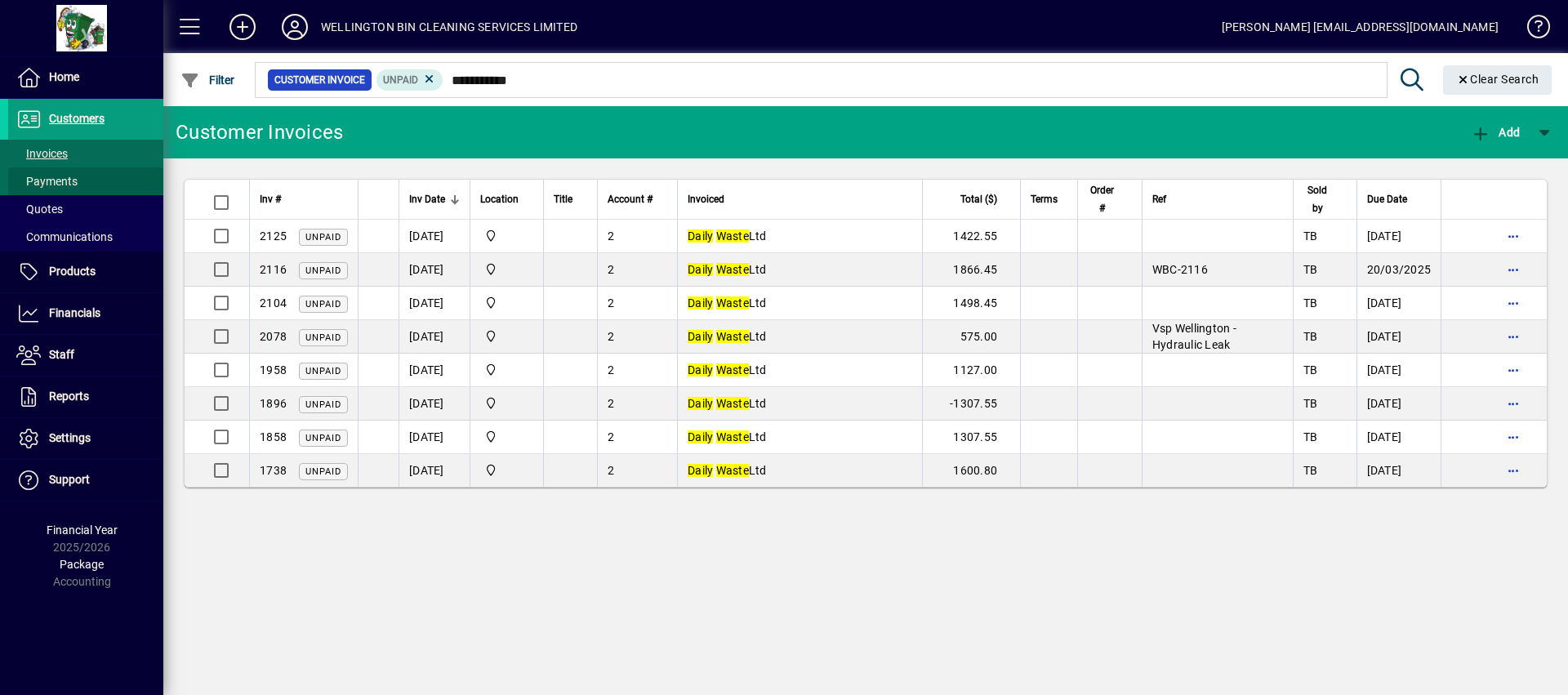
click at [98, 175] on span at bounding box center [85, 181] width 155 height 39
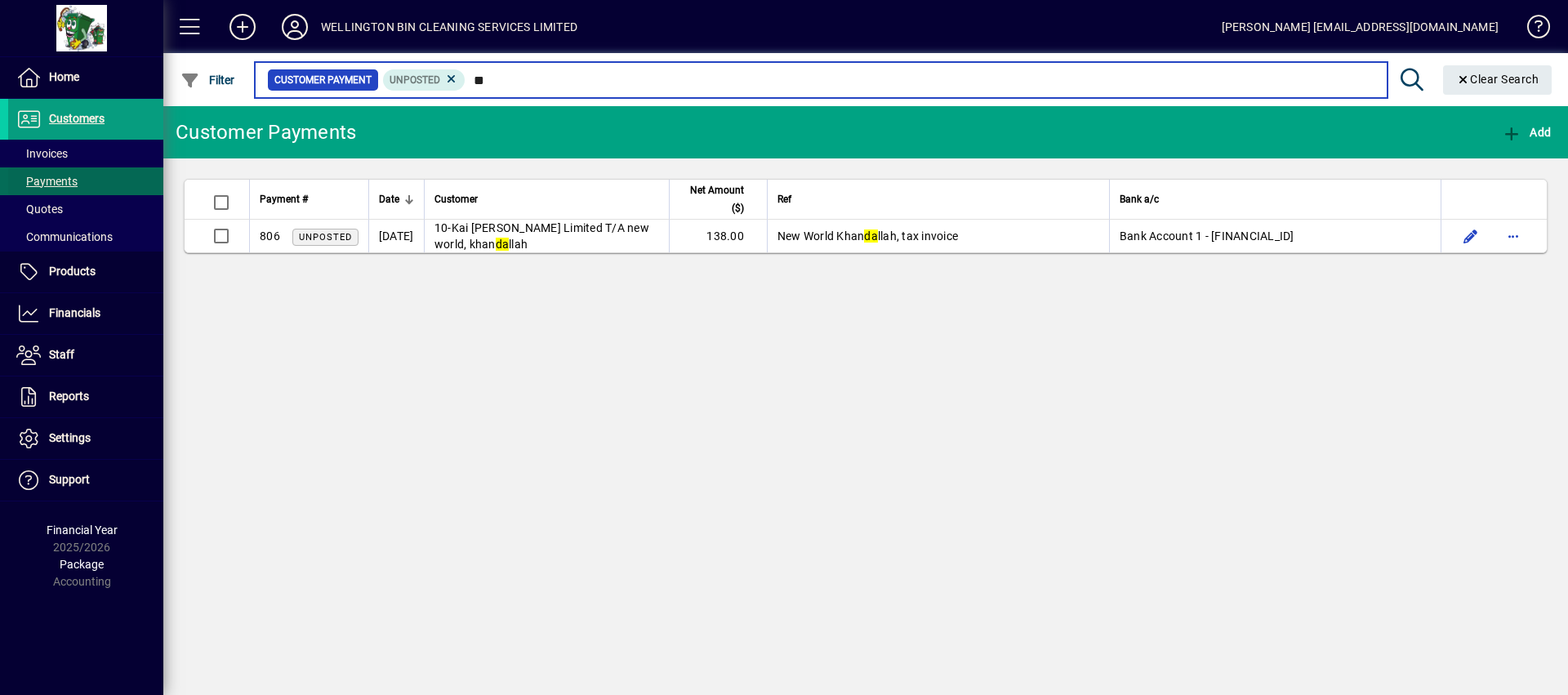
type input "*"
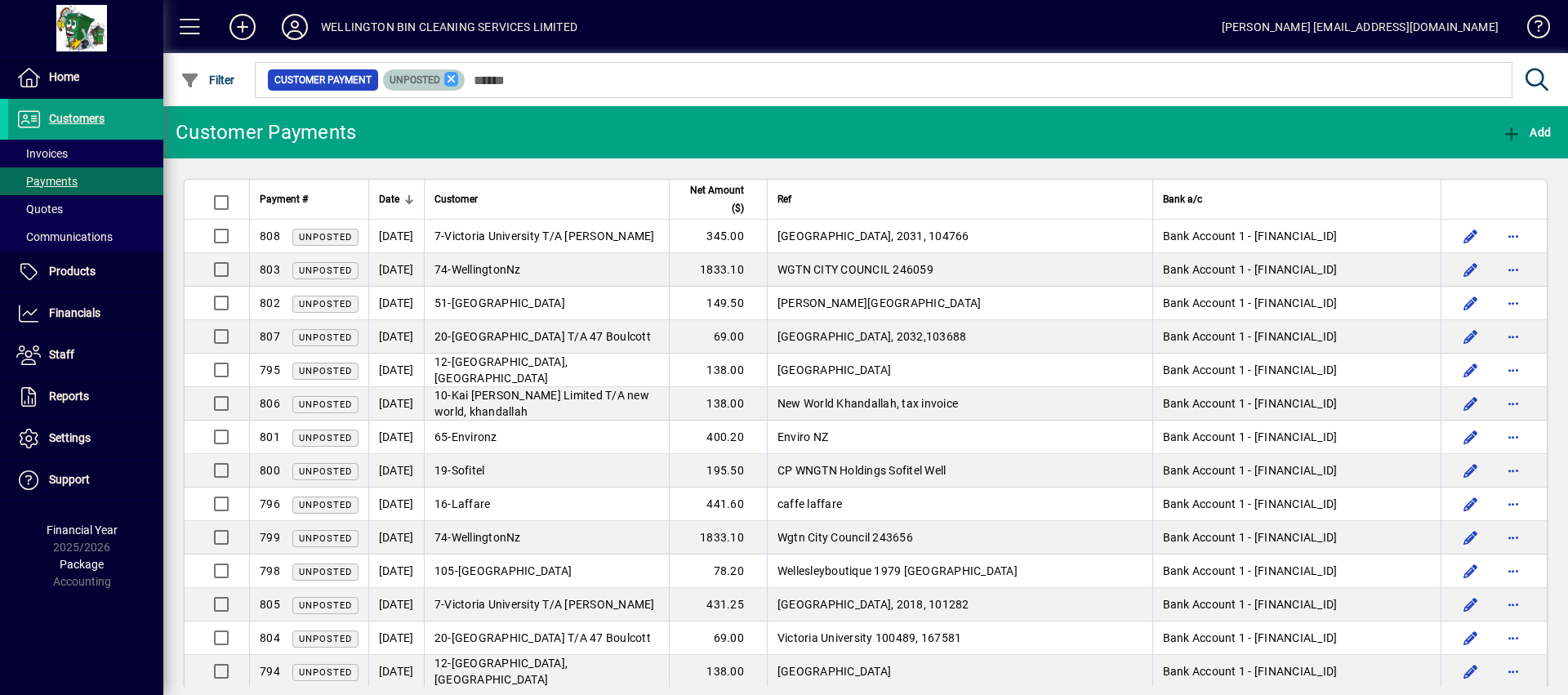
click at [450, 72] on icon at bounding box center [452, 79] width 15 height 15
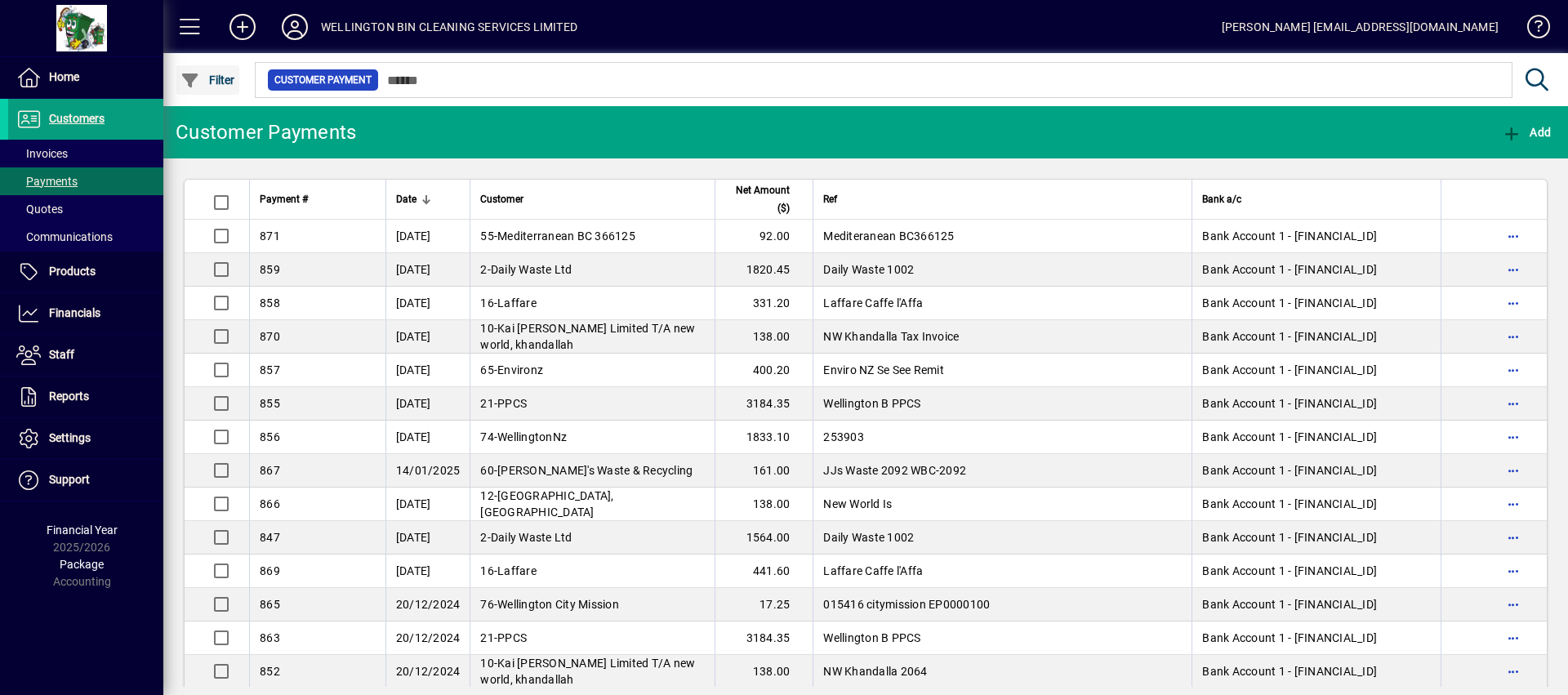
click at [214, 83] on span "Filter" at bounding box center [208, 80] width 55 height 13
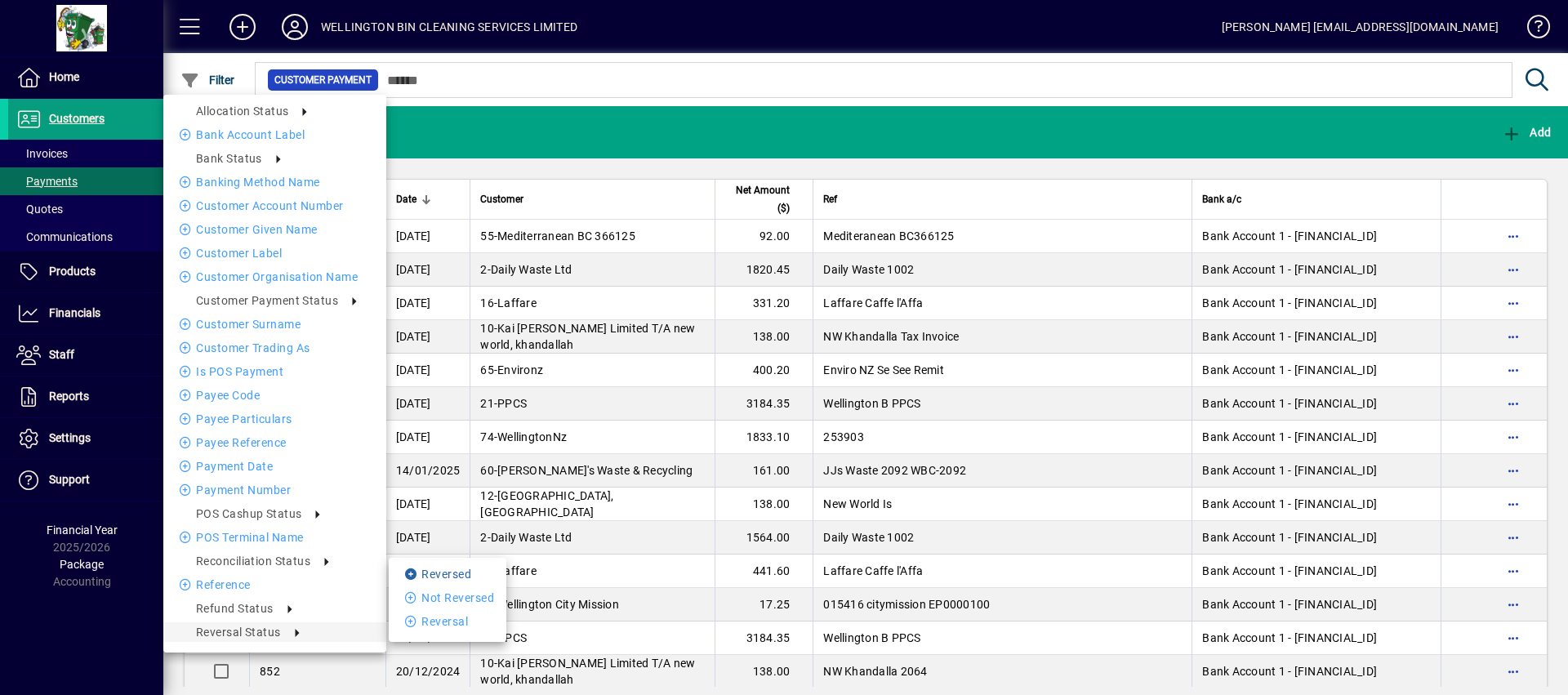
click at [458, 572] on li "Reversed" at bounding box center [447, 574] width 117 height 20
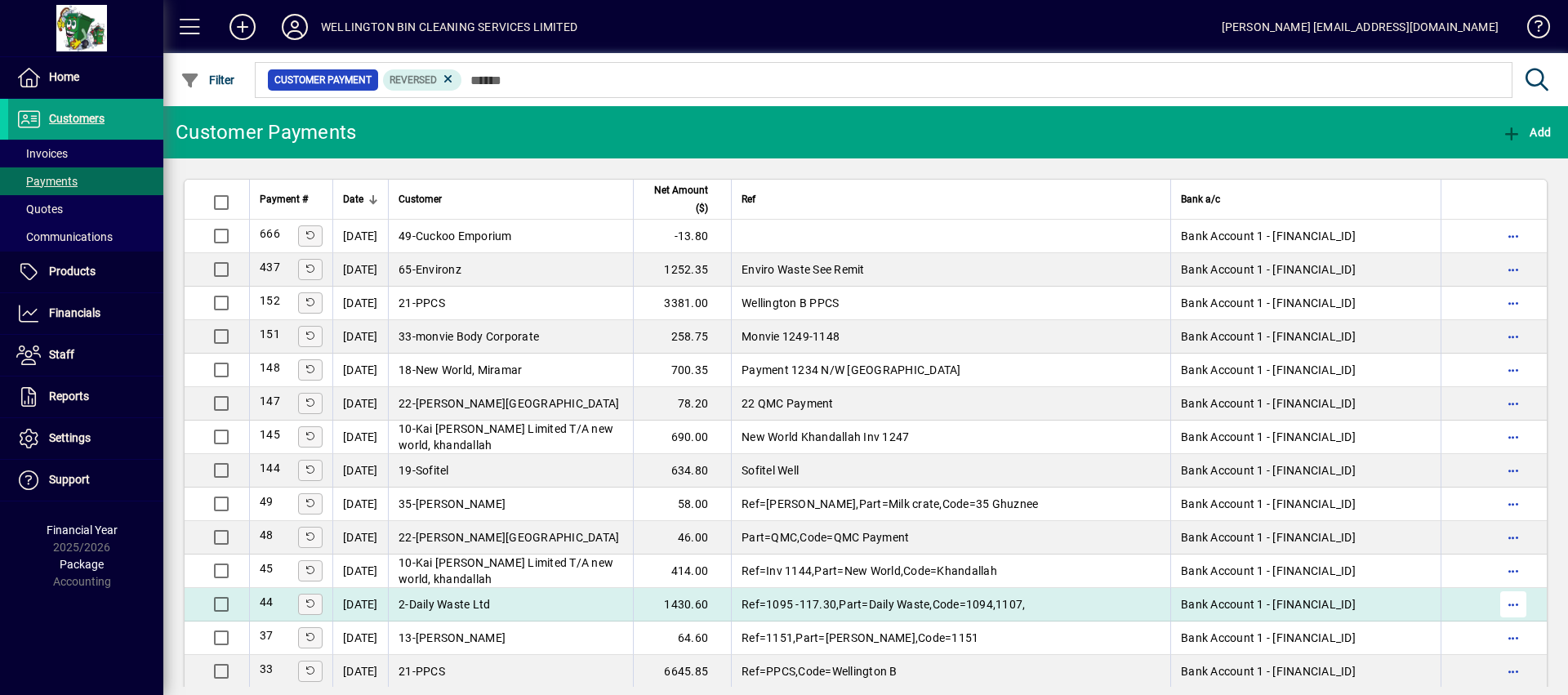
click at [1496, 617] on span "button" at bounding box center [1513, 604] width 39 height 39
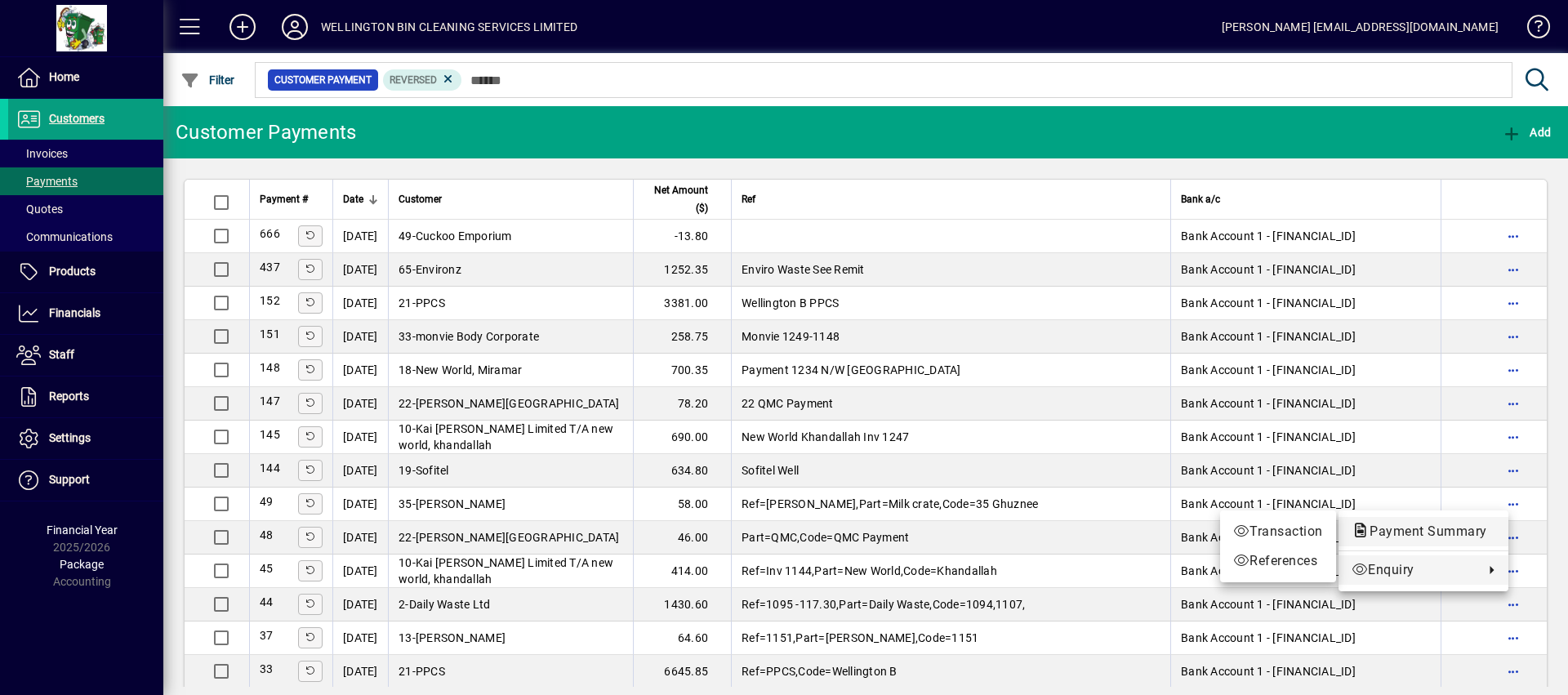
click at [1475, 540] on span "Payment Summary" at bounding box center [1424, 532] width 144 height 20
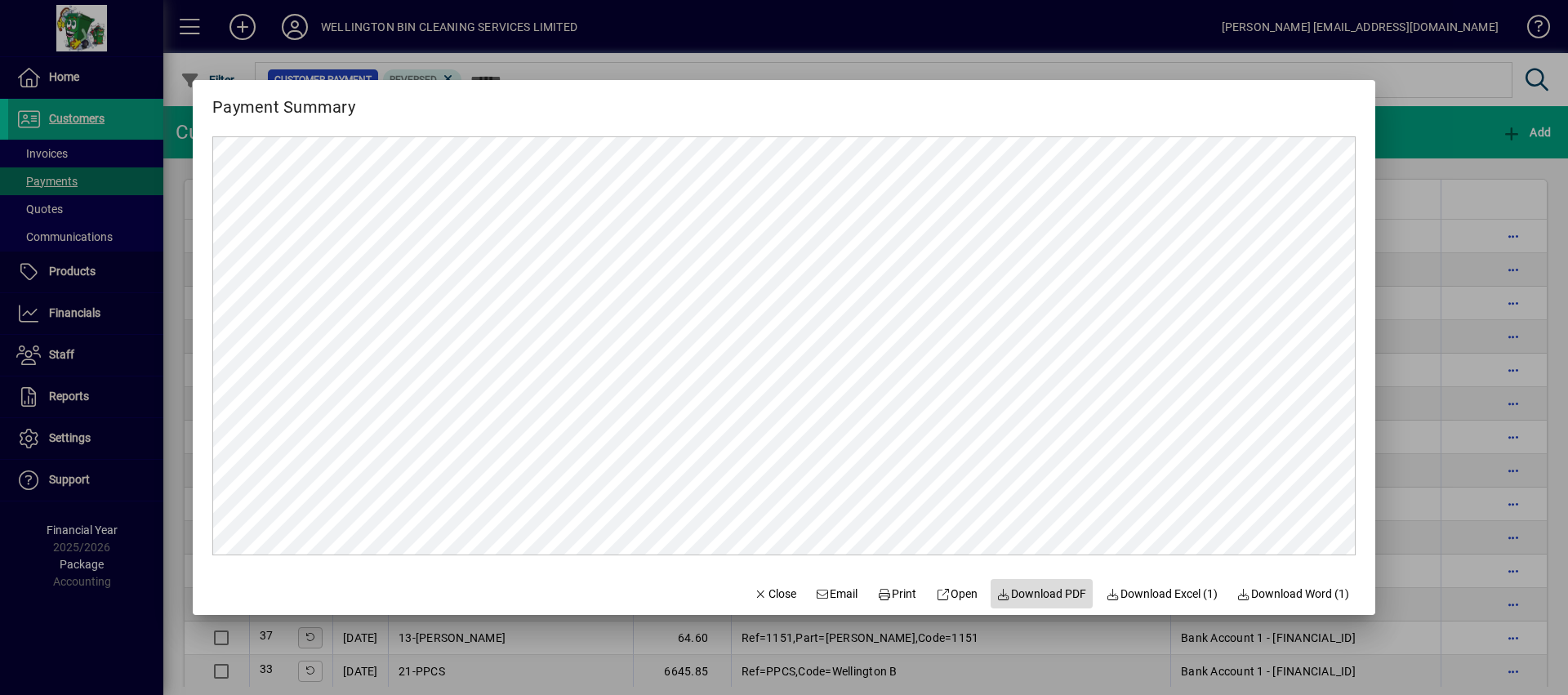
click at [1057, 606] on span at bounding box center [1042, 593] width 103 height 39
click at [891, 605] on span at bounding box center [897, 593] width 53 height 39
click at [754, 579] on span "button" at bounding box center [775, 593] width 55 height 39
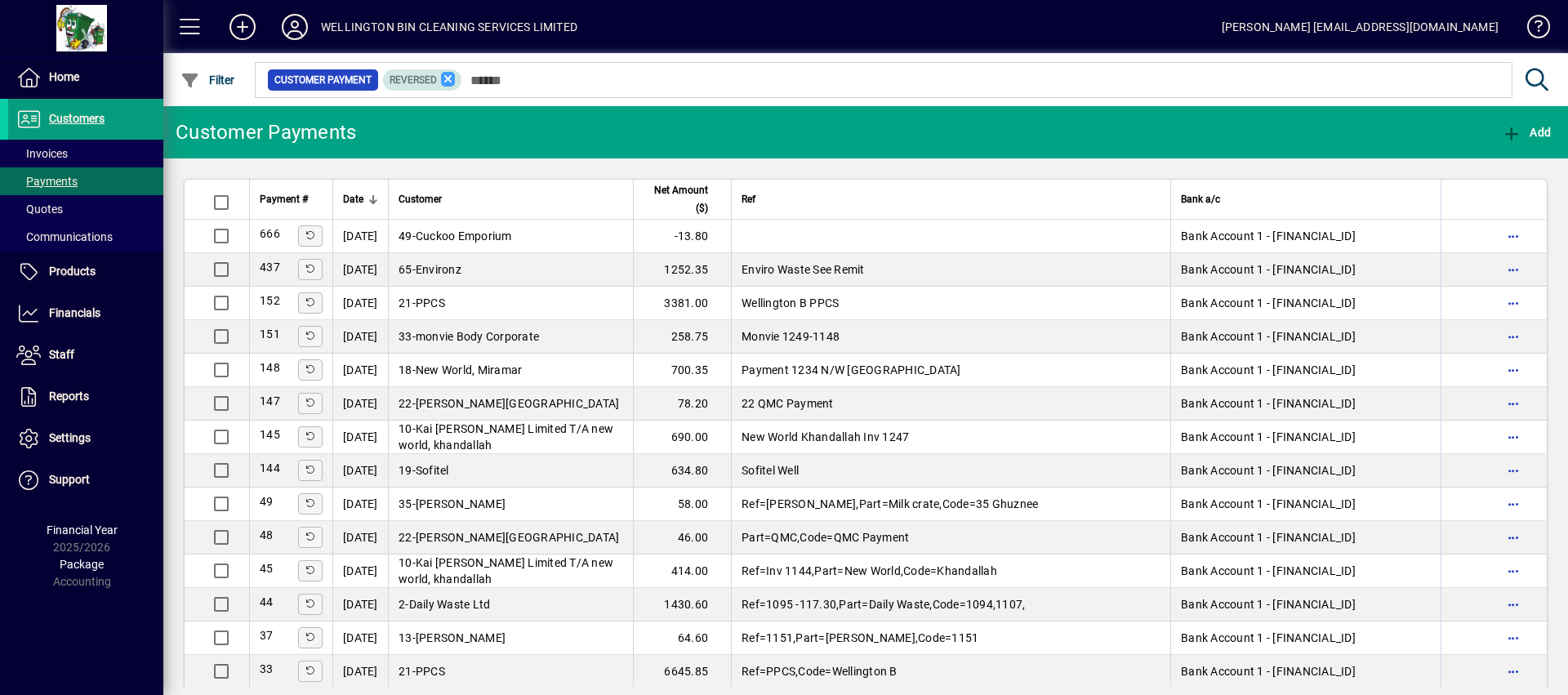
click at [454, 81] on icon at bounding box center [449, 79] width 15 height 15
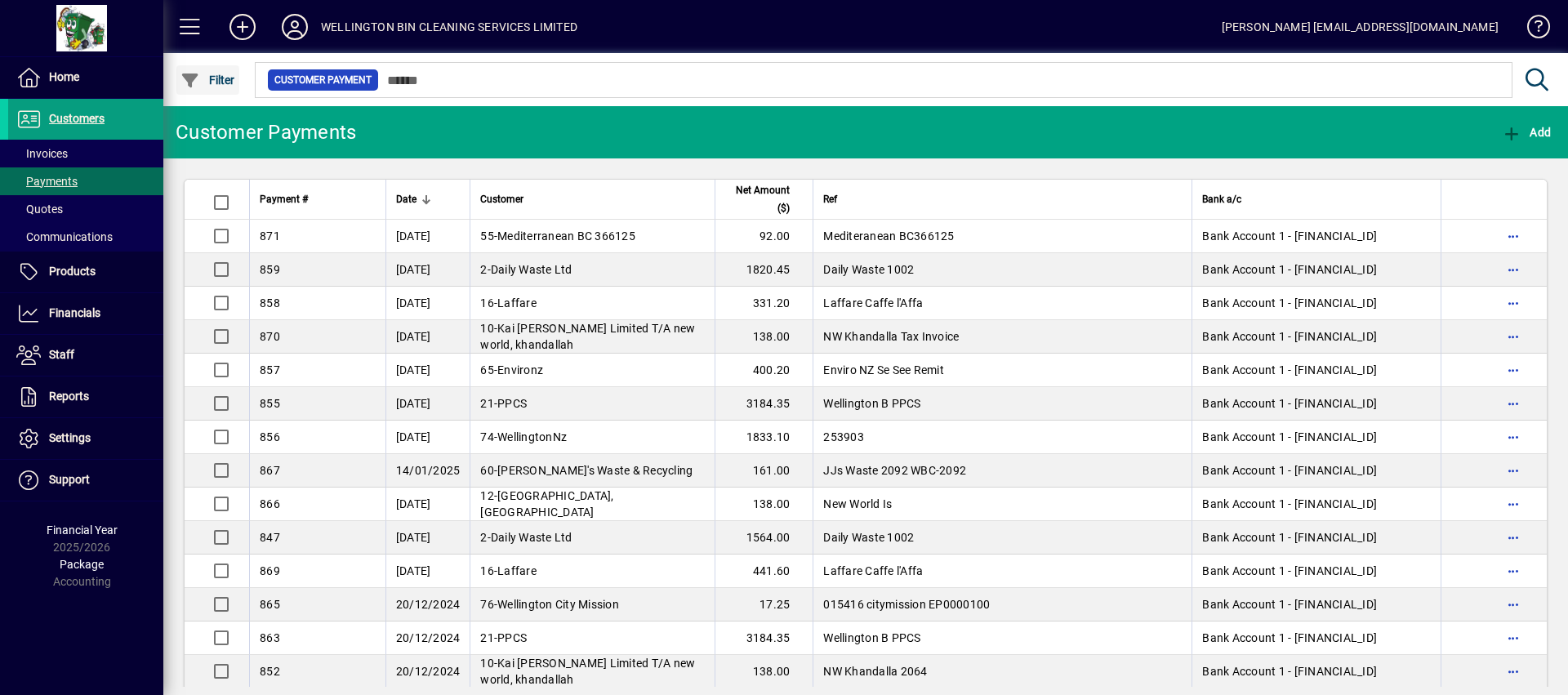
click at [206, 78] on span "Filter" at bounding box center [208, 80] width 55 height 13
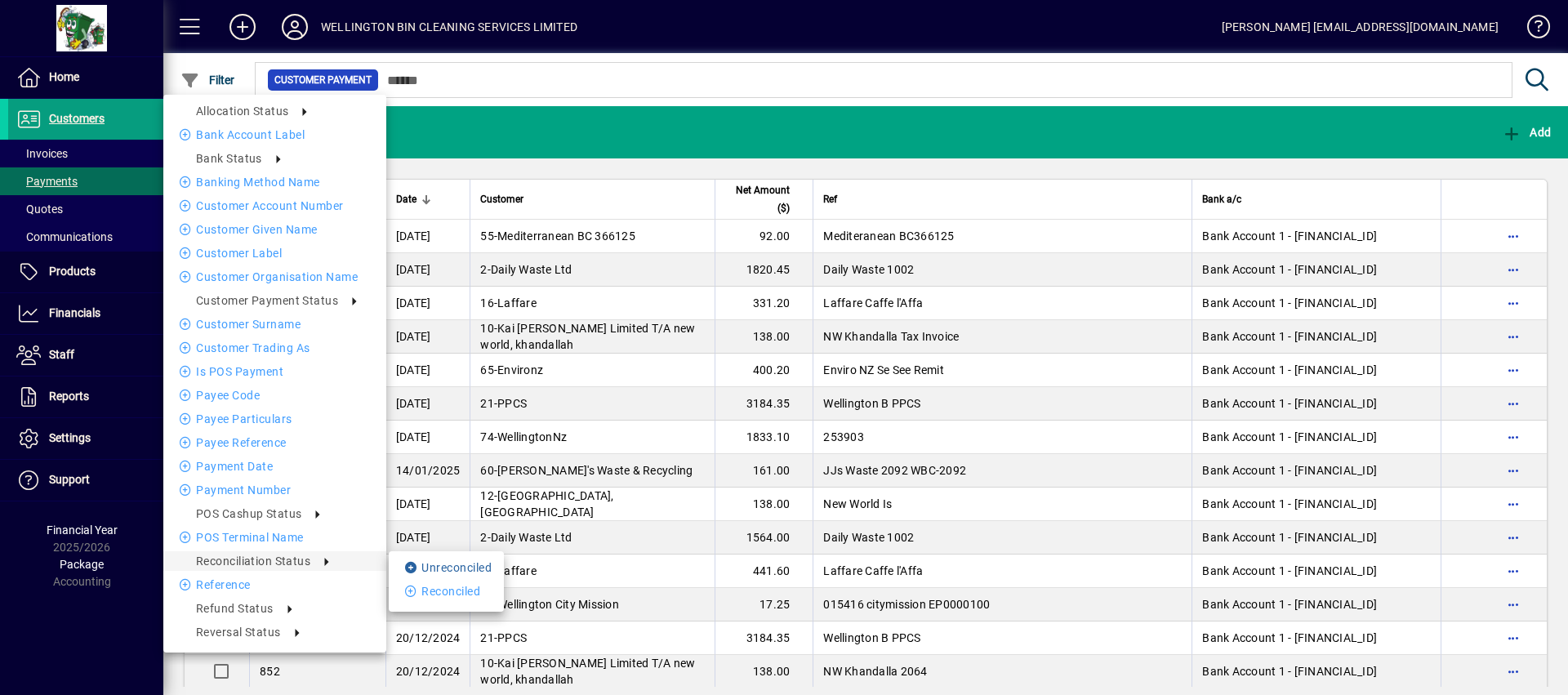
click at [444, 565] on li "Unreconciled" at bounding box center [446, 568] width 115 height 20
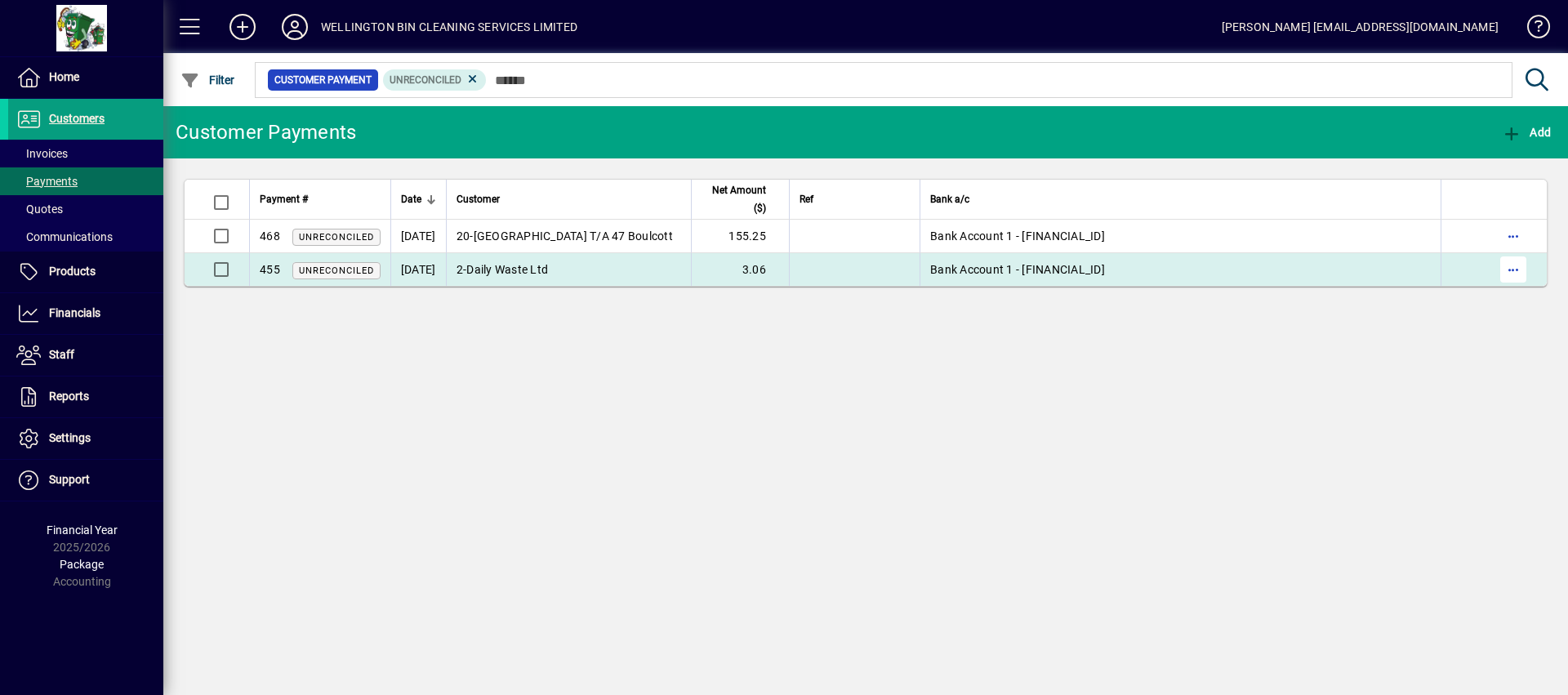
click at [1523, 273] on span "button" at bounding box center [1513, 269] width 39 height 39
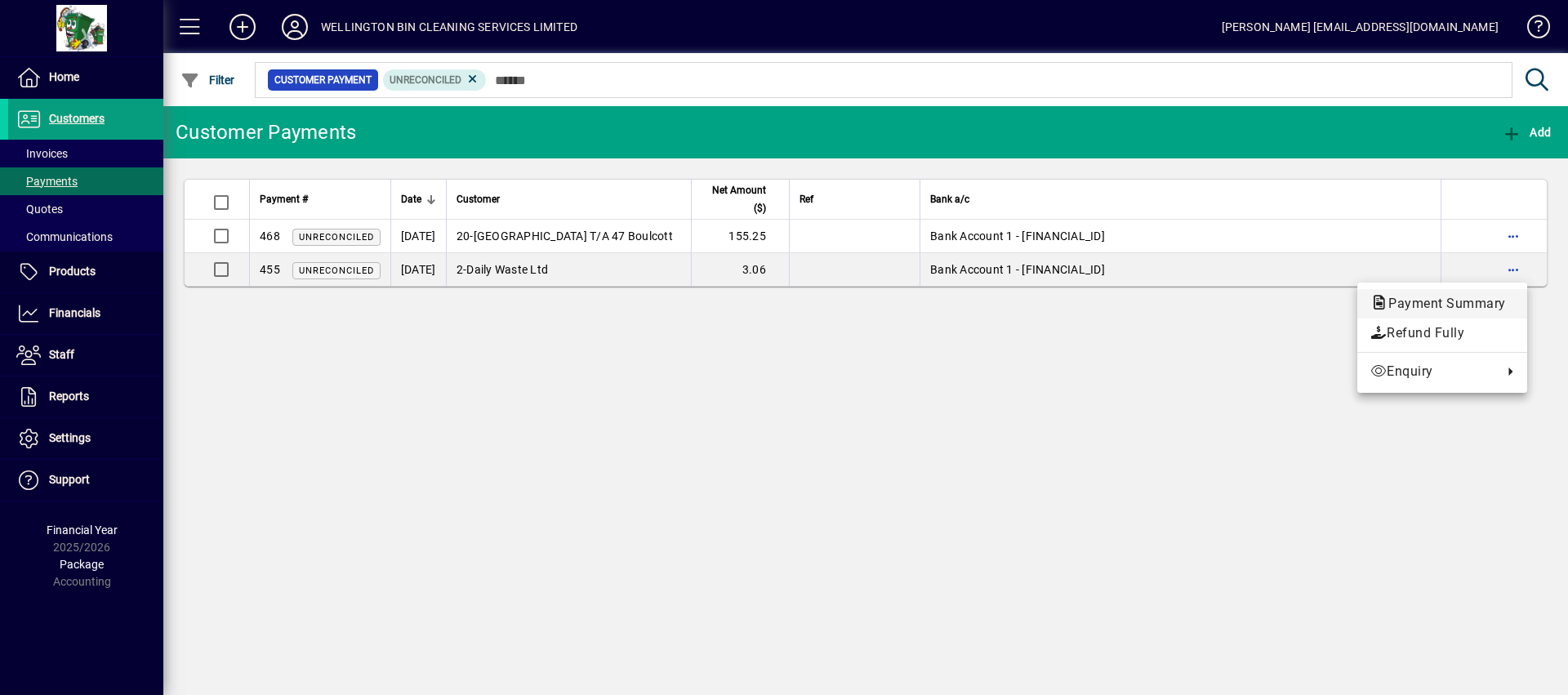
click at [1473, 294] on span "Payment Summary" at bounding box center [1443, 304] width 144 height 20
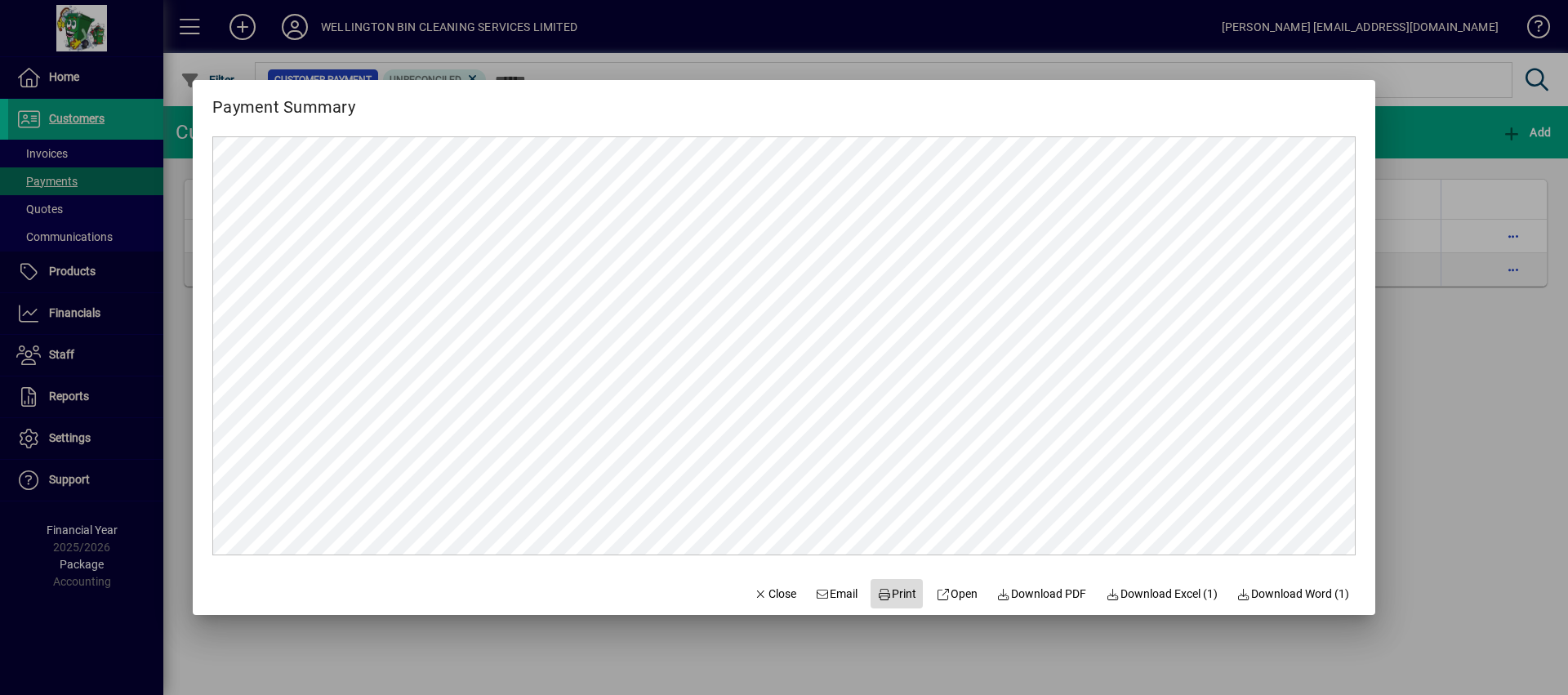
click at [888, 595] on span "Print" at bounding box center [897, 594] width 39 height 17
click at [754, 586] on span "Close" at bounding box center [775, 594] width 43 height 17
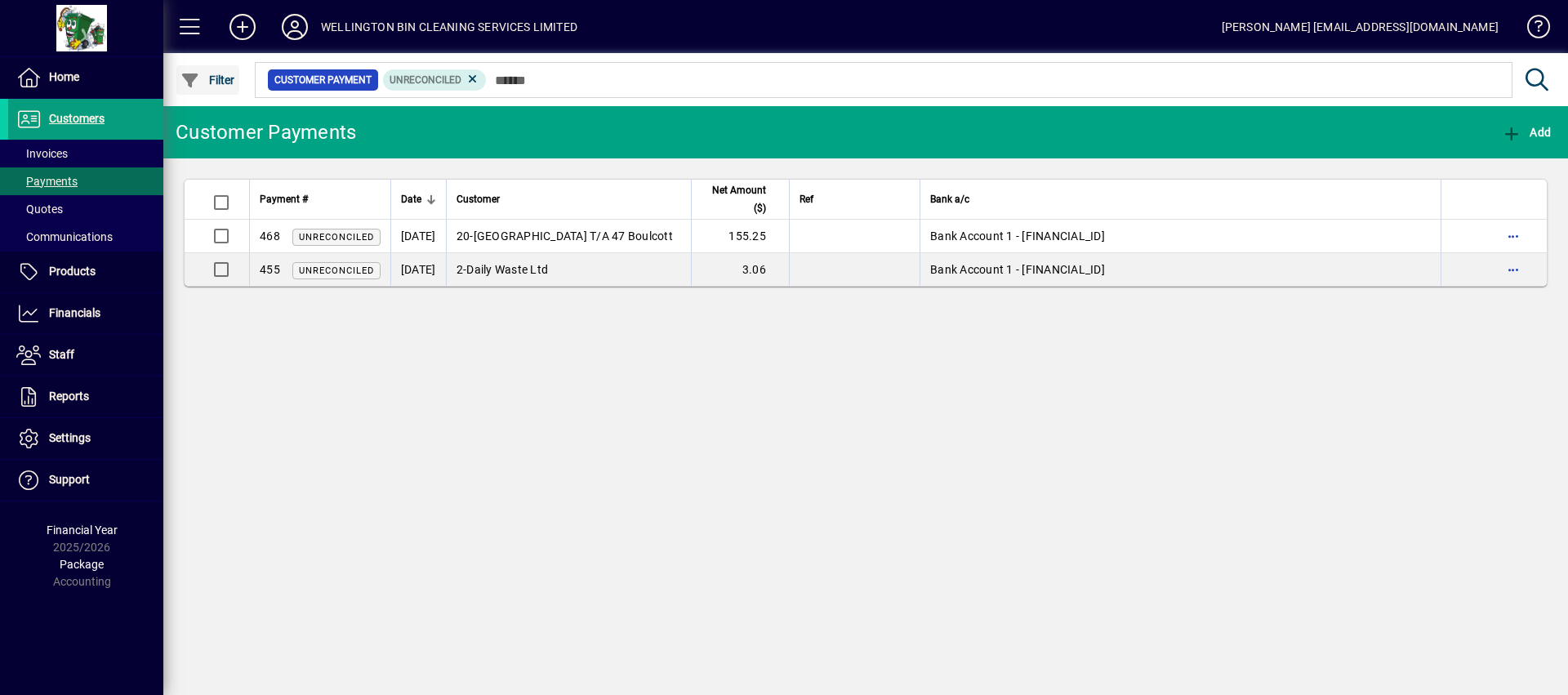
click at [217, 75] on span "Filter" at bounding box center [208, 80] width 55 height 13
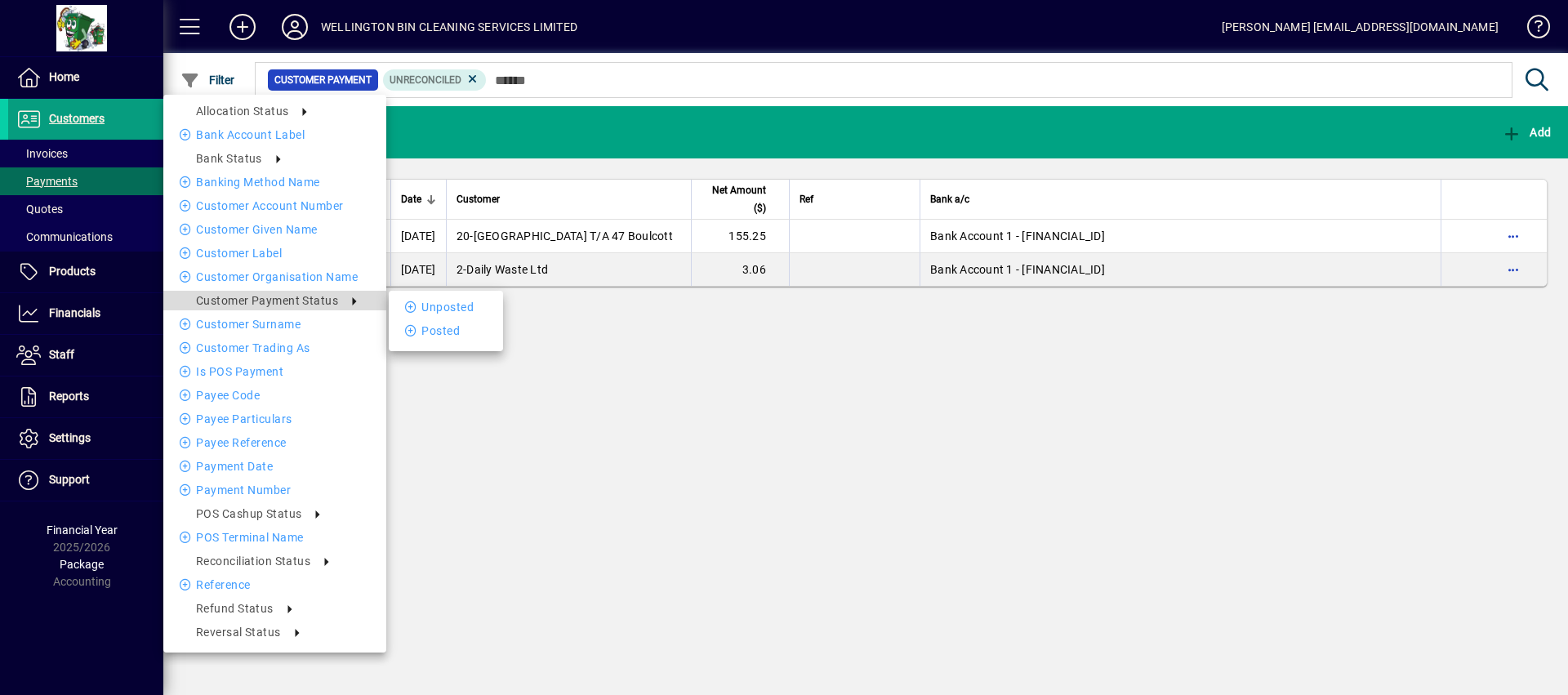
click at [346, 293] on li "Customer Payment Status" at bounding box center [274, 301] width 223 height 20
click at [428, 306] on li "Unposted" at bounding box center [446, 307] width 114 height 20
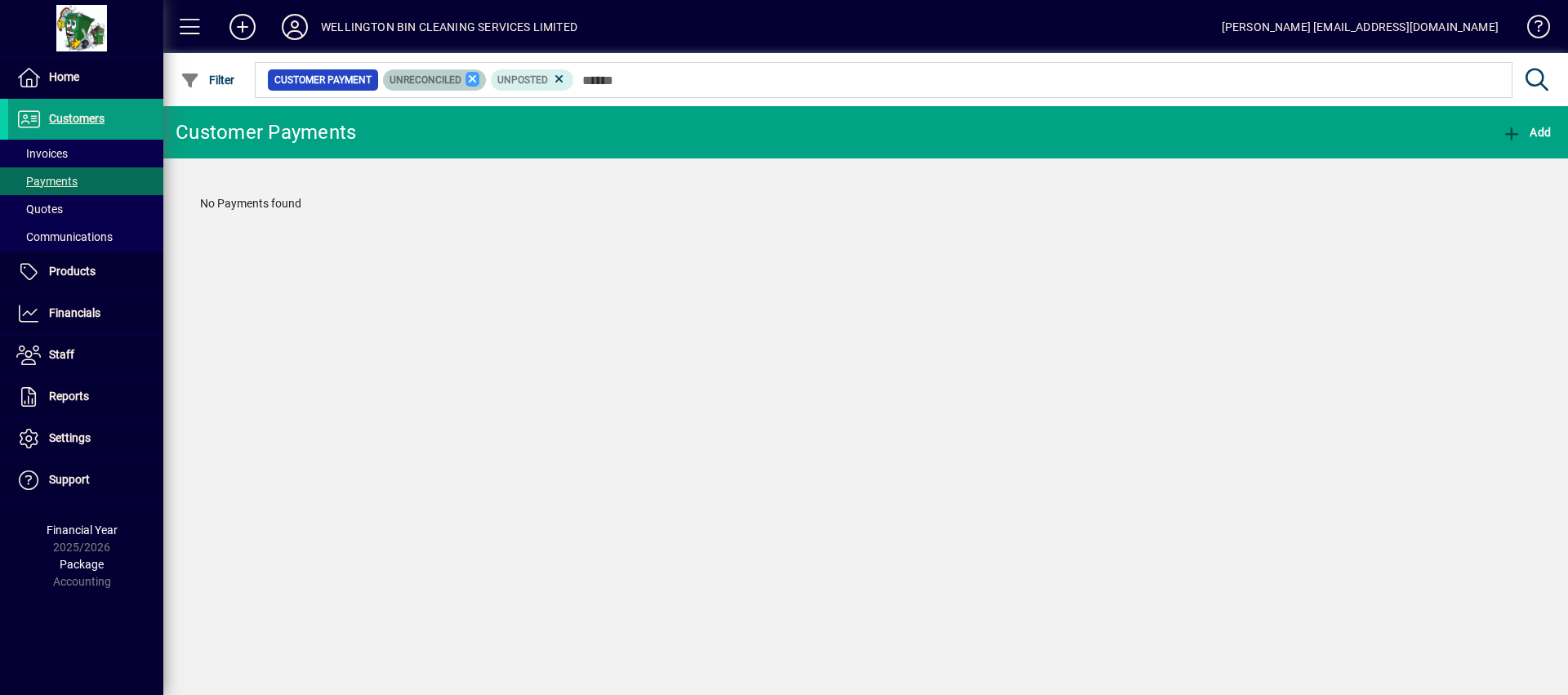
click at [470, 73] on icon at bounding box center [473, 79] width 15 height 15
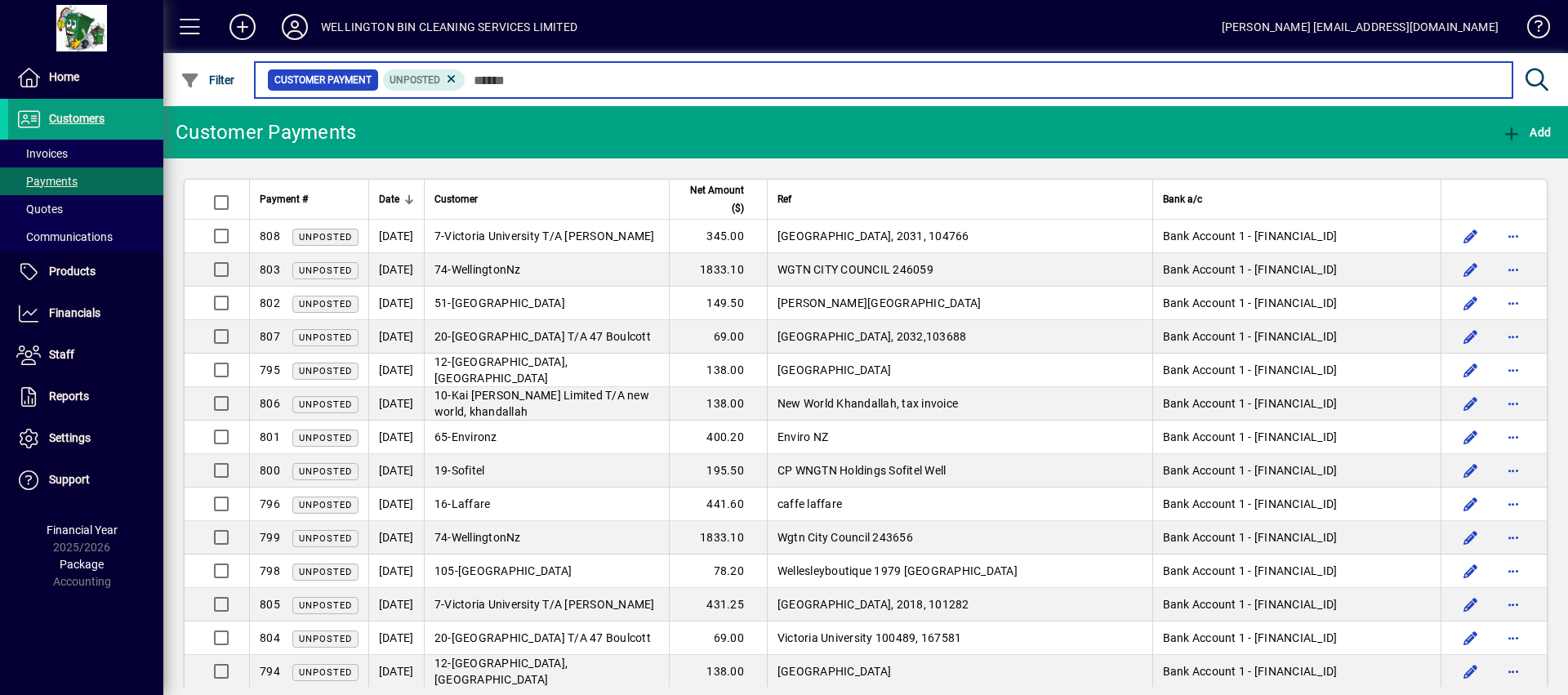
click at [470, 73] on input "text" at bounding box center [983, 80] width 1034 height 23
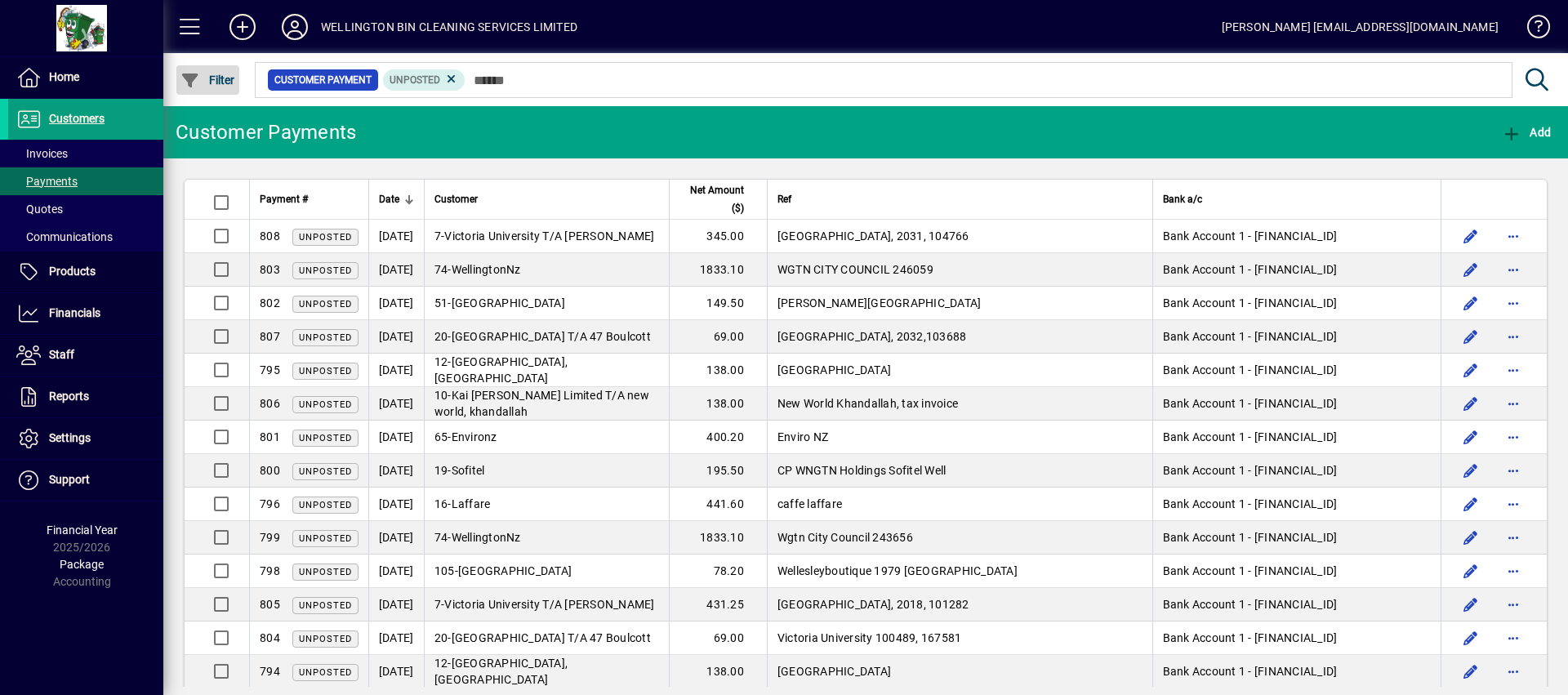
click at [213, 74] on span "Filter" at bounding box center [208, 80] width 55 height 13
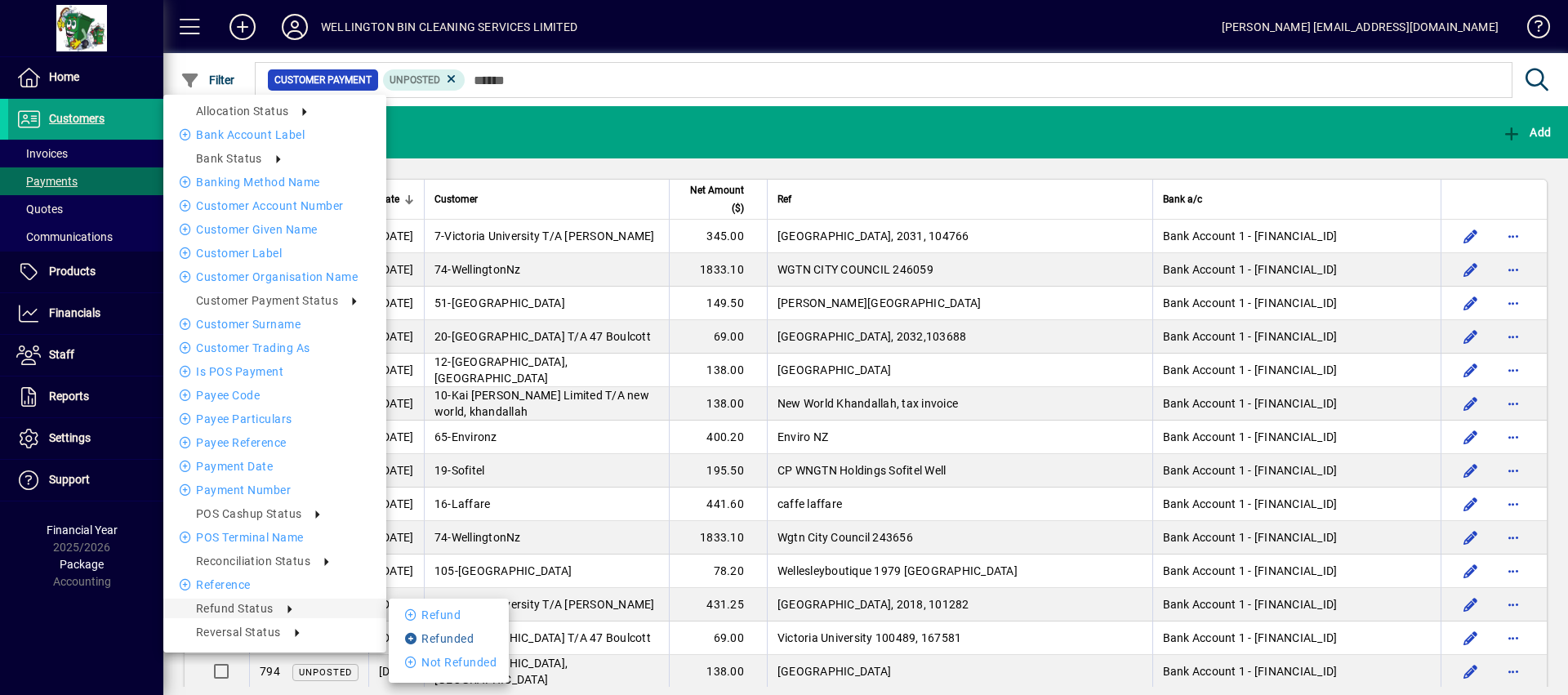
click at [425, 639] on li "Refunded" at bounding box center [449, 639] width 120 height 20
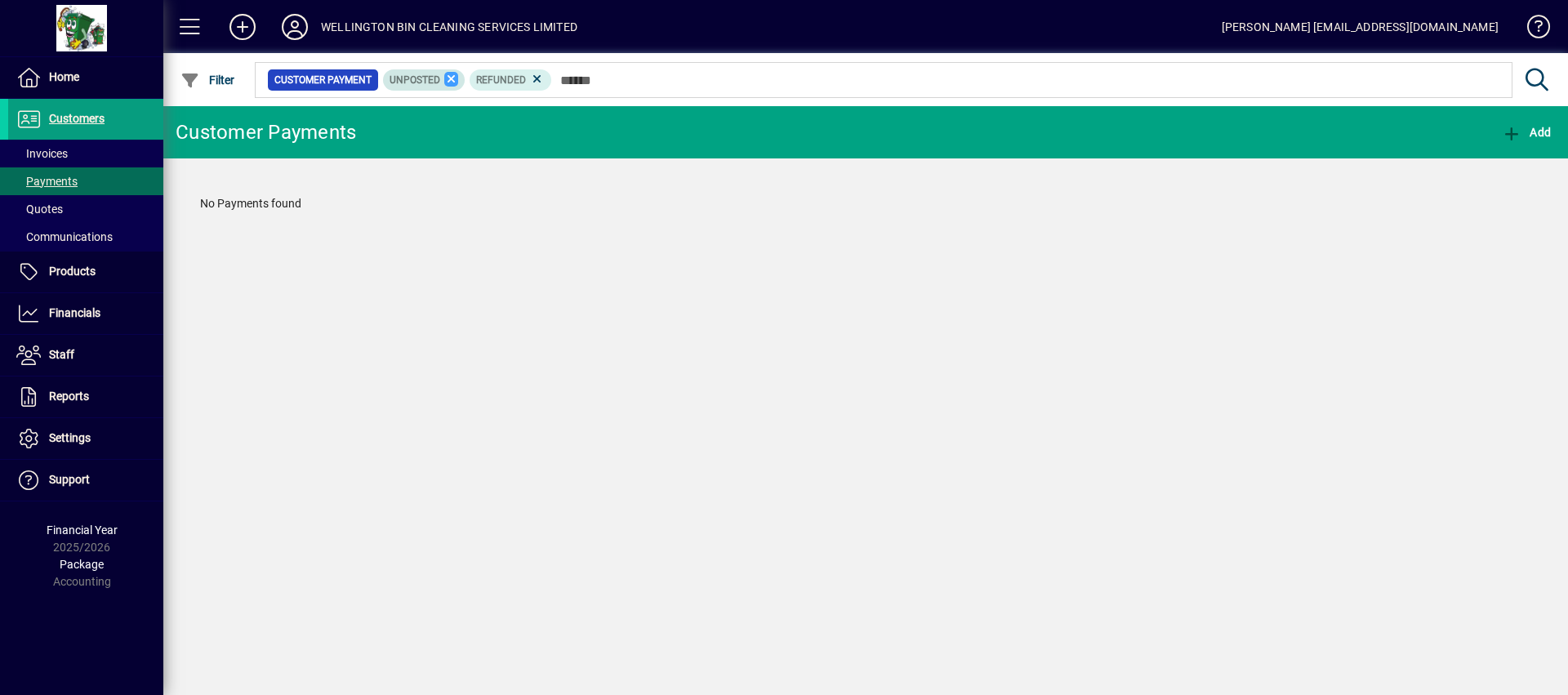
click at [452, 77] on icon at bounding box center [452, 79] width 15 height 15
click at [664, 328] on div "Customer Payments Add No Payments found" at bounding box center [866, 401] width 1405 height 589
click at [448, 79] on icon at bounding box center [451, 79] width 15 height 15
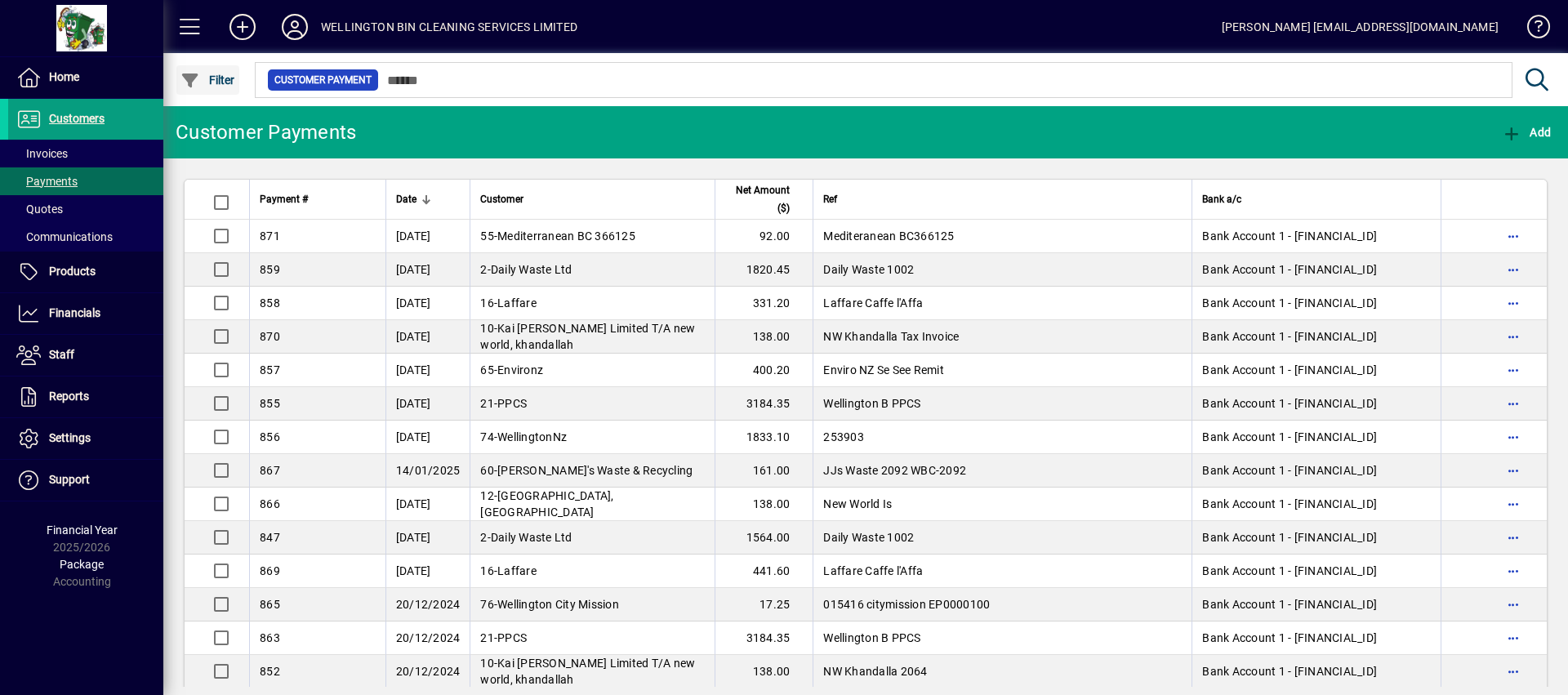
click at [212, 85] on span "Filter" at bounding box center [208, 80] width 55 height 13
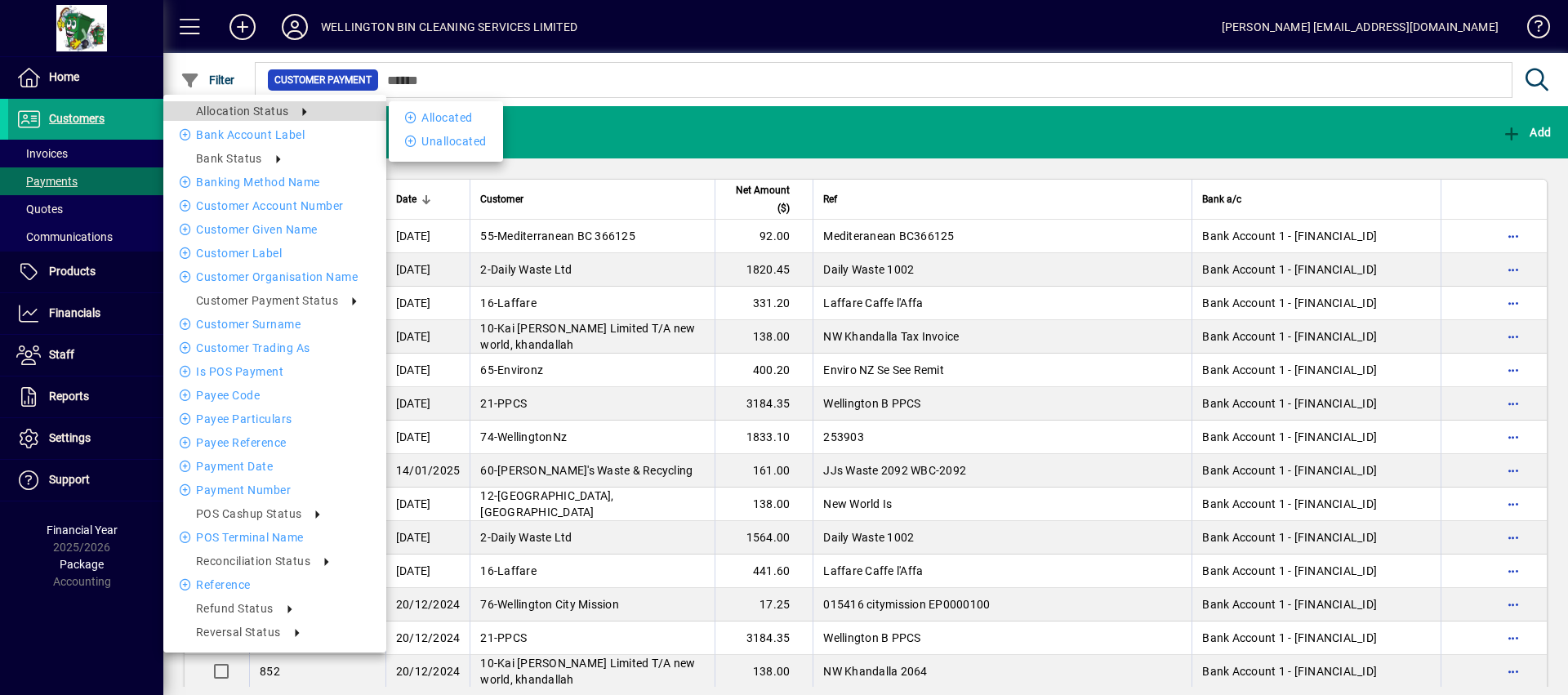
click at [206, 112] on span "Allocation Status" at bounding box center [243, 111] width 93 height 13
click at [463, 141] on li "Unallocated" at bounding box center [446, 142] width 114 height 20
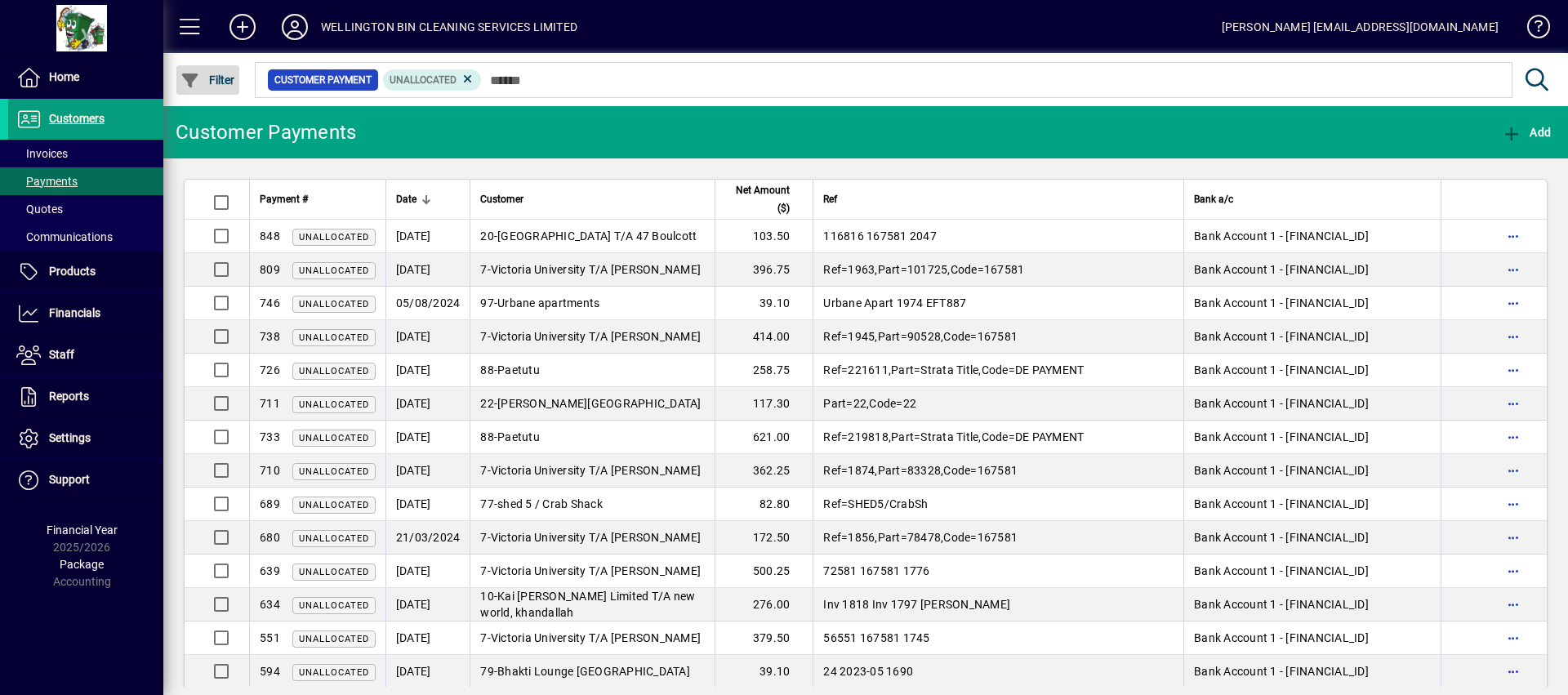
click at [231, 74] on span "Filter" at bounding box center [208, 80] width 55 height 13
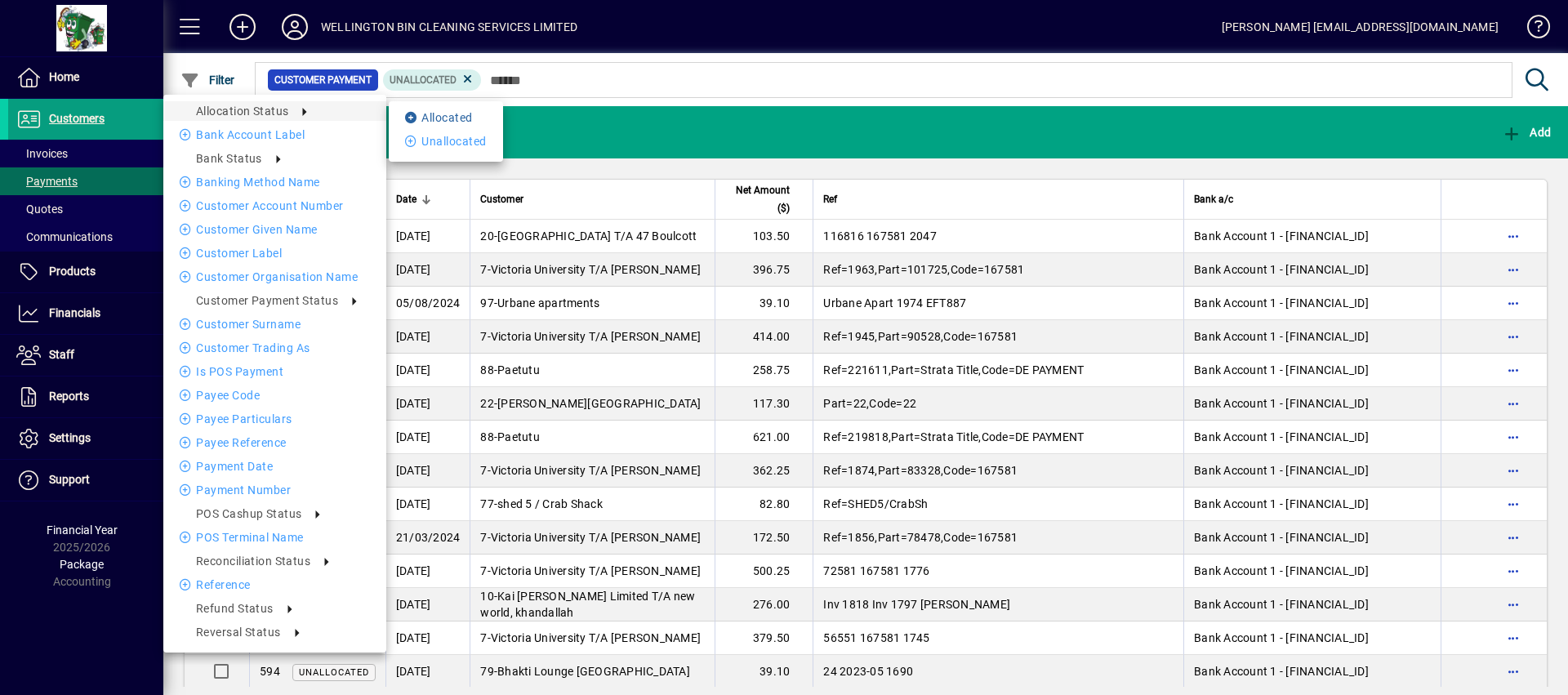
click at [440, 117] on li "Allocated" at bounding box center [446, 118] width 114 height 20
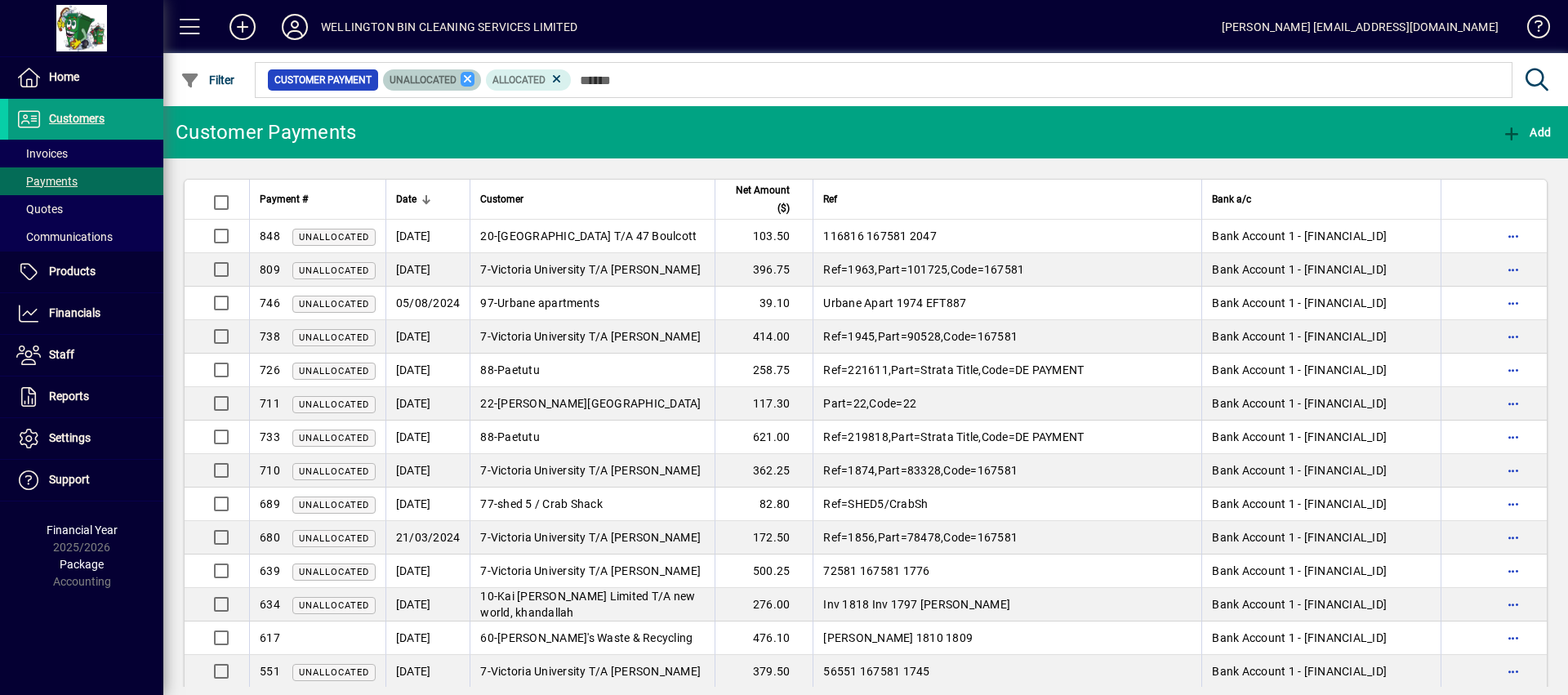
click at [471, 73] on icon at bounding box center [468, 79] width 15 height 15
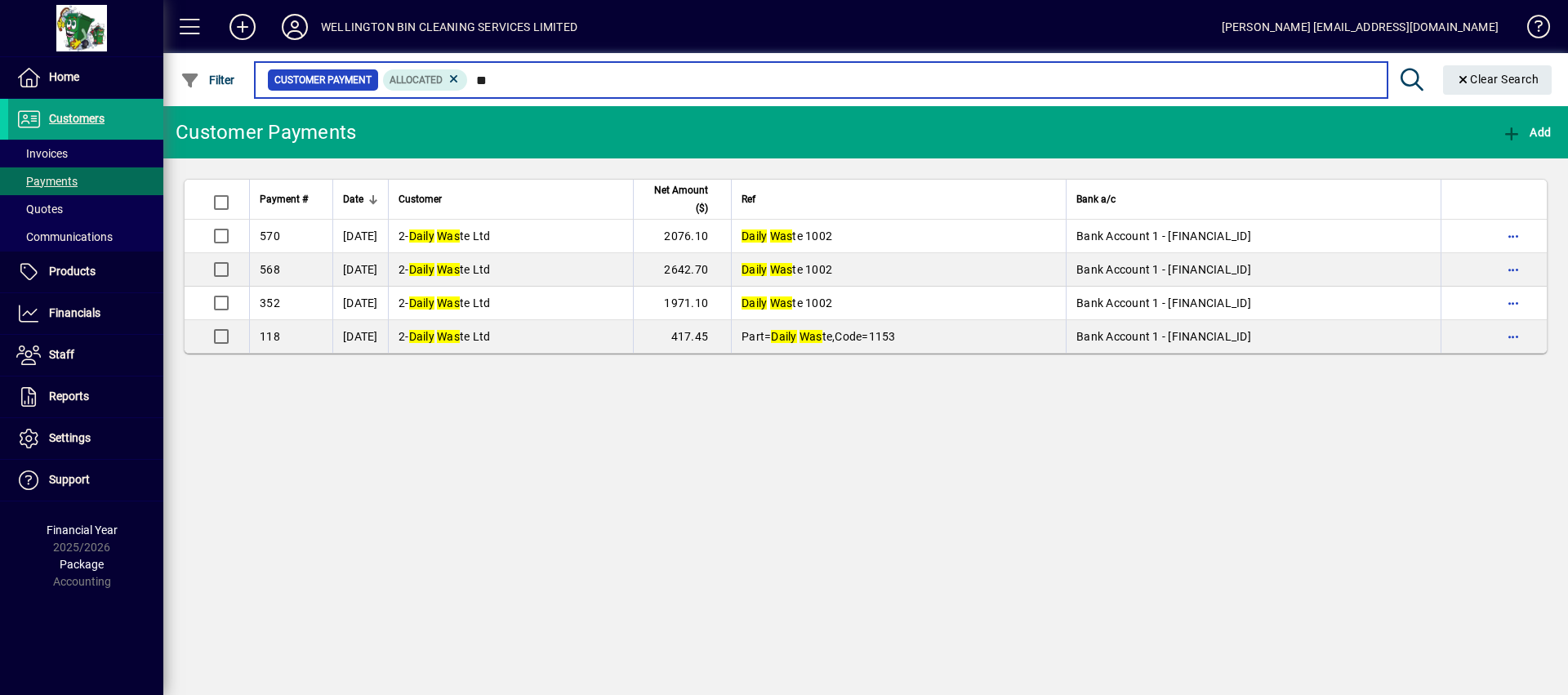
type input "*"
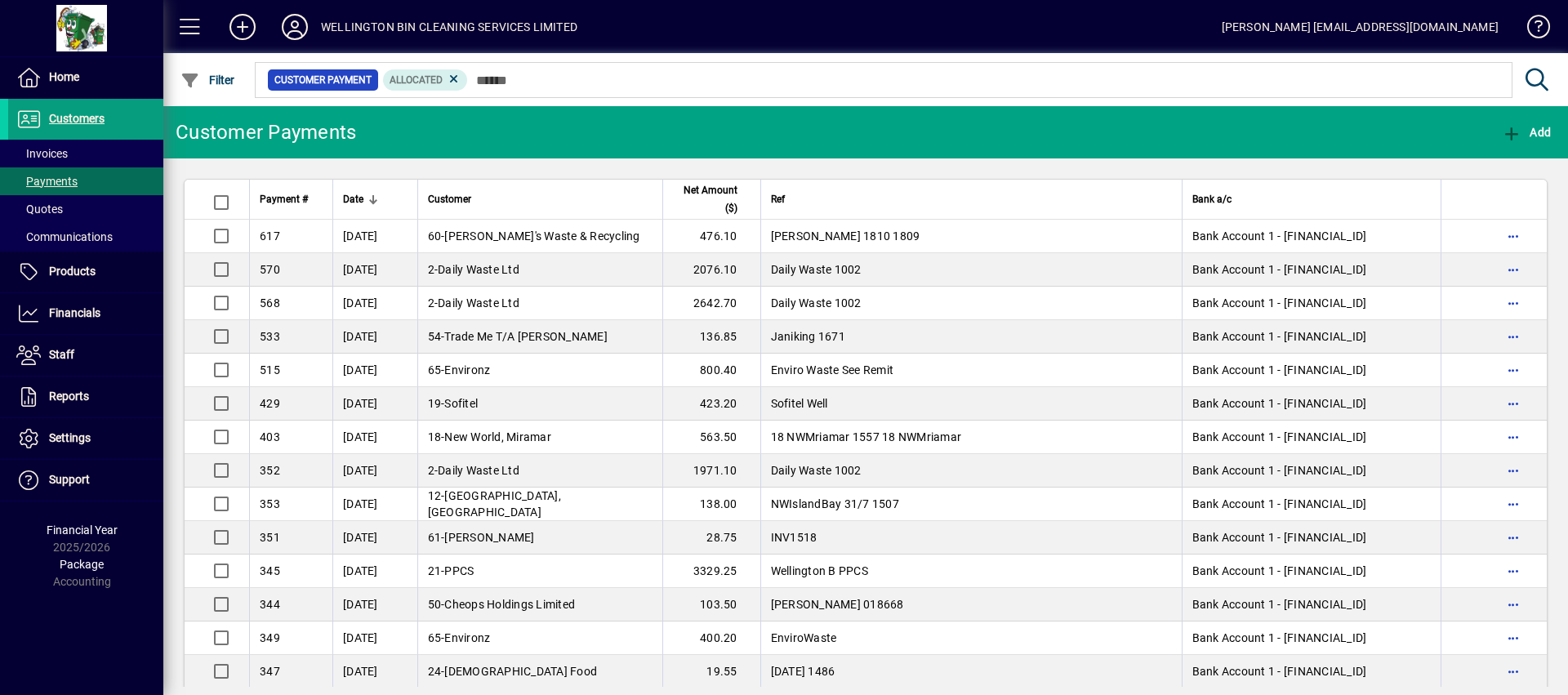
click at [585, 37] on mat-toolbar-row "WELLINGTON BIN CLEANING SERVICES LIMITED [PERSON_NAME] [EMAIL_ADDRESS][DOMAIN_N…" at bounding box center [866, 26] width 1405 height 53
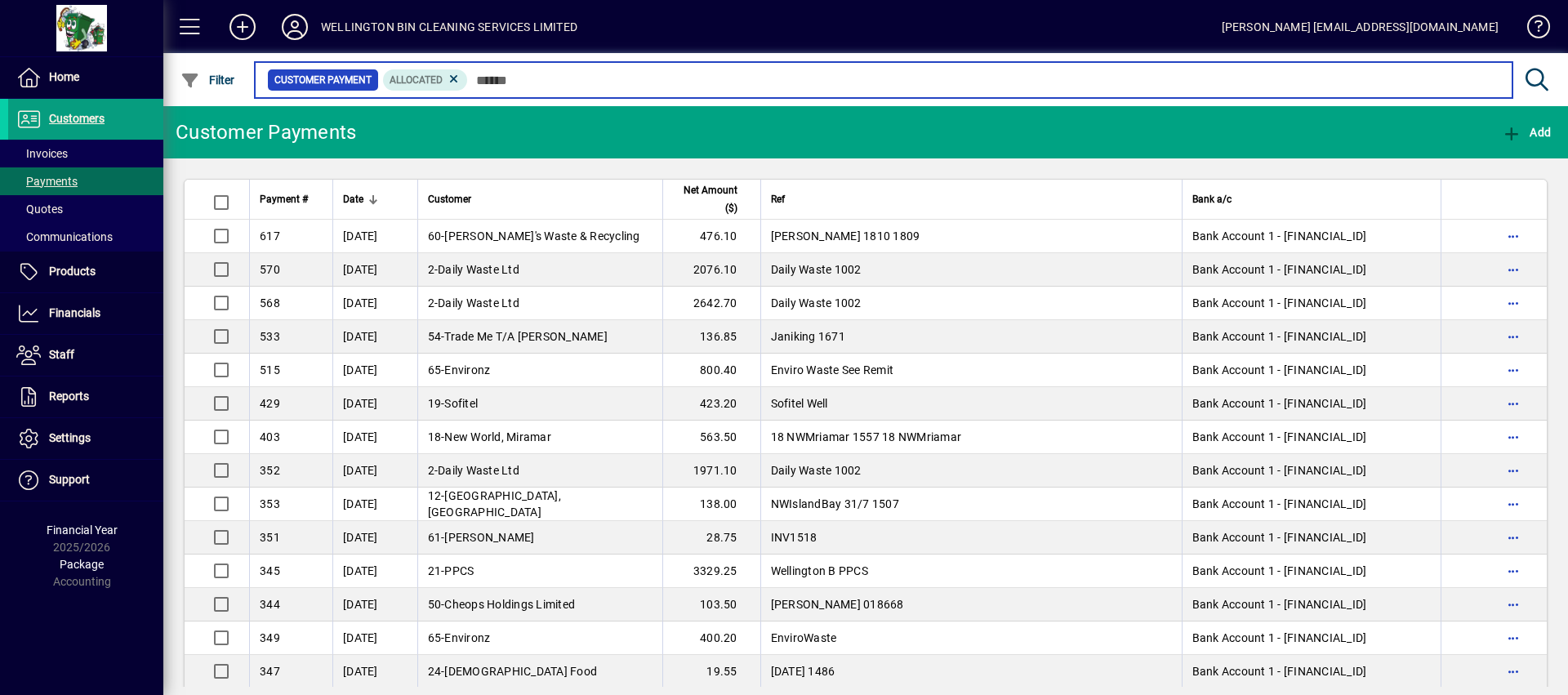
click at [660, 83] on input "text" at bounding box center [984, 80] width 1032 height 23
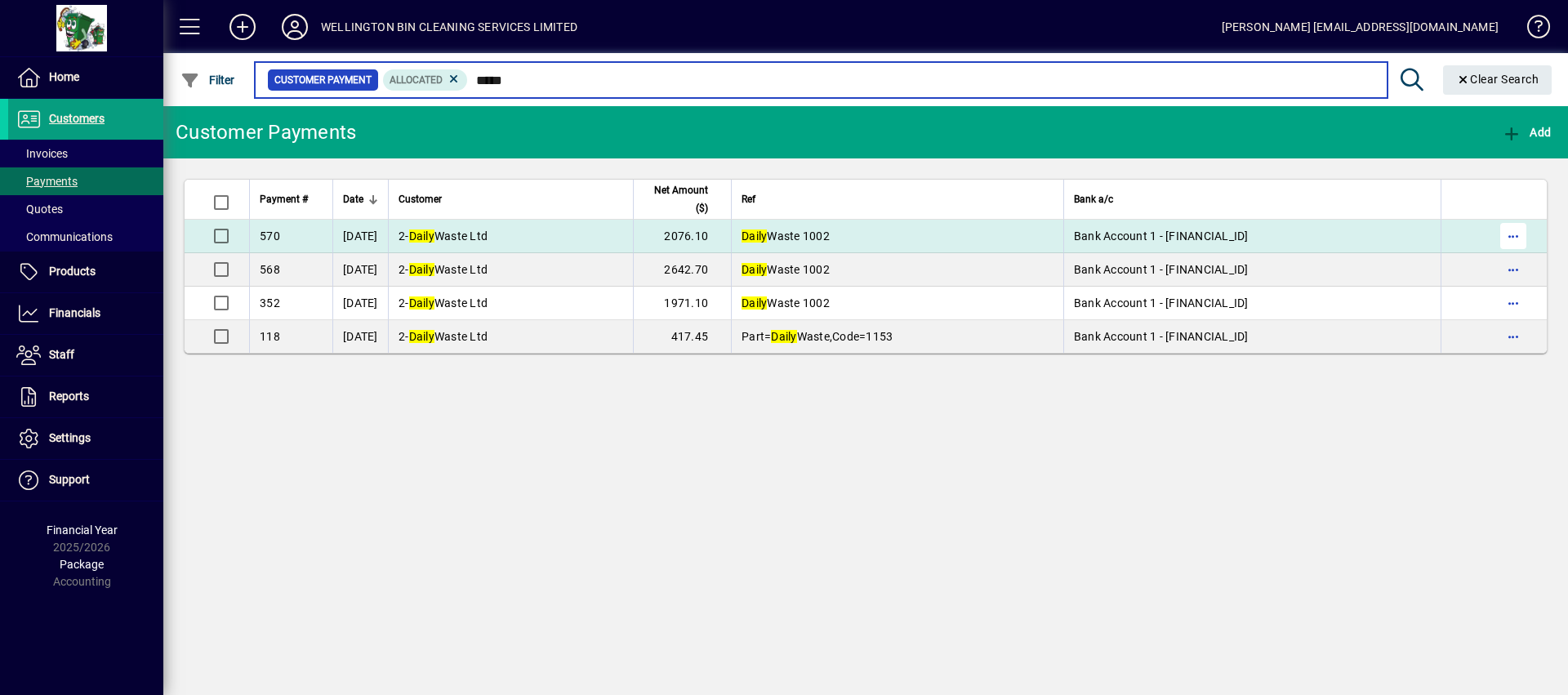
type input "*****"
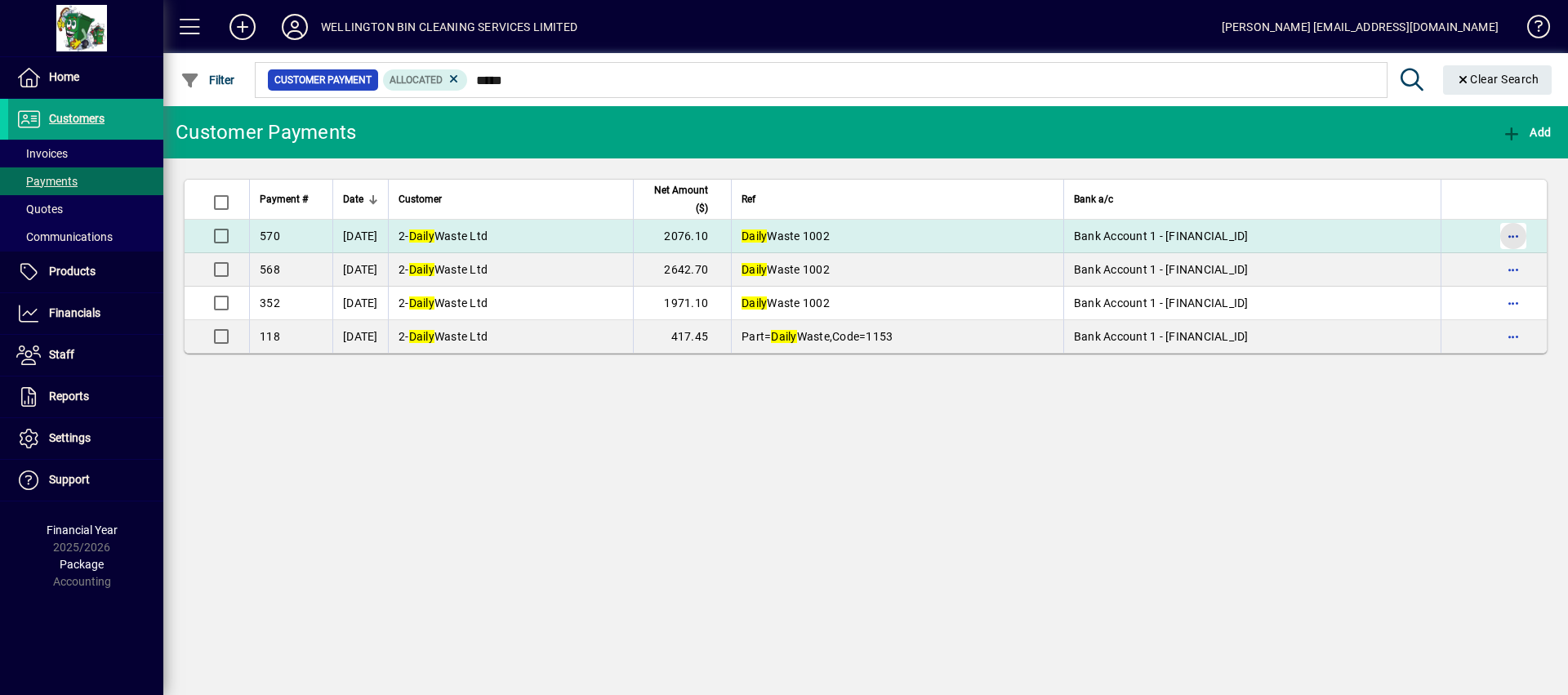
click at [1519, 229] on span "button" at bounding box center [1513, 235] width 39 height 39
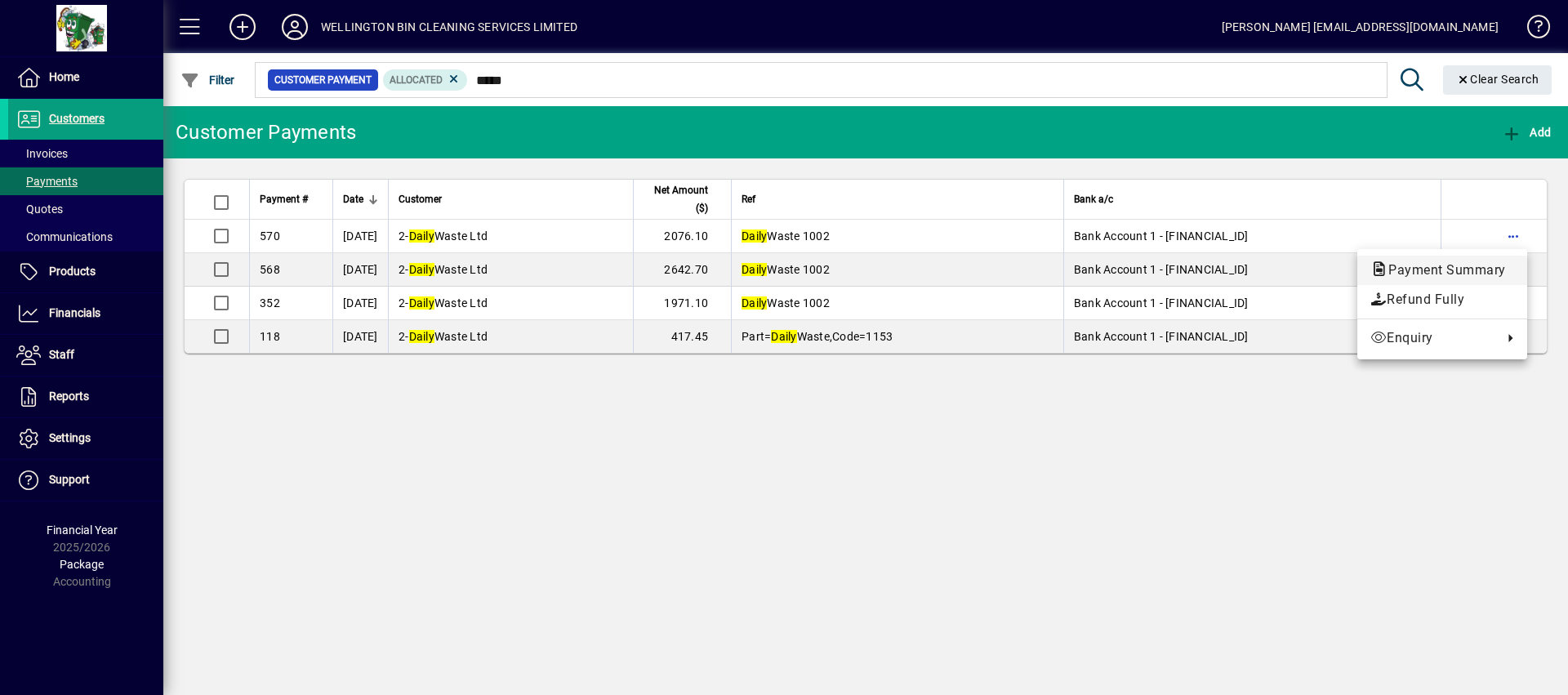
click at [1505, 255] on button "Payment Summary" at bounding box center [1442, 270] width 170 height 29
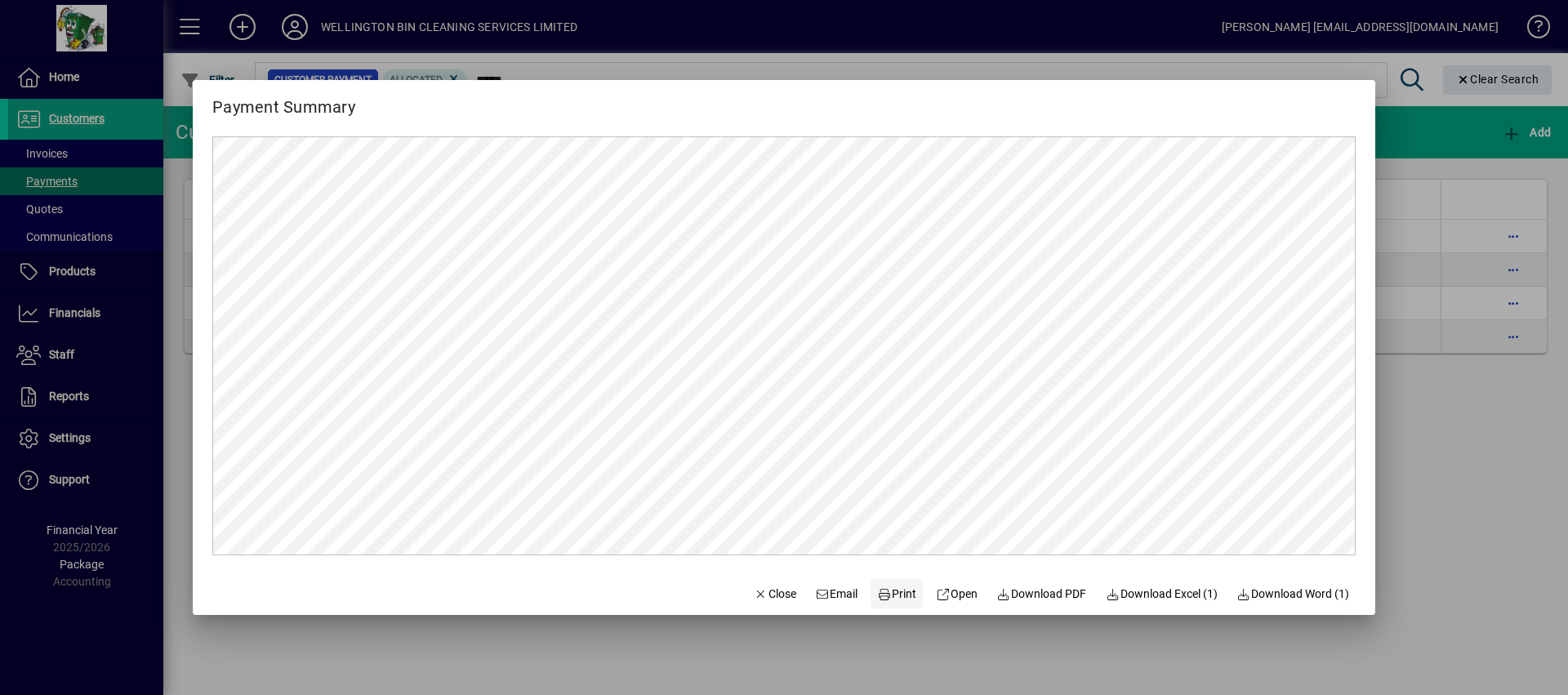
click at [881, 591] on span "Print" at bounding box center [897, 594] width 39 height 17
click at [761, 588] on span "Close" at bounding box center [775, 594] width 43 height 17
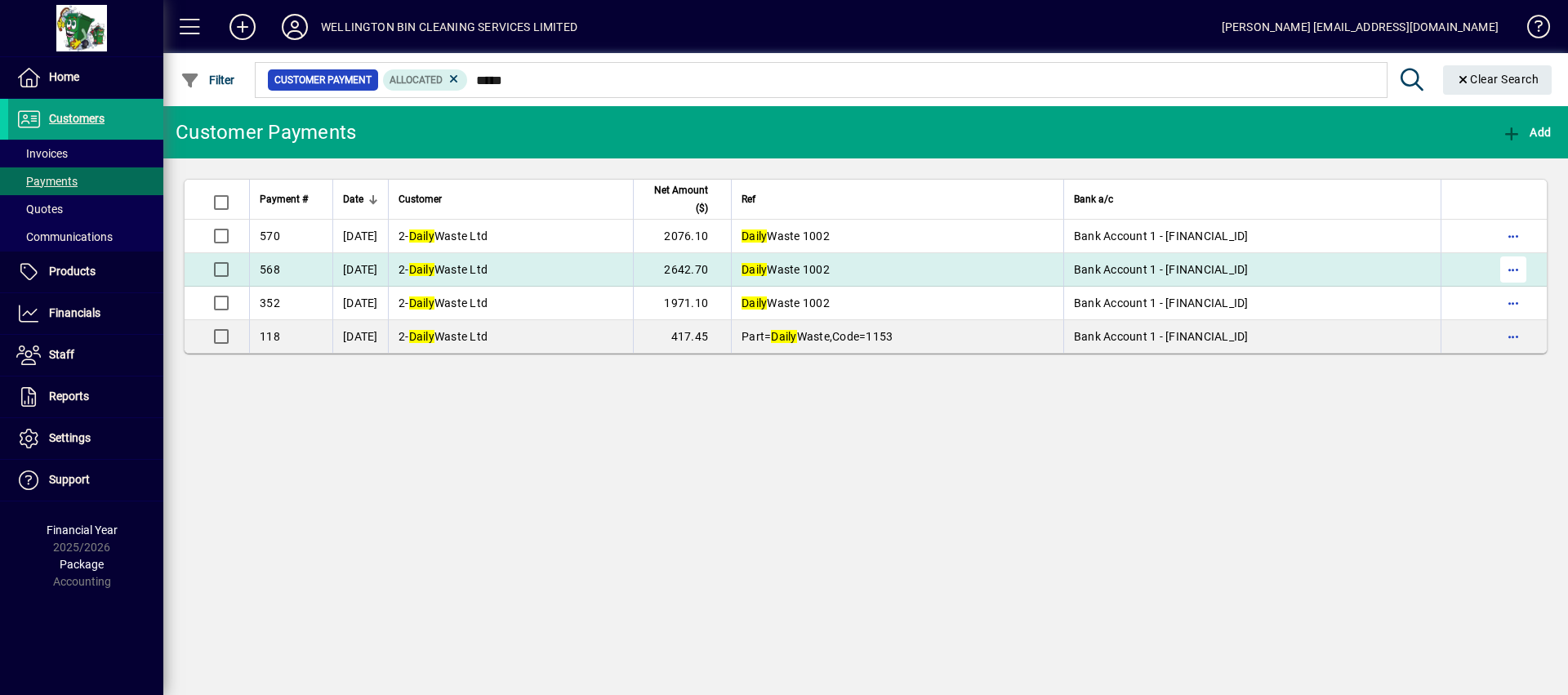
click at [1523, 264] on span "button" at bounding box center [1513, 269] width 39 height 39
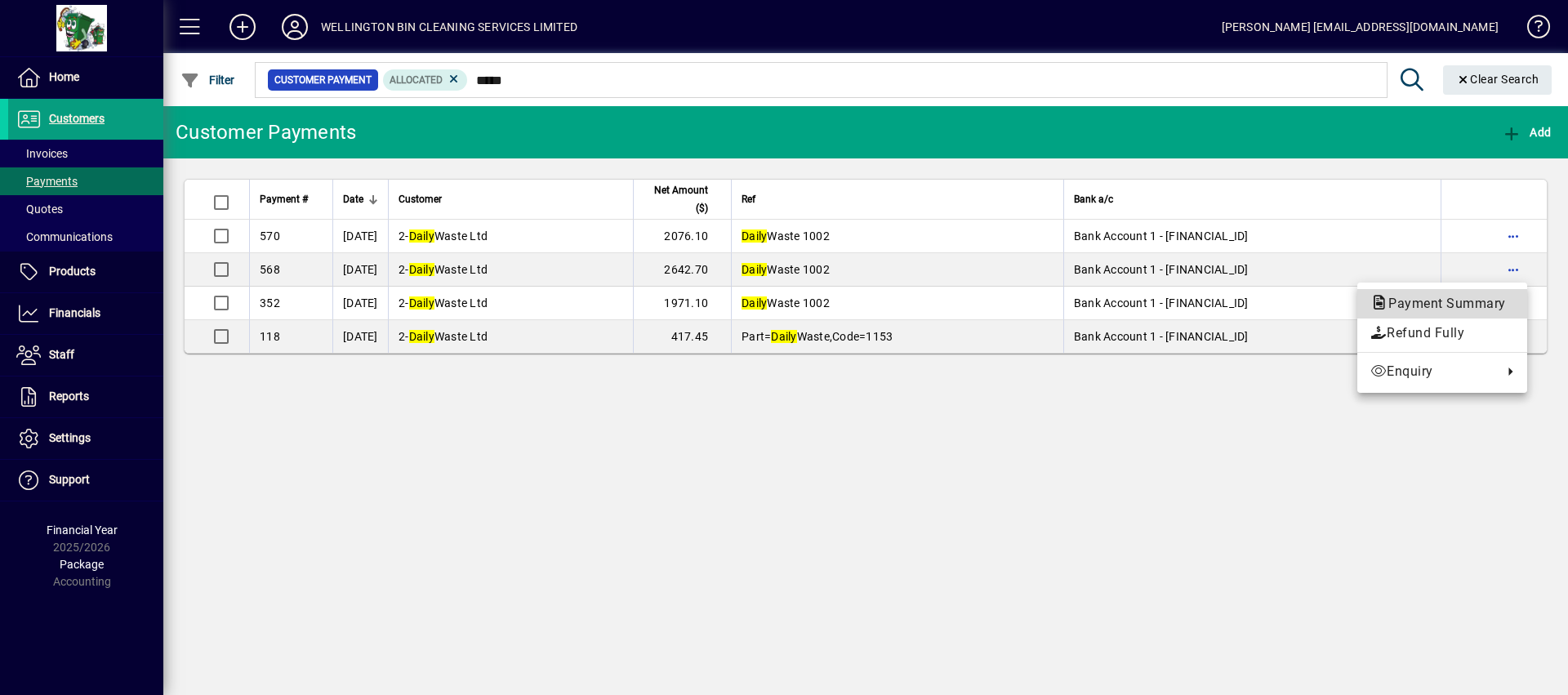
click at [1464, 307] on span "Payment Summary" at bounding box center [1443, 303] width 144 height 15
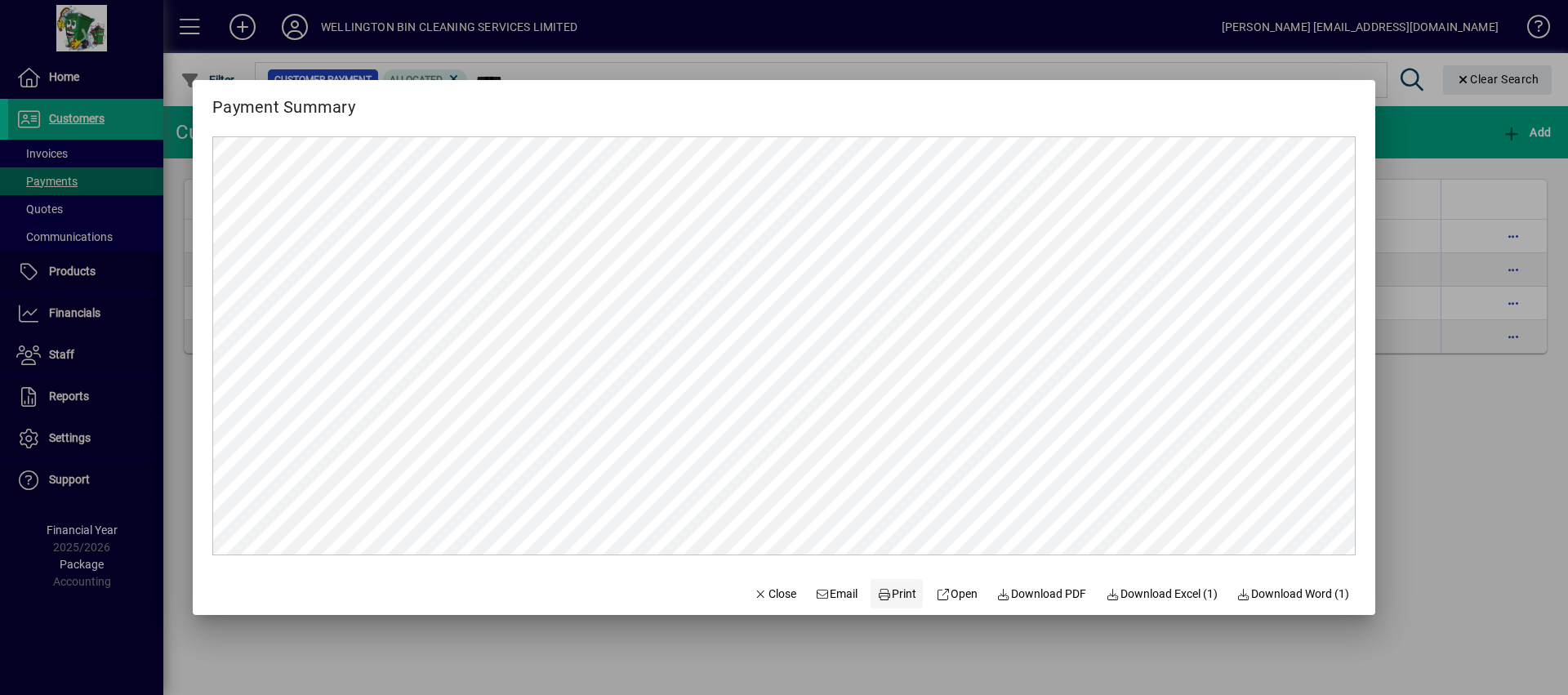
click at [886, 586] on span "Print" at bounding box center [897, 594] width 39 height 17
click at [754, 587] on span "Close" at bounding box center [775, 594] width 43 height 17
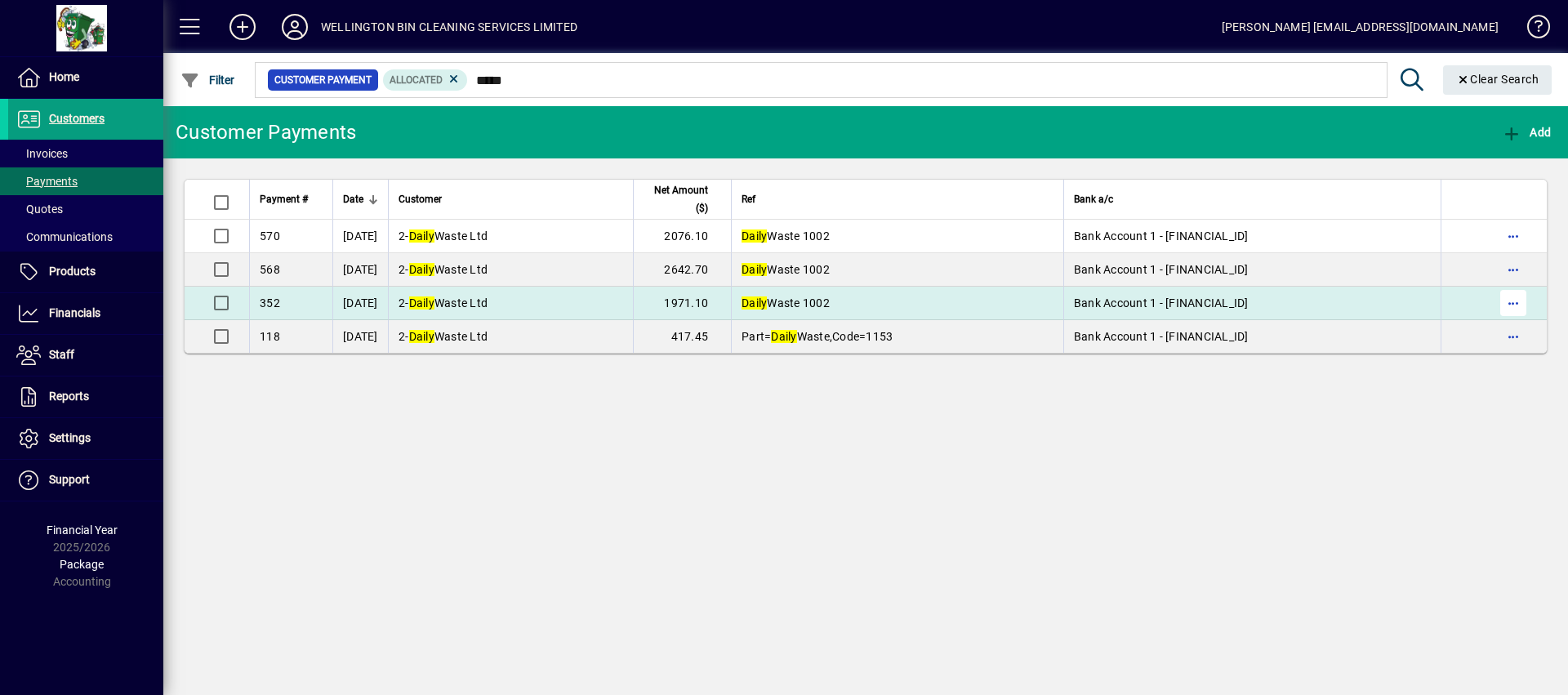
click at [1503, 296] on span "button" at bounding box center [1513, 303] width 39 height 39
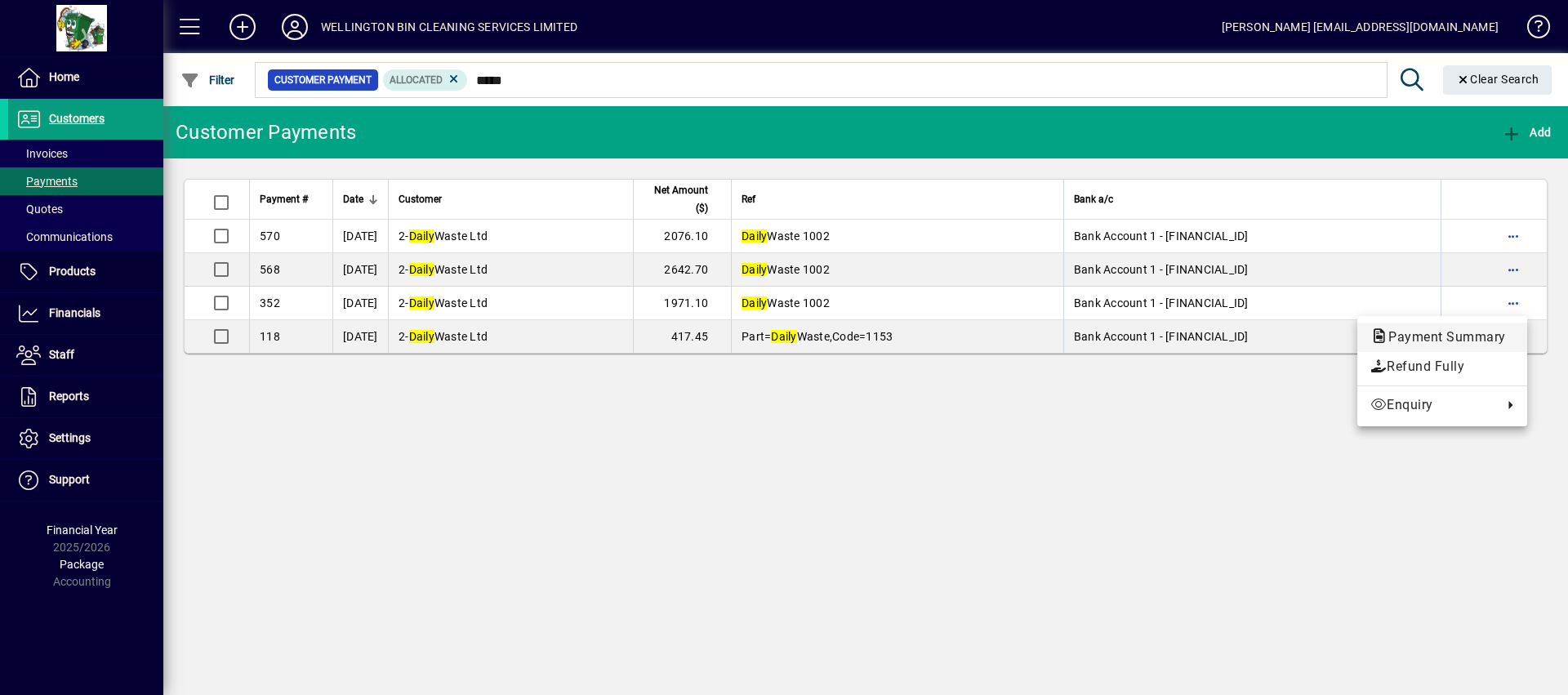
click at [1434, 331] on span "Payment Summary" at bounding box center [1443, 336] width 144 height 15
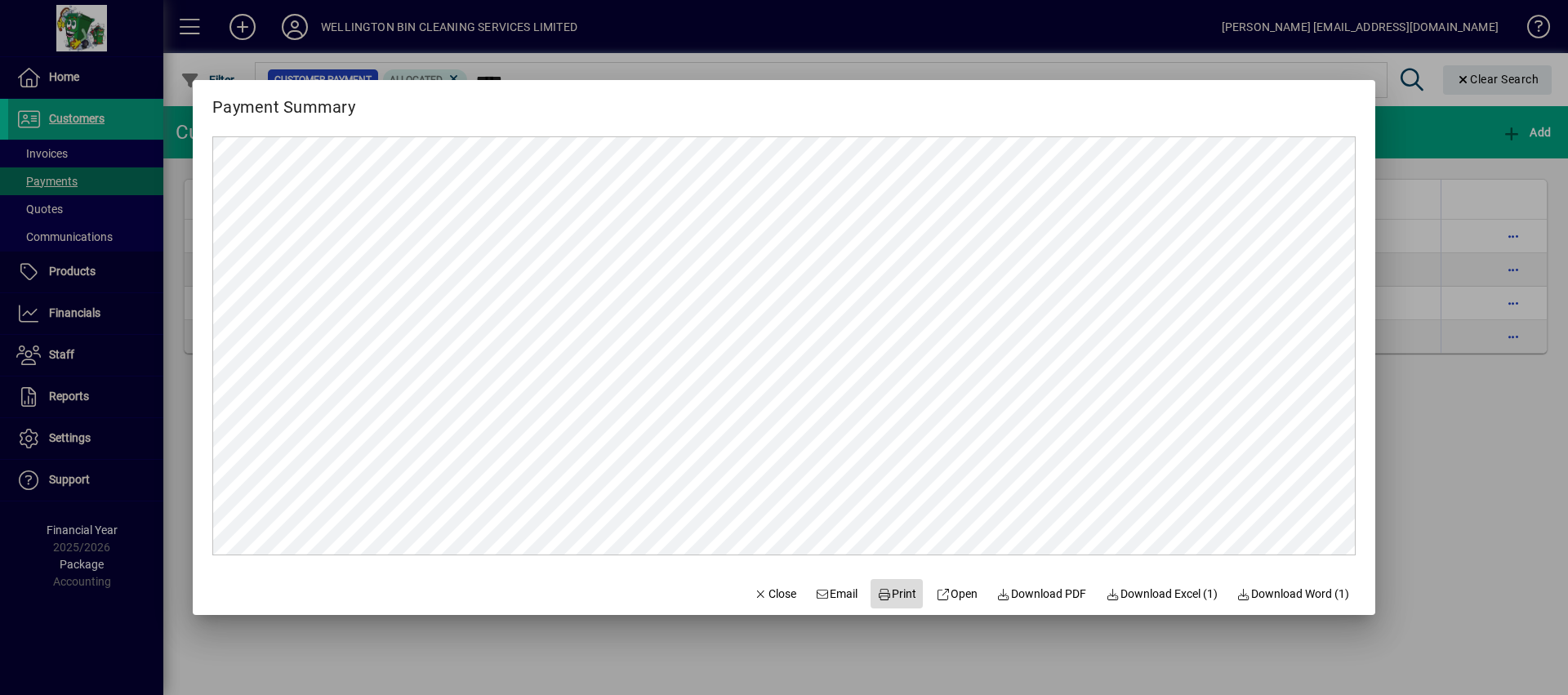
click at [887, 589] on span "Print" at bounding box center [897, 594] width 39 height 17
click at [766, 582] on span "button" at bounding box center [775, 593] width 55 height 39
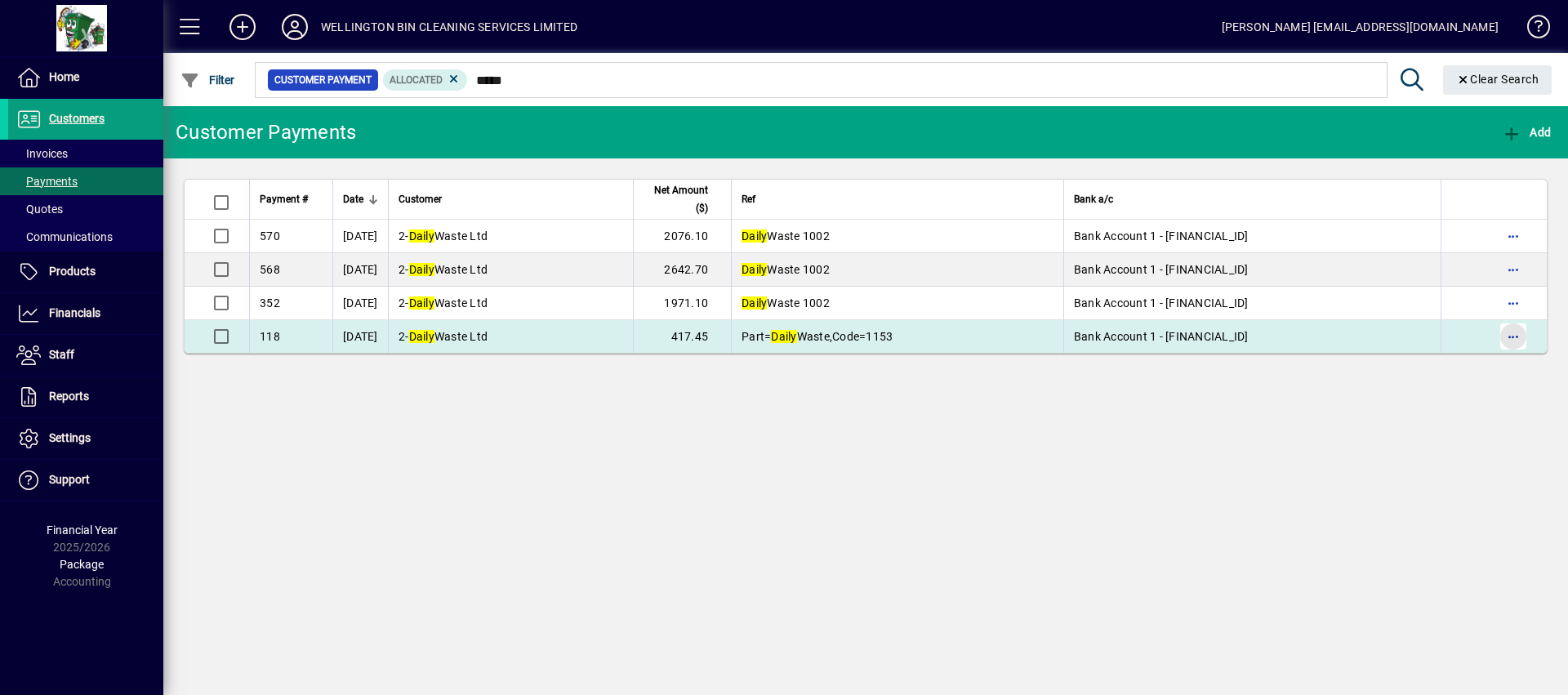
click at [1531, 343] on span "button" at bounding box center [1513, 336] width 39 height 39
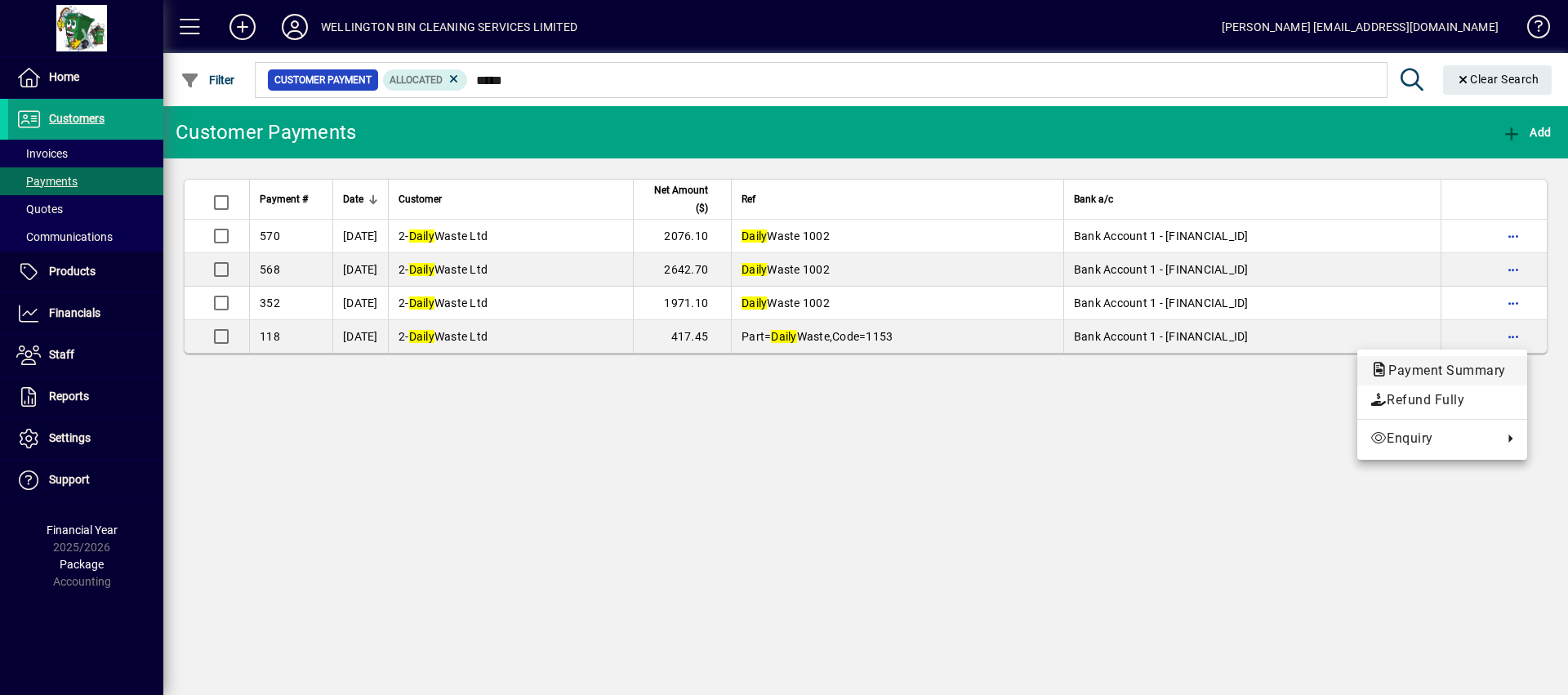
click at [1477, 361] on span "Payment Summary" at bounding box center [1443, 371] width 144 height 20
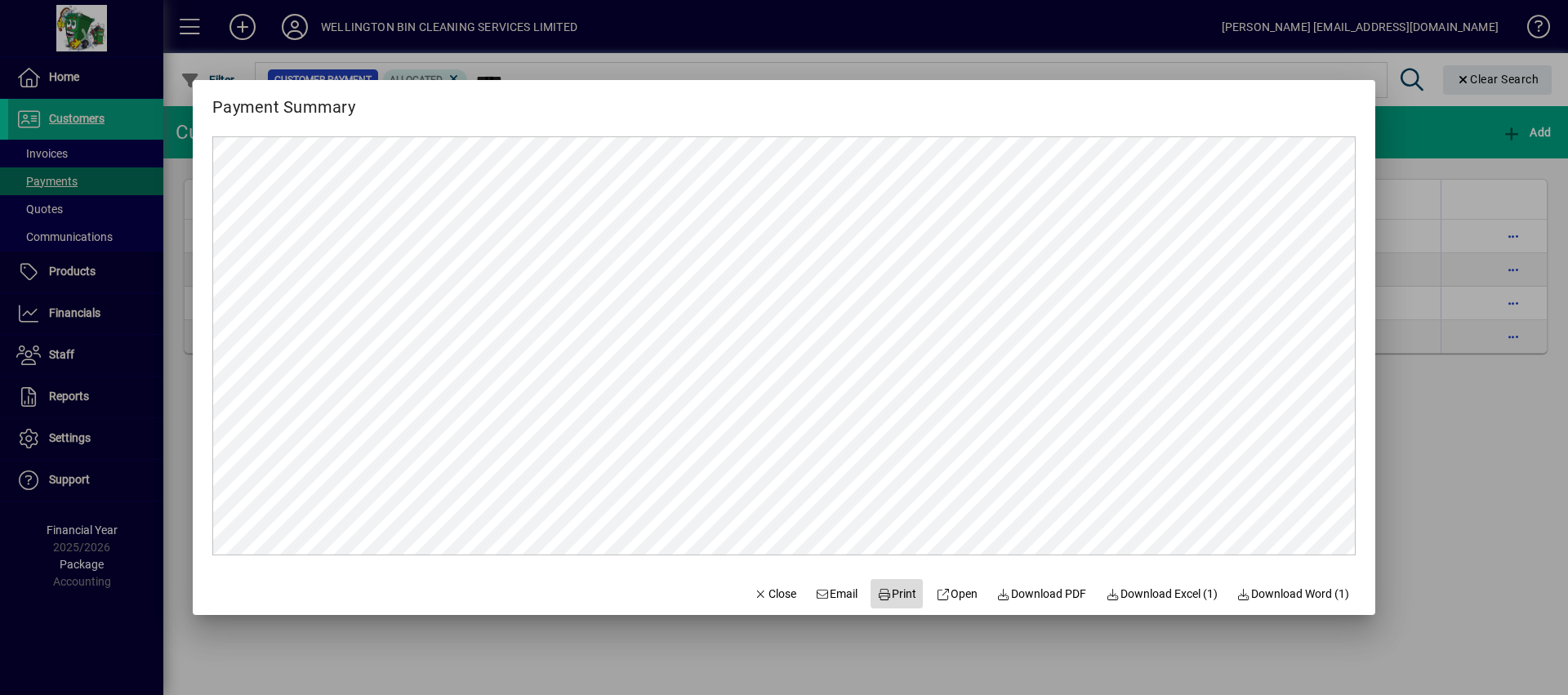
click at [895, 589] on span "Print" at bounding box center [897, 594] width 39 height 17
click at [1454, 518] on div at bounding box center [784, 347] width 1568 height 695
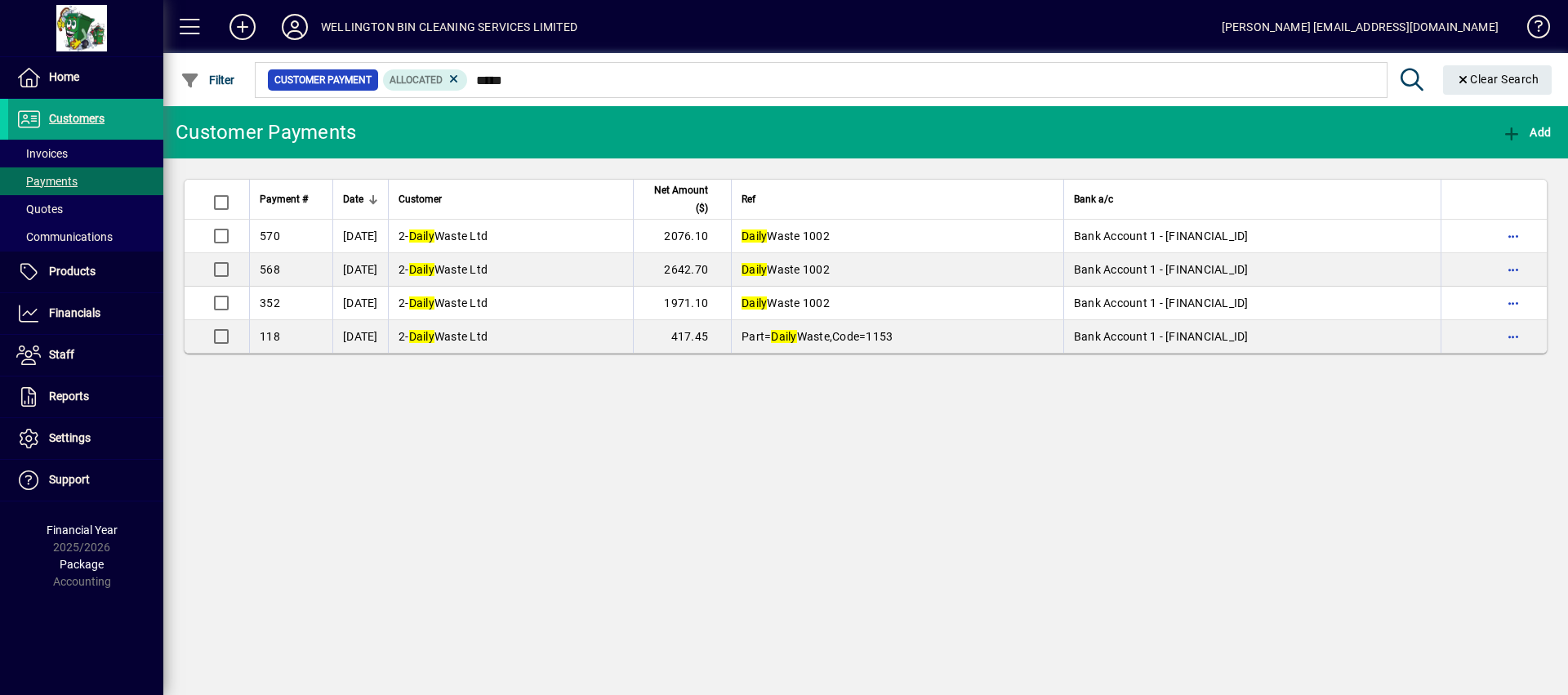
click at [877, 486] on div "Customer Payments Add Payment # Date Customer Net Amount ($) Ref Bank a/c 570 […" at bounding box center [866, 401] width 1405 height 589
click at [458, 77] on icon at bounding box center [454, 79] width 15 height 15
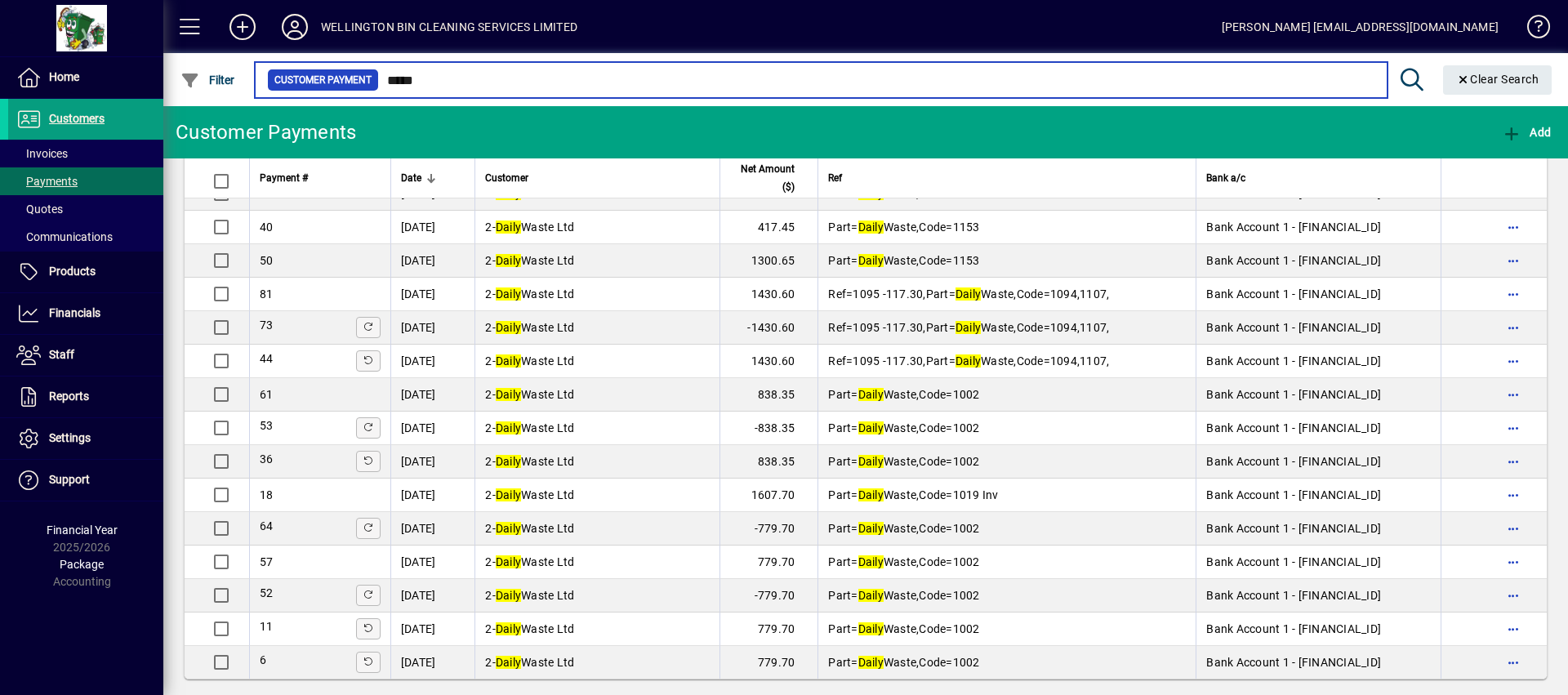
scroll to position [1630, 0]
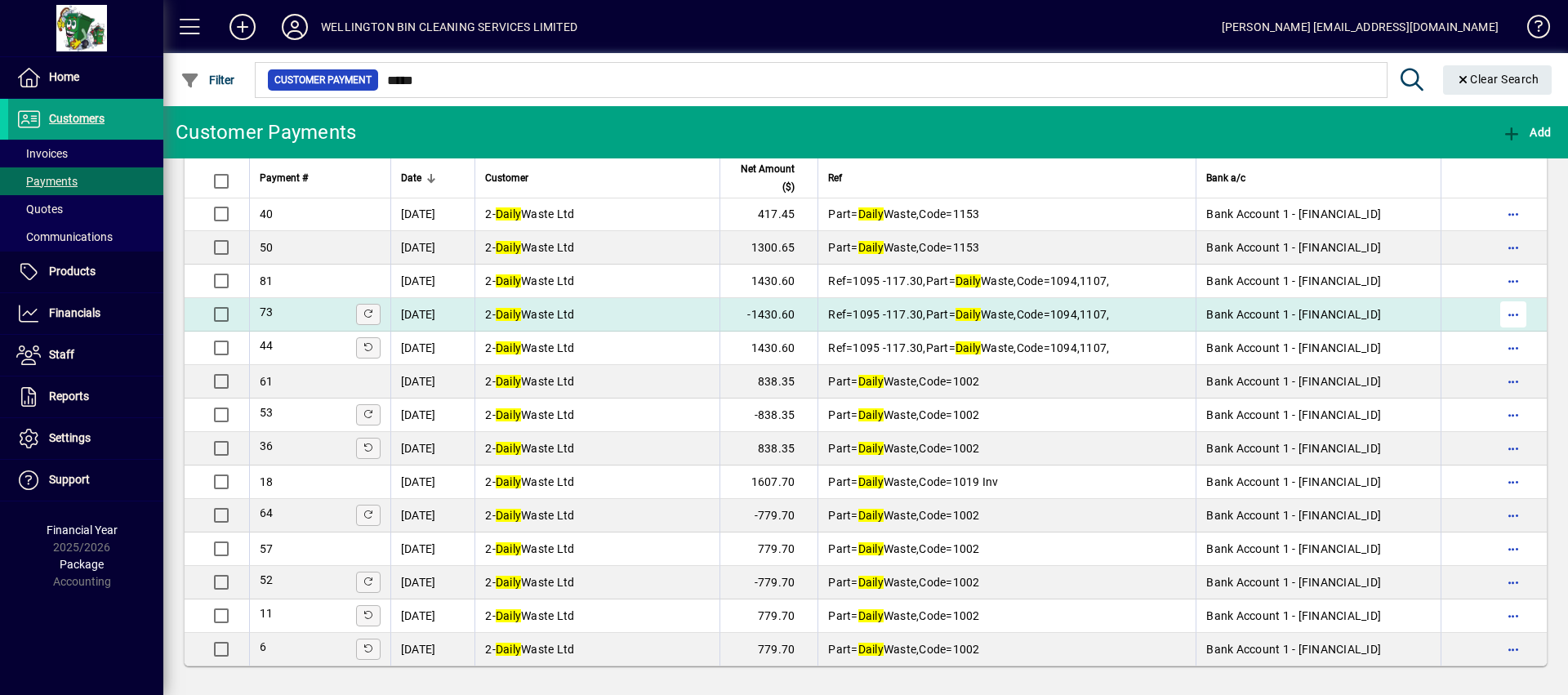
click at [1498, 314] on span "button" at bounding box center [1513, 314] width 39 height 39
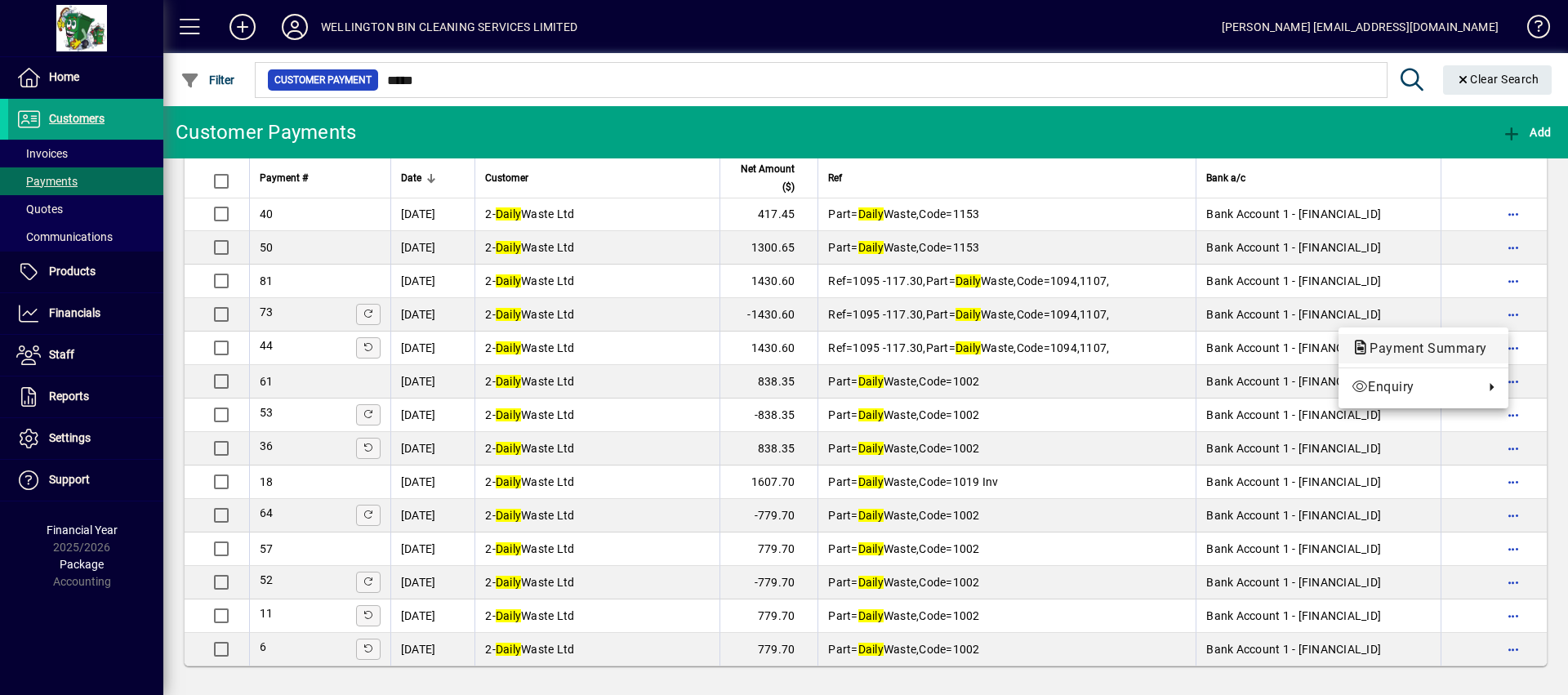
click at [1446, 345] on span "Payment Summary" at bounding box center [1424, 348] width 144 height 15
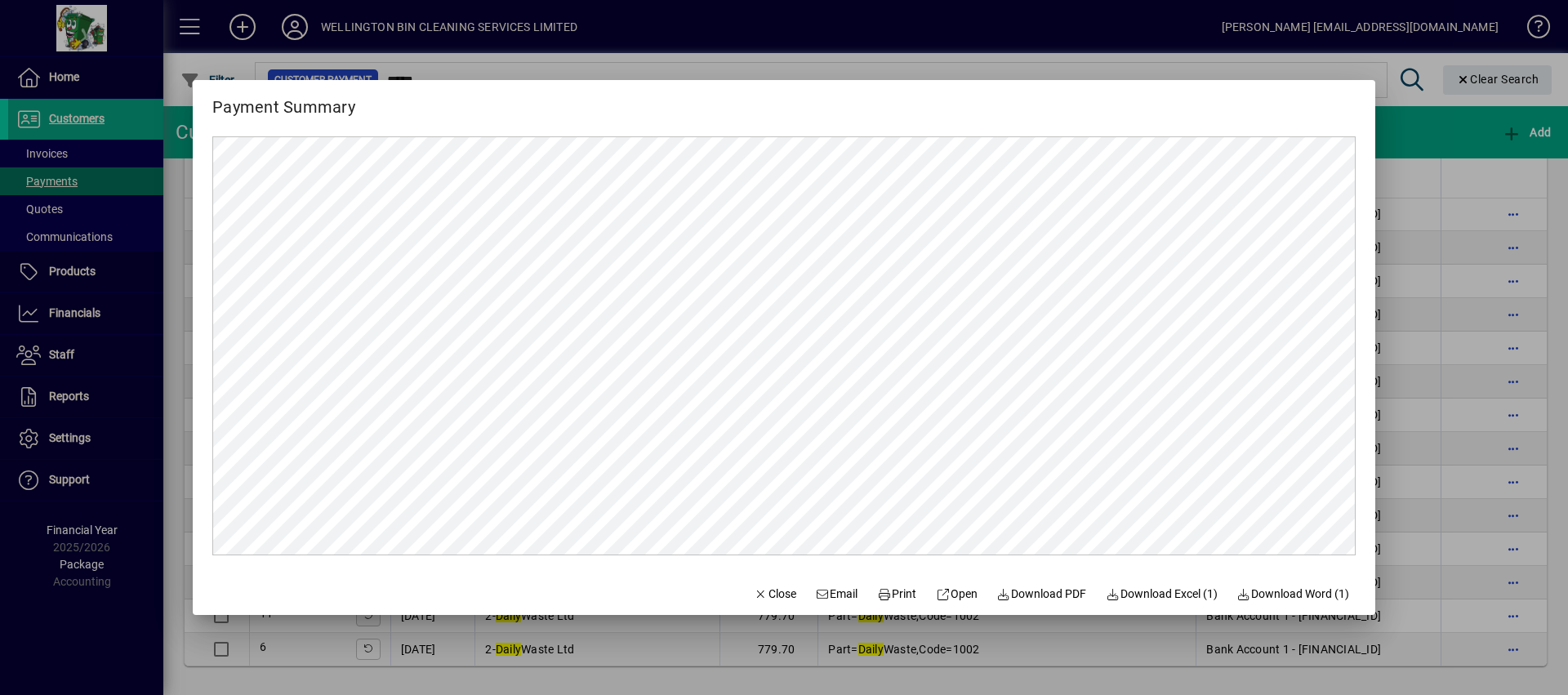
scroll to position [0, 0]
click at [887, 595] on span "Print" at bounding box center [897, 594] width 39 height 17
click at [755, 591] on span "Close" at bounding box center [775, 594] width 43 height 17
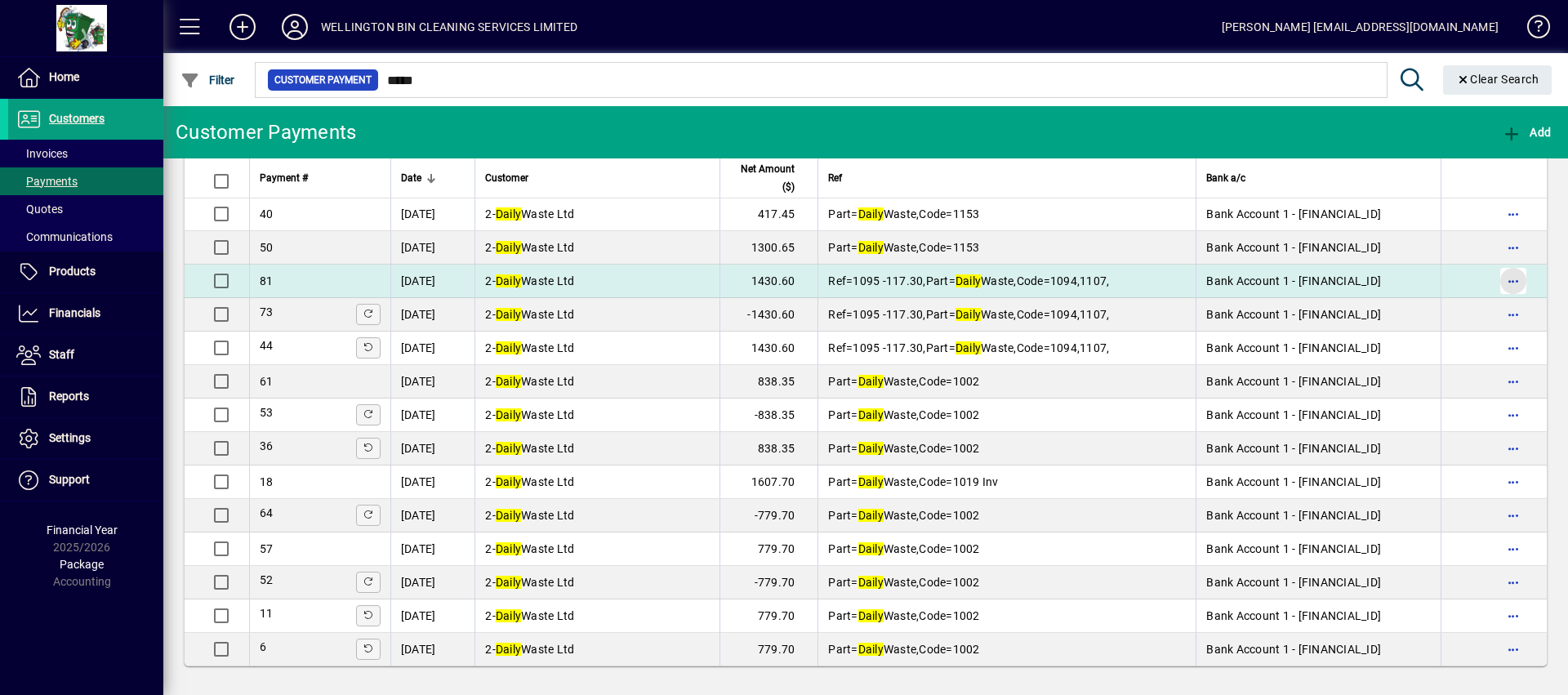
click at [1494, 281] on span "button" at bounding box center [1513, 281] width 39 height 39
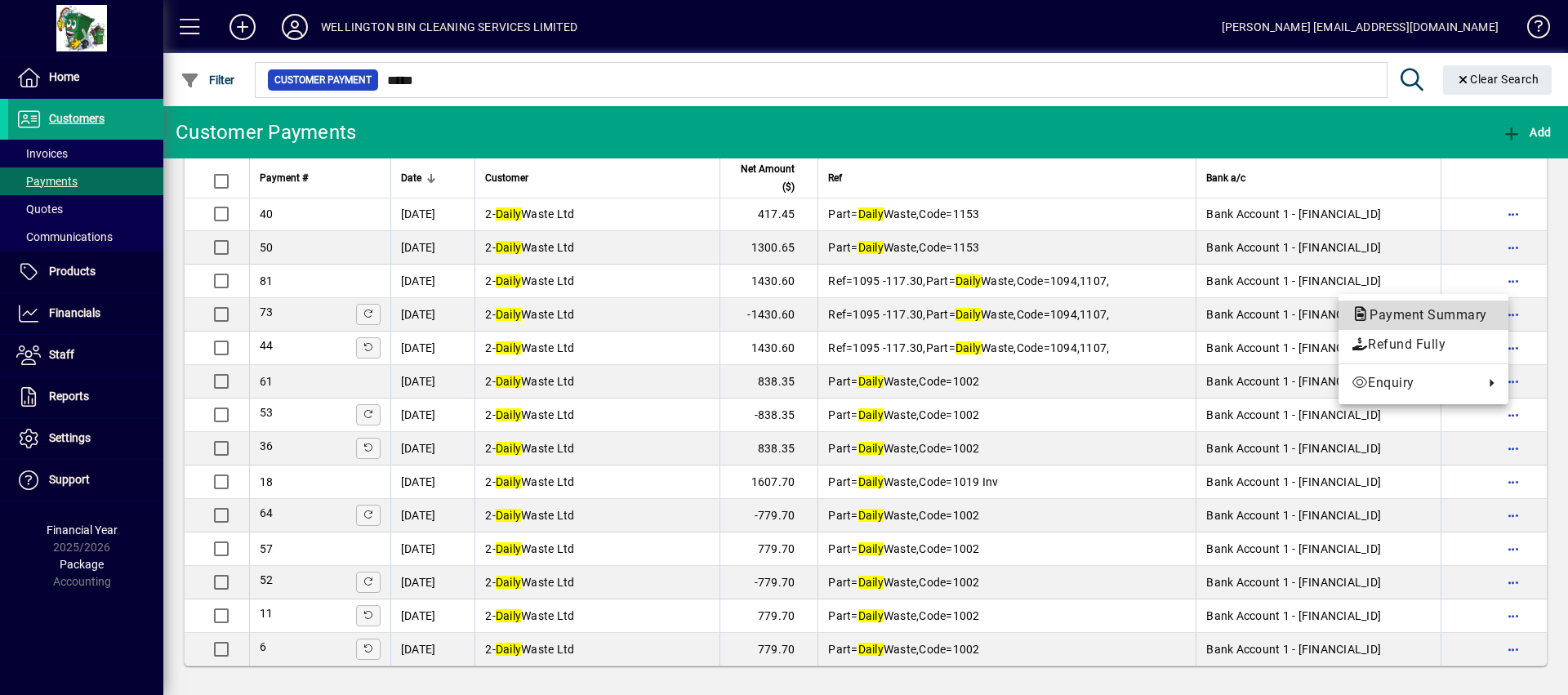
click at [1454, 305] on span "Payment Summary" at bounding box center [1424, 315] width 144 height 20
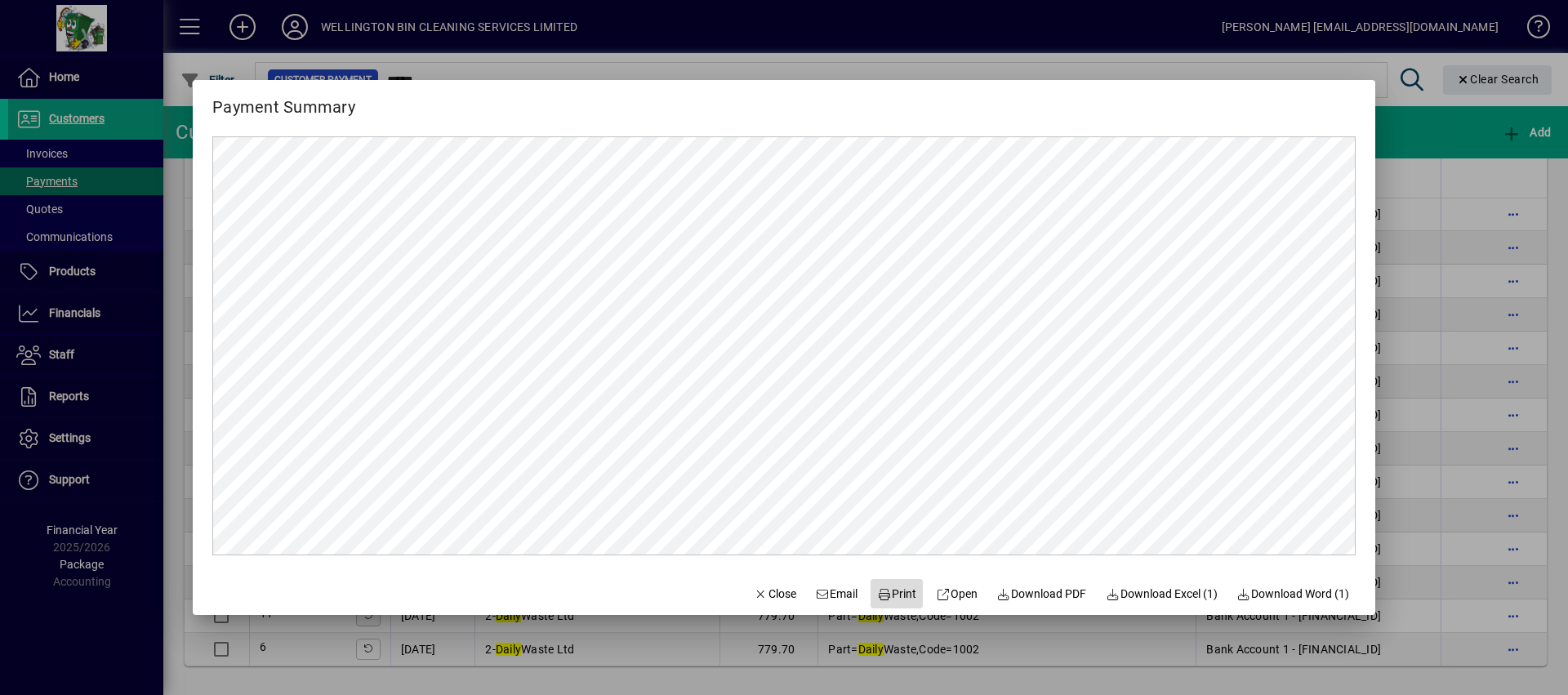
click at [878, 591] on icon at bounding box center [885, 594] width 15 height 12
click at [781, 603] on span "button" at bounding box center [775, 593] width 55 height 39
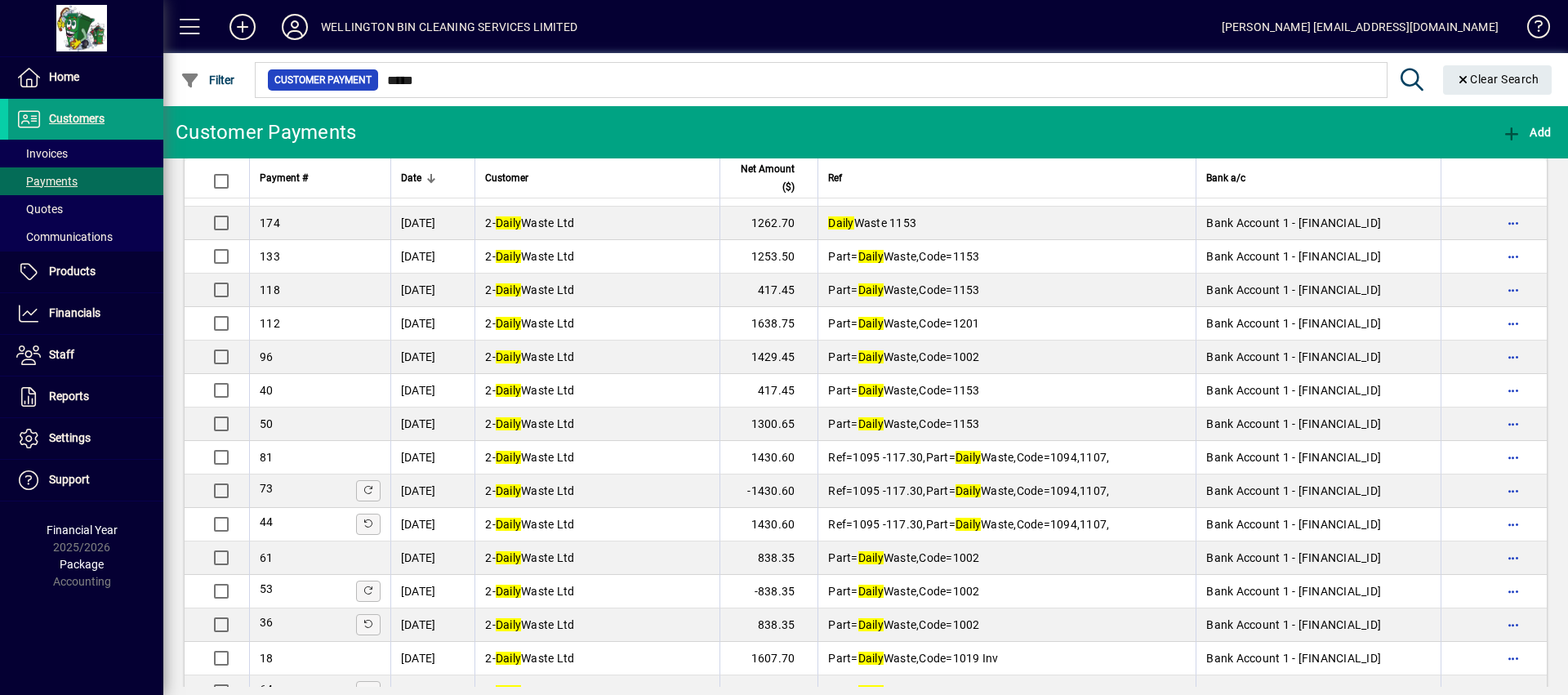
scroll to position [1450, 0]
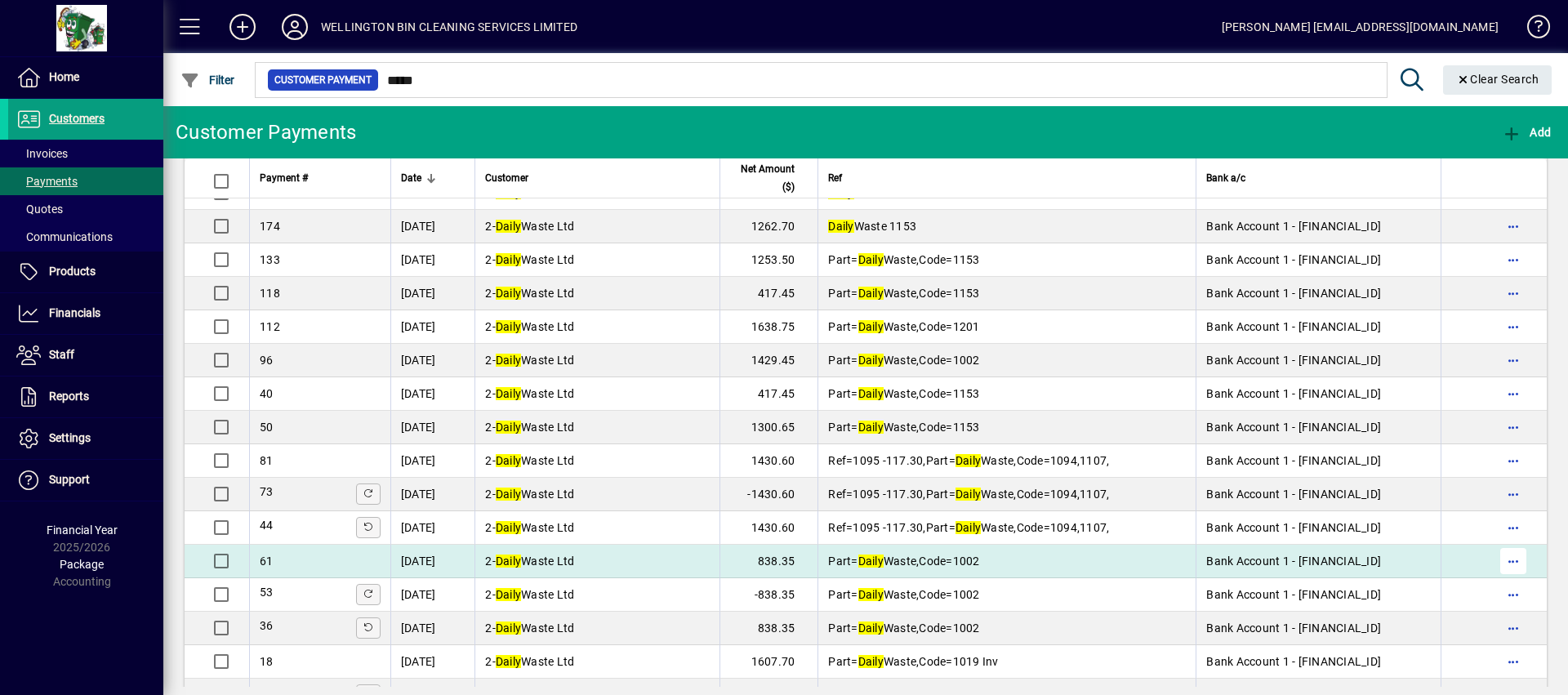
click at [1506, 558] on span "button" at bounding box center [1513, 561] width 39 height 39
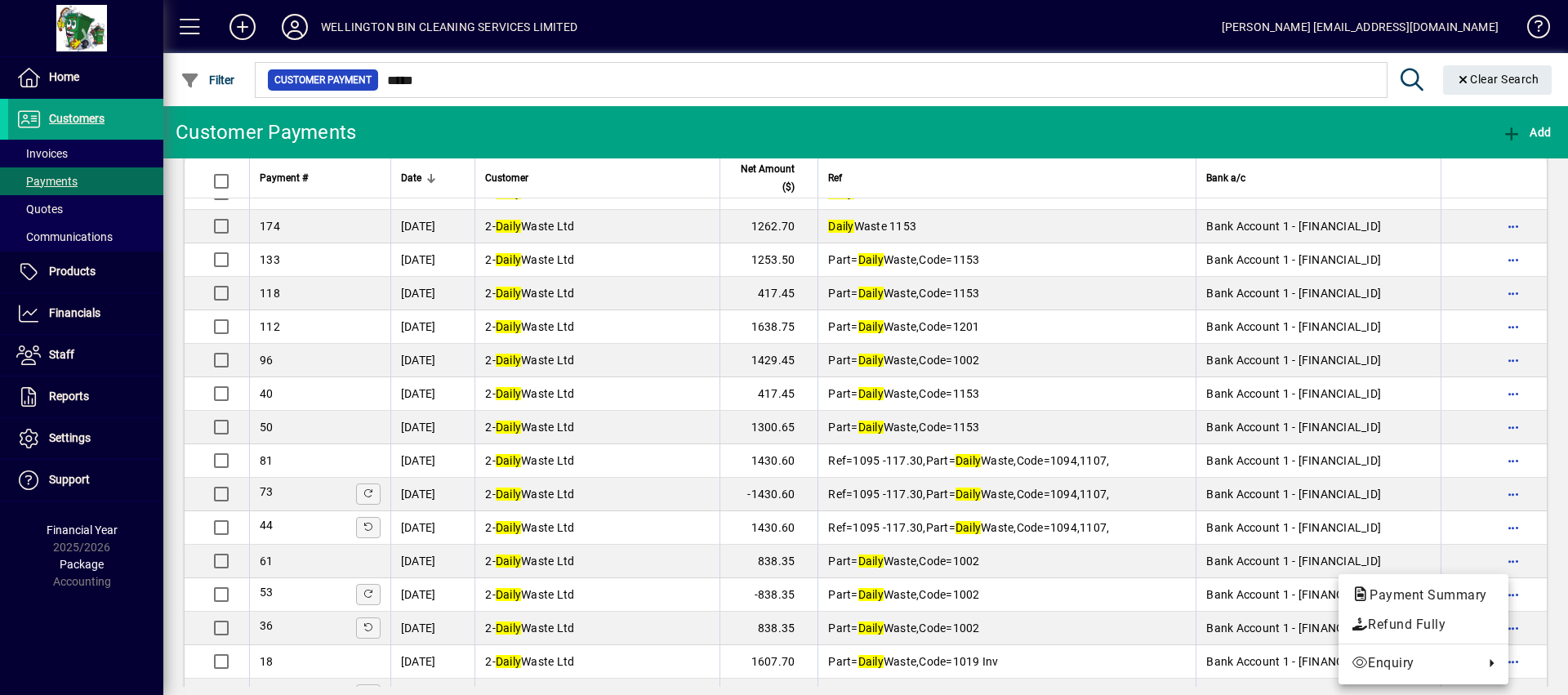
click at [1007, 129] on div at bounding box center [784, 347] width 1568 height 695
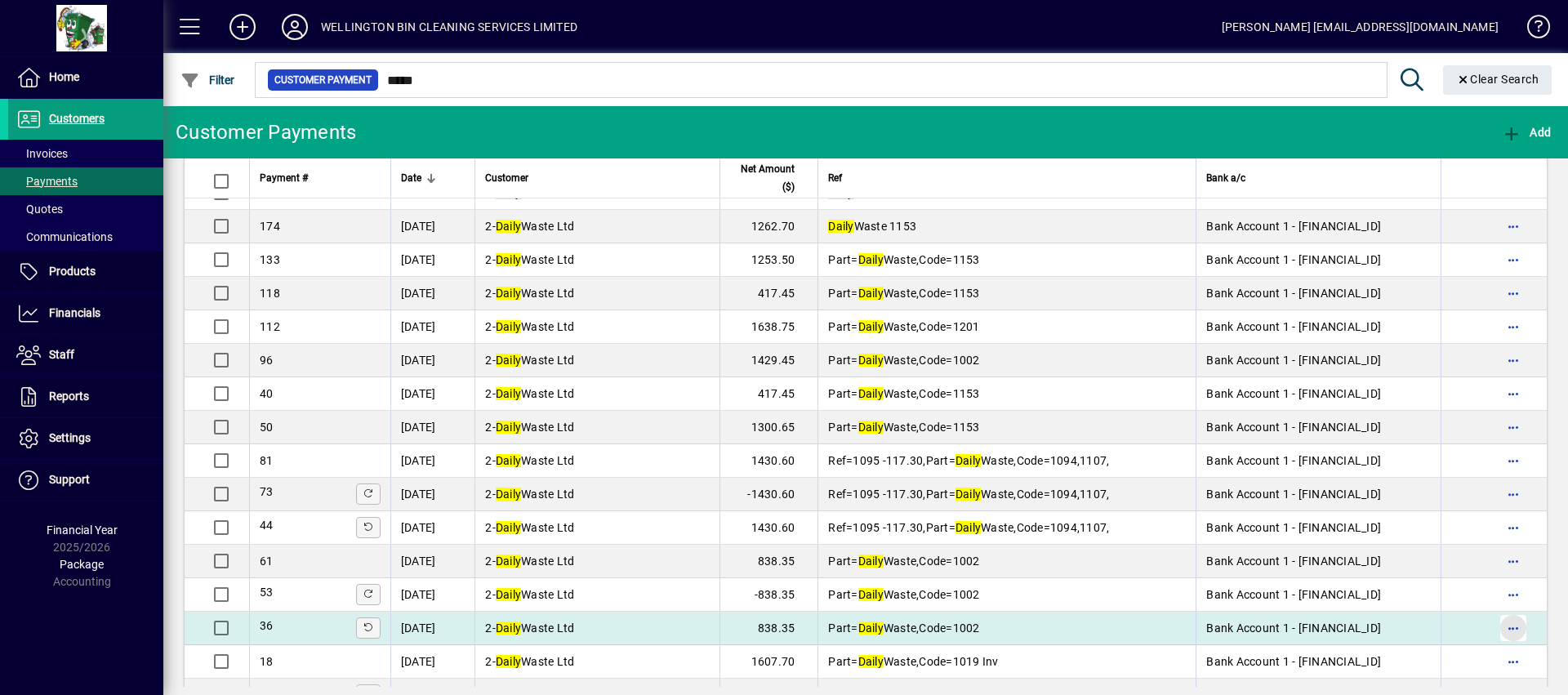
click at [1494, 628] on span "button" at bounding box center [1513, 628] width 39 height 39
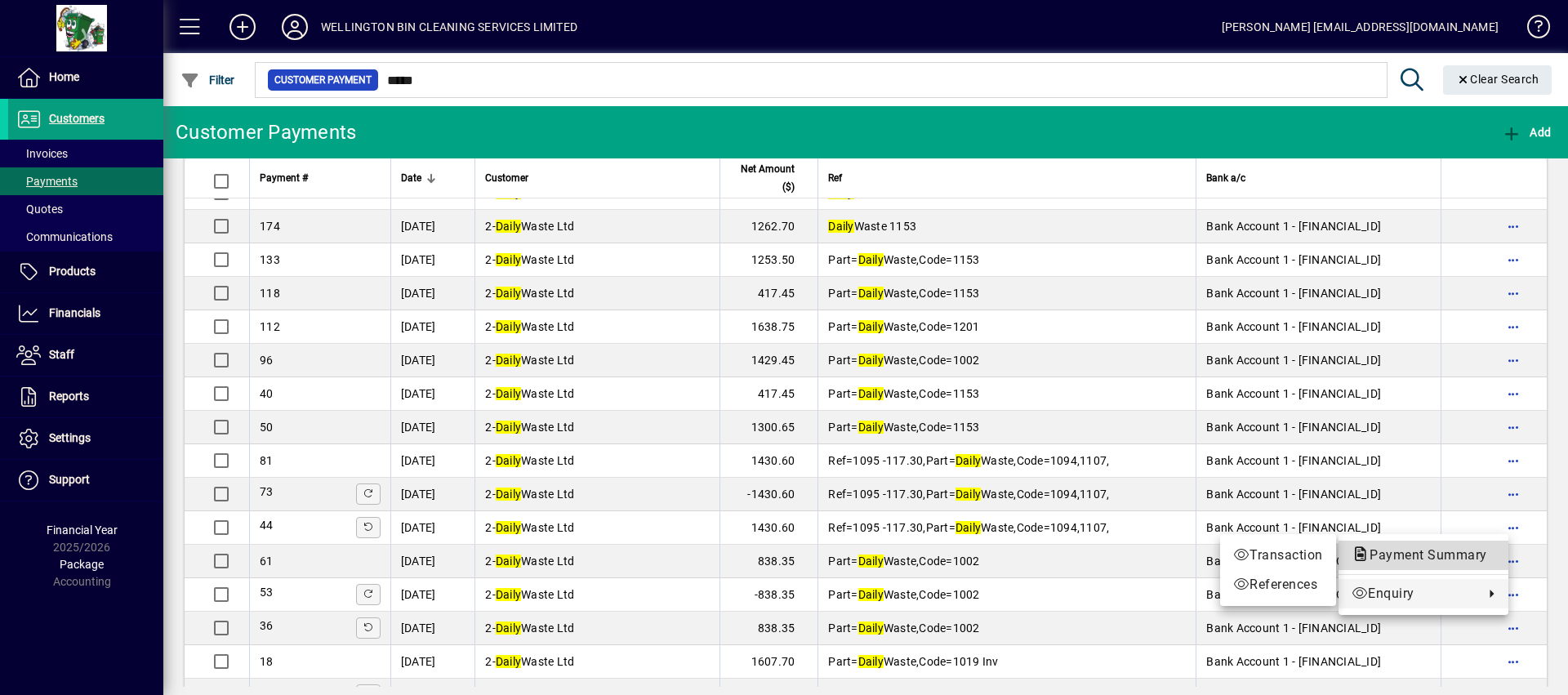
click at [1430, 546] on span "Payment Summary" at bounding box center [1424, 556] width 144 height 20
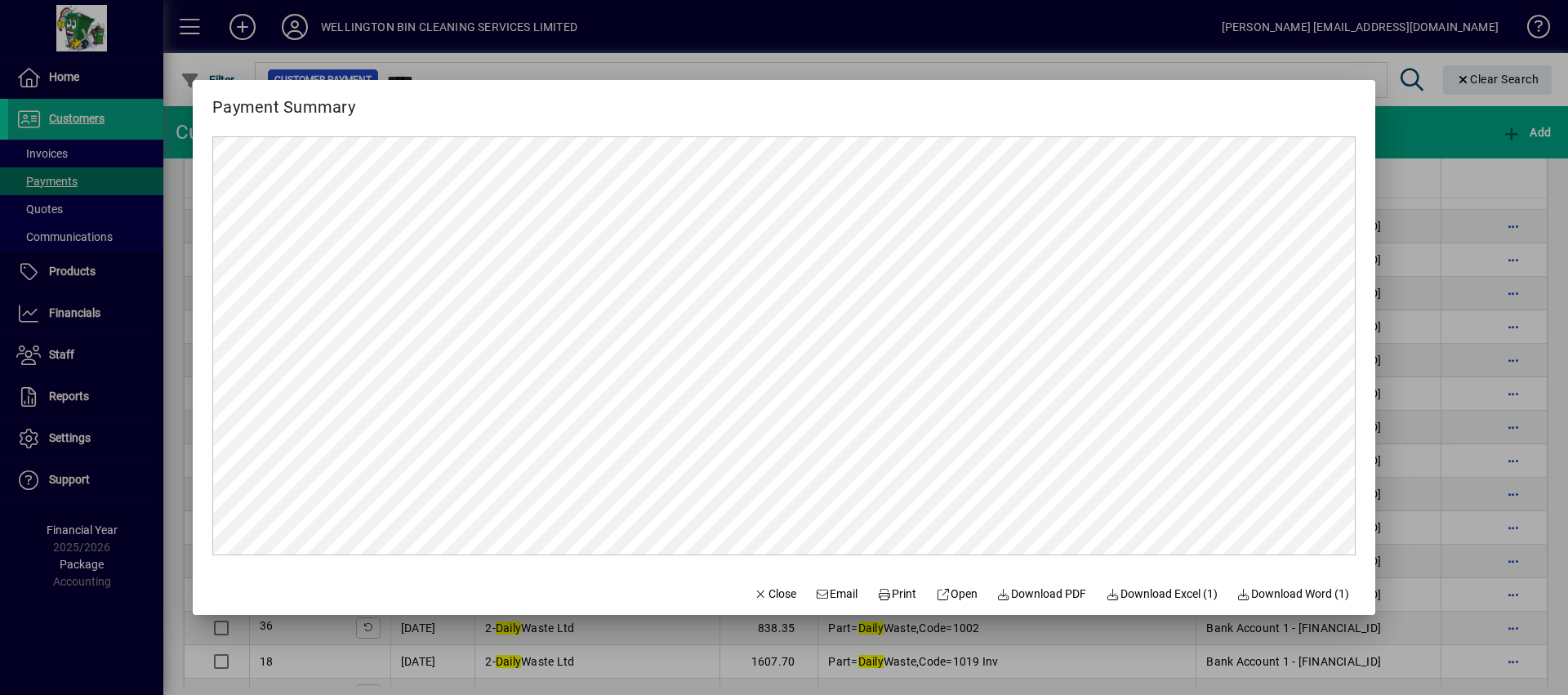
scroll to position [0, 0]
click at [1369, 296] on mat-dialog-content at bounding box center [784, 345] width 1183 height 452
click at [953, 595] on span "Open" at bounding box center [957, 594] width 42 height 17
click at [895, 594] on span "Print" at bounding box center [897, 594] width 39 height 17
click at [753, 605] on span "button" at bounding box center [775, 593] width 55 height 39
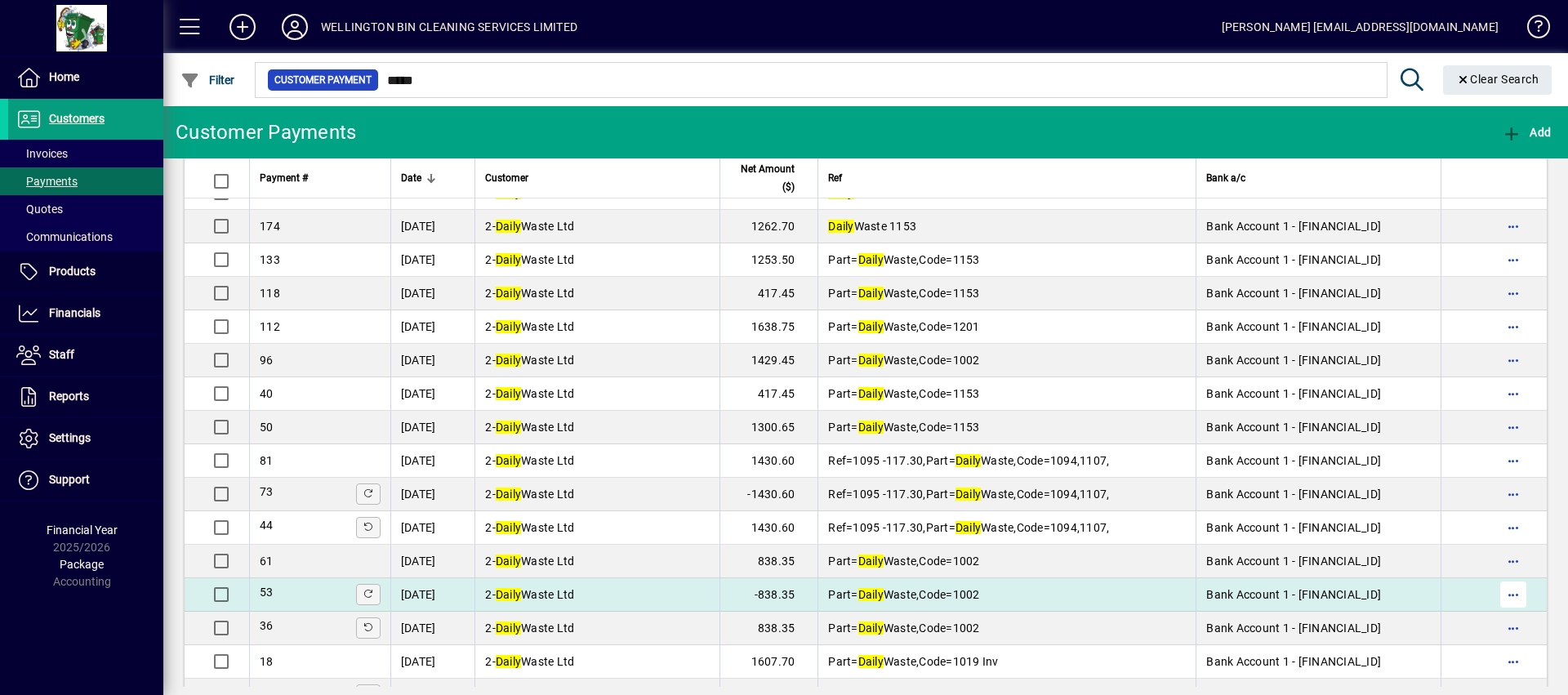
click at [1494, 596] on span "button" at bounding box center [1513, 594] width 39 height 39
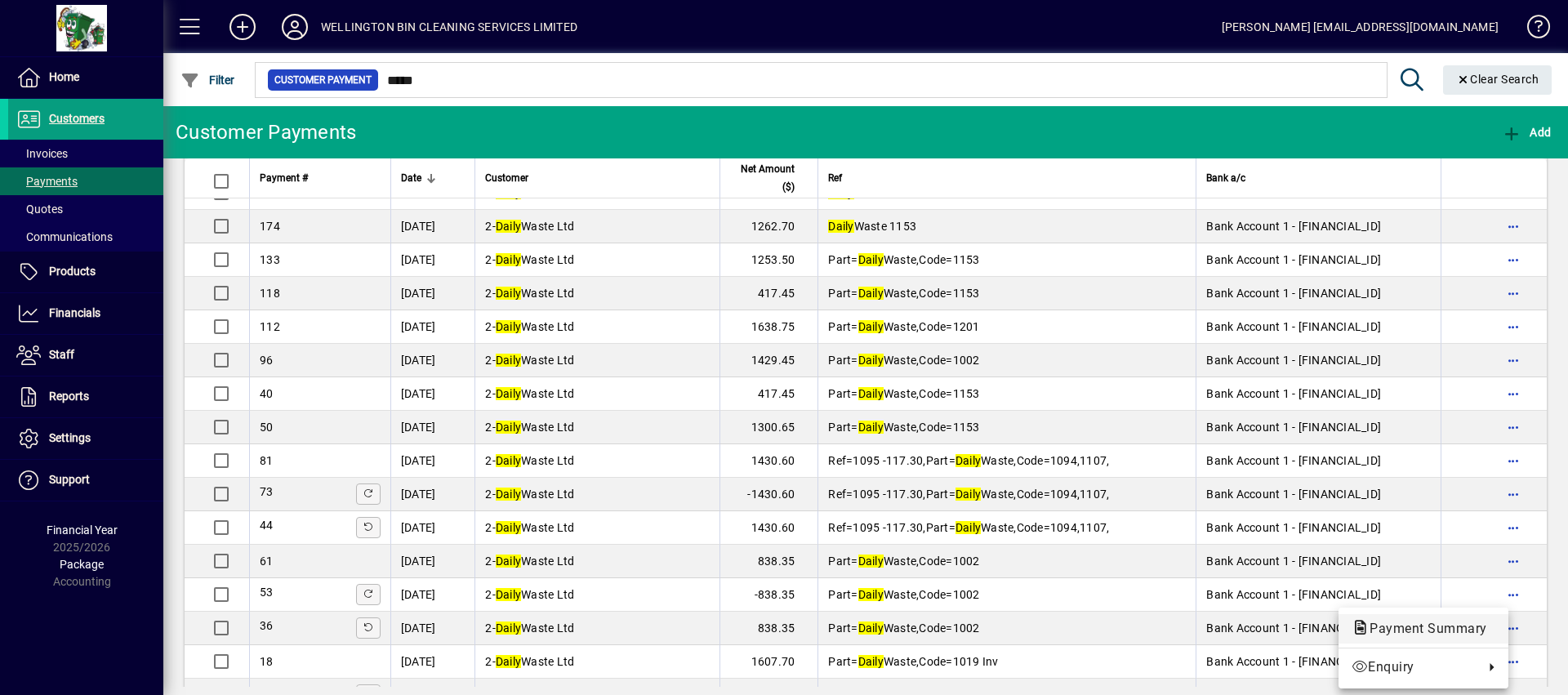
click at [1446, 630] on span "Payment Summary" at bounding box center [1424, 628] width 144 height 15
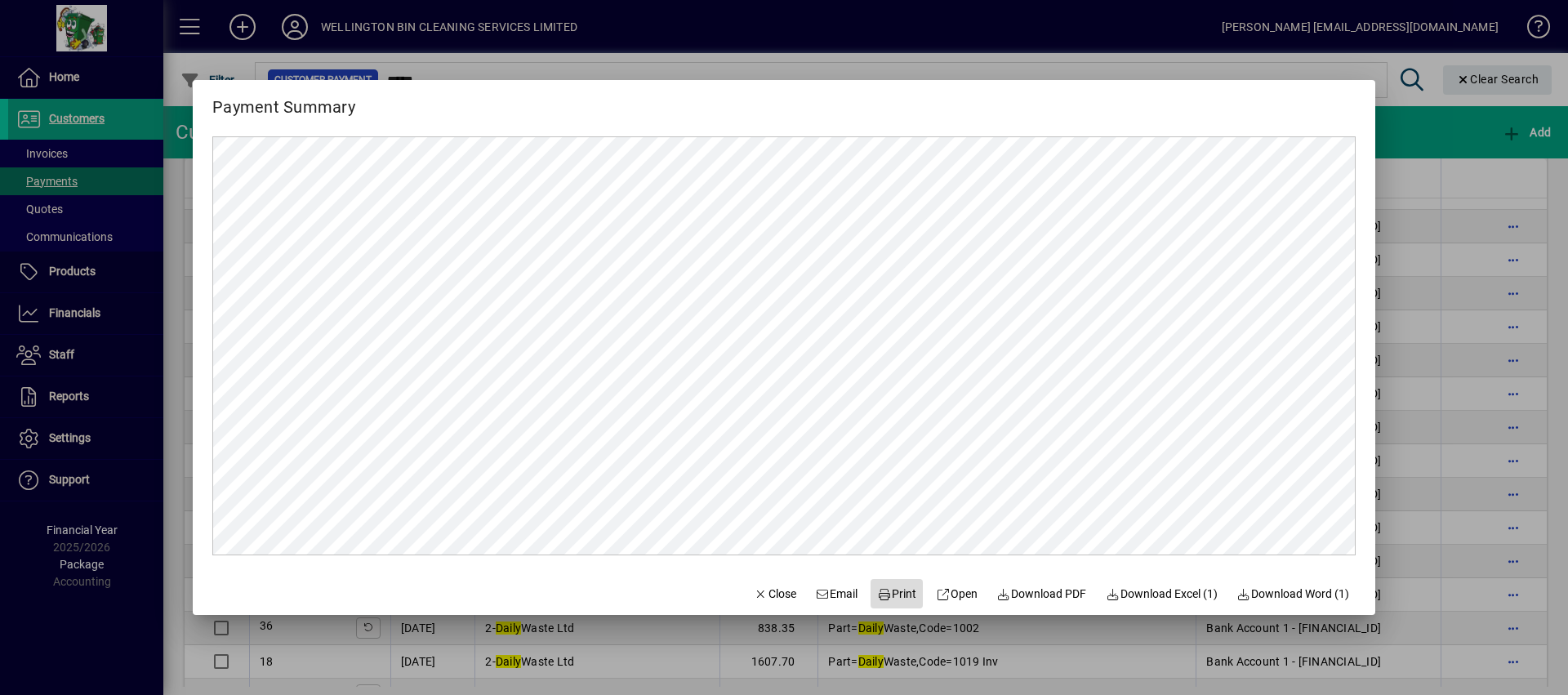
click at [889, 587] on span "Print" at bounding box center [897, 594] width 39 height 17
click at [760, 601] on span "Close" at bounding box center [775, 594] width 43 height 17
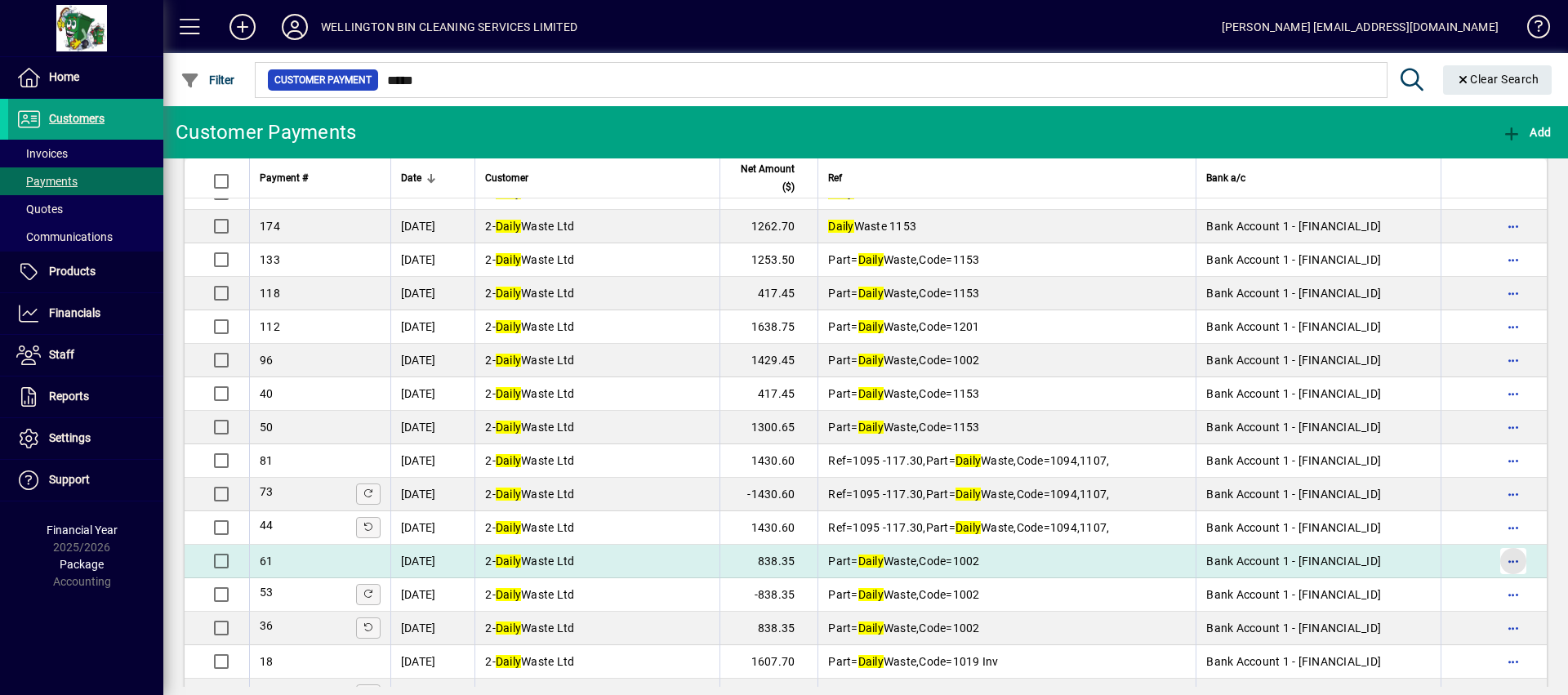
click at [1498, 555] on span "button" at bounding box center [1513, 561] width 39 height 39
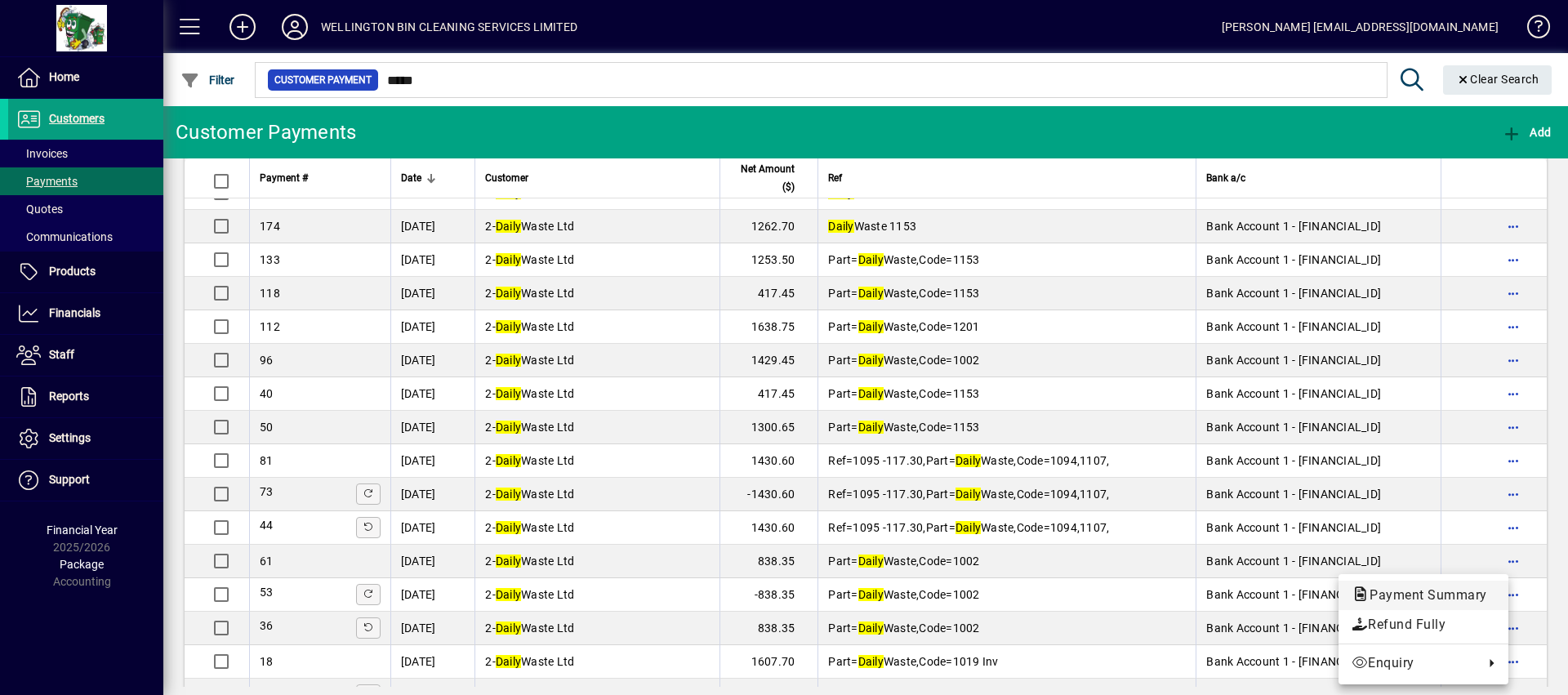
click at [1472, 590] on span "Payment Summary" at bounding box center [1424, 594] width 144 height 15
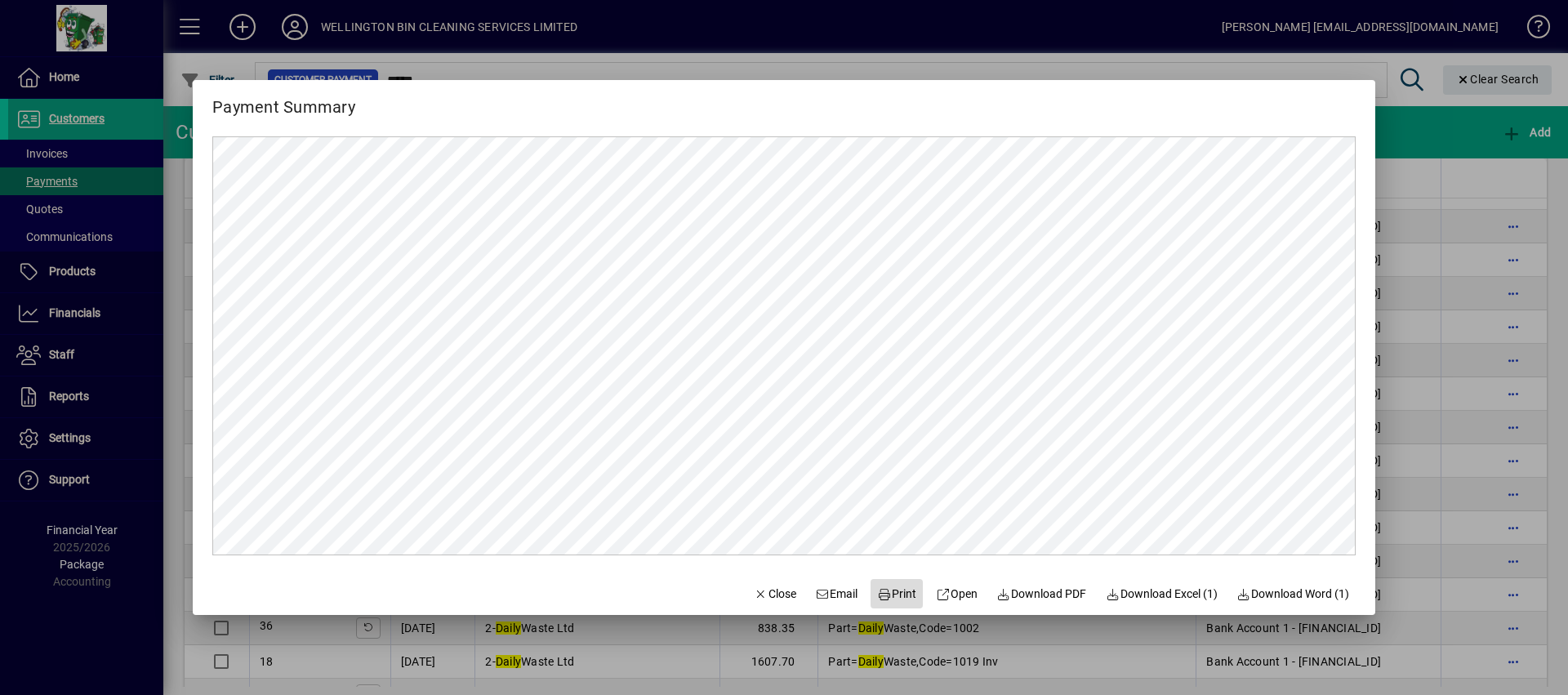
click at [887, 607] on span at bounding box center [897, 593] width 53 height 39
click at [764, 592] on span "Close" at bounding box center [775, 594] width 43 height 17
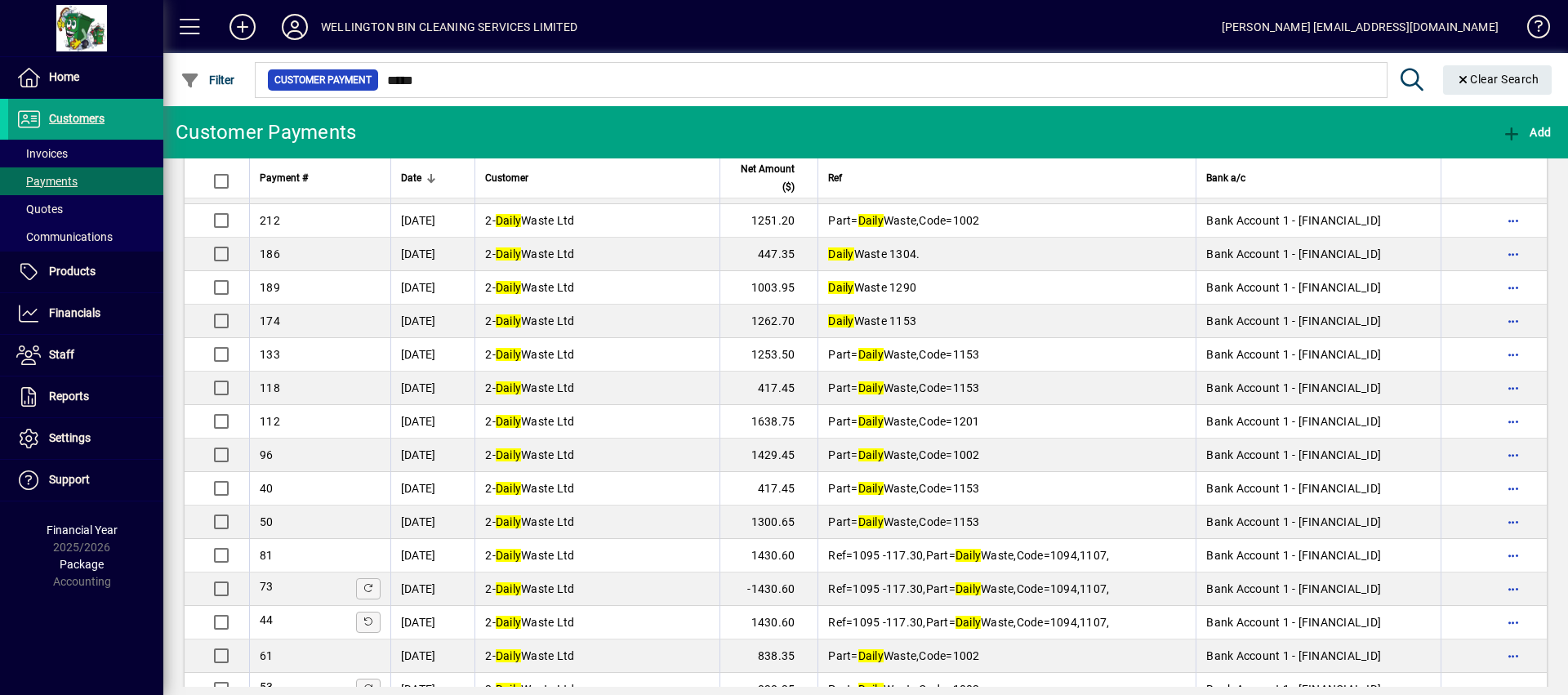
scroll to position [1348, 0]
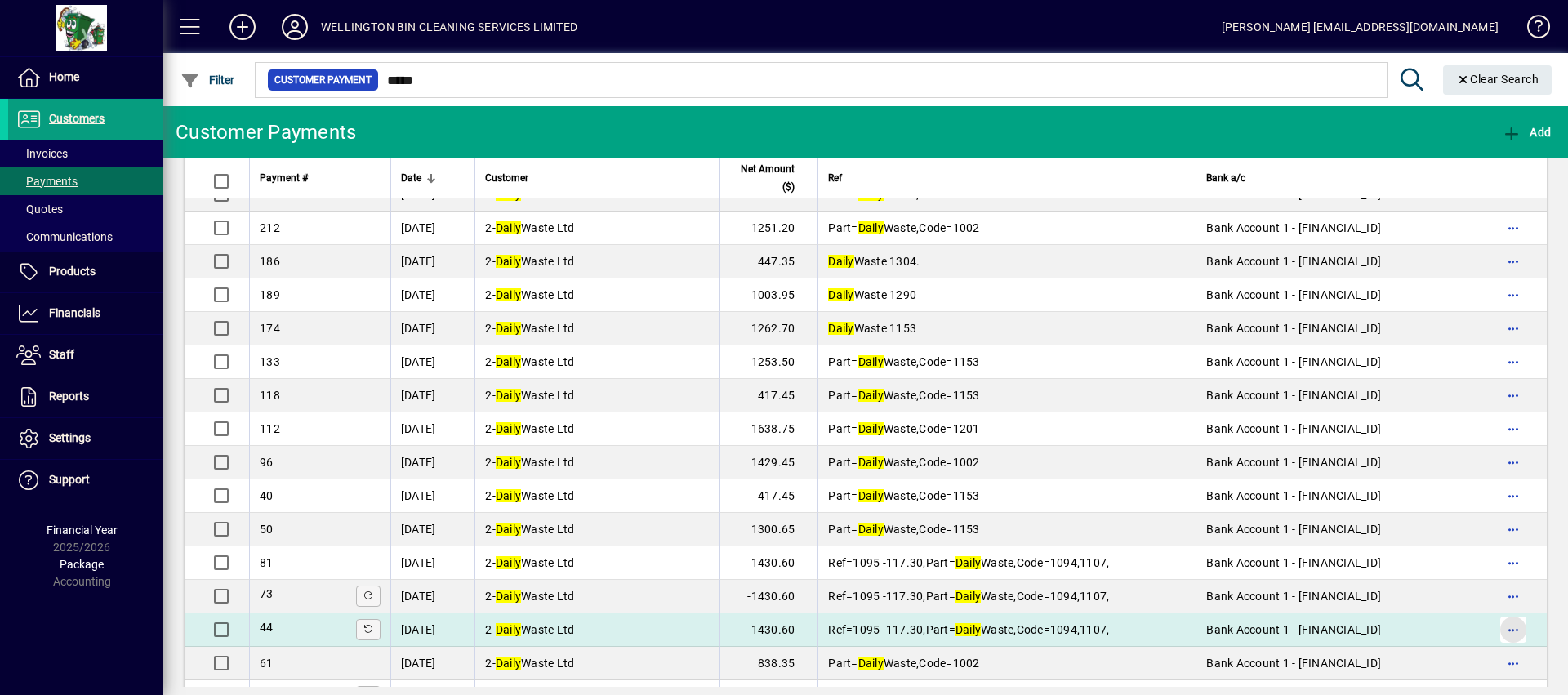
click at [1499, 624] on span "button" at bounding box center [1513, 630] width 39 height 39
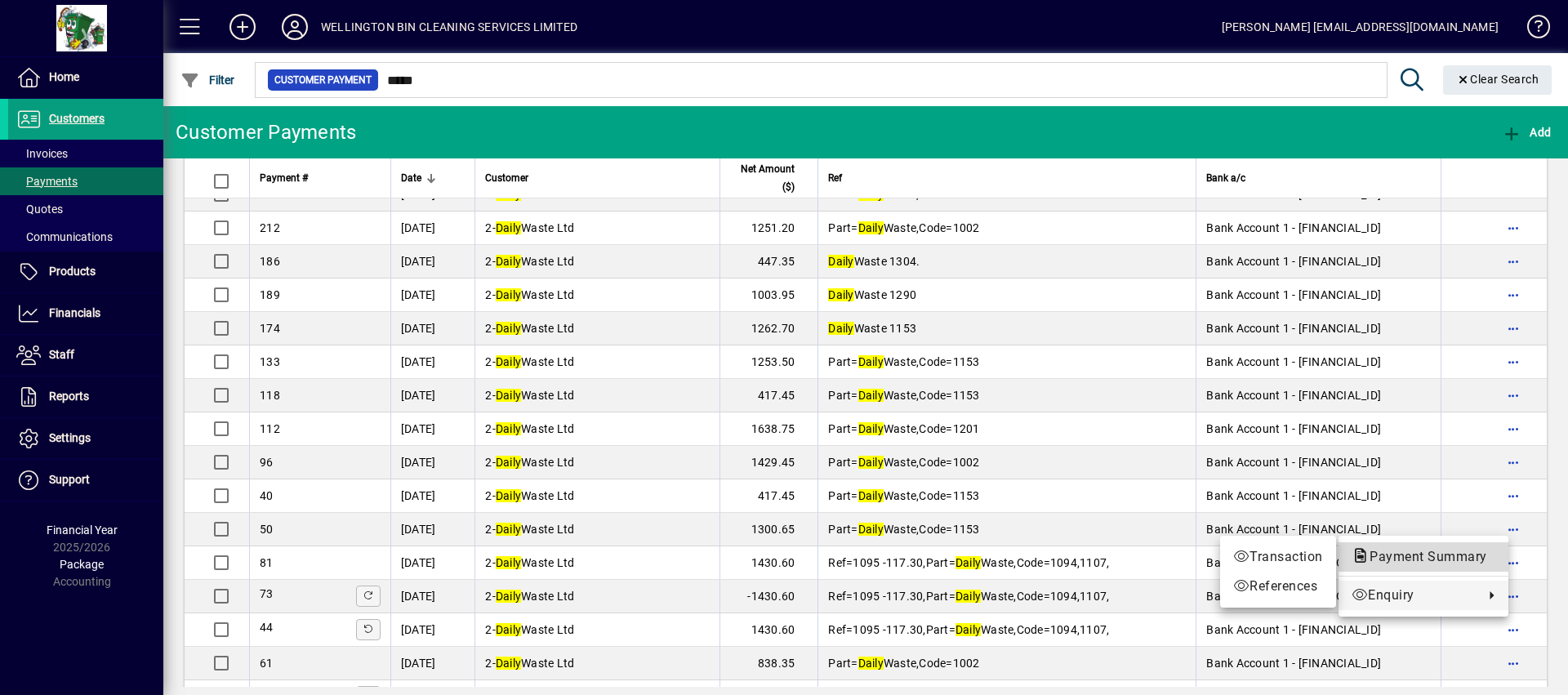
click at [1478, 553] on span "Payment Summary" at bounding box center [1424, 556] width 144 height 15
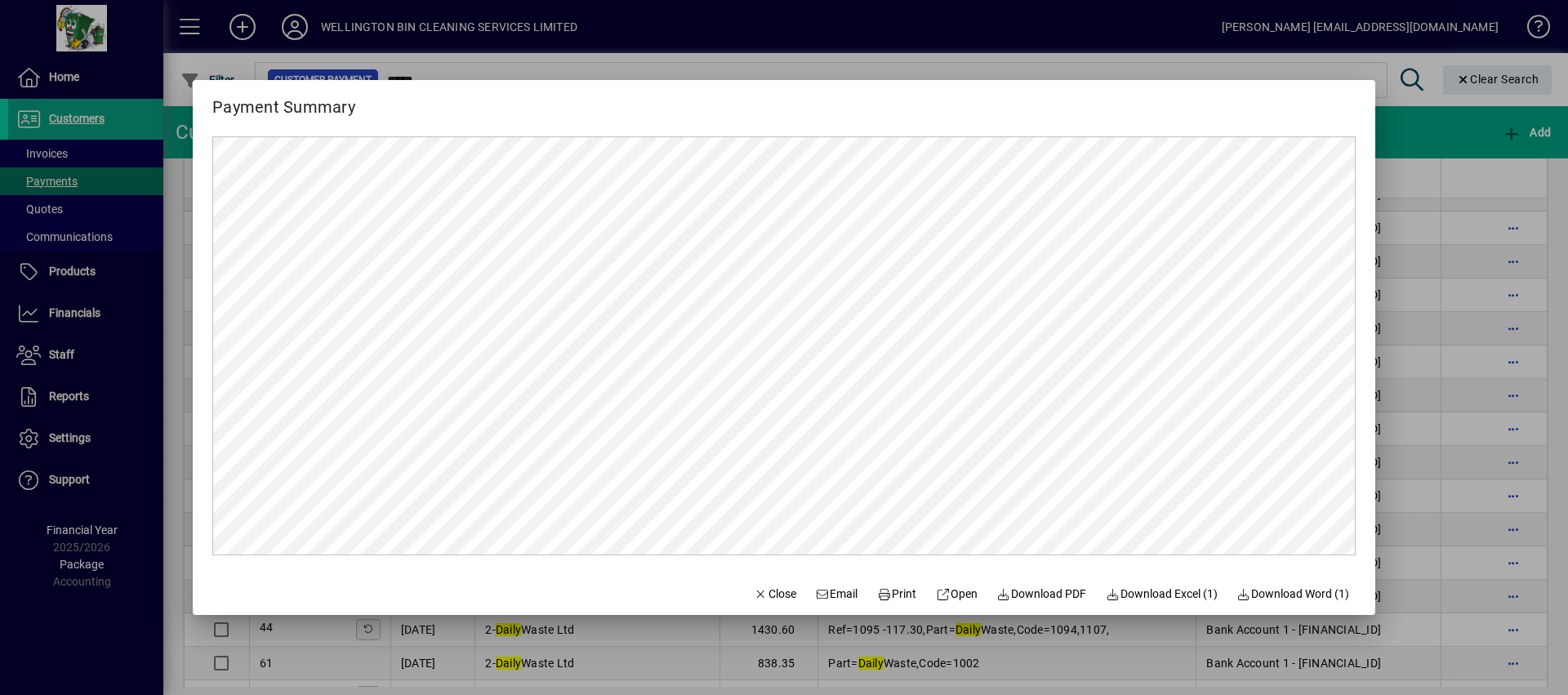
scroll to position [0, 0]
click at [748, 603] on span "button" at bounding box center [775, 593] width 55 height 39
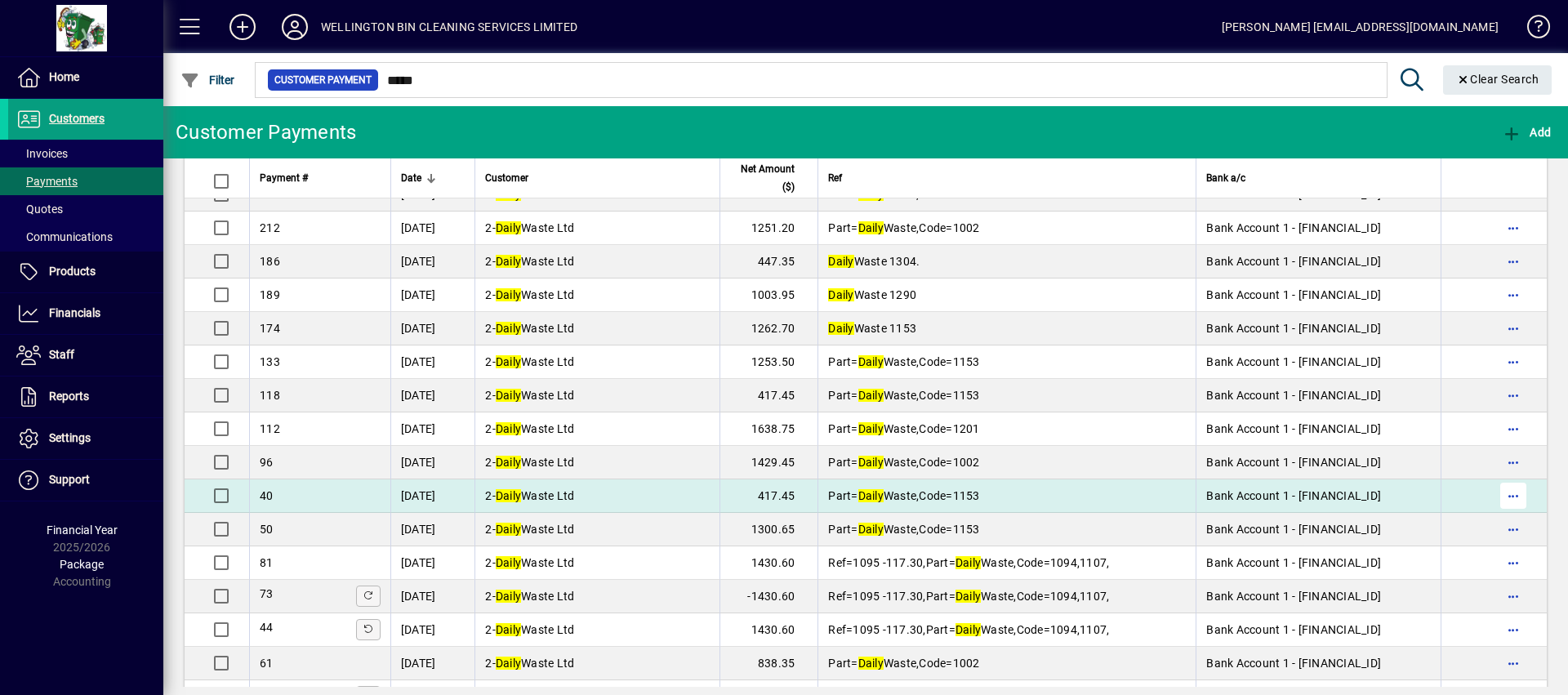
click at [1494, 493] on span "button" at bounding box center [1513, 495] width 39 height 39
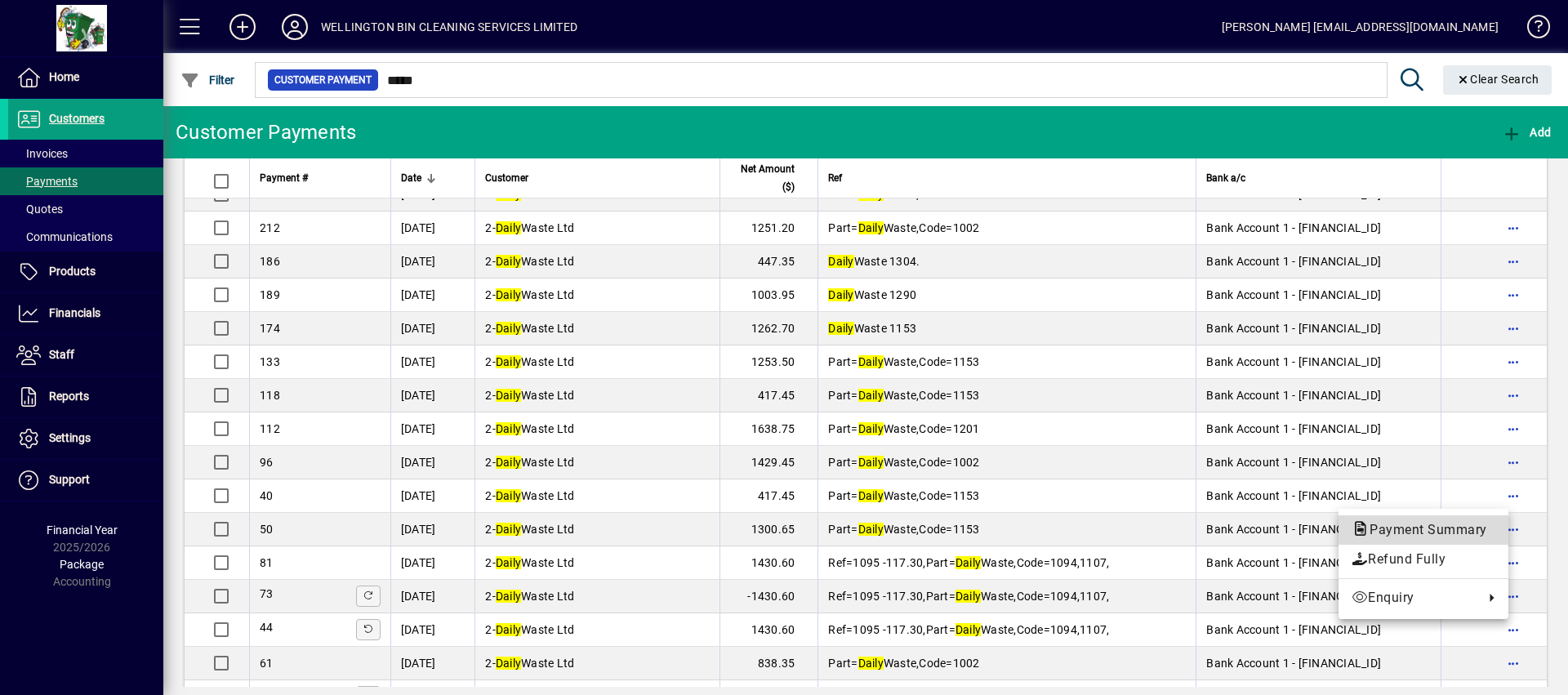
click at [1422, 524] on span "Payment Summary" at bounding box center [1424, 530] width 144 height 15
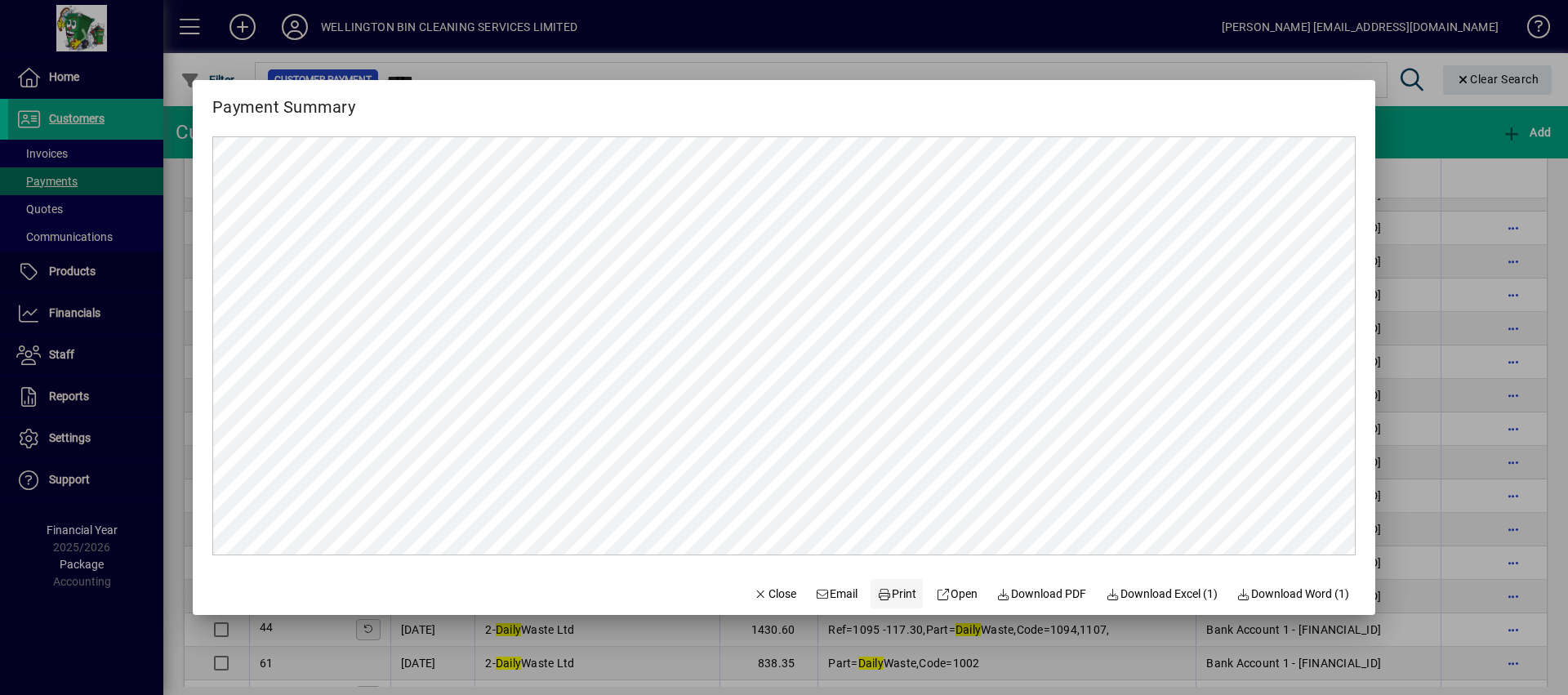
click at [878, 595] on icon at bounding box center [885, 594] width 15 height 12
click at [759, 586] on span "Close" at bounding box center [775, 594] width 43 height 17
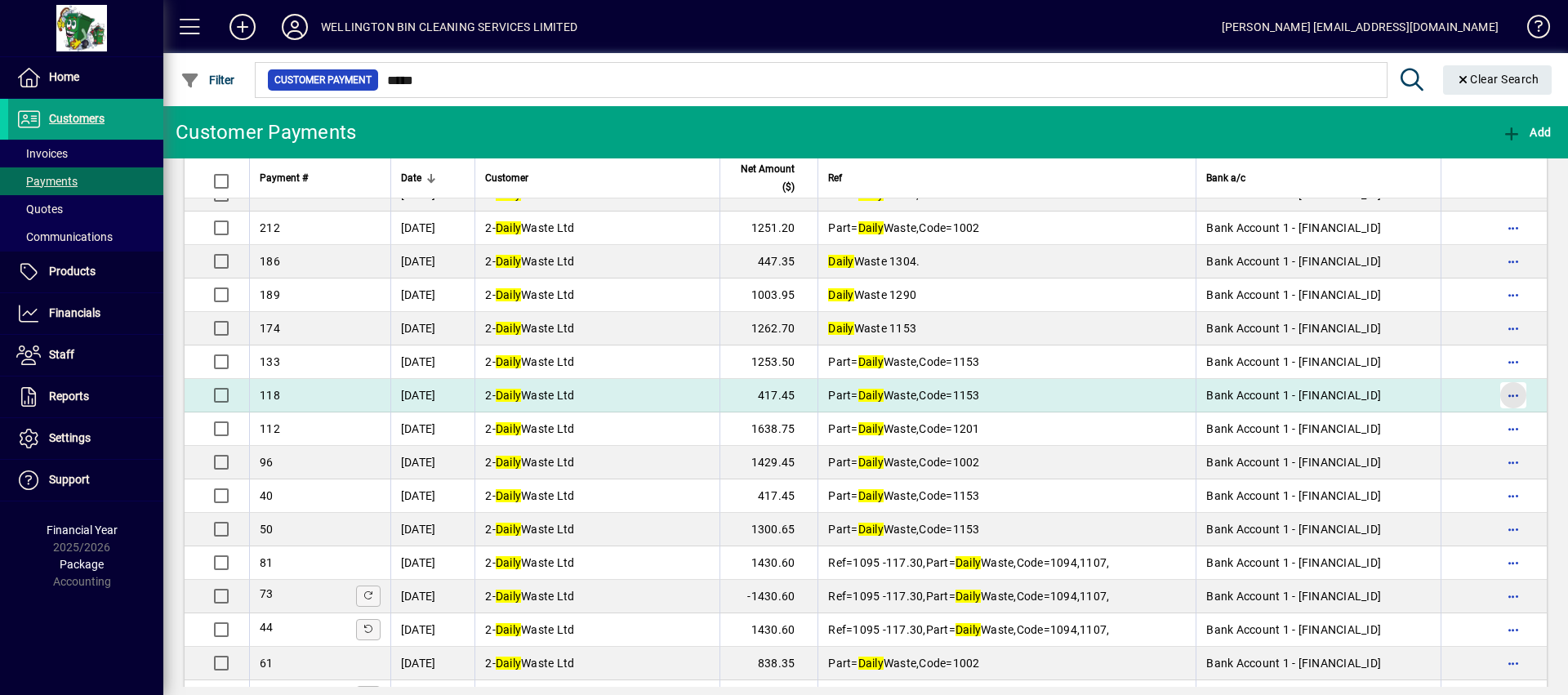
click at [1494, 401] on span "button" at bounding box center [1513, 395] width 39 height 39
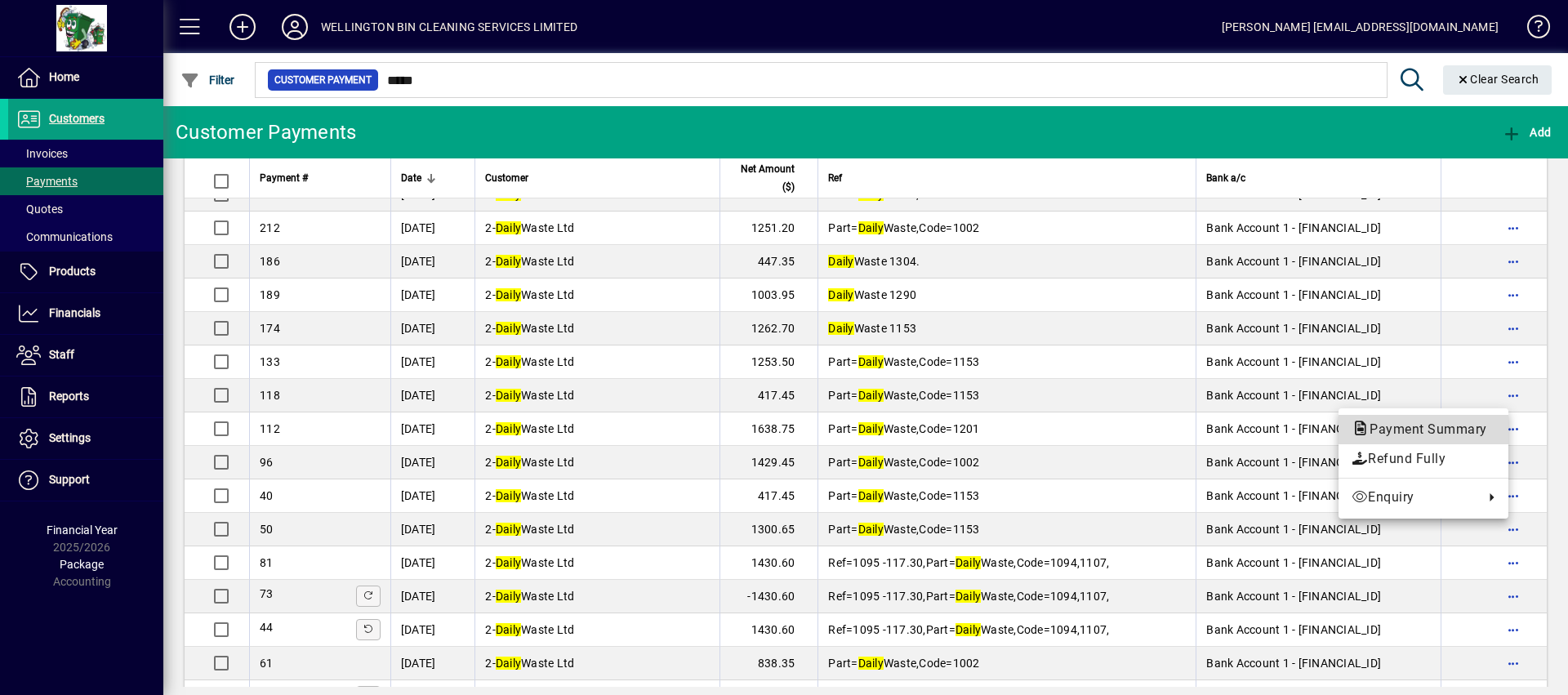
click at [1413, 429] on span "Payment Summary" at bounding box center [1424, 429] width 144 height 15
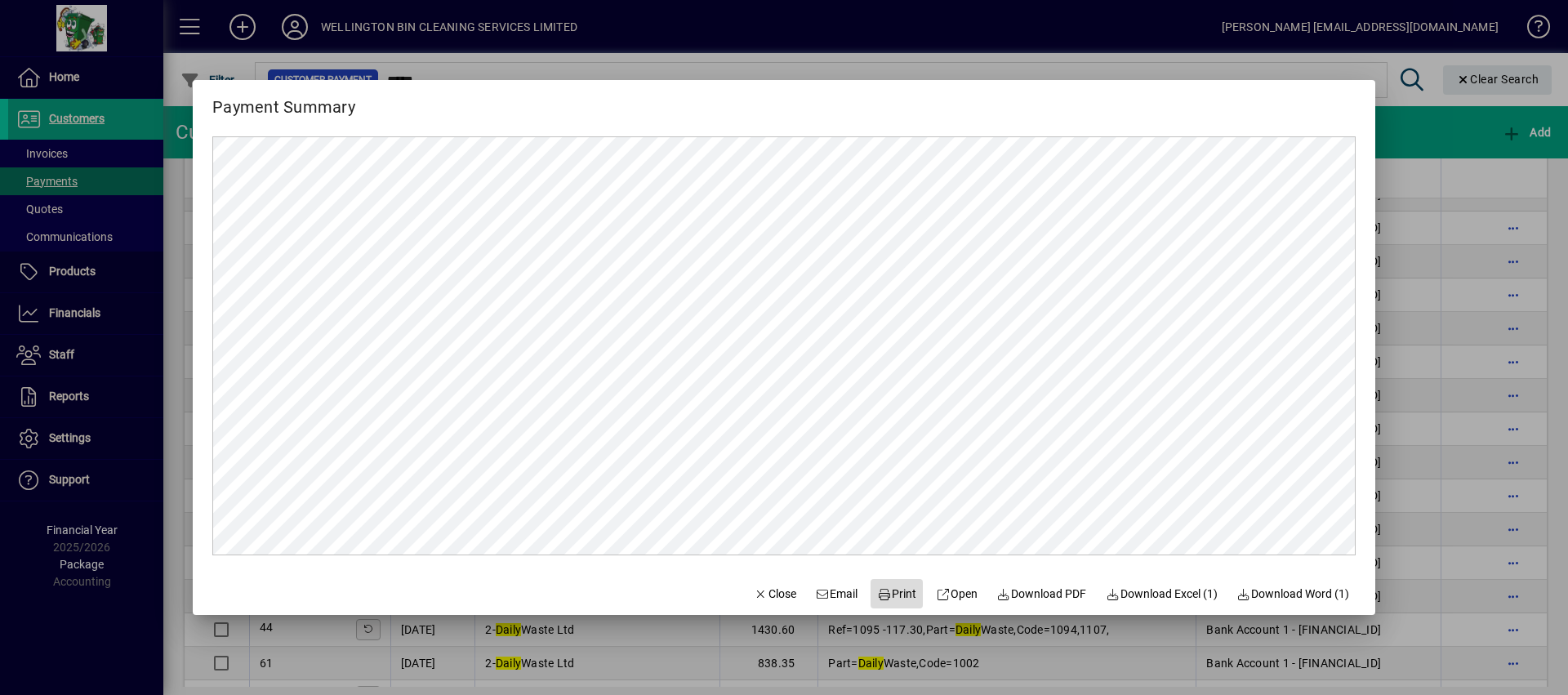
click at [886, 592] on span "Print" at bounding box center [897, 594] width 39 height 17
click at [766, 609] on span "button" at bounding box center [775, 593] width 55 height 39
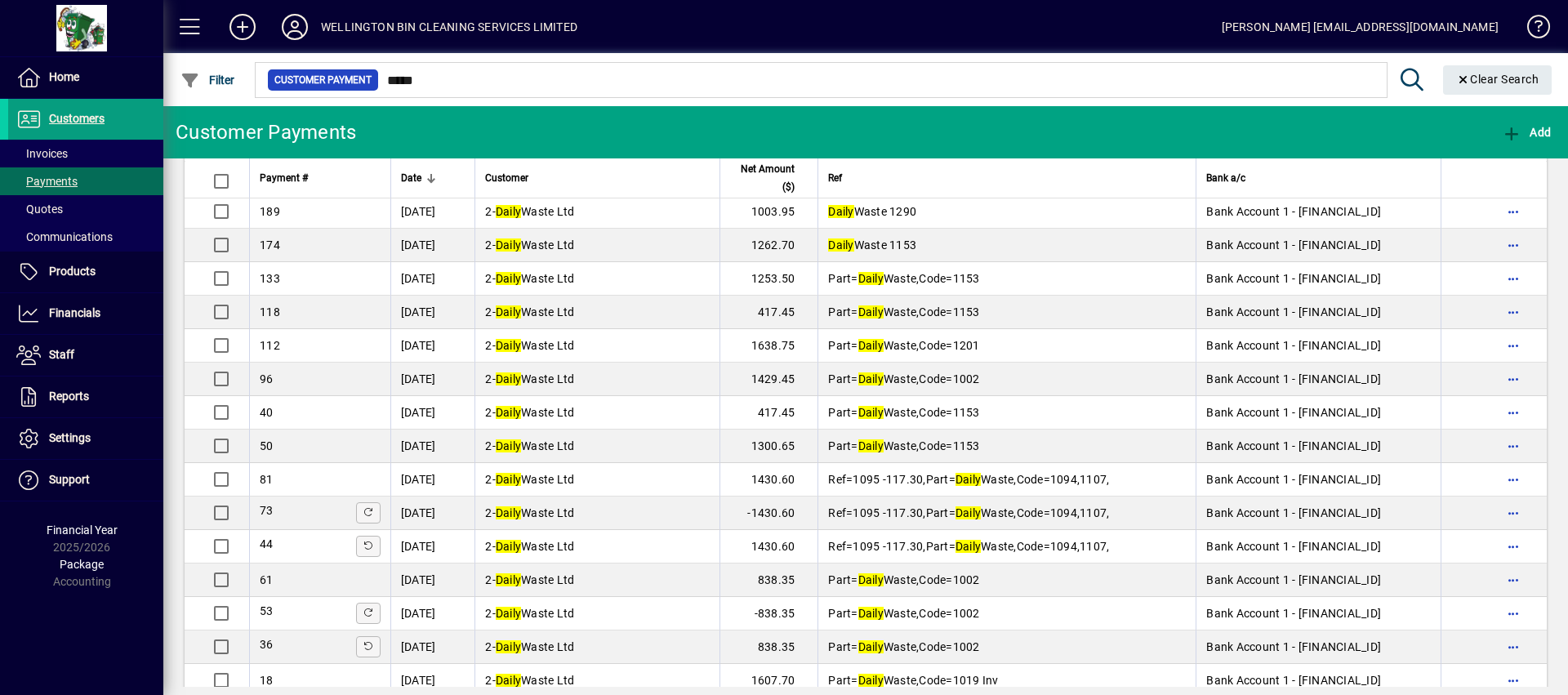
scroll to position [1428, 0]
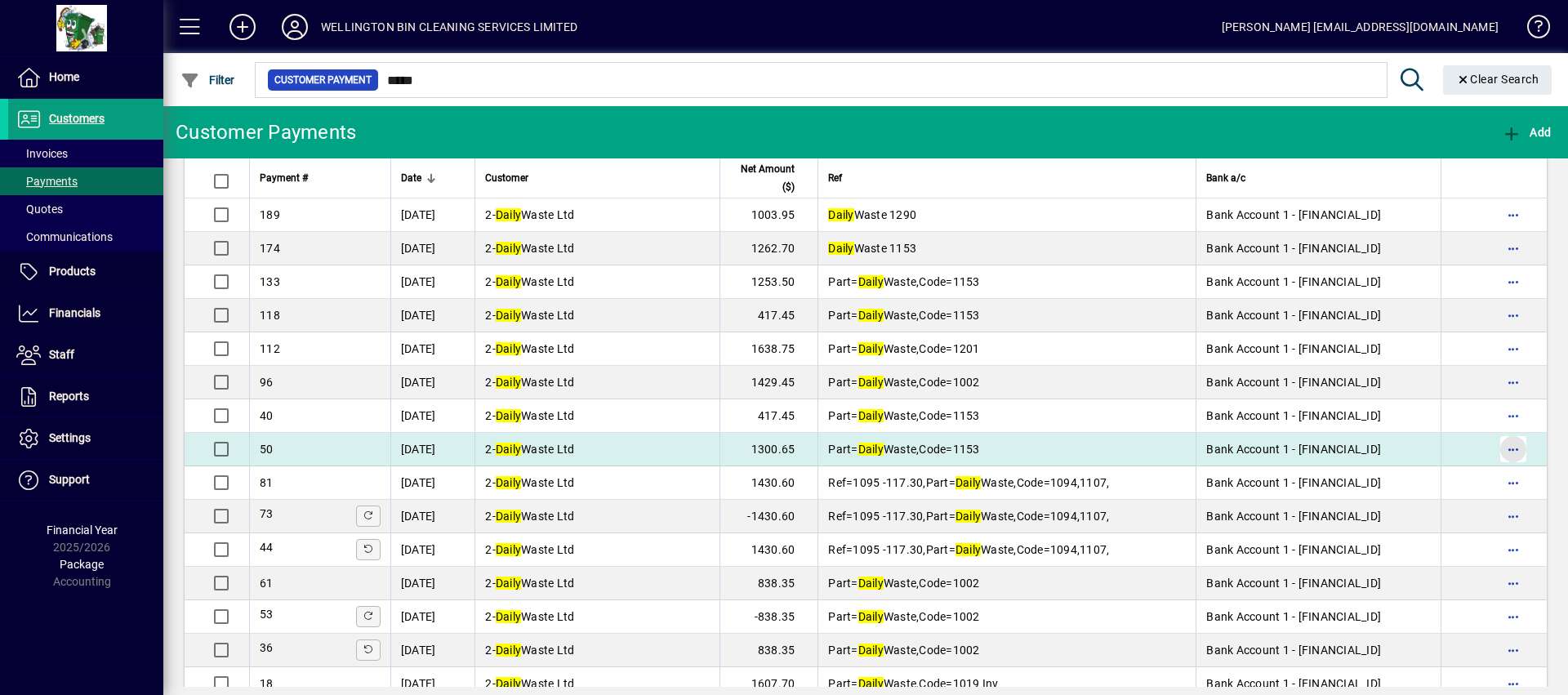
click at [1505, 452] on span "button" at bounding box center [1513, 449] width 39 height 39
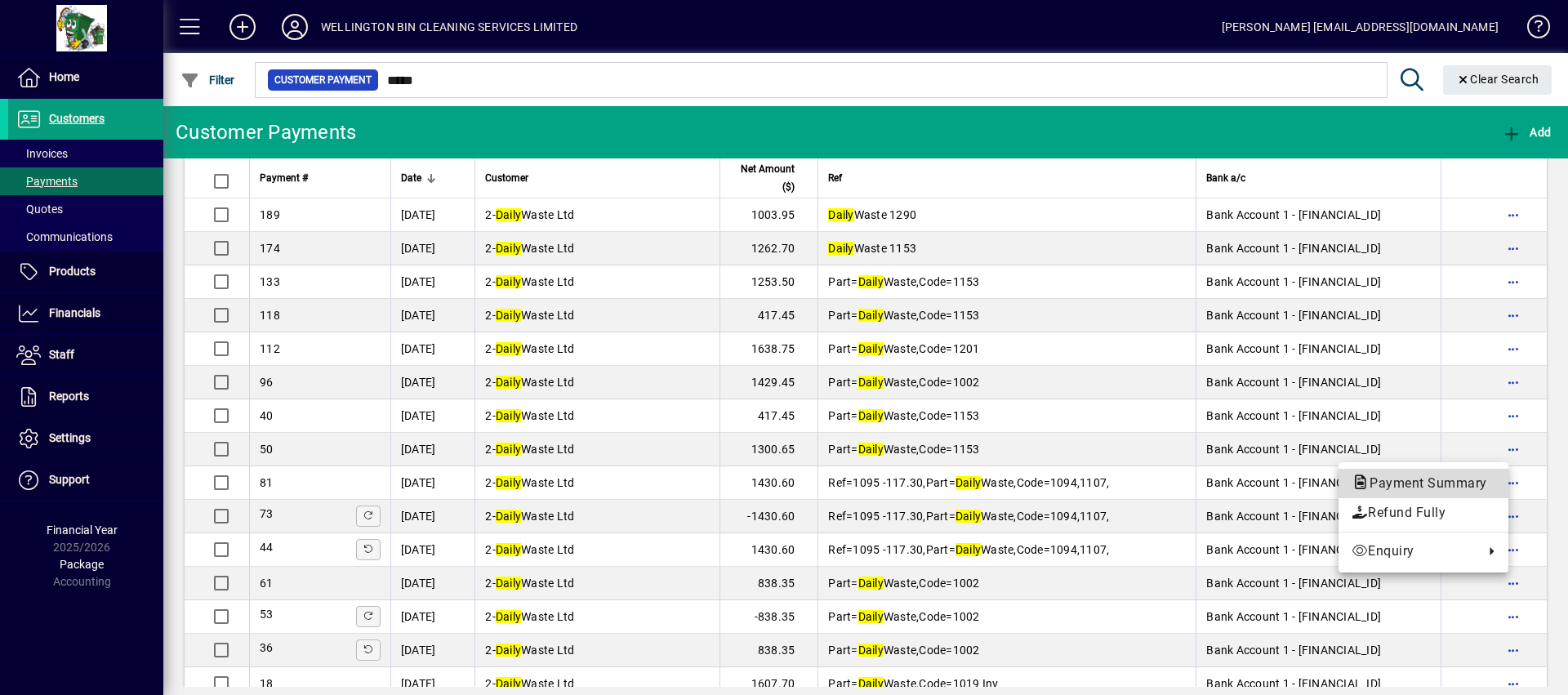
click at [1416, 488] on span "Payment Summary" at bounding box center [1424, 482] width 144 height 15
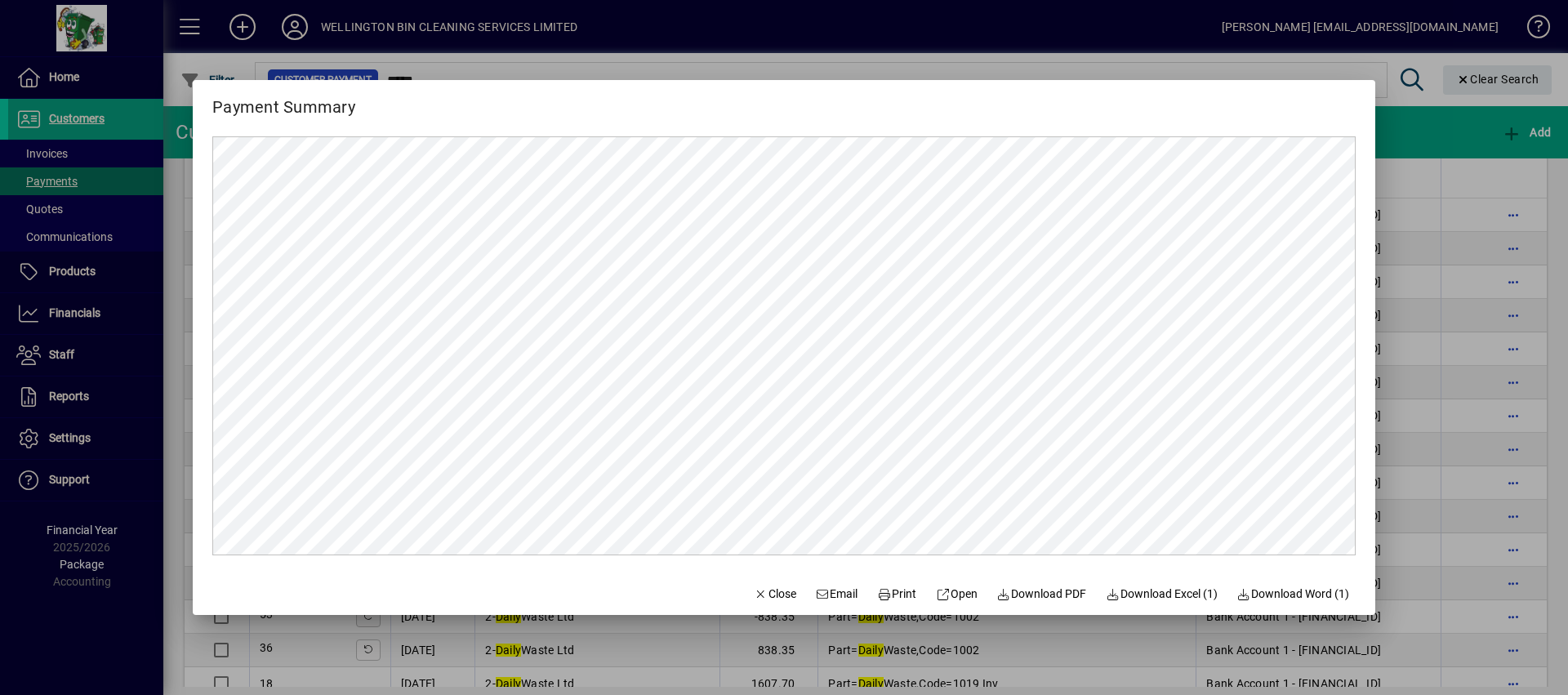
scroll to position [0, 0]
click at [898, 587] on span "Print" at bounding box center [897, 594] width 39 height 17
click at [767, 595] on span "Close" at bounding box center [775, 594] width 43 height 17
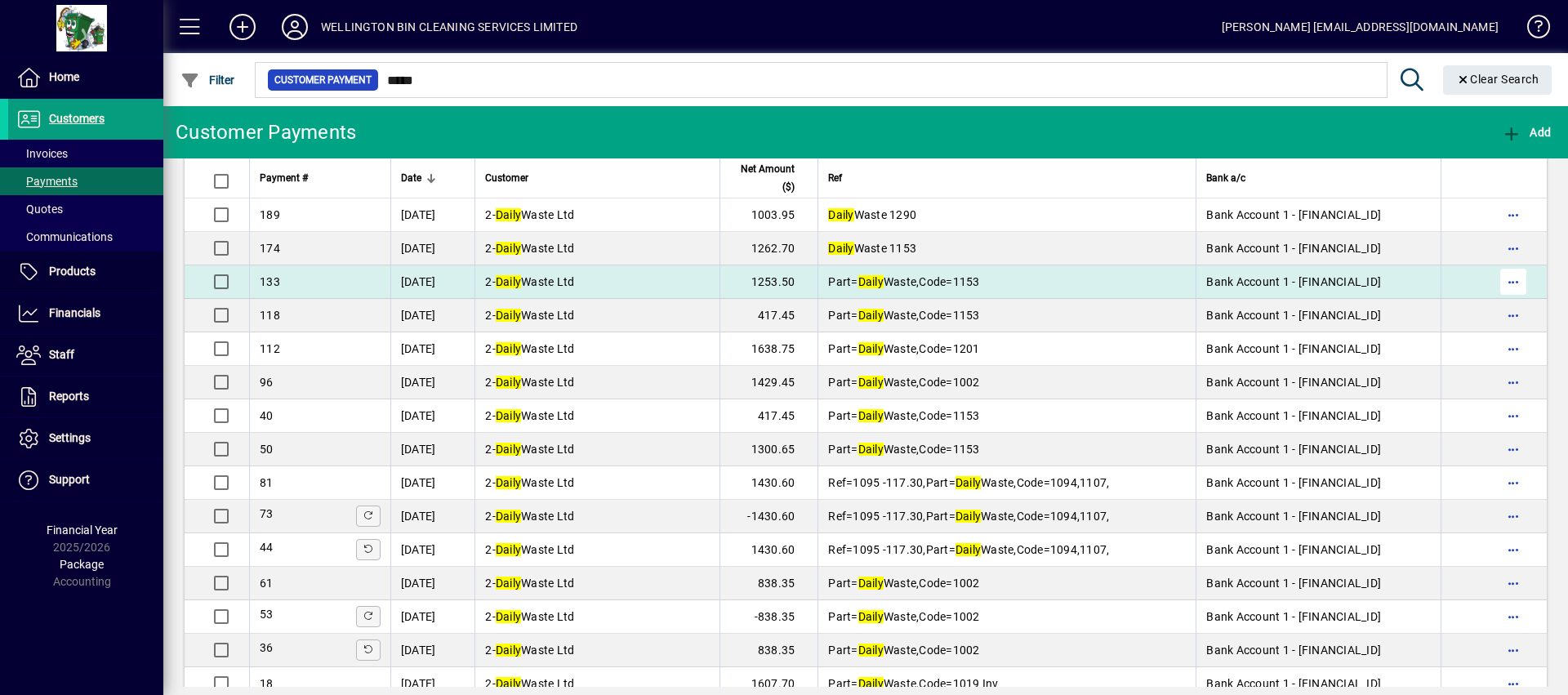
click at [1494, 281] on span "button" at bounding box center [1513, 282] width 39 height 39
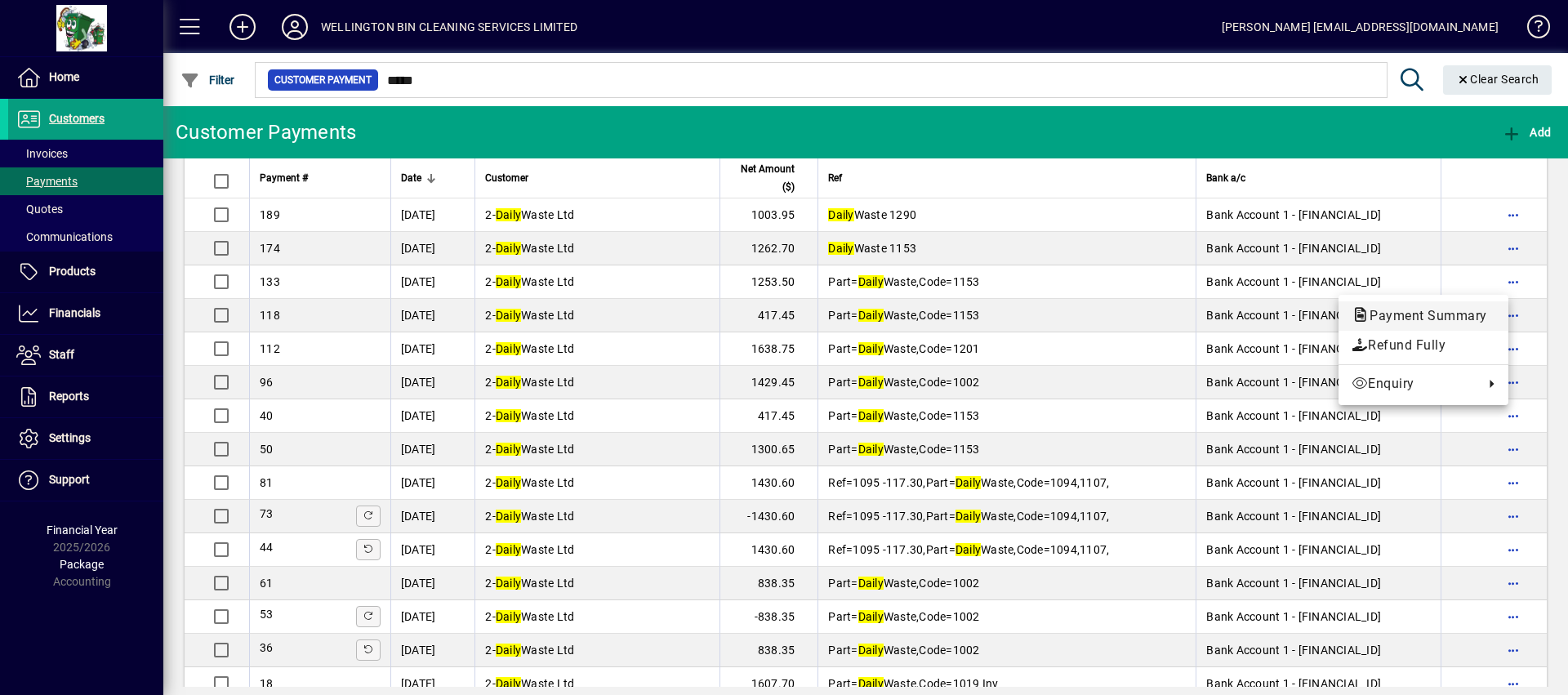
click at [1407, 308] on span "Payment Summary" at bounding box center [1424, 315] width 144 height 15
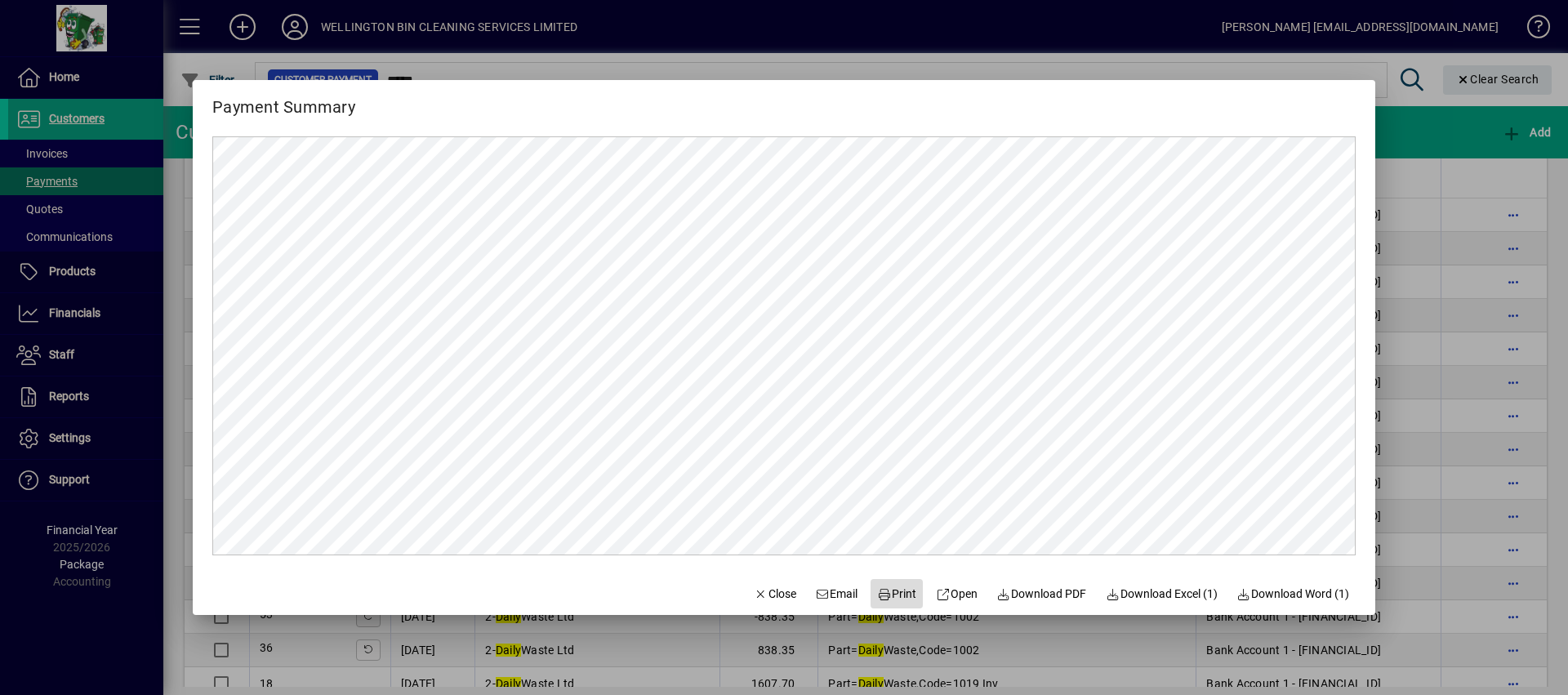
click at [903, 595] on span "Print" at bounding box center [897, 594] width 39 height 17
click at [1218, 609] on span "button" at bounding box center [1162, 593] width 125 height 39
click at [754, 598] on span "Close" at bounding box center [775, 594] width 43 height 17
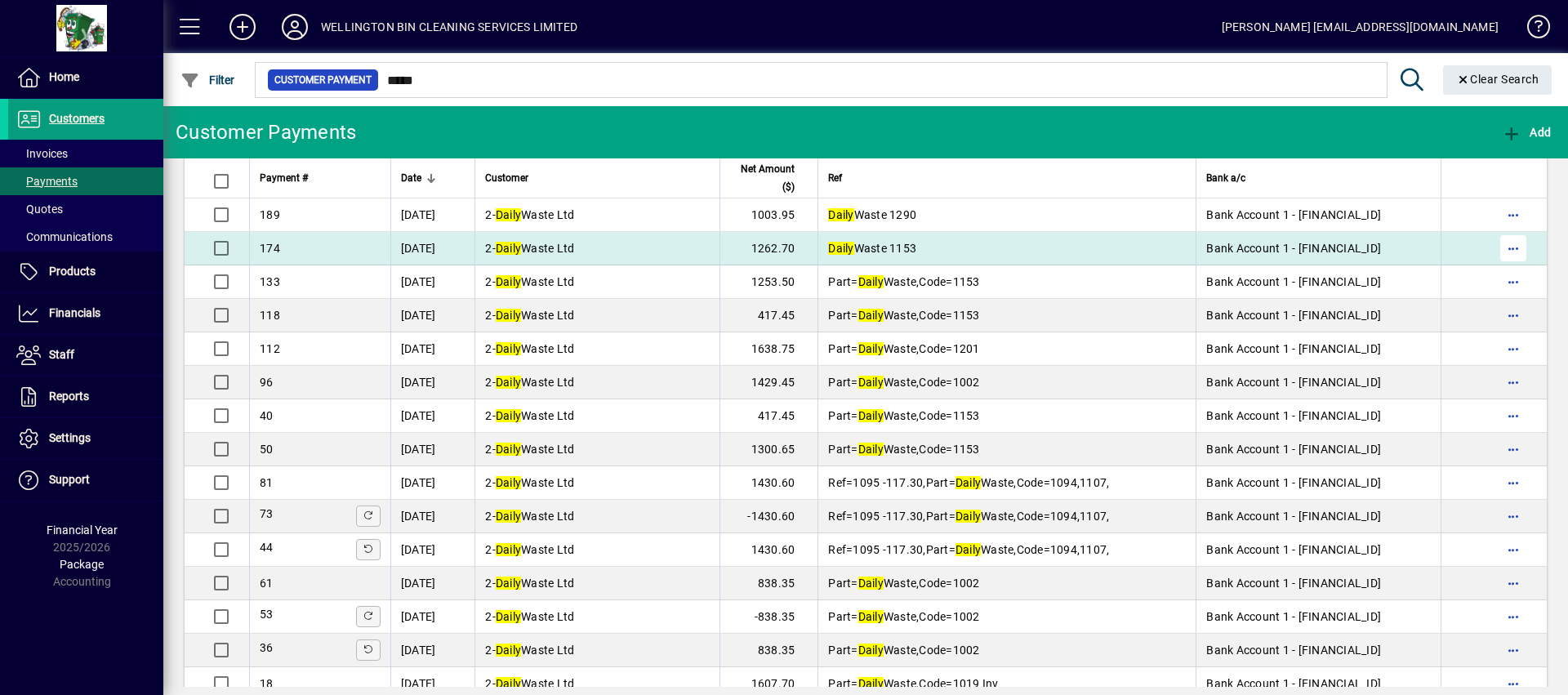
click at [1503, 244] on span "button" at bounding box center [1513, 248] width 39 height 39
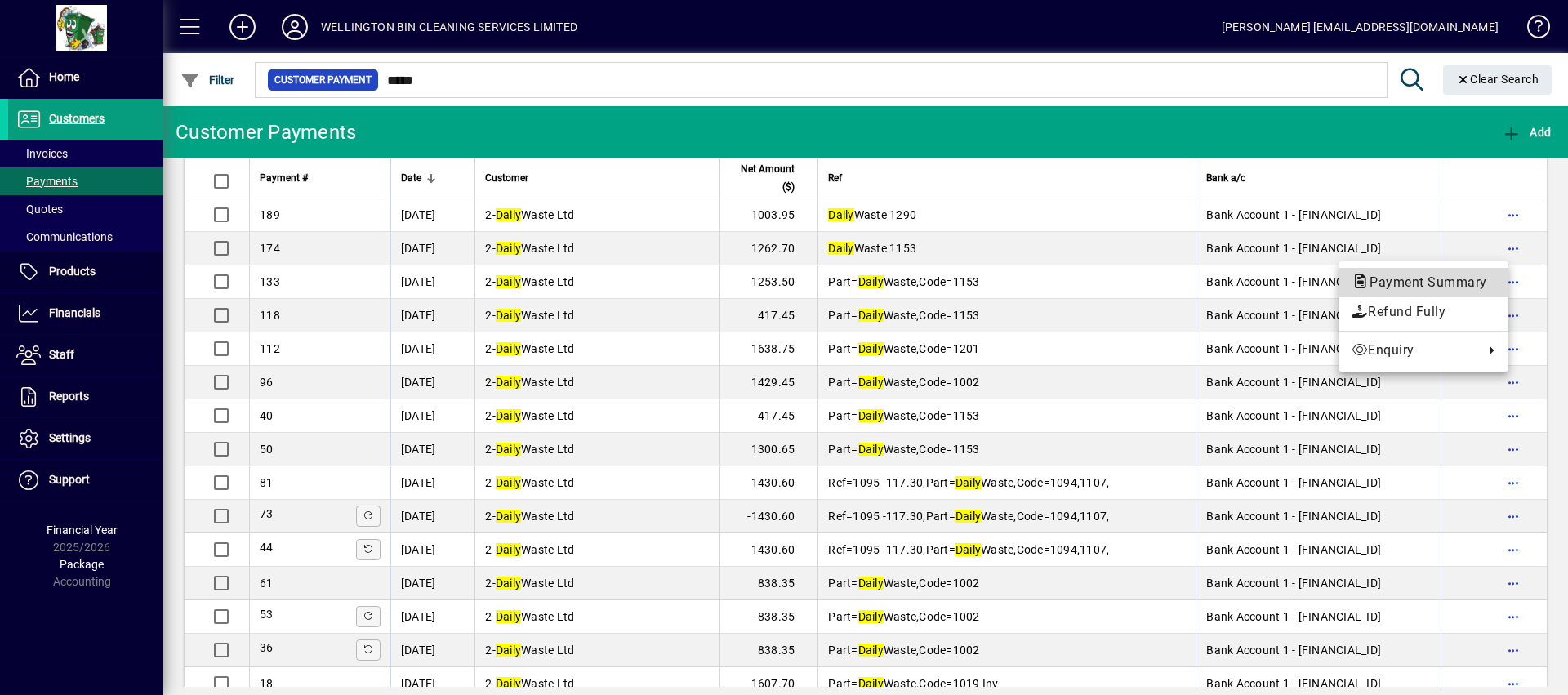
click at [1470, 286] on span "Payment Summary" at bounding box center [1424, 282] width 144 height 15
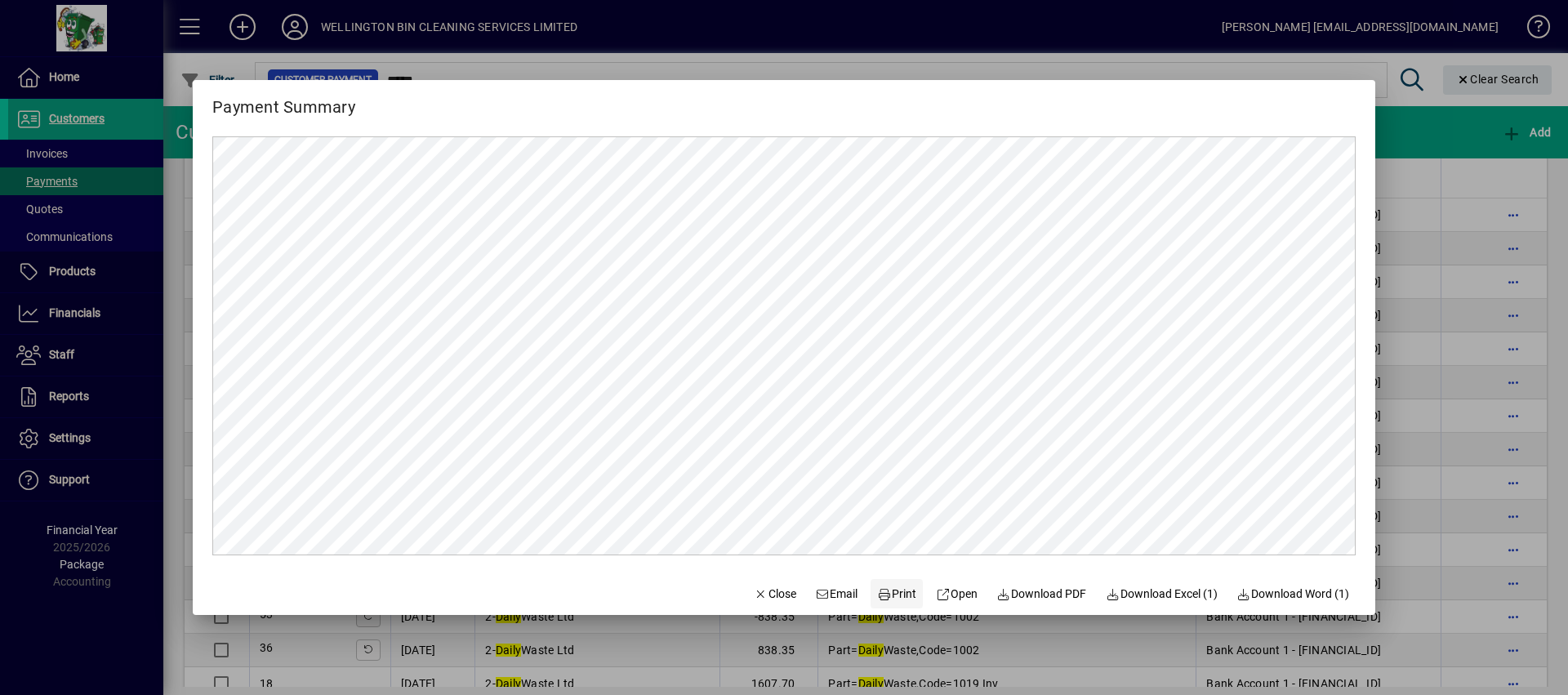
click at [888, 598] on span "Print" at bounding box center [897, 594] width 39 height 17
click at [764, 592] on span "Close" at bounding box center [775, 594] width 43 height 17
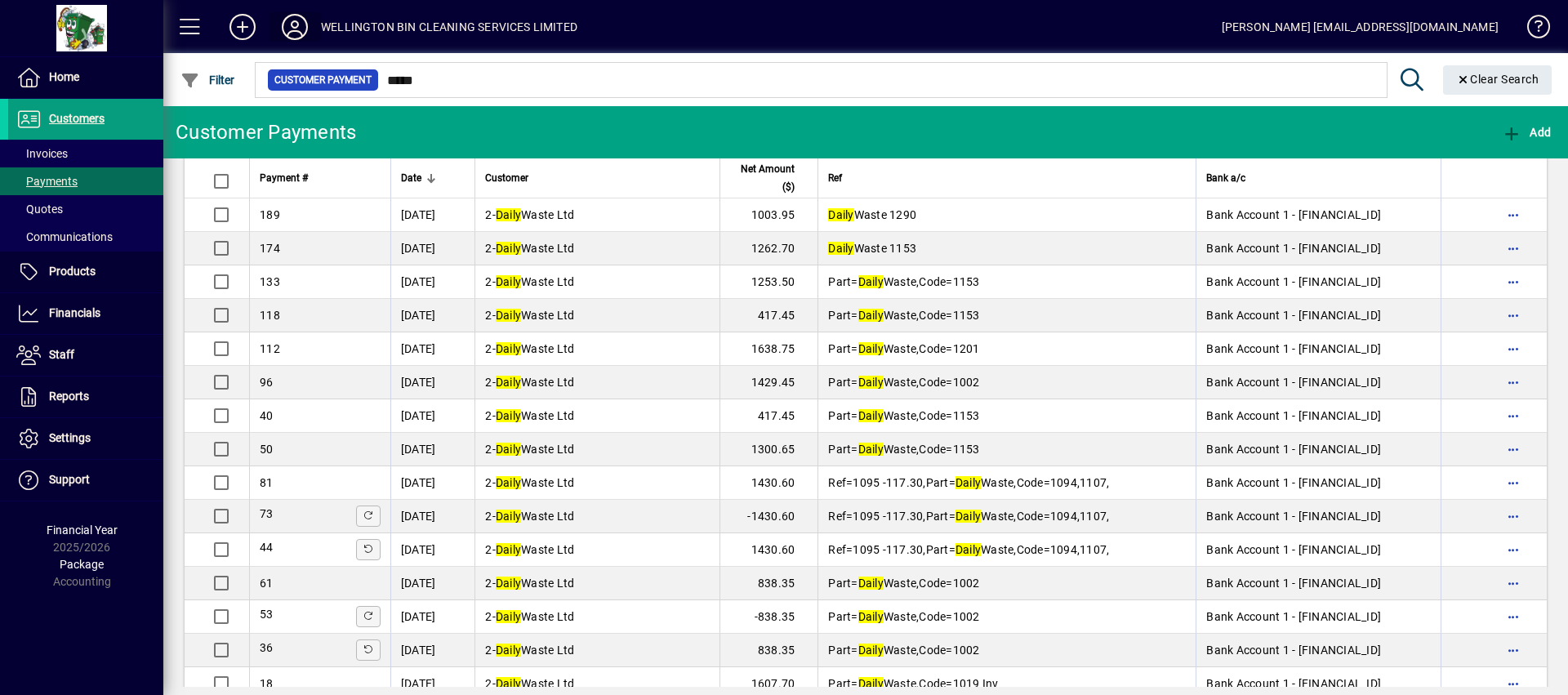
click at [303, 25] on icon at bounding box center [295, 26] width 33 height 26
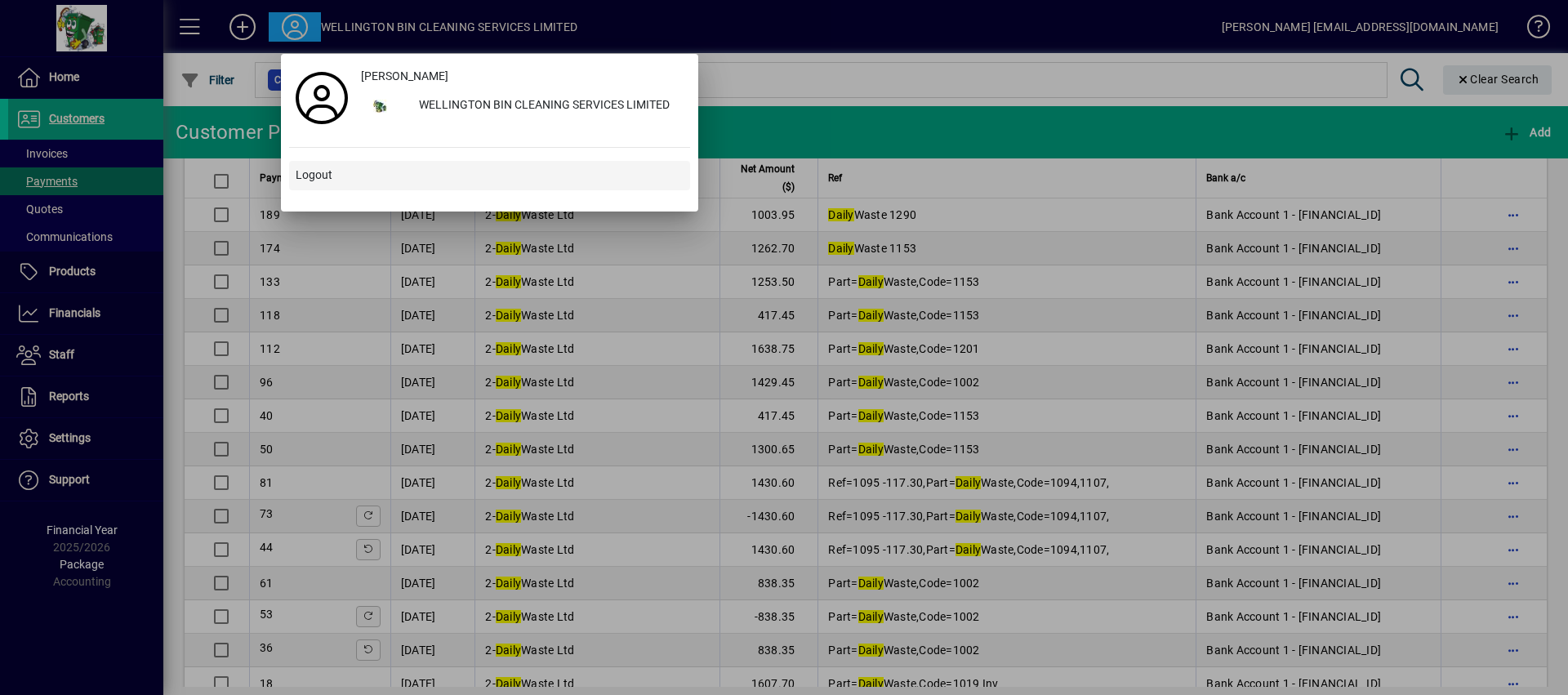
click at [331, 171] on span "Logout" at bounding box center [313, 174] width 36 height 17
